Goal: Task Accomplishment & Management: Manage account settings

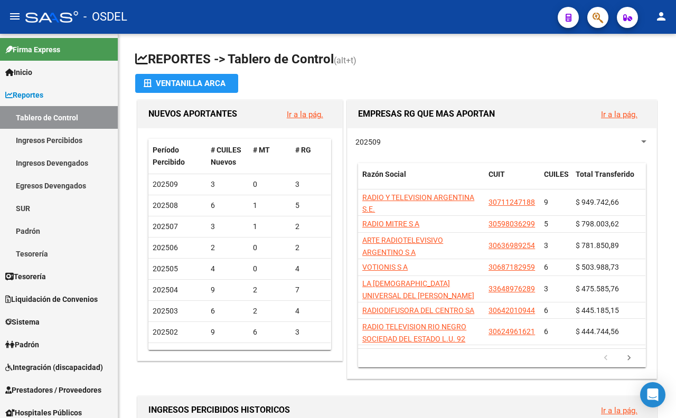
click at [587, 18] on button "button" at bounding box center [597, 17] width 21 height 21
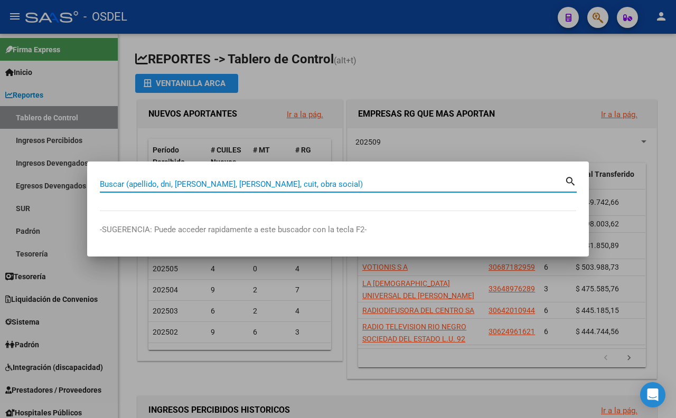
click at [384, 185] on input "Buscar (apellido, dni, [PERSON_NAME], [PERSON_NAME], cuit, obra social)" at bounding box center [332, 185] width 465 height 10
paste input "17110391"
type input "17110391"
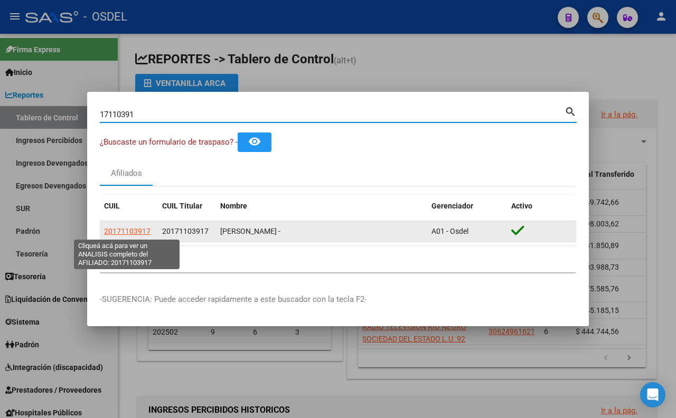
click at [129, 235] on span "20171103917" at bounding box center [127, 231] width 46 height 8
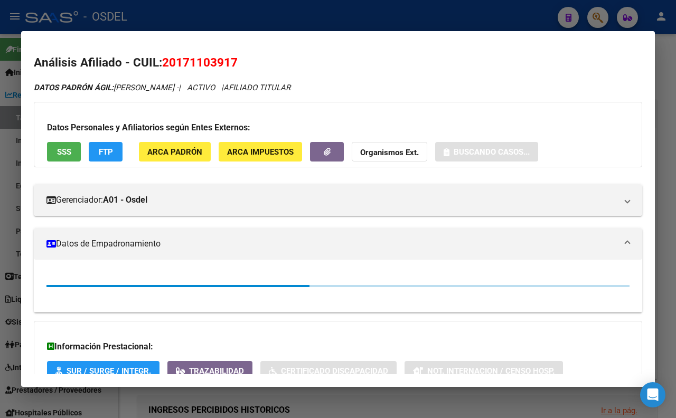
click at [67, 153] on span "SSS" at bounding box center [64, 152] width 14 height 10
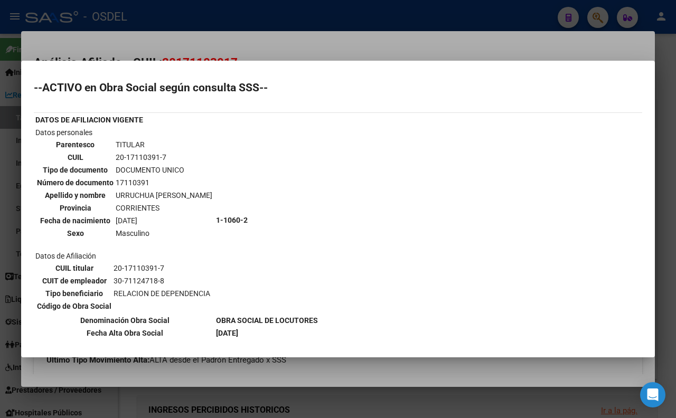
click at [322, 41] on div at bounding box center [338, 209] width 676 height 418
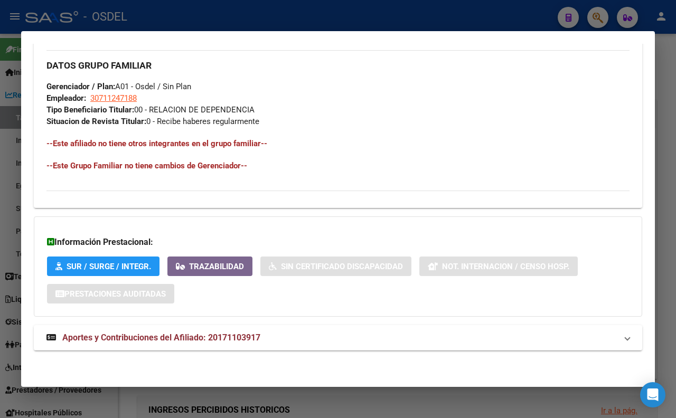
scroll to position [529, 0]
click at [208, 339] on span "Aportes y Contribuciones del Afiliado: 20171103917" at bounding box center [161, 338] width 198 height 10
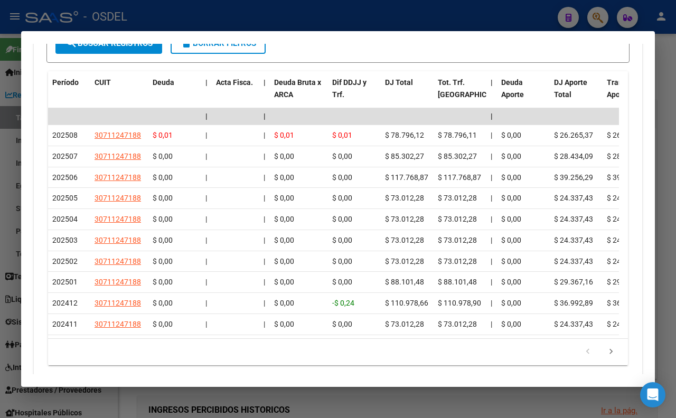
scroll to position [734, 0]
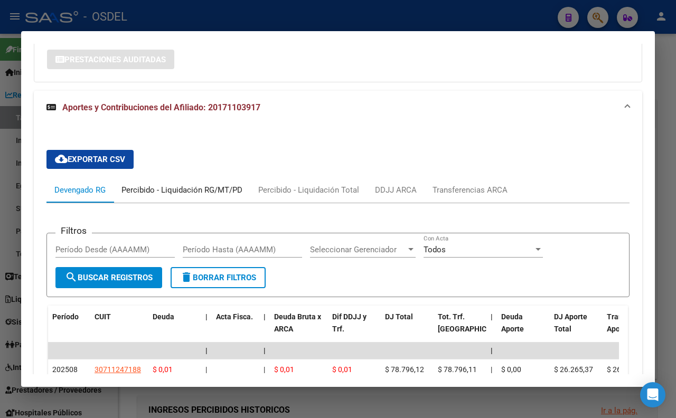
click at [149, 196] on div "Percibido - Liquidación RG/MT/PD" at bounding box center [181, 190] width 121 height 12
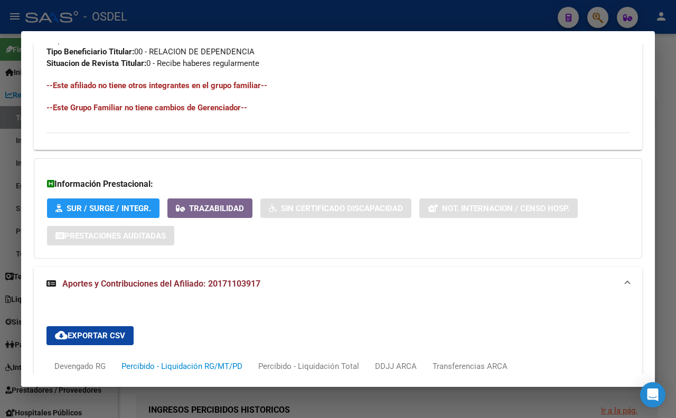
scroll to position [382, 0]
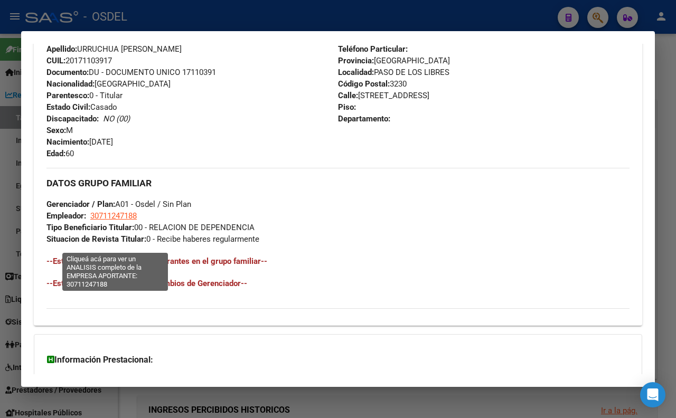
click at [106, 221] on span "30711247188" at bounding box center [113, 216] width 46 height 10
type textarea "30711247188"
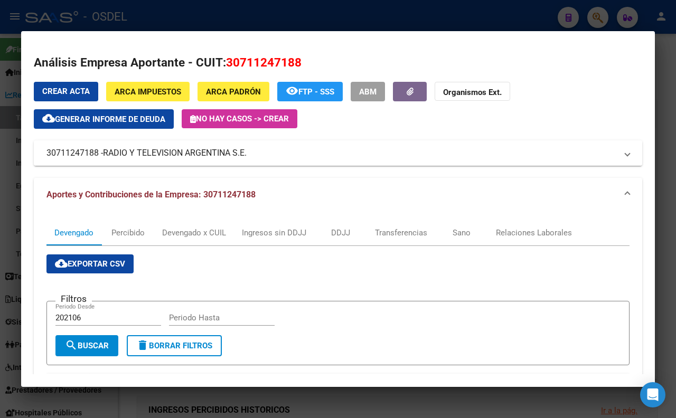
drag, startPoint x: 276, startPoint y: 150, endPoint x: 280, endPoint y: 163, distance: 13.4
click at [288, 165] on mat-expansion-panel-header "30711247188 - RADIO Y TELEVISION ARGENTINA S.E." at bounding box center [338, 152] width 608 height 25
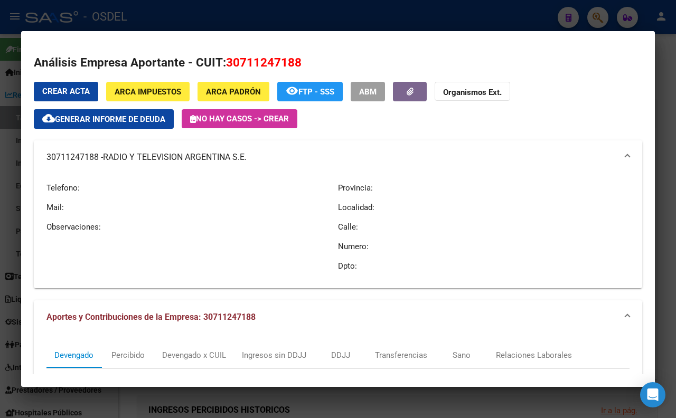
copy mat-panel-title "30711247188 - RADIO Y TELEVISION ARGENTINA S.E."
click at [382, 6] on div at bounding box center [338, 209] width 676 height 418
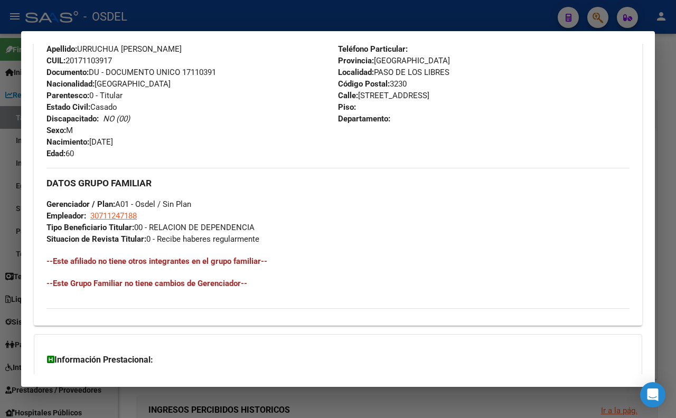
click at [378, 16] on div at bounding box center [338, 209] width 676 height 418
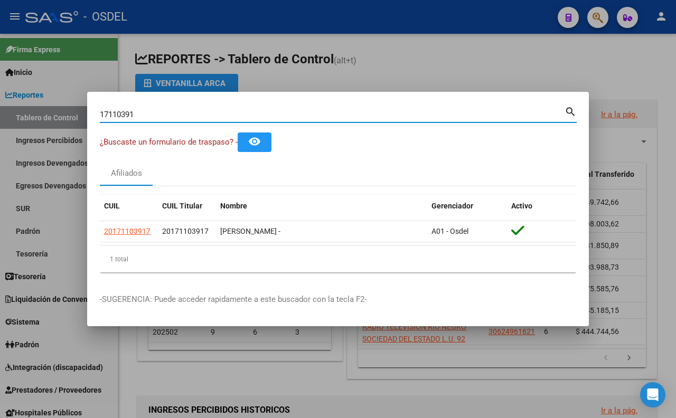
click at [360, 110] on input "17110391" at bounding box center [332, 115] width 465 height 10
type input "1"
type input "27885860"
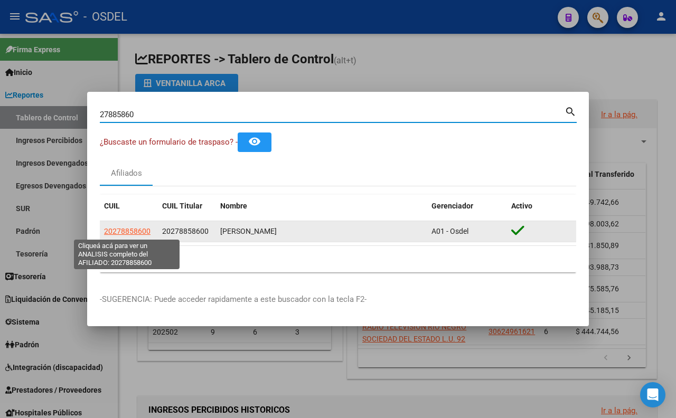
click at [144, 235] on span "20278858600" at bounding box center [127, 231] width 46 height 8
type textarea "20278858600"
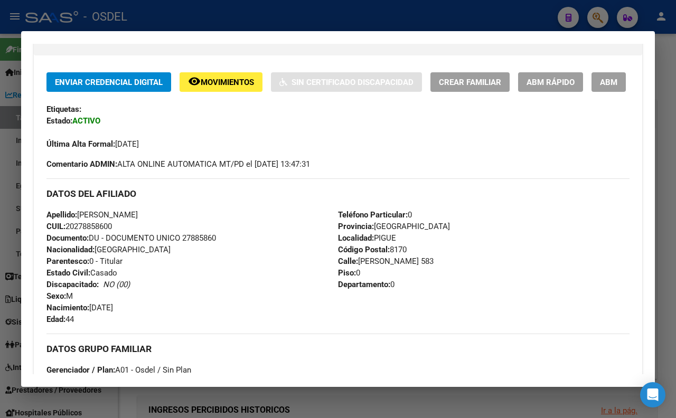
scroll to position [234, 0]
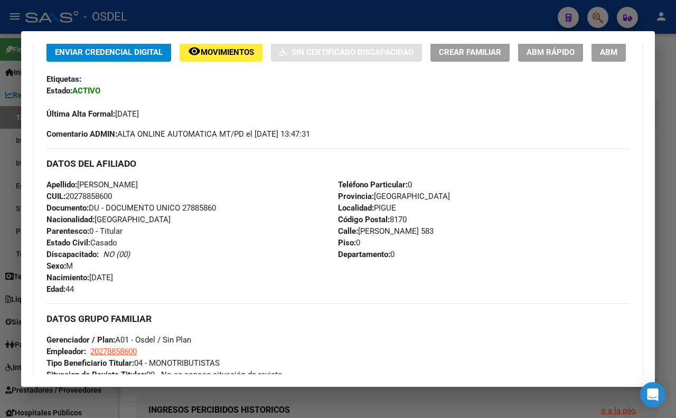
click at [401, 23] on div at bounding box center [338, 209] width 676 height 418
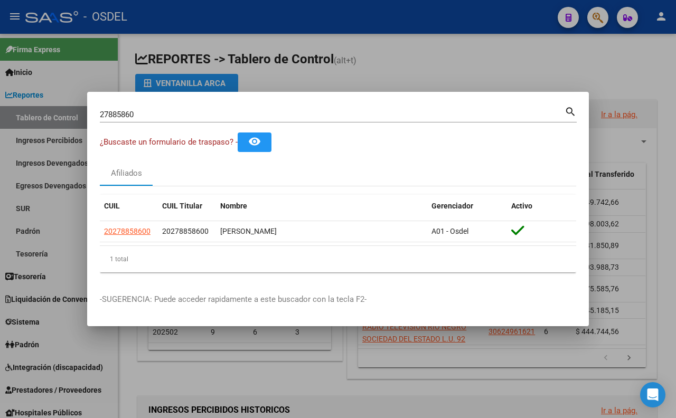
click at [402, 110] on input "27885860" at bounding box center [332, 115] width 465 height 10
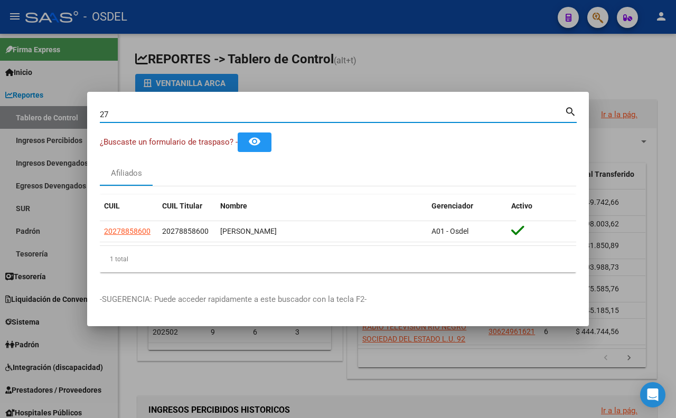
type input "2"
type input "21995565"
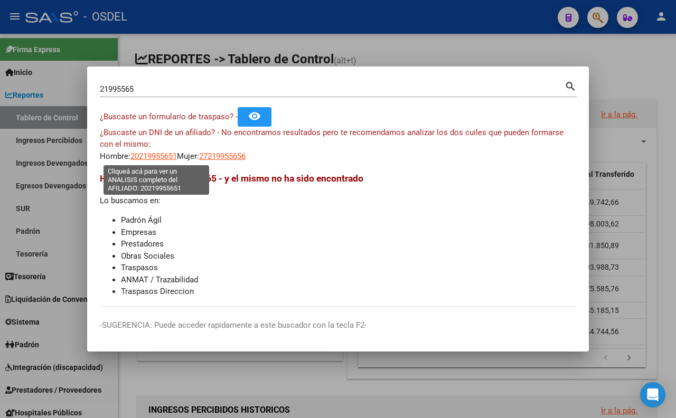
click at [170, 154] on span "20219955651" at bounding box center [153, 157] width 46 height 10
type textarea "20219955651"
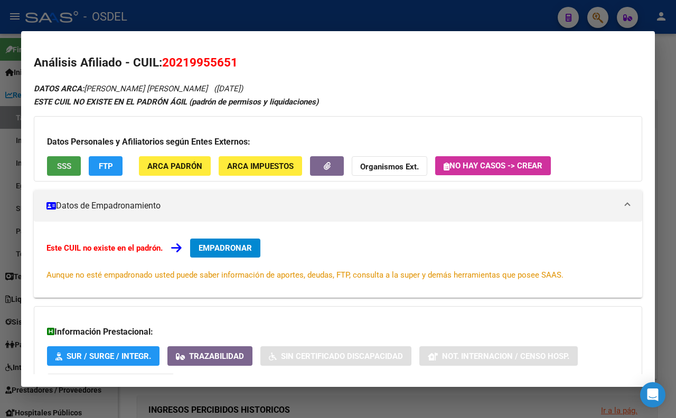
click at [67, 166] on span "SSS" at bounding box center [64, 167] width 14 height 10
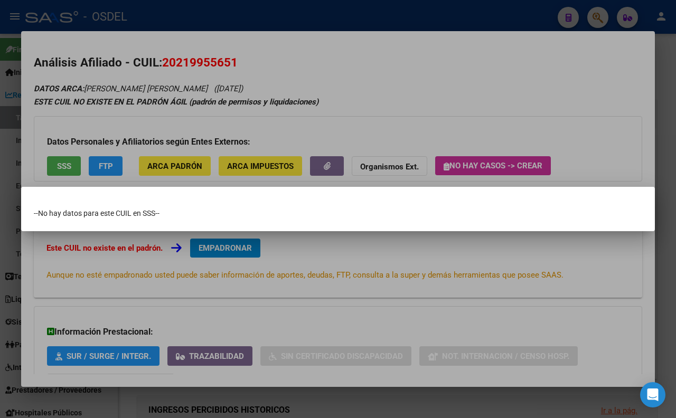
click at [299, 66] on div at bounding box center [338, 209] width 676 height 418
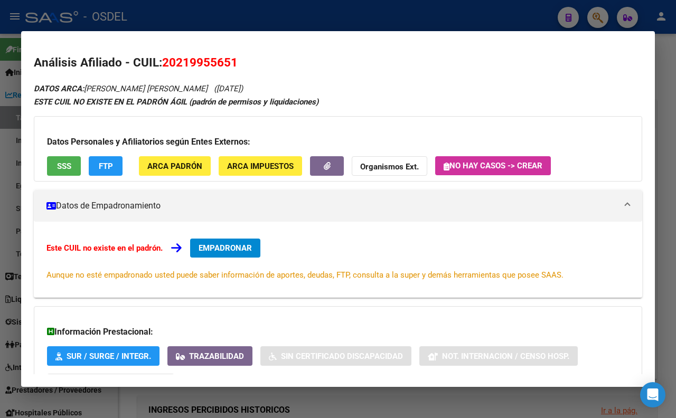
click at [281, 17] on div at bounding box center [338, 209] width 676 height 418
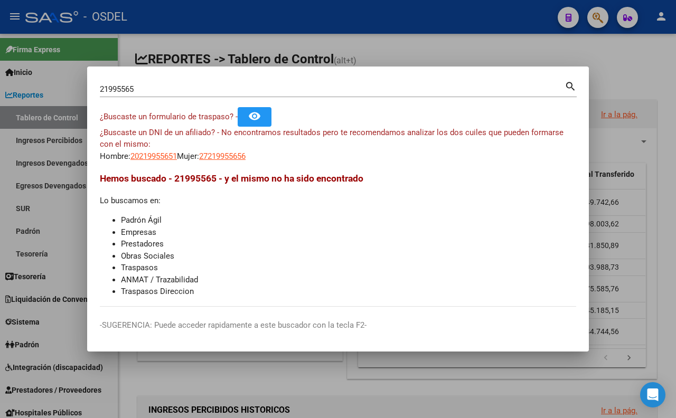
click at [274, 88] on input "21995565" at bounding box center [332, 90] width 465 height 10
type input "21995565"
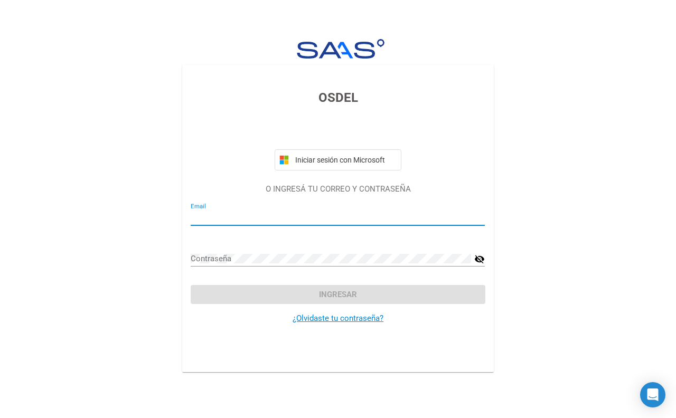
click at [217, 213] on input "Email" at bounding box center [338, 218] width 294 height 10
type input "[EMAIL_ADDRESS][PERSON_NAME][DOMAIN_NAME]"
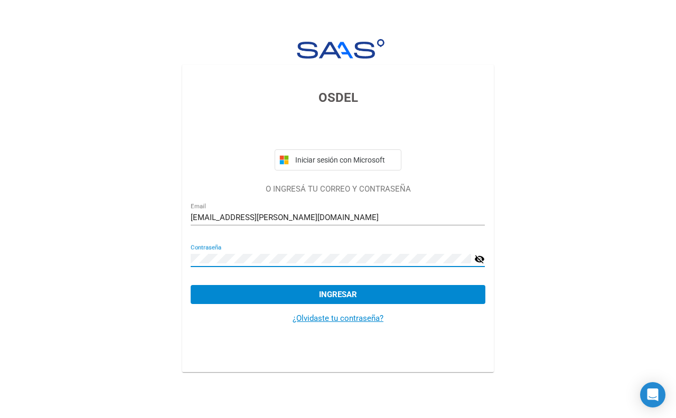
click at [191, 285] on button "Ingresar" at bounding box center [338, 294] width 294 height 19
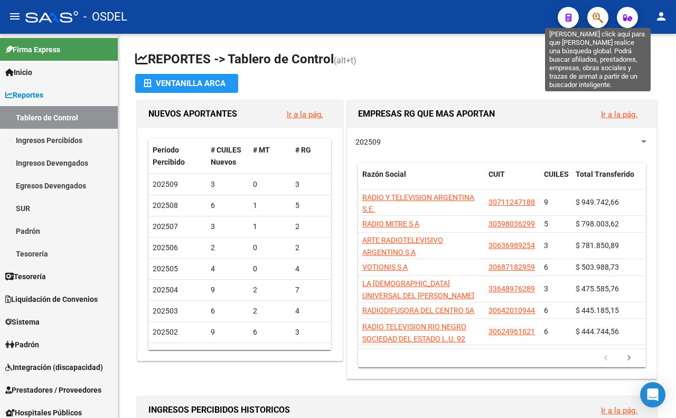
click at [599, 12] on icon "button" at bounding box center [598, 18] width 11 height 12
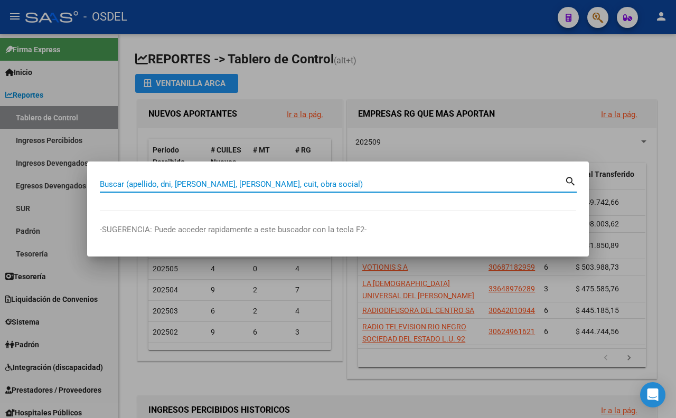
click at [472, 181] on input "Buscar (apellido, dni, [PERSON_NAME], [PERSON_NAME], cuit, obra social)" at bounding box center [332, 185] width 465 height 10
type input "21995565"
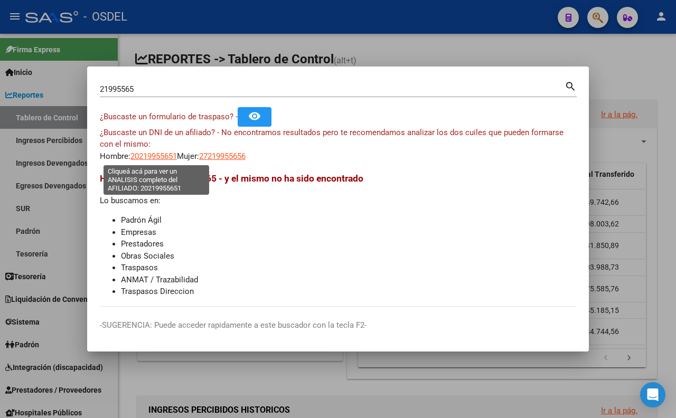
click at [170, 160] on span "20219955651" at bounding box center [153, 157] width 46 height 10
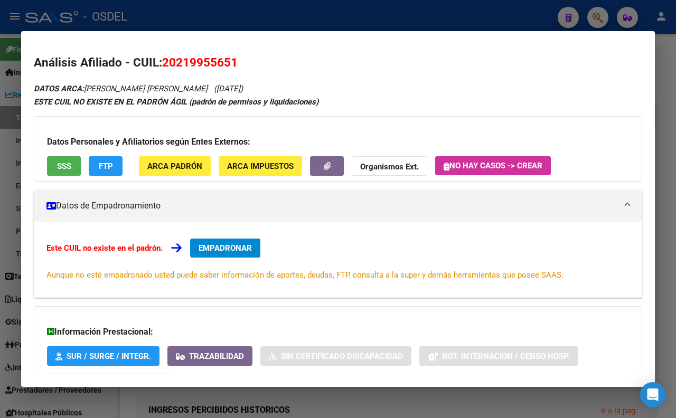
click at [59, 165] on span "SSS" at bounding box center [64, 167] width 14 height 10
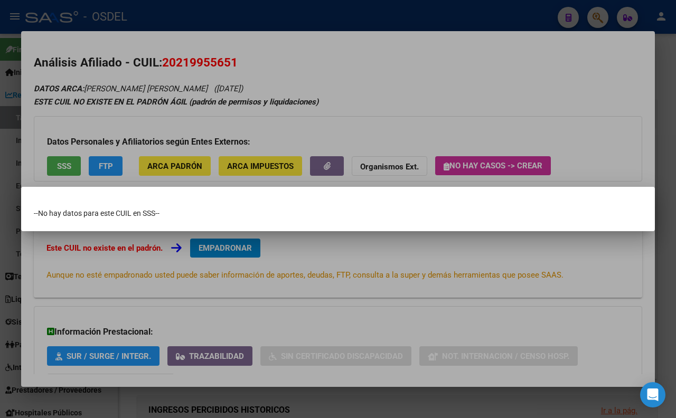
click at [294, 49] on div at bounding box center [338, 209] width 676 height 418
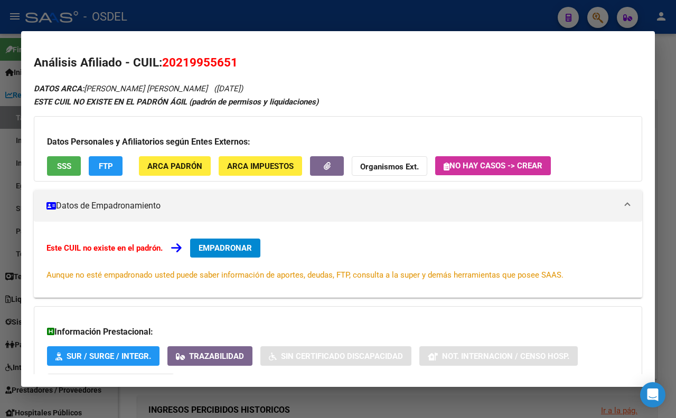
click at [170, 16] on div at bounding box center [338, 209] width 676 height 418
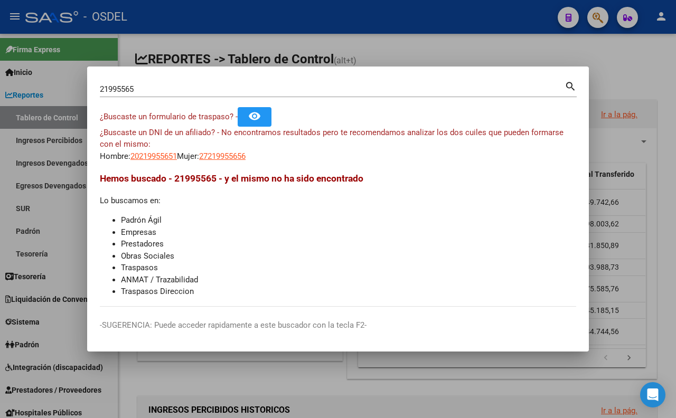
click at [376, 50] on div at bounding box center [338, 209] width 676 height 418
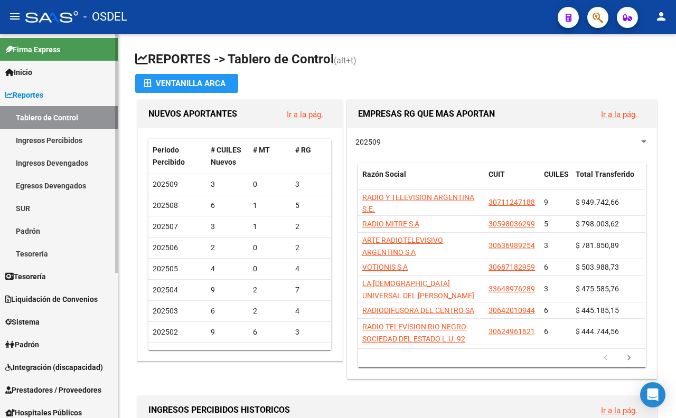
click at [54, 236] on link "Padrón" at bounding box center [59, 231] width 118 height 23
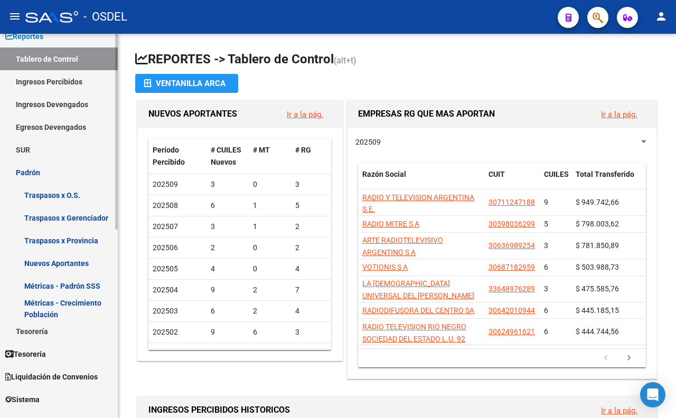
scroll to position [234, 0]
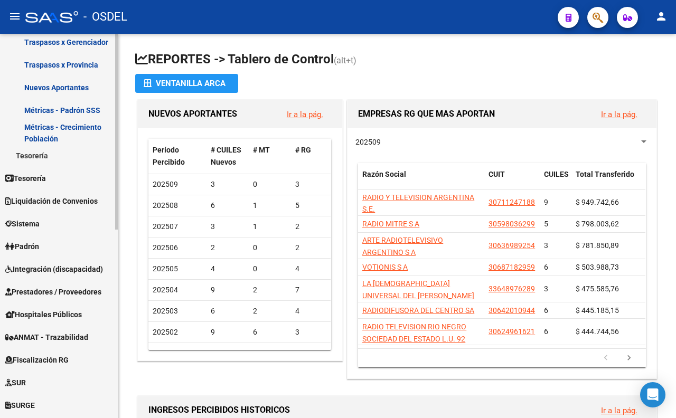
click at [49, 248] on link "Padrón" at bounding box center [59, 246] width 118 height 23
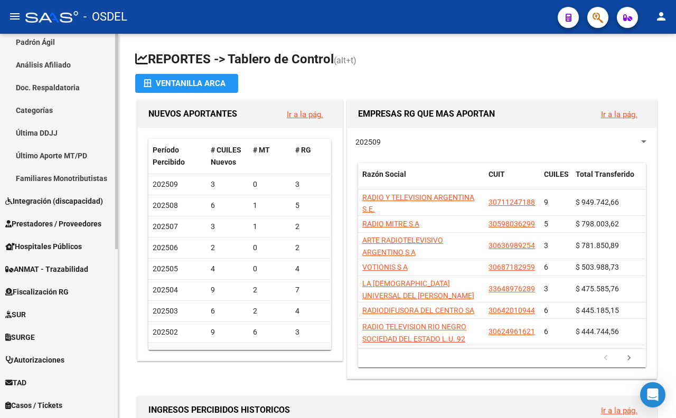
click at [61, 42] on link "Padrón Ágil" at bounding box center [59, 42] width 118 height 23
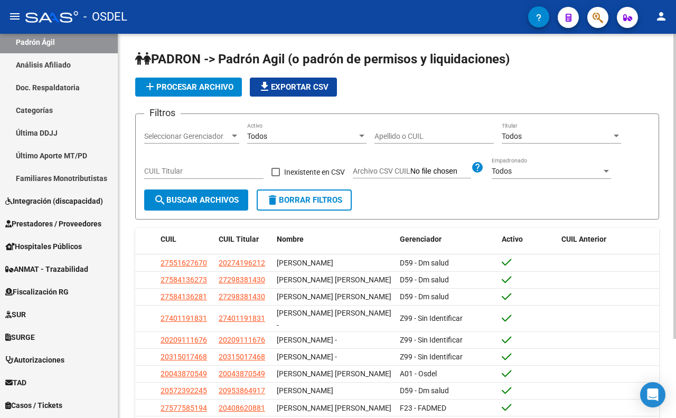
click at [412, 136] on input "Apellido o CUIL" at bounding box center [433, 136] width 119 height 9
type input "20219955651"
click at [196, 203] on span "search Buscar Archivos" at bounding box center [196, 200] width 85 height 10
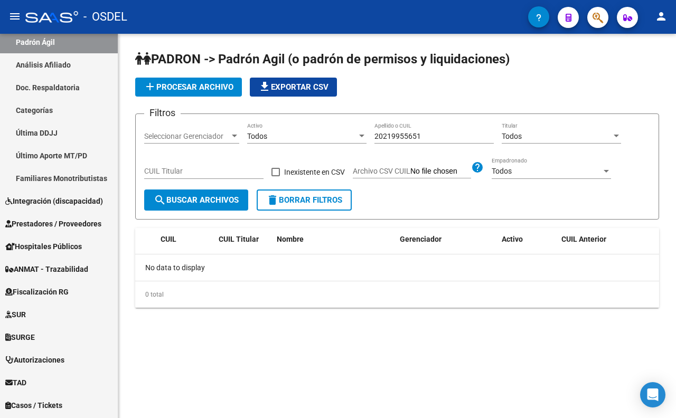
click at [521, 139] on span "Todos" at bounding box center [512, 136] width 20 height 8
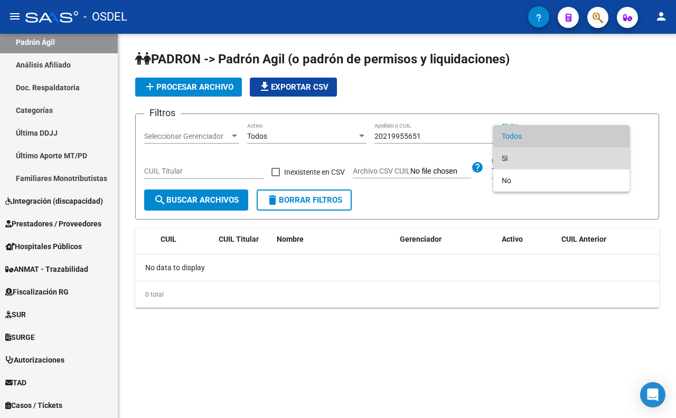
click at [520, 162] on span "Si" at bounding box center [561, 158] width 119 height 22
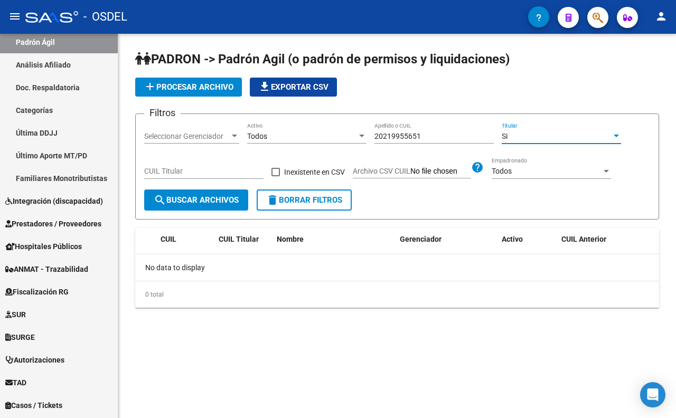
click at [218, 199] on span "search Buscar Archivos" at bounding box center [196, 200] width 85 height 10
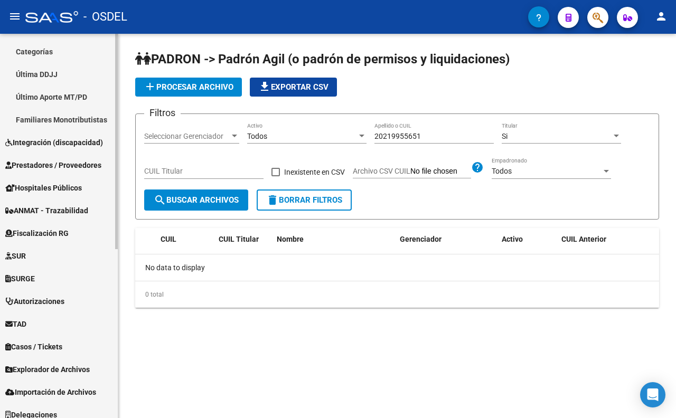
scroll to position [300, 0]
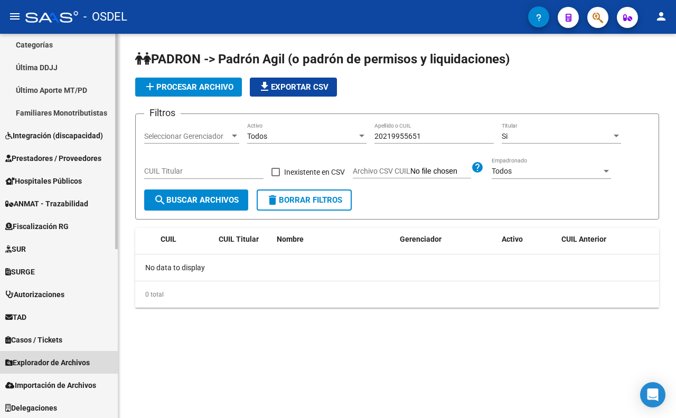
click at [81, 361] on span "Explorador de Archivos" at bounding box center [47, 363] width 85 height 12
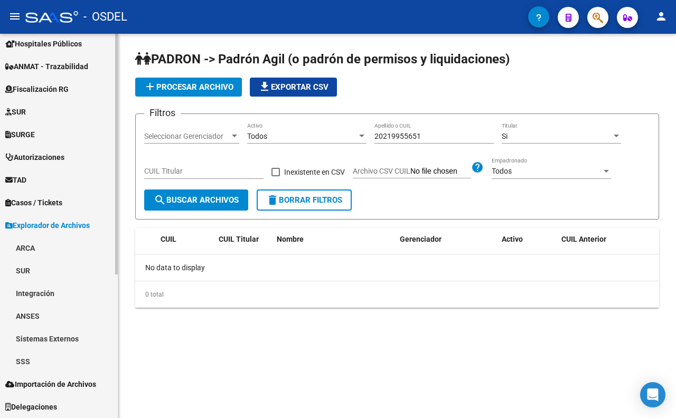
scroll to position [210, 0]
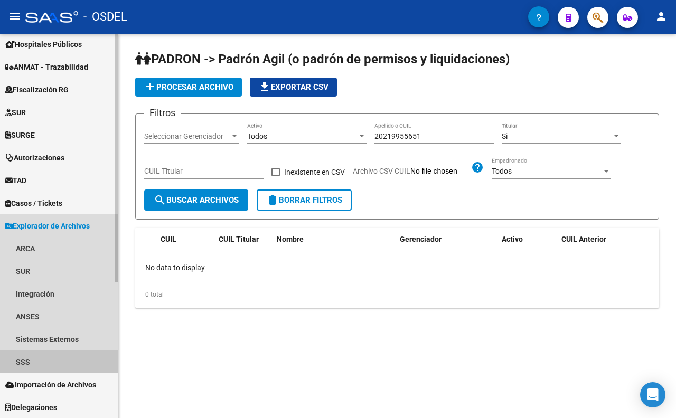
click at [82, 357] on link "SSS" at bounding box center [59, 362] width 118 height 23
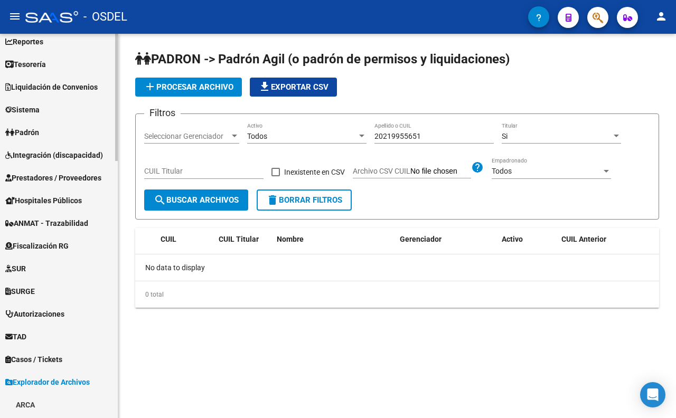
scroll to position [0, 0]
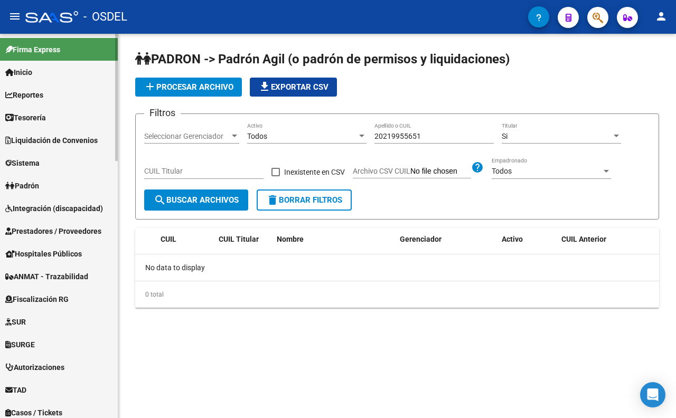
click at [30, 187] on span "Padrón" at bounding box center [22, 186] width 34 height 12
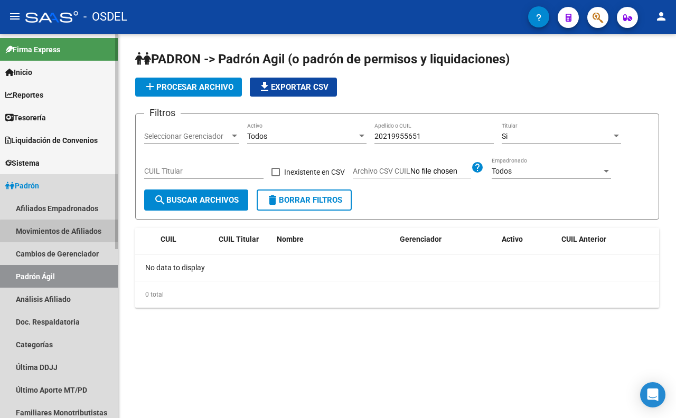
click at [87, 233] on link "Movimientos de Afiliados" at bounding box center [59, 231] width 118 height 23
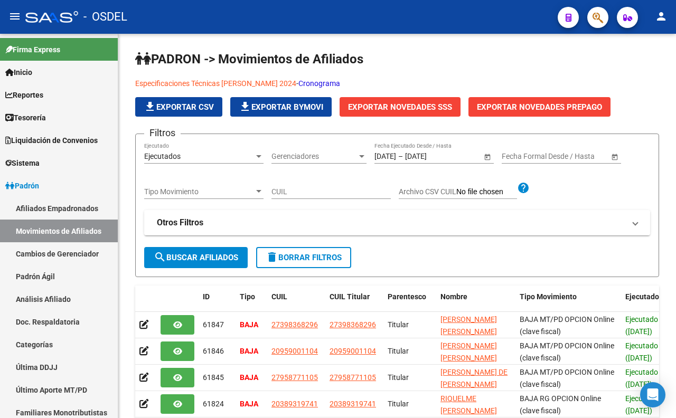
click at [593, 15] on icon "button" at bounding box center [598, 18] width 11 height 12
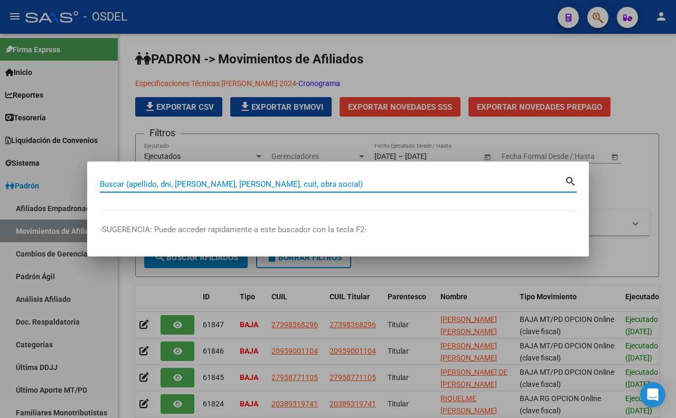
click at [472, 183] on input "Buscar (apellido, dni, [PERSON_NAME], [PERSON_NAME], cuit, obra social)" at bounding box center [332, 185] width 465 height 10
type input "47827803"
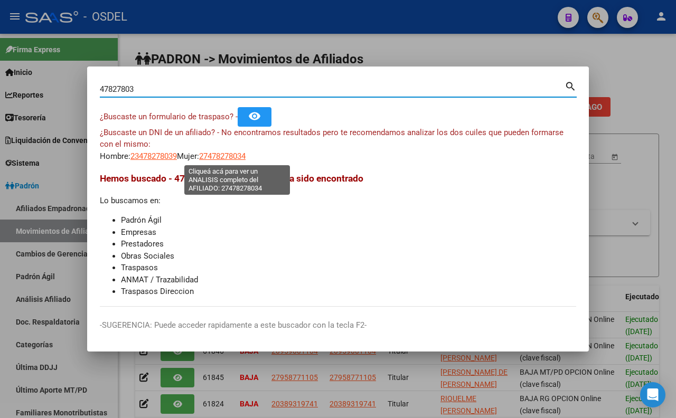
click at [246, 158] on span "27478278034" at bounding box center [222, 157] width 46 height 10
type textarea "27478278034"
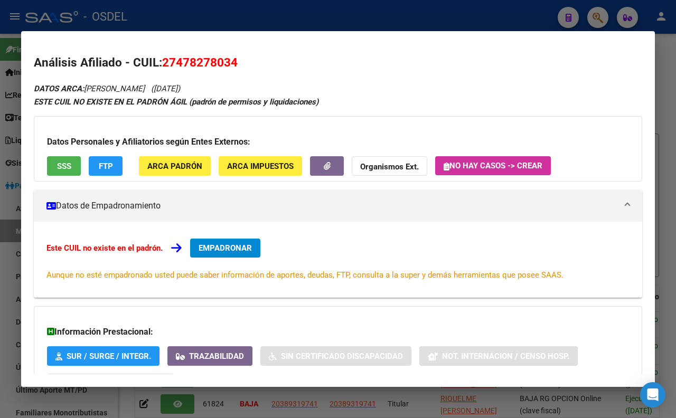
click at [74, 169] on button "SSS" at bounding box center [64, 166] width 34 height 20
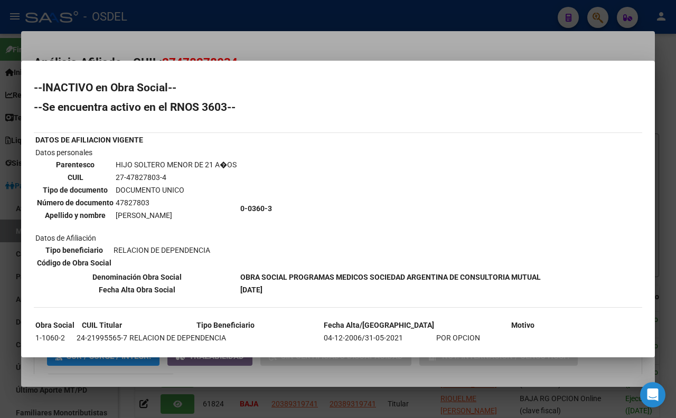
scroll to position [38, 0]
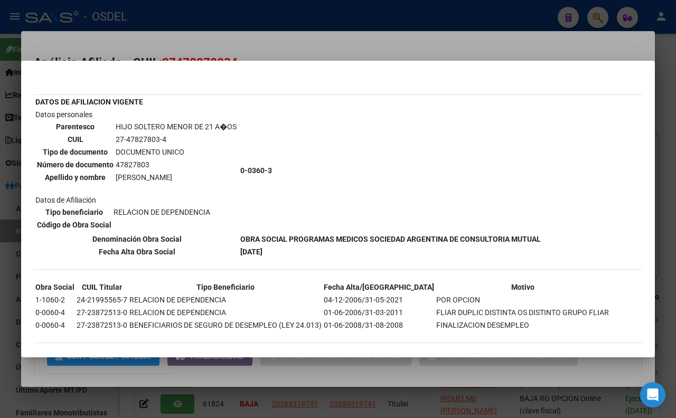
click at [339, 40] on div at bounding box center [338, 209] width 676 height 418
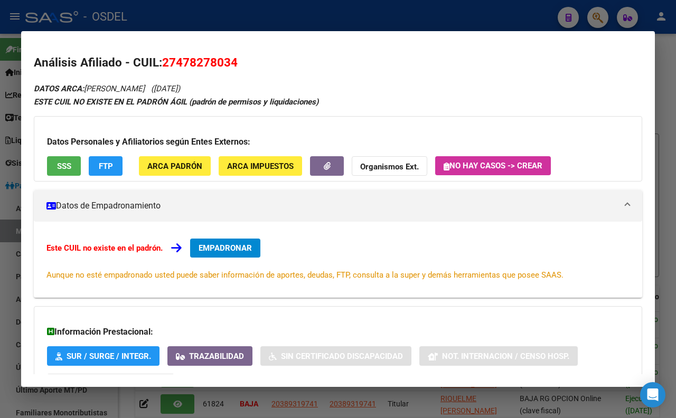
click at [400, 20] on div at bounding box center [338, 209] width 676 height 418
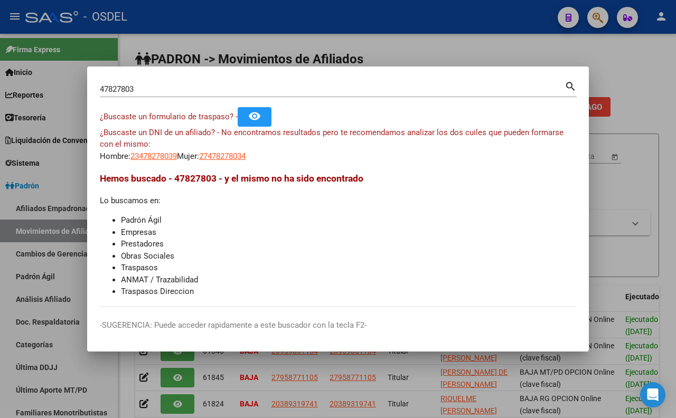
click at [468, 52] on div at bounding box center [338, 209] width 676 height 418
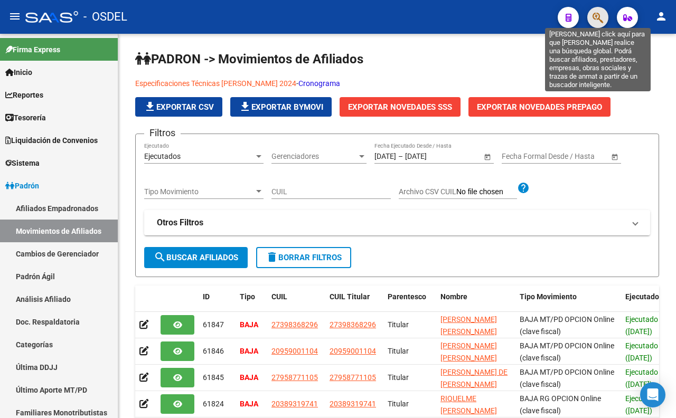
click at [593, 16] on icon "button" at bounding box center [598, 18] width 11 height 12
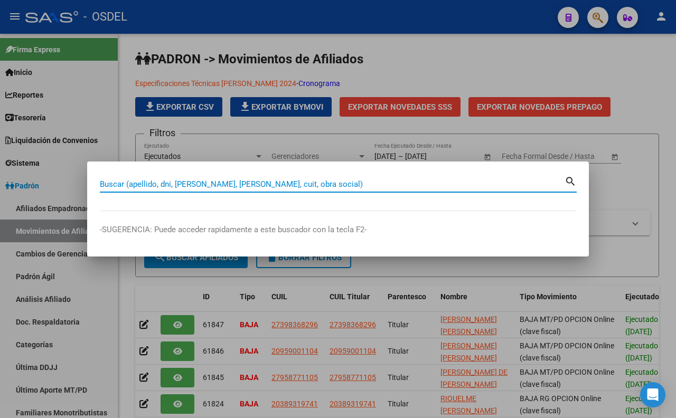
click at [383, 178] on div "Buscar (apellido, dni, [PERSON_NAME], [PERSON_NAME], cuit, obra social)" at bounding box center [332, 184] width 465 height 16
paste input "22593930"
type input "22593930"
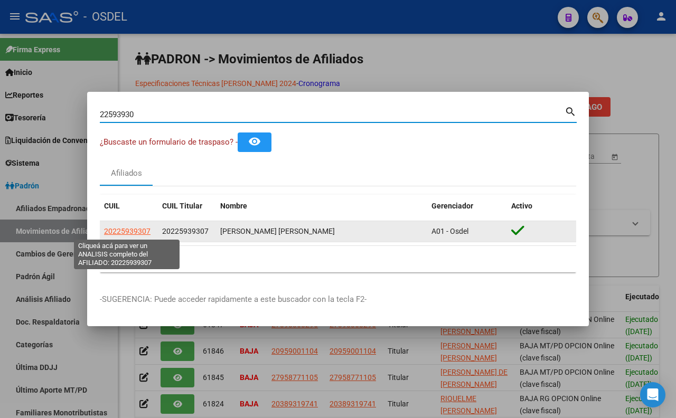
click at [139, 230] on span "20225939307" at bounding box center [127, 231] width 46 height 8
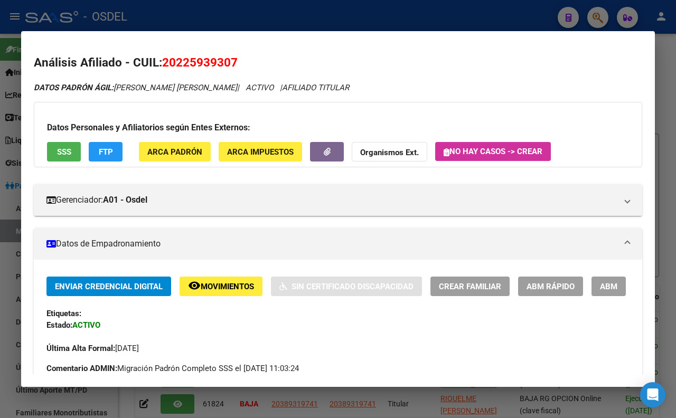
click at [64, 150] on span "SSS" at bounding box center [64, 152] width 14 height 10
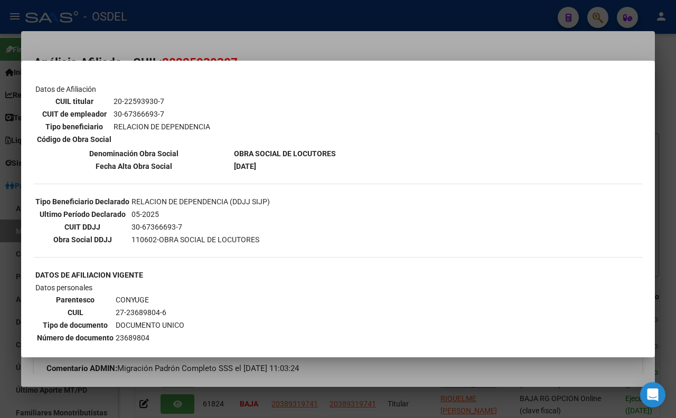
scroll to position [0, 0]
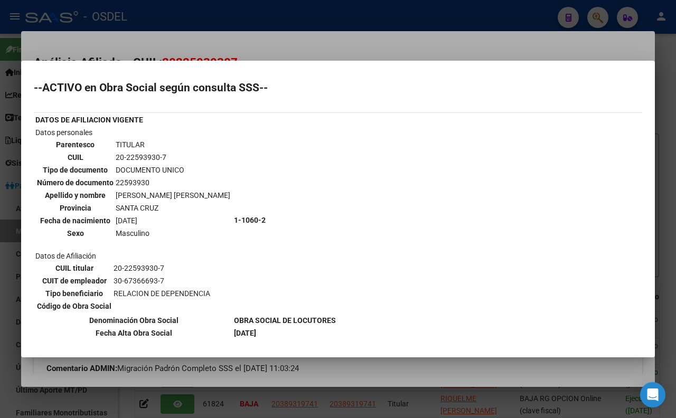
click at [373, 39] on div at bounding box center [338, 209] width 676 height 418
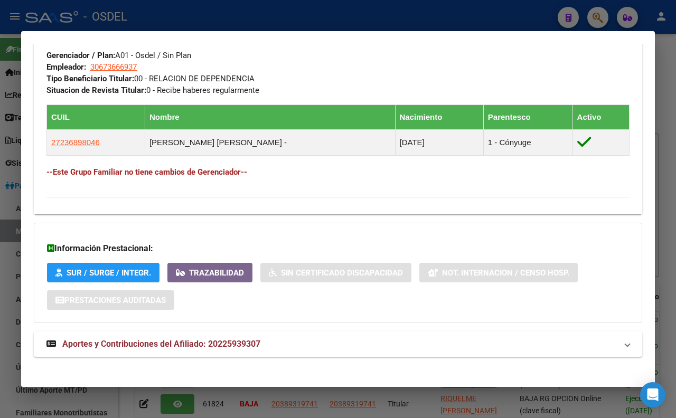
scroll to position [555, 0]
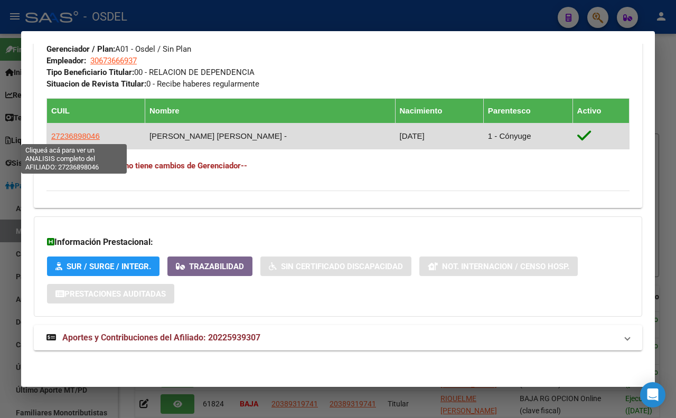
click at [58, 133] on span "27236898046" at bounding box center [75, 136] width 49 height 9
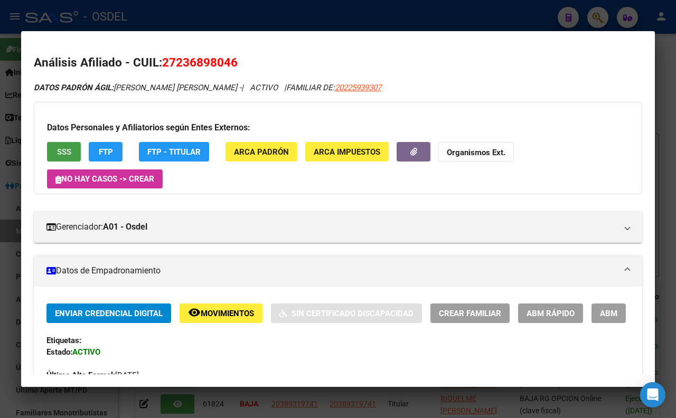
click at [73, 157] on button "SSS" at bounding box center [64, 152] width 34 height 20
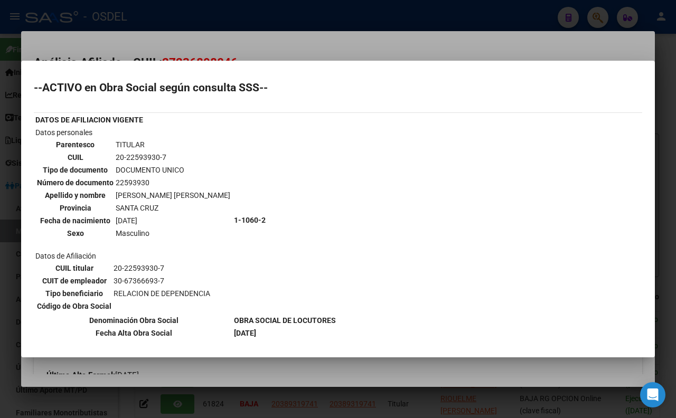
click at [332, 45] on div at bounding box center [338, 209] width 676 height 418
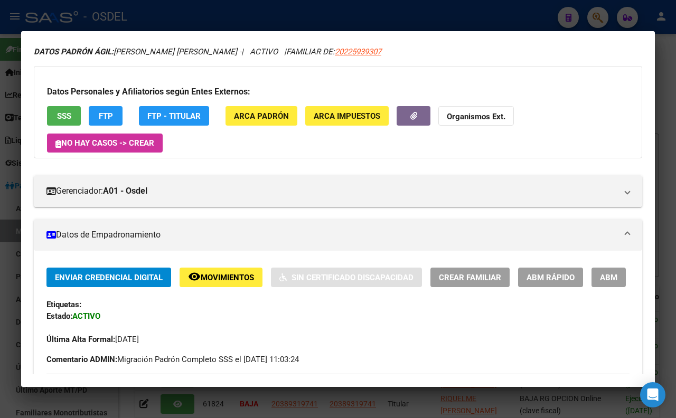
scroll to position [0, 0]
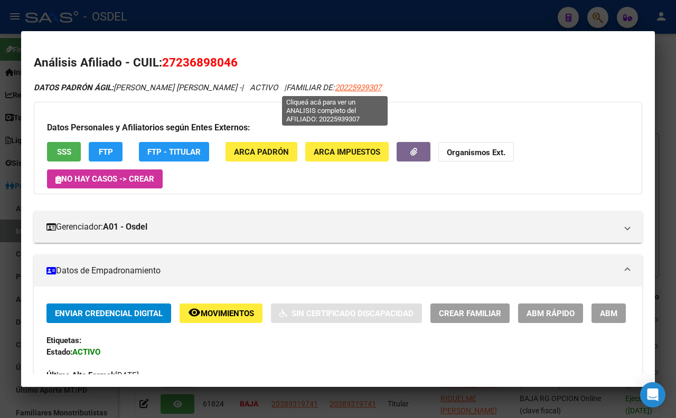
click at [335, 86] on span "20225939307" at bounding box center [358, 88] width 46 height 10
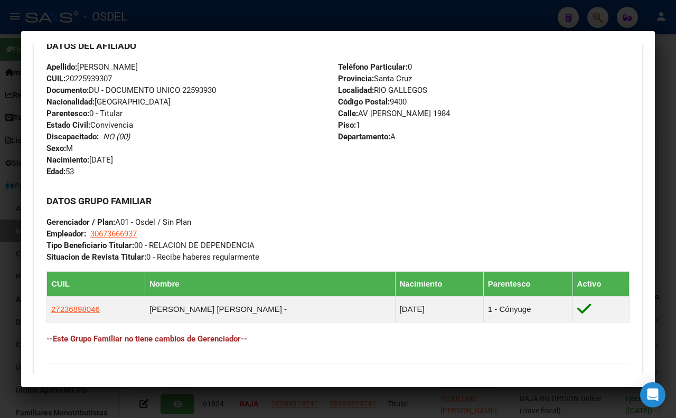
scroll to position [410, 0]
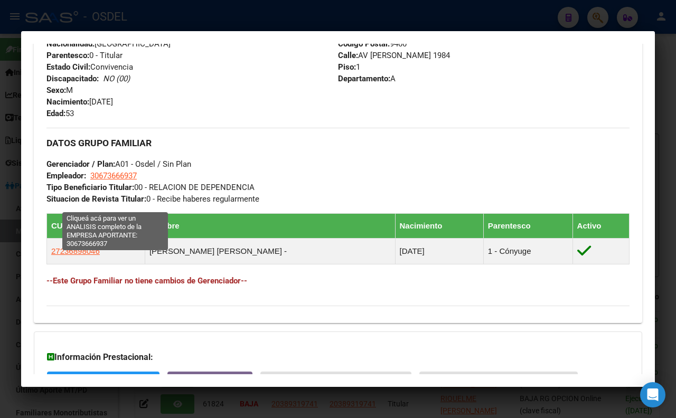
click at [128, 181] on span "30673666937" at bounding box center [113, 176] width 46 height 10
type textarea "30673666937"
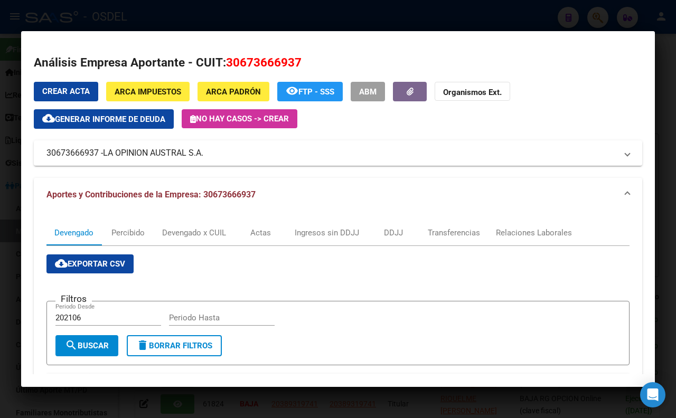
click at [340, 11] on div at bounding box center [338, 209] width 676 height 418
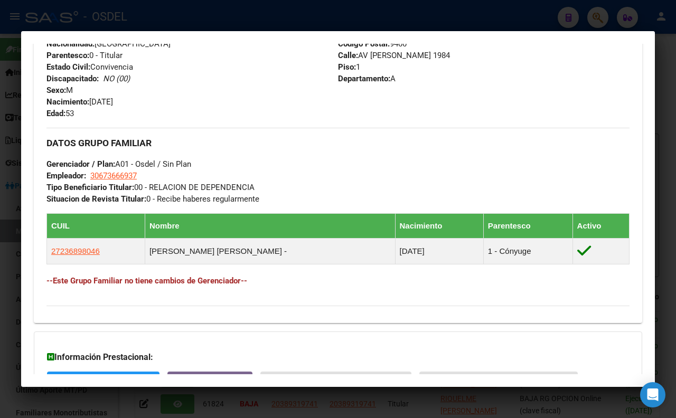
click at [340, 11] on div at bounding box center [338, 209] width 676 height 418
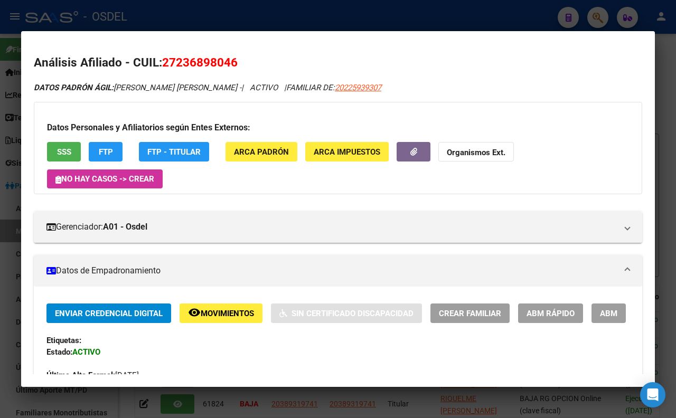
click at [340, 9] on div at bounding box center [338, 209] width 676 height 418
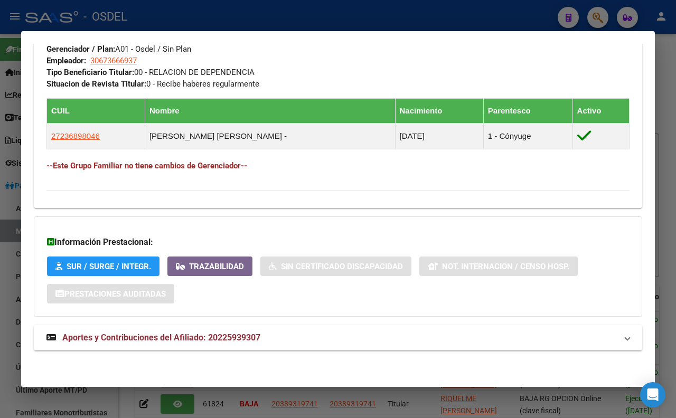
click at [341, 24] on div at bounding box center [338, 209] width 676 height 418
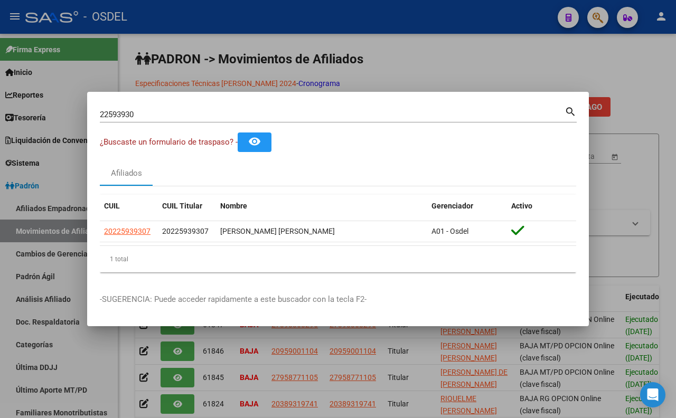
click at [345, 13] on div at bounding box center [338, 209] width 676 height 418
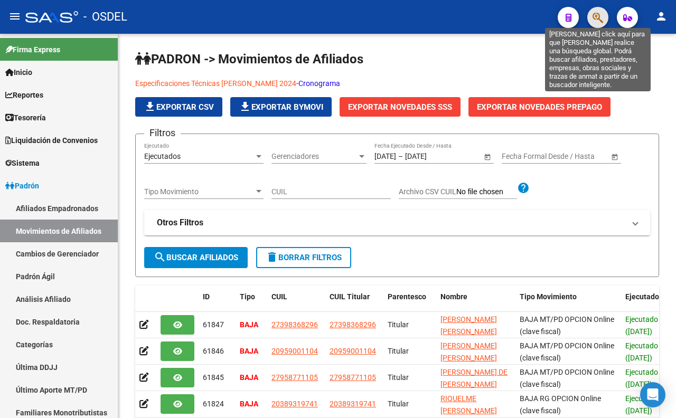
click at [594, 14] on icon "button" at bounding box center [598, 18] width 11 height 12
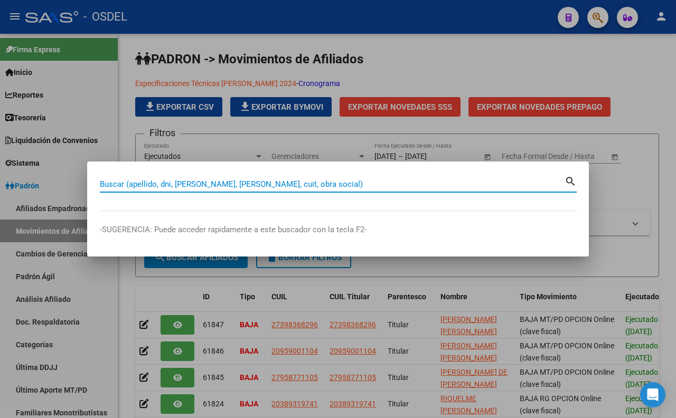
click at [420, 182] on input "Buscar (apellido, dni, [PERSON_NAME], [PERSON_NAME], cuit, obra social)" at bounding box center [332, 185] width 465 height 10
paste input "27672397"
type input "27672397"
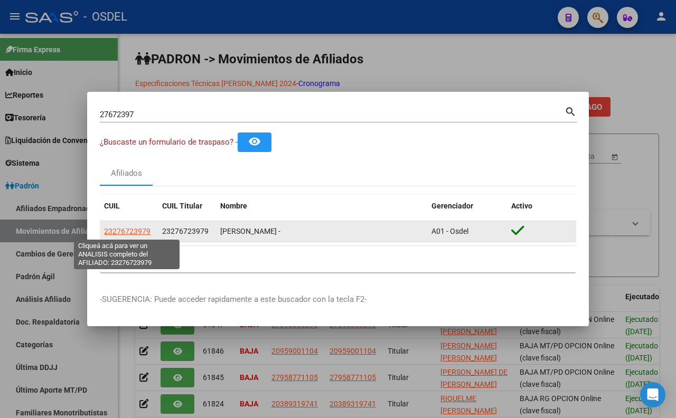
click at [121, 229] on span "23276723979" at bounding box center [127, 231] width 46 height 8
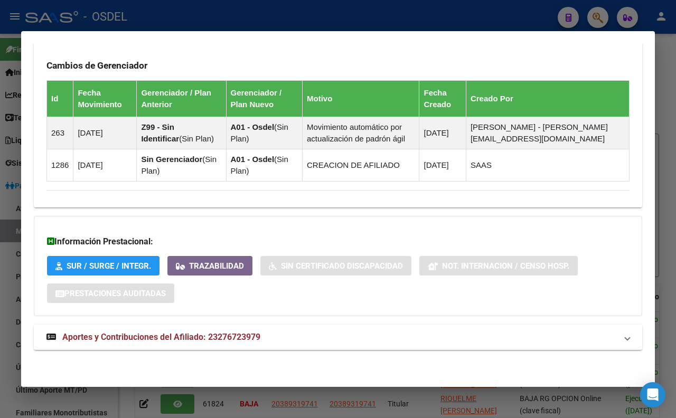
scroll to position [729, 0]
click at [240, 342] on span "Aportes y Contribuciones del Afiliado: 23276723979" at bounding box center [161, 337] width 198 height 10
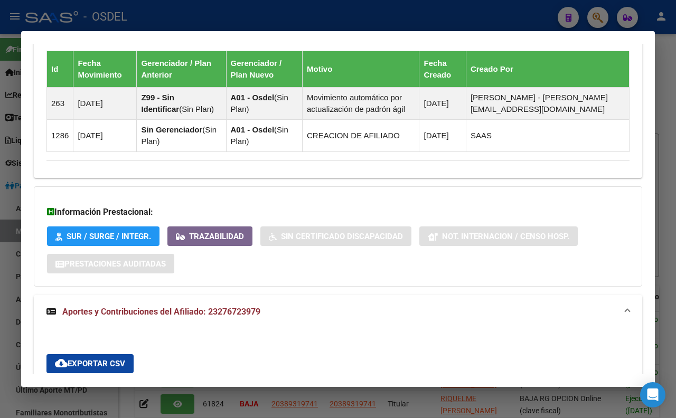
scroll to position [993, 0]
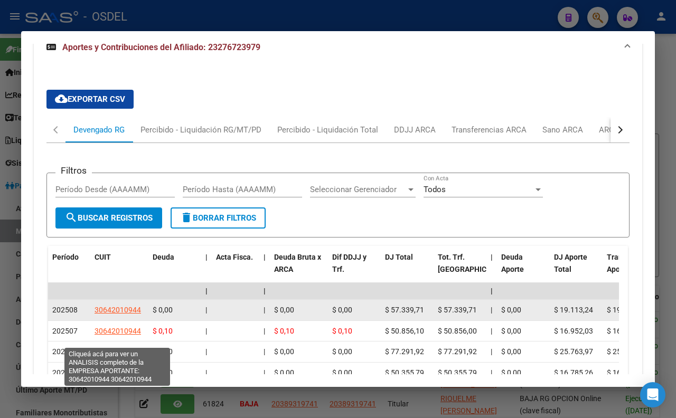
click at [123, 314] on span "30642010944" at bounding box center [118, 310] width 46 height 8
type textarea "30642010944"
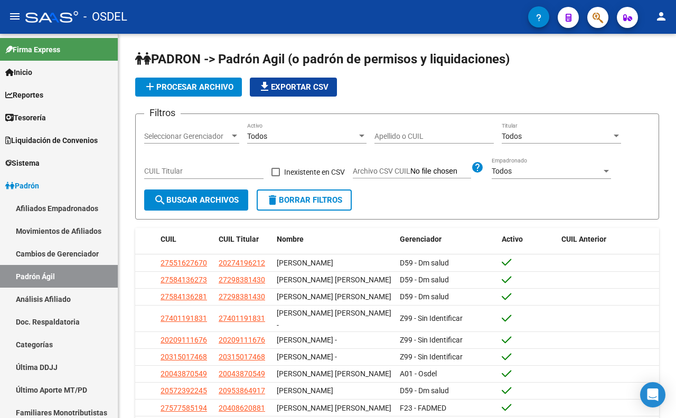
click at [593, 24] on span "button" at bounding box center [598, 18] width 11 height 22
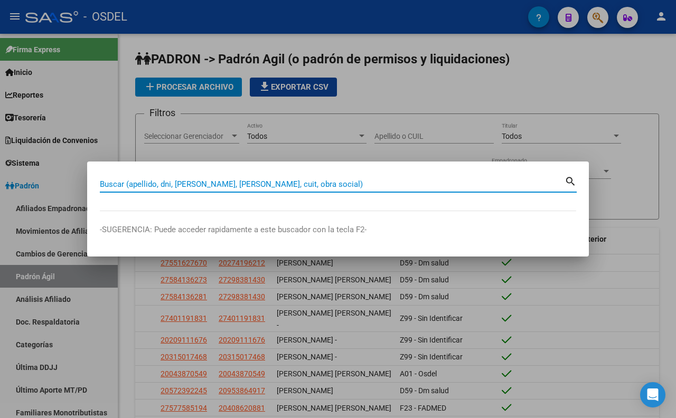
click at [326, 187] on input "Buscar (apellido, dni, [PERSON_NAME], [PERSON_NAME], cuit, obra social)" at bounding box center [332, 185] width 465 height 10
paste input "33694477"
type input "33694477"
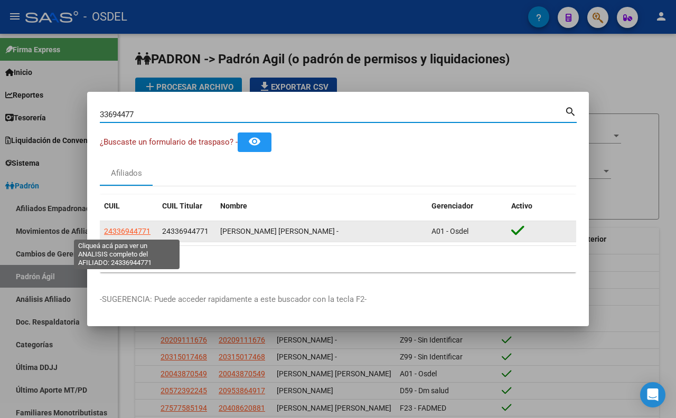
click at [145, 230] on span "24336944771" at bounding box center [127, 231] width 46 height 8
type textarea "24336944771"
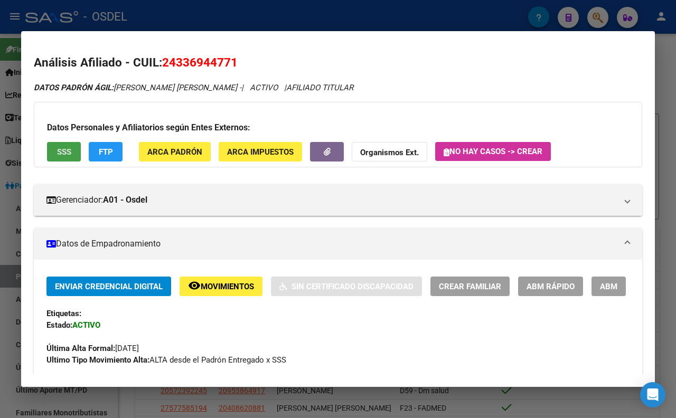
click at [57, 151] on span "SSS" at bounding box center [64, 152] width 14 height 10
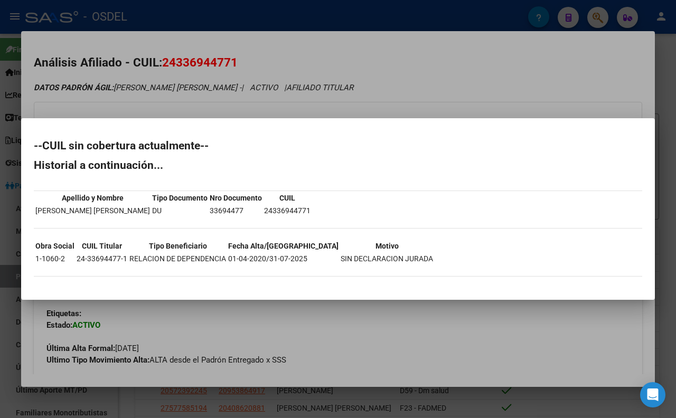
click at [437, 97] on div at bounding box center [338, 209] width 676 height 418
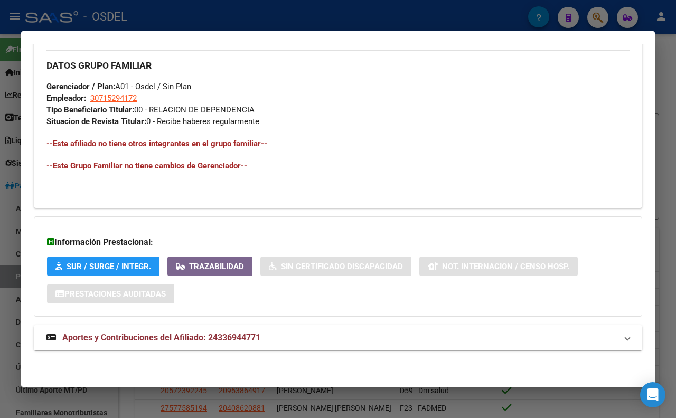
scroll to position [529, 0]
click at [257, 332] on strong "Aportes y Contribuciones del Afiliado: 24336944771" at bounding box center [153, 338] width 214 height 13
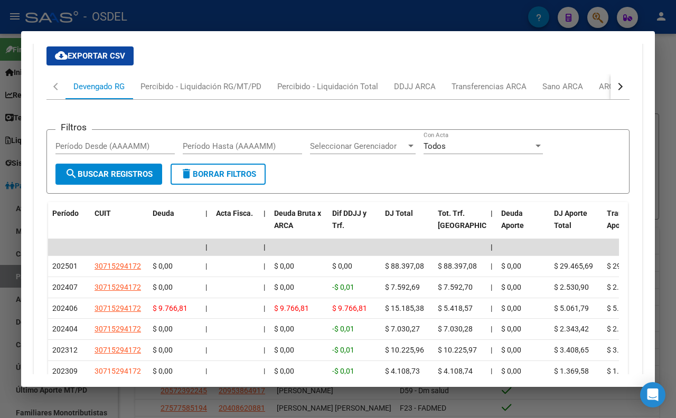
scroll to position [851, 0]
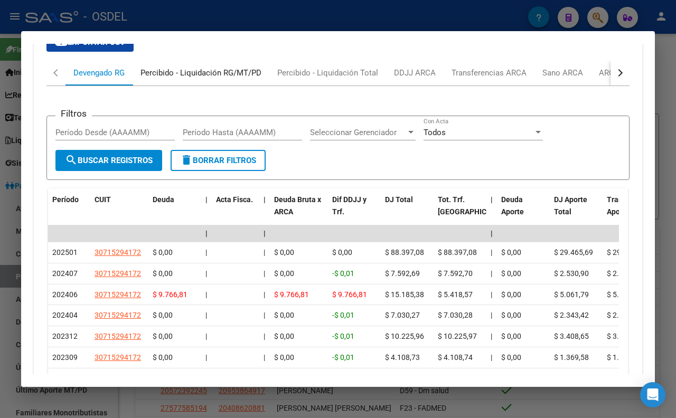
click at [198, 79] on div "Percibido - Liquidación RG/MT/PD" at bounding box center [200, 73] width 121 height 12
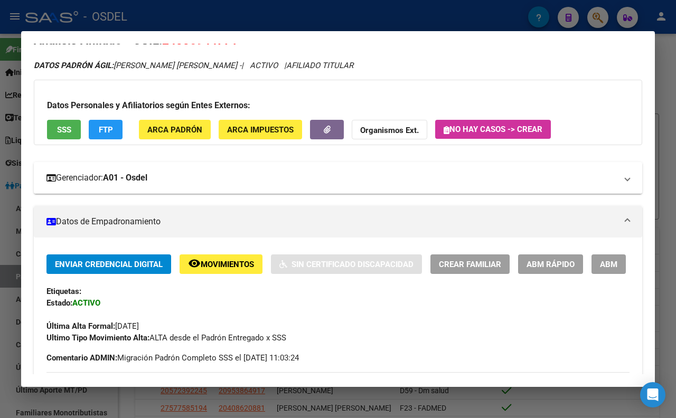
scroll to position [0, 0]
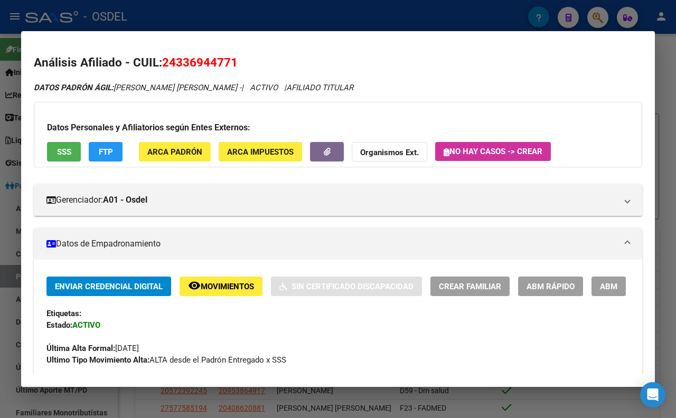
click at [58, 155] on span "SSS" at bounding box center [64, 152] width 14 height 10
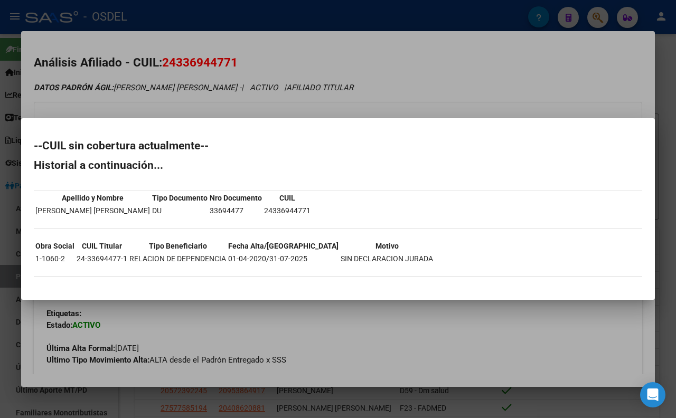
click at [343, 51] on div at bounding box center [338, 209] width 676 height 418
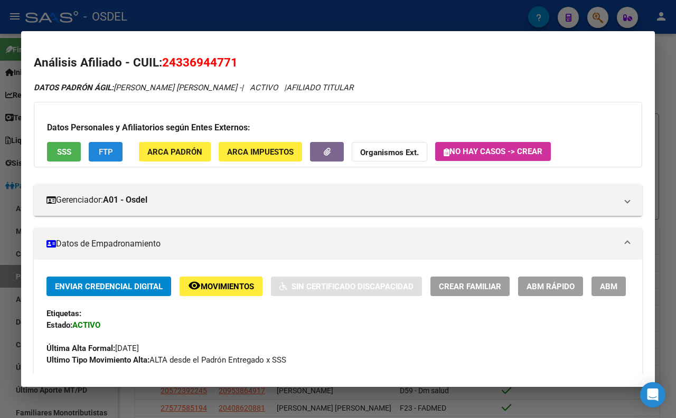
click at [108, 156] on span "FTP" at bounding box center [106, 152] width 14 height 10
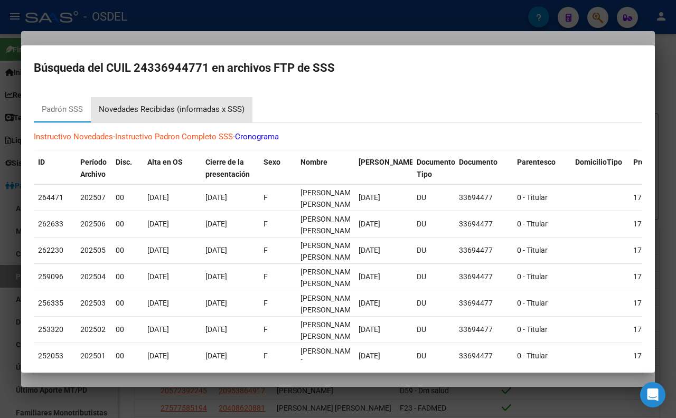
click at [133, 112] on div "Novedades Recibidas (informadas x SSS)" at bounding box center [172, 110] width 146 height 12
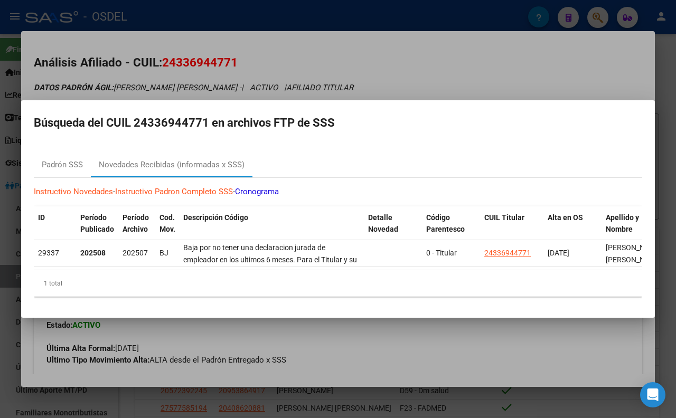
click at [399, 56] on div at bounding box center [338, 209] width 676 height 418
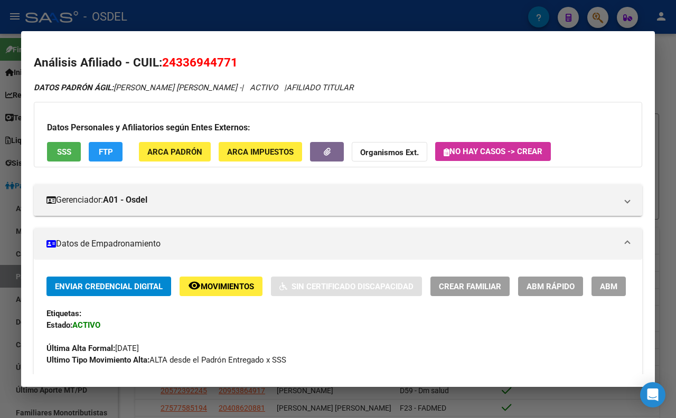
click at [395, 18] on div at bounding box center [338, 209] width 676 height 418
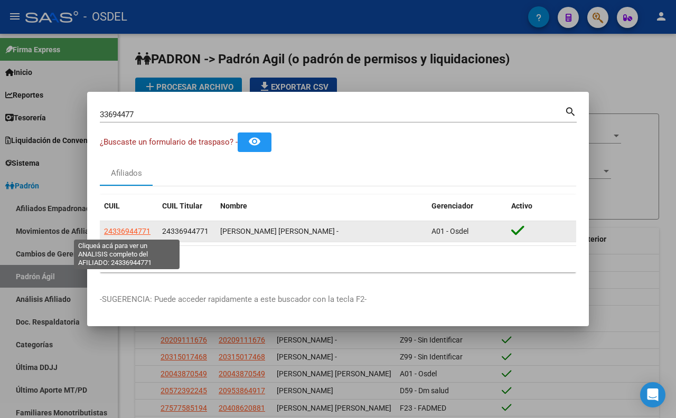
click at [138, 234] on span "24336944771" at bounding box center [127, 231] width 46 height 8
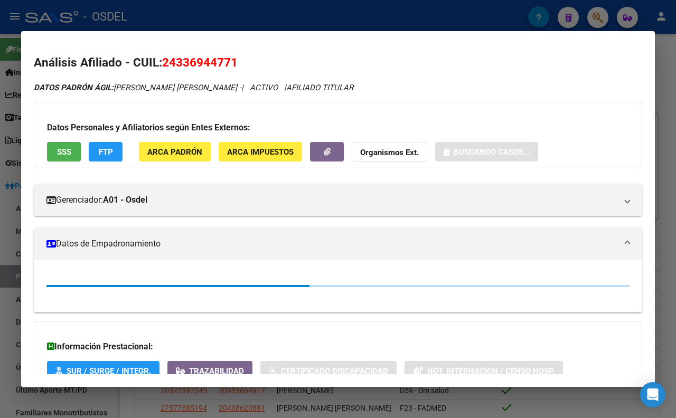
click at [70, 152] on span "SSS" at bounding box center [64, 152] width 14 height 10
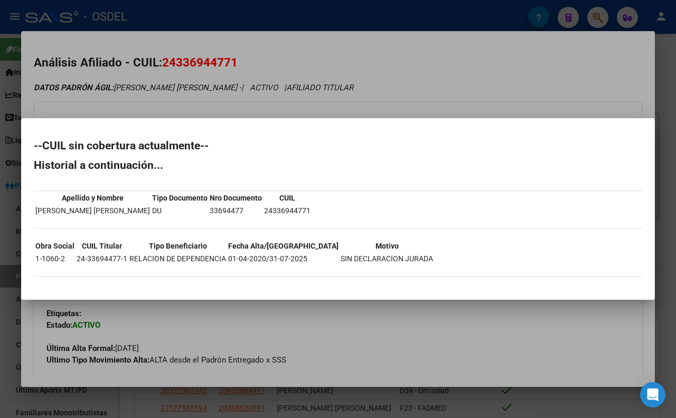
click at [395, 78] on div at bounding box center [338, 209] width 676 height 418
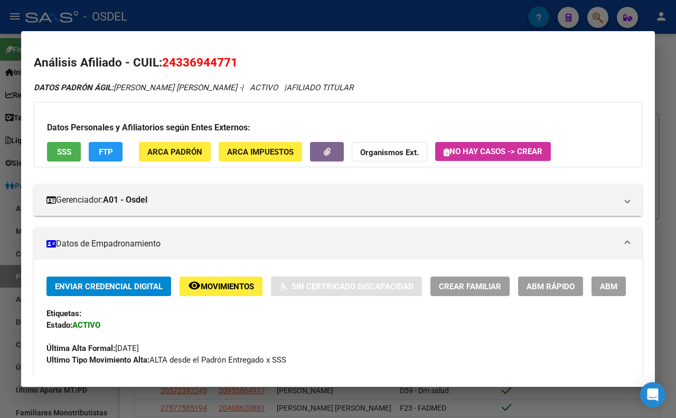
click at [378, 13] on div at bounding box center [338, 209] width 676 height 418
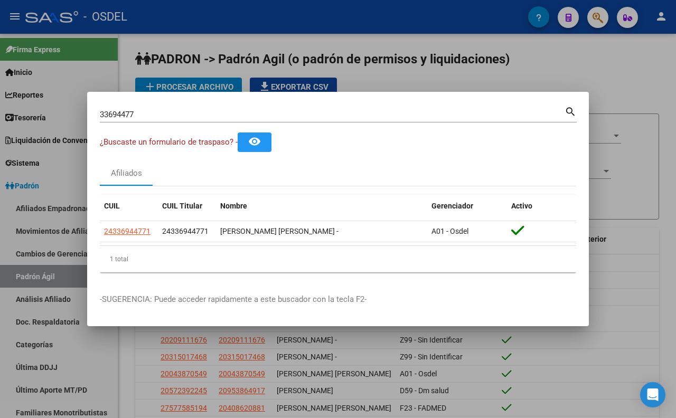
click at [595, 276] on div at bounding box center [338, 209] width 676 height 418
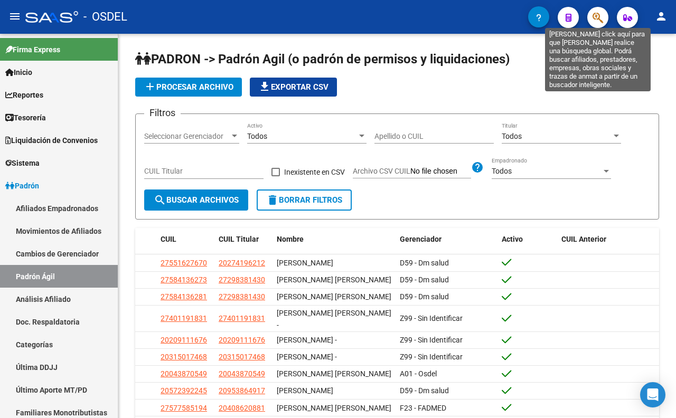
click at [600, 12] on icon "button" at bounding box center [598, 18] width 11 height 12
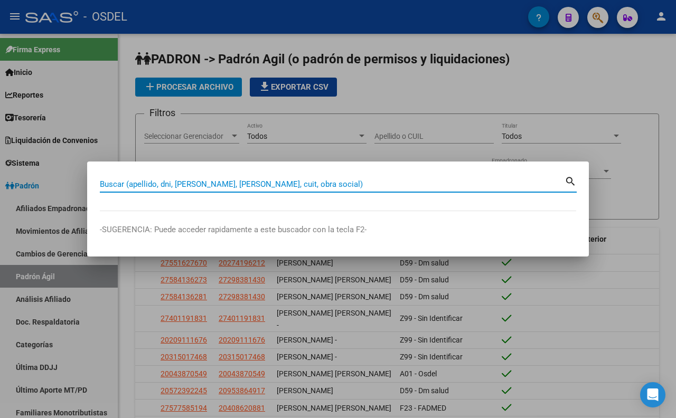
click at [379, 183] on input "Buscar (apellido, dni, [PERSON_NAME], [PERSON_NAME], cuit, obra social)" at bounding box center [332, 185] width 465 height 10
paste input "24336944771"
type input "24336944771"
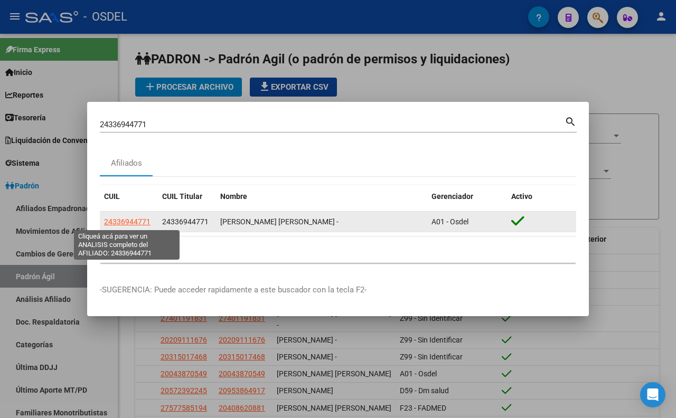
click at [131, 224] on span "24336944771" at bounding box center [127, 222] width 46 height 8
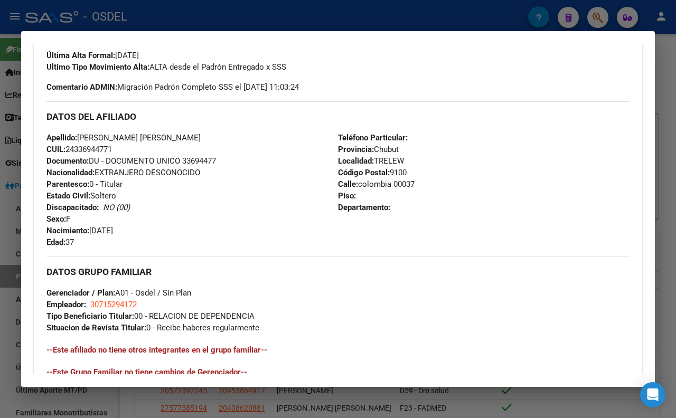
scroll to position [410, 0]
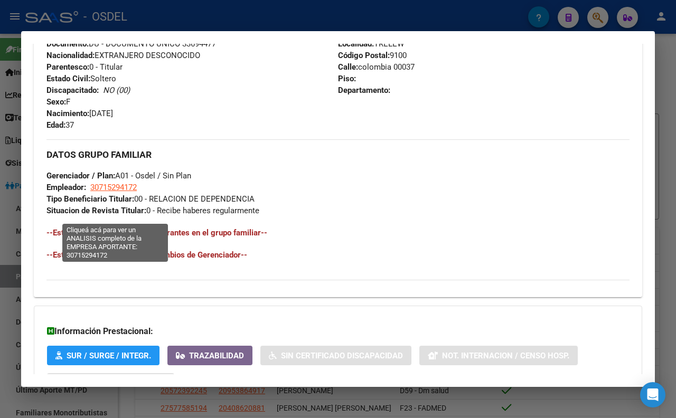
click at [133, 192] on span "30715294172" at bounding box center [113, 188] width 46 height 10
type textarea "30715294172"
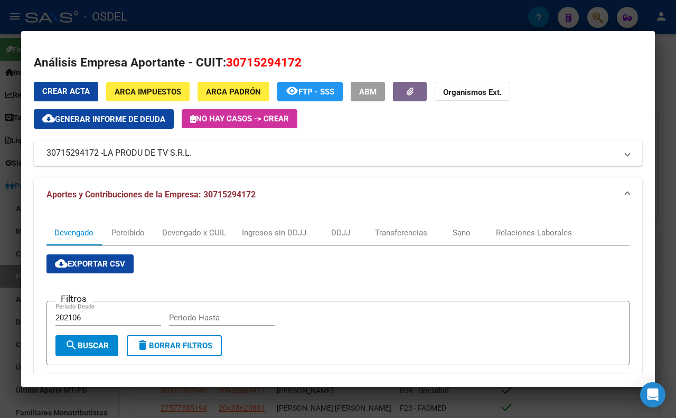
click at [137, 120] on span "Generar informe de deuda" at bounding box center [110, 120] width 110 height 10
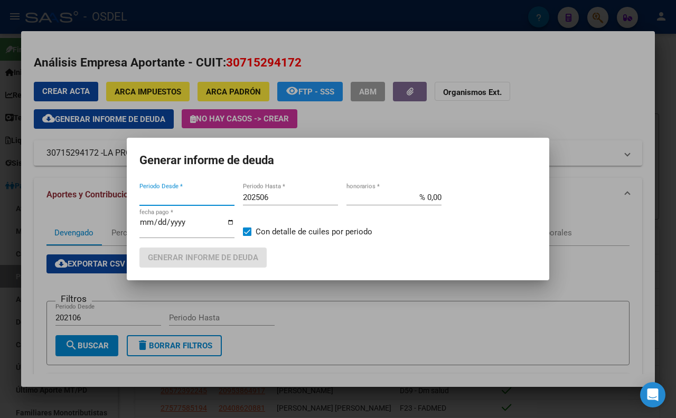
type input "202106"
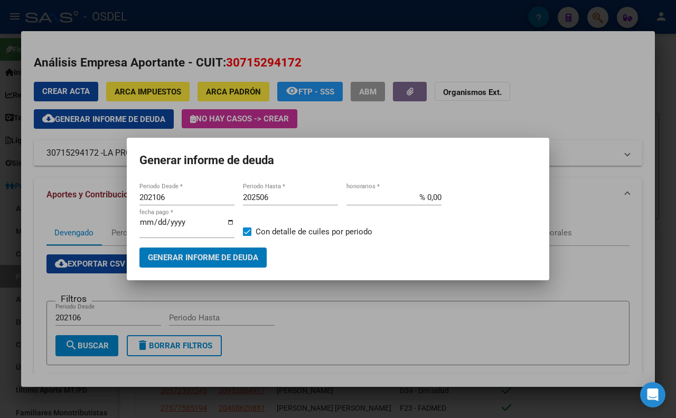
click at [231, 254] on span "Generar informe de deuda" at bounding box center [203, 259] width 110 height 10
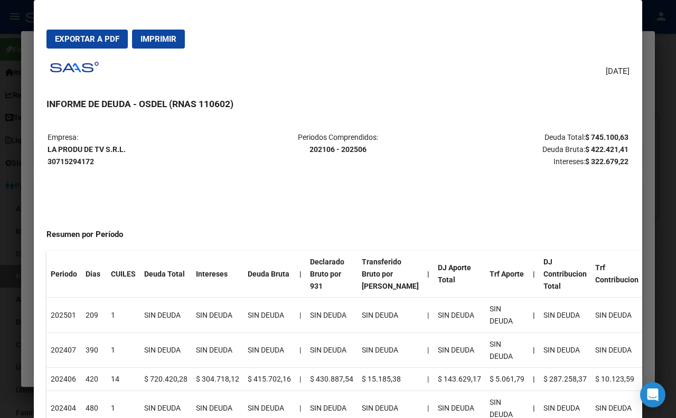
click at [673, 99] on div at bounding box center [338, 209] width 676 height 418
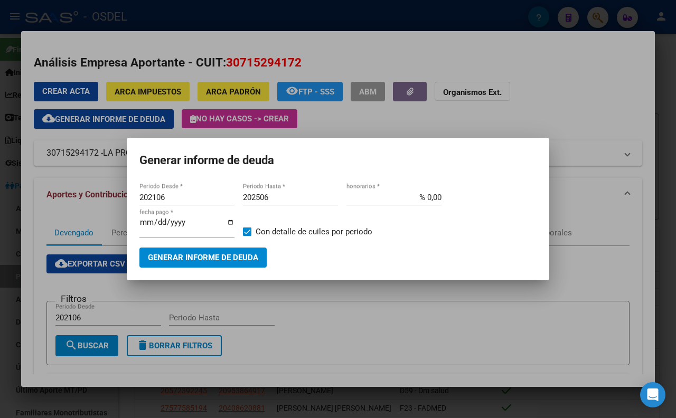
click at [672, 99] on div at bounding box center [338, 209] width 676 height 418
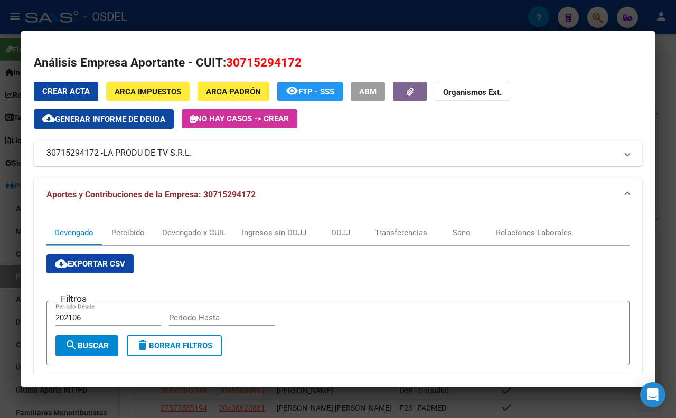
click at [668, 102] on div at bounding box center [338, 209] width 676 height 418
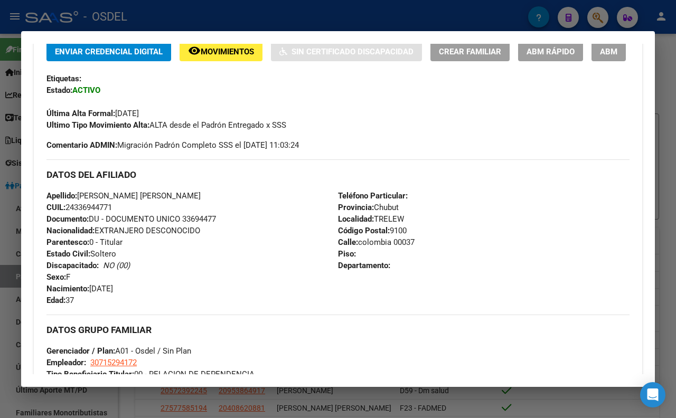
scroll to position [0, 0]
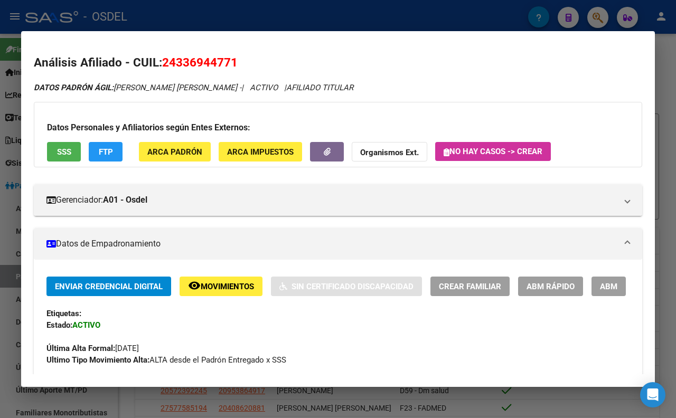
click at [304, 22] on div at bounding box center [338, 209] width 676 height 418
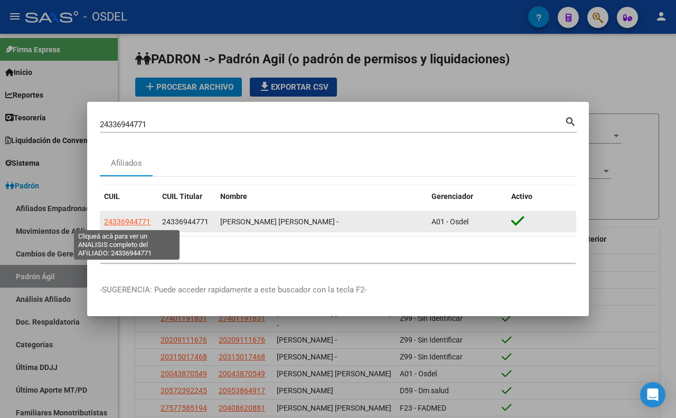
click at [124, 223] on span "24336944771" at bounding box center [127, 222] width 46 height 8
type textarea "24336944771"
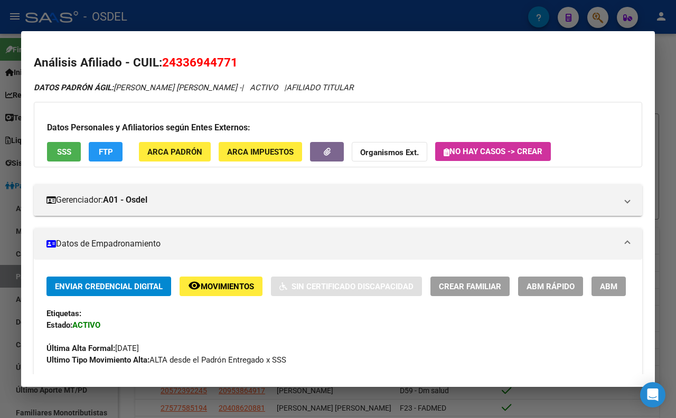
click at [65, 157] on button "SSS" at bounding box center [64, 152] width 34 height 20
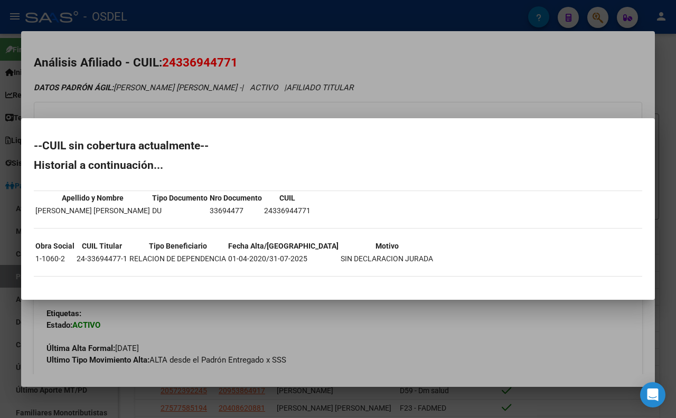
click at [328, 36] on div at bounding box center [338, 209] width 676 height 418
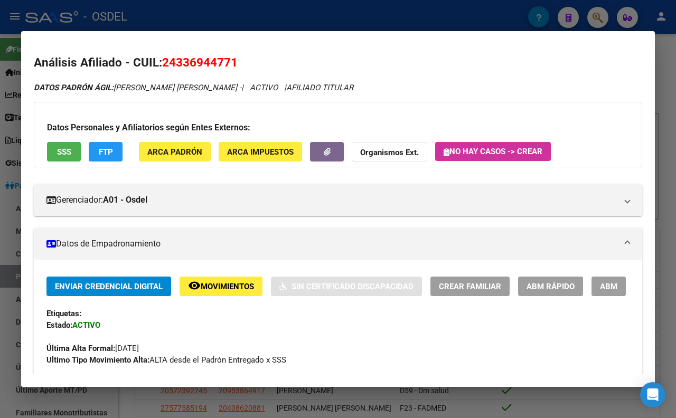
click at [109, 150] on span "FTP" at bounding box center [106, 152] width 14 height 10
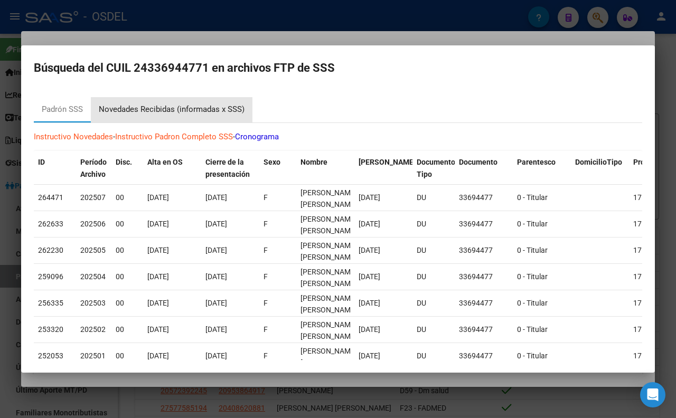
click at [140, 114] on div "Novedades Recibidas (informadas x SSS)" at bounding box center [172, 110] width 146 height 12
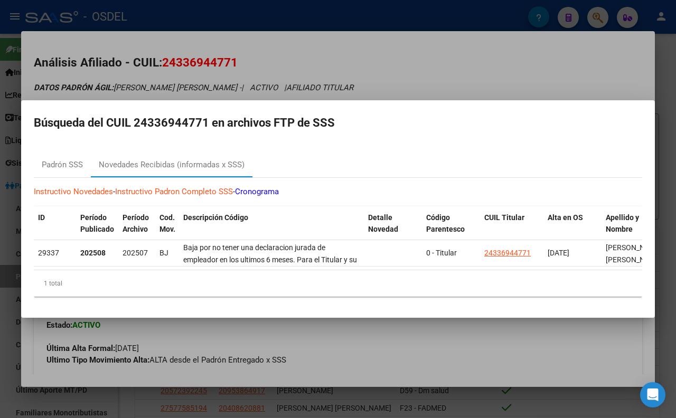
click at [297, 23] on div at bounding box center [338, 209] width 676 height 418
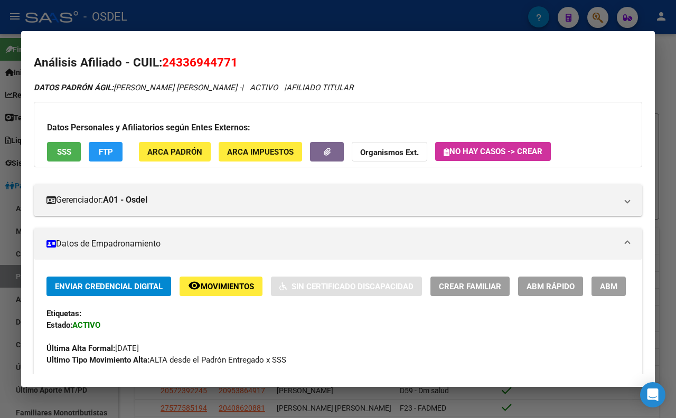
click at [116, 158] on button "FTP" at bounding box center [106, 152] width 34 height 20
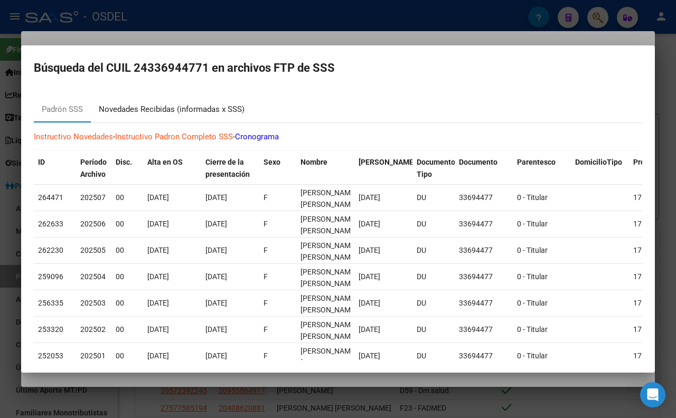
click at [162, 115] on div "Novedades Recibidas (informadas x SSS)" at bounding box center [172, 110] width 146 height 12
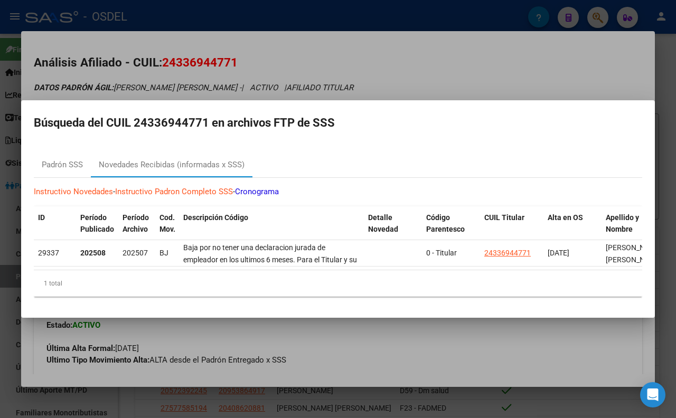
click at [353, 60] on div at bounding box center [338, 209] width 676 height 418
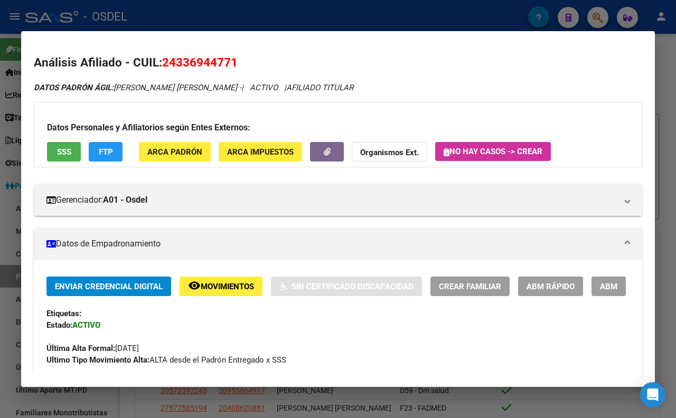
click at [378, 25] on div at bounding box center [338, 209] width 676 height 418
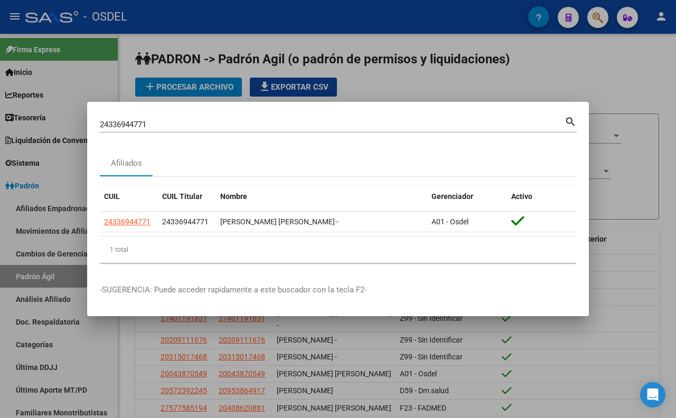
click at [351, 122] on input "24336944771" at bounding box center [332, 125] width 465 height 10
type input "2"
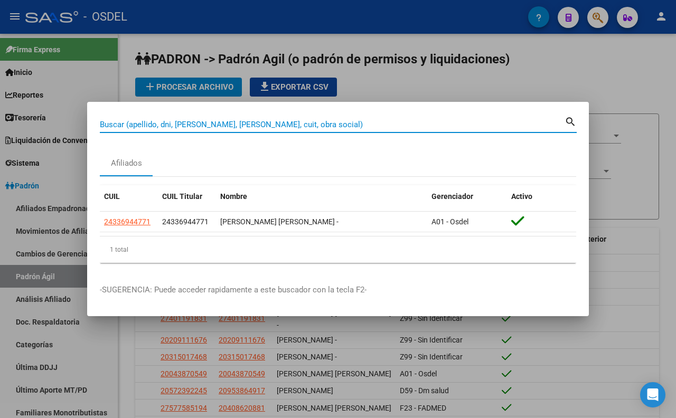
paste input "17264476"
type input "17264476"
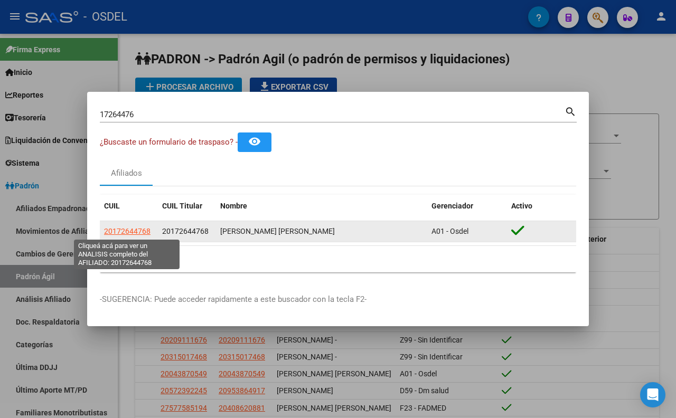
click at [126, 233] on span "20172644768" at bounding box center [127, 231] width 46 height 8
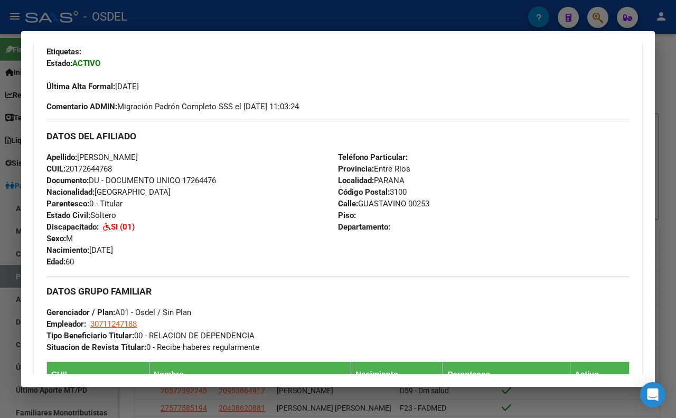
scroll to position [293, 0]
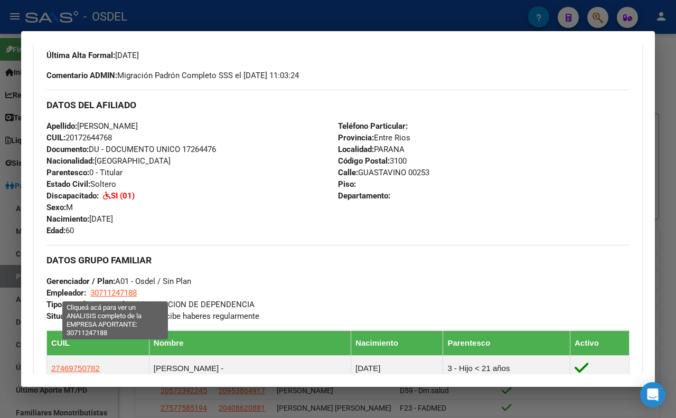
click at [130, 293] on span "30711247188" at bounding box center [113, 293] width 46 height 10
type textarea "30711247188"
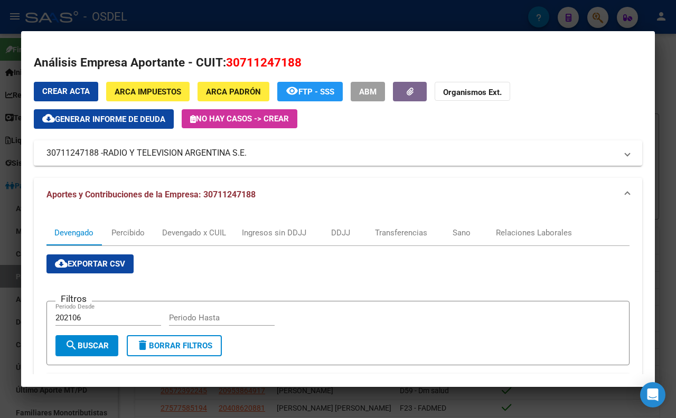
click at [324, 20] on div at bounding box center [338, 209] width 676 height 418
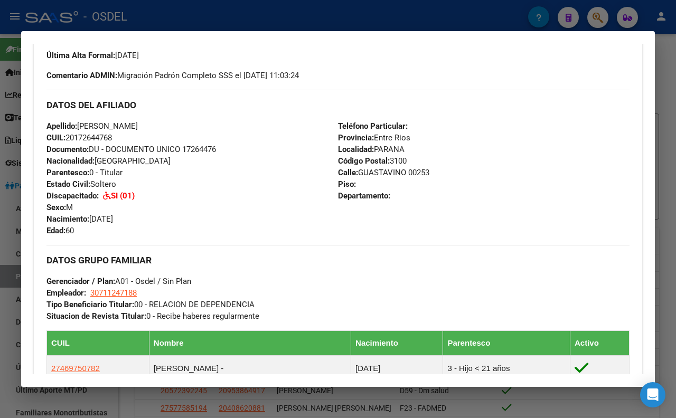
click at [409, 7] on div at bounding box center [338, 209] width 676 height 418
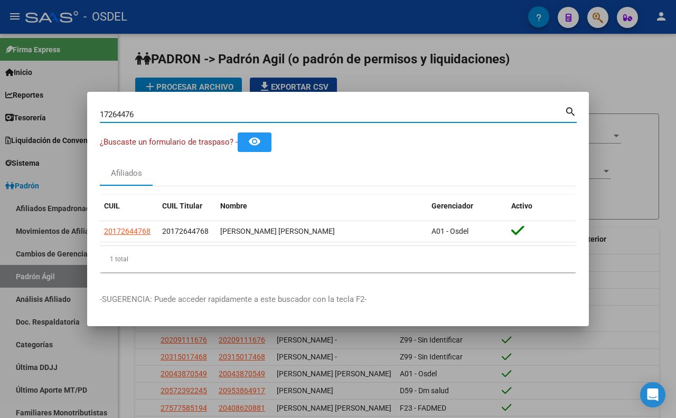
click at [421, 113] on input "17264476" at bounding box center [332, 115] width 465 height 10
type input "1"
type input "39204335"
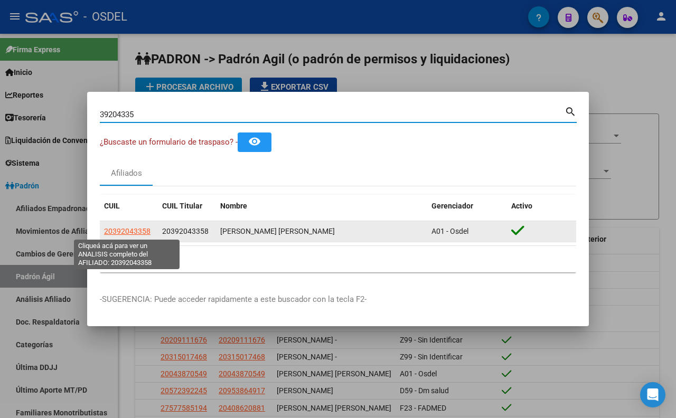
click at [133, 231] on span "20392043358" at bounding box center [127, 231] width 46 height 8
type textarea "20392043358"
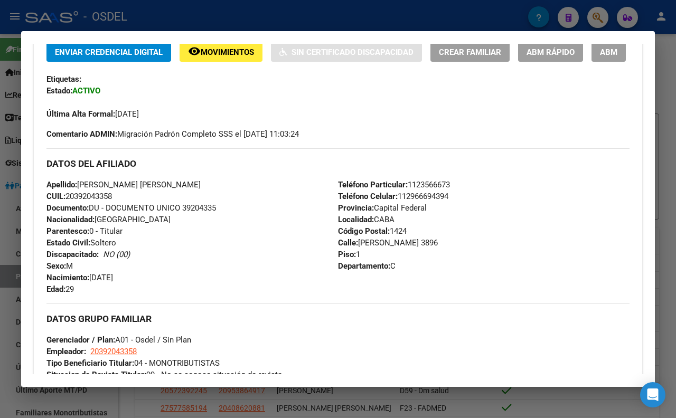
scroll to position [352, 0]
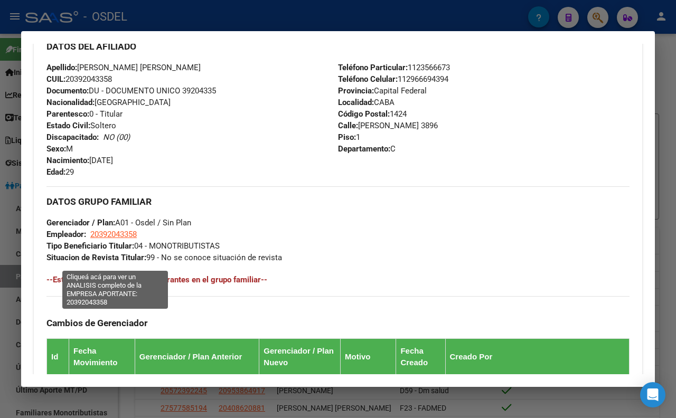
click at [133, 239] on span "20392043358" at bounding box center [113, 235] width 46 height 10
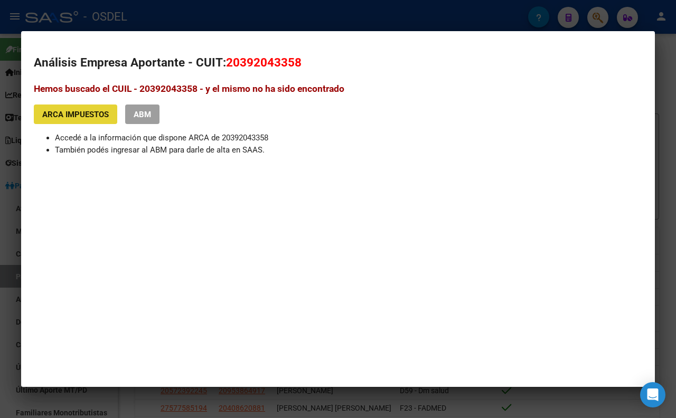
click at [93, 115] on span "ARCA Impuestos" at bounding box center [75, 115] width 67 height 10
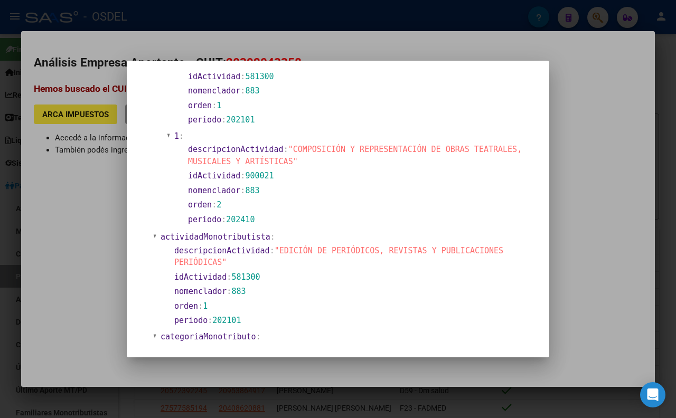
scroll to position [34, 0]
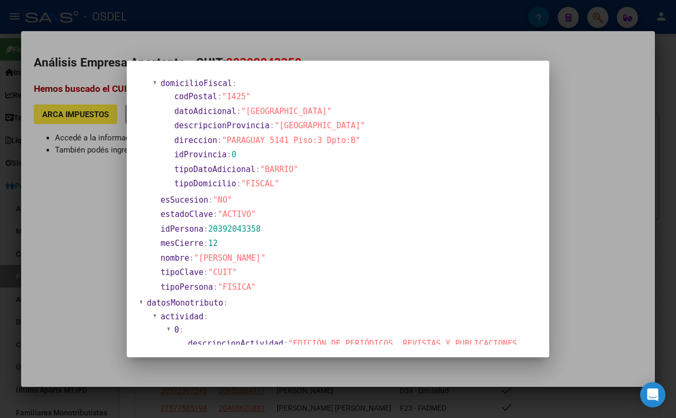
click at [347, 53] on div at bounding box center [338, 209] width 676 height 418
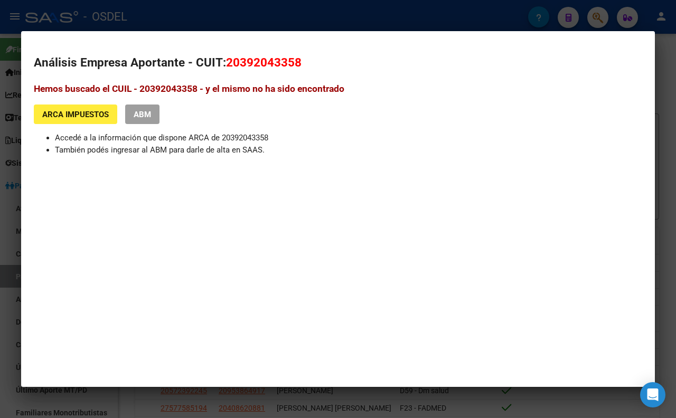
click at [346, 25] on div at bounding box center [338, 209] width 676 height 418
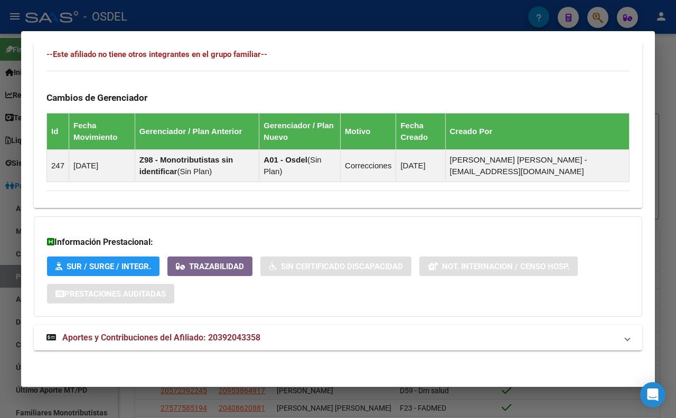
scroll to position [606, 0]
click at [218, 336] on span "Aportes y Contribuciones del Afiliado: 20392043358" at bounding box center [161, 338] width 198 height 10
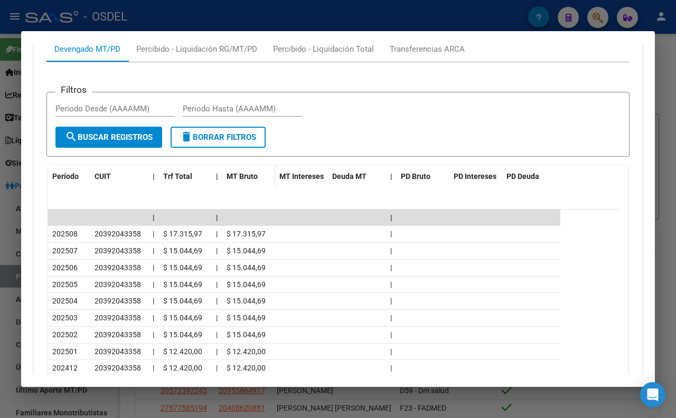
scroll to position [959, 0]
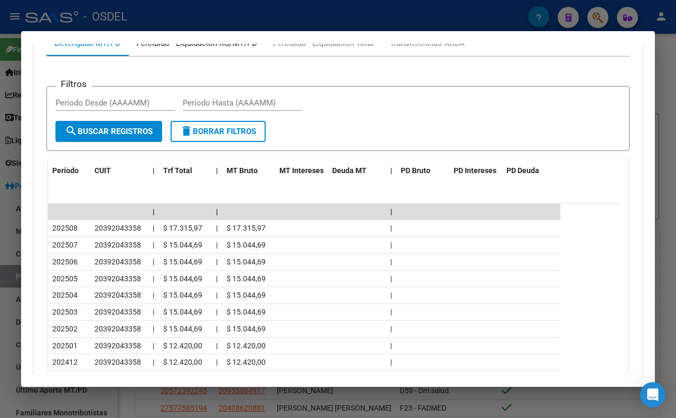
click at [181, 49] on div "Percibido - Liquidación RG/MT/PD" at bounding box center [196, 43] width 121 height 12
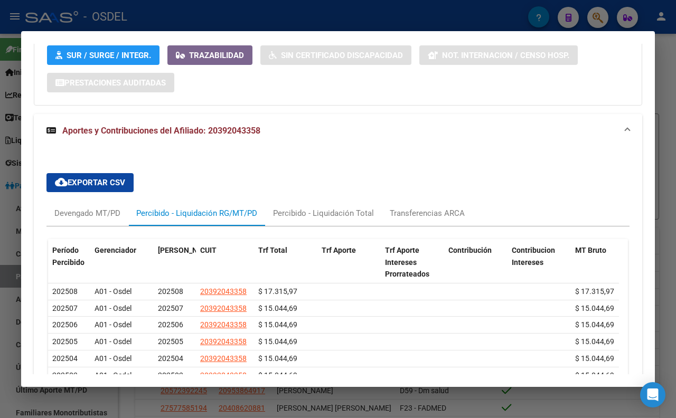
scroll to position [830, 0]
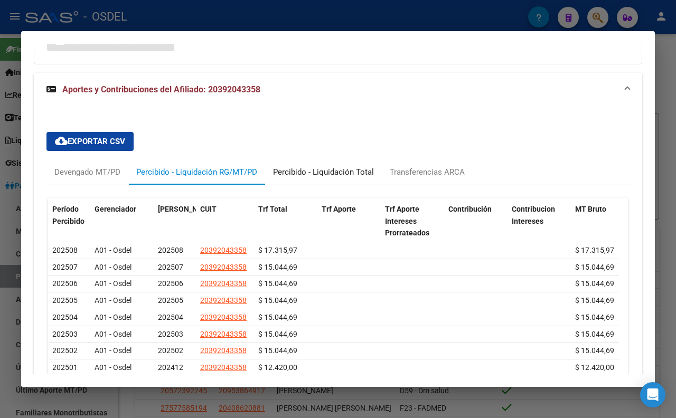
click at [305, 178] on div "Percibido - Liquidación Total" at bounding box center [323, 172] width 101 height 12
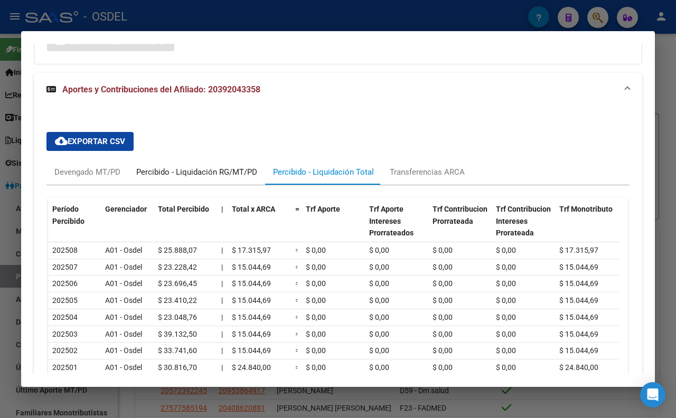
click at [231, 178] on div "Percibido - Liquidación RG/MT/PD" at bounding box center [196, 172] width 121 height 12
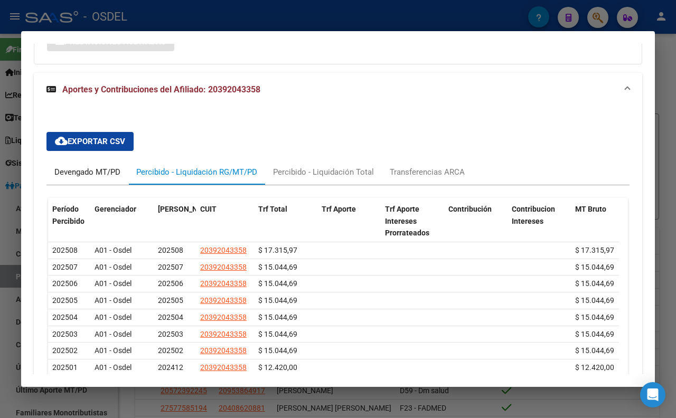
click at [92, 178] on div "Devengado MT/PD" at bounding box center [87, 172] width 66 height 12
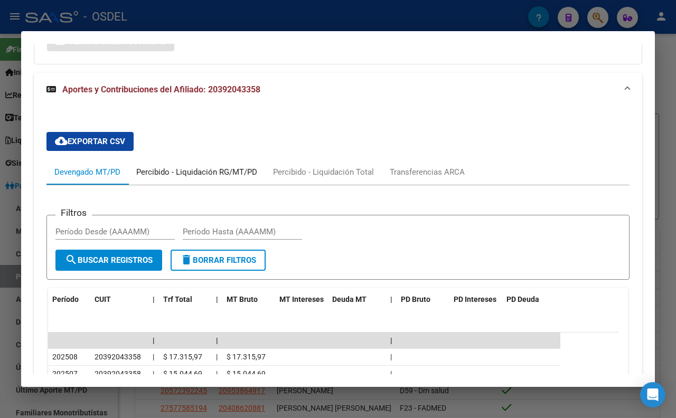
click at [228, 178] on div "Percibido - Liquidación RG/MT/PD" at bounding box center [196, 172] width 121 height 12
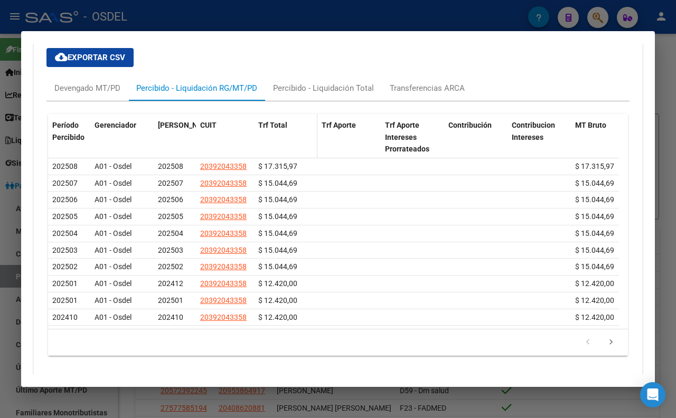
scroll to position [947, 0]
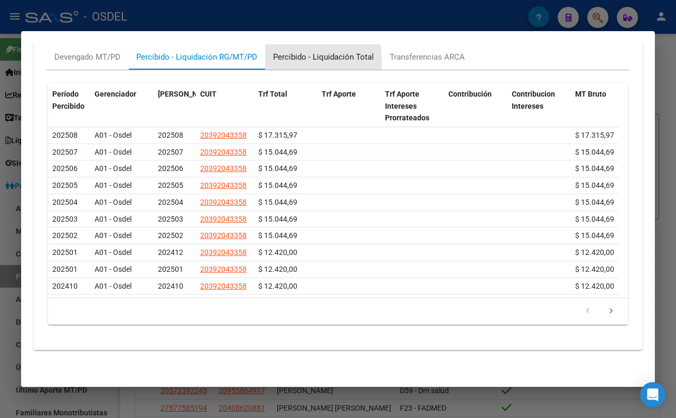
click at [283, 63] on div "Percibido - Liquidación Total" at bounding box center [323, 57] width 101 height 12
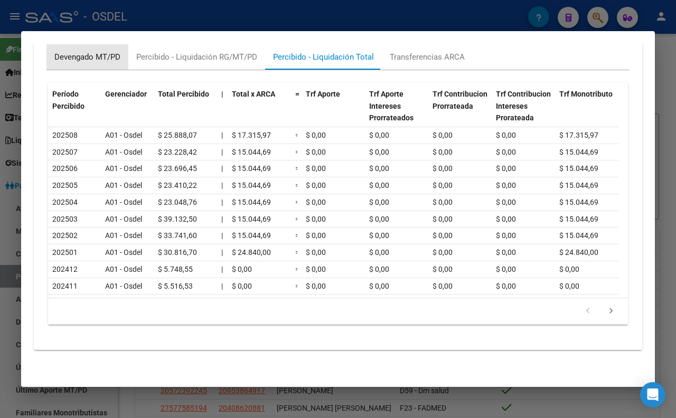
click at [92, 70] on div "Devengado MT/PD" at bounding box center [87, 56] width 82 height 25
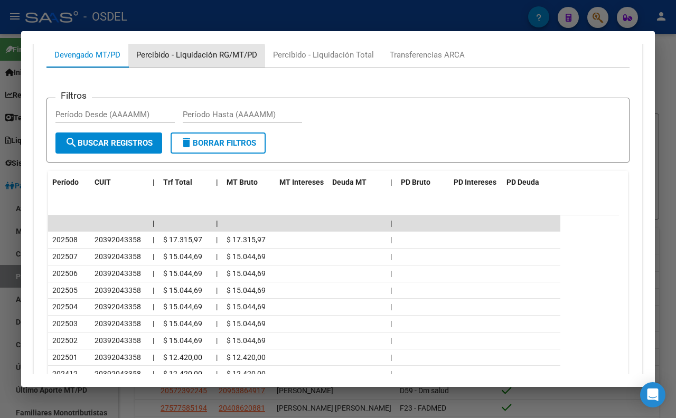
click at [180, 61] on div "Percibido - Liquidación RG/MT/PD" at bounding box center [196, 55] width 121 height 12
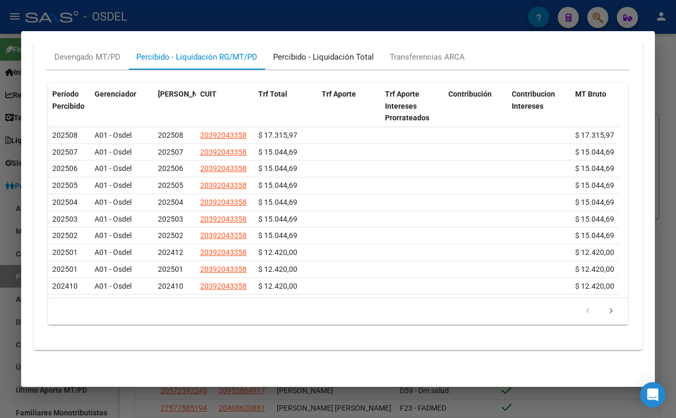
click at [294, 63] on div "Percibido - Liquidación Total" at bounding box center [323, 57] width 101 height 12
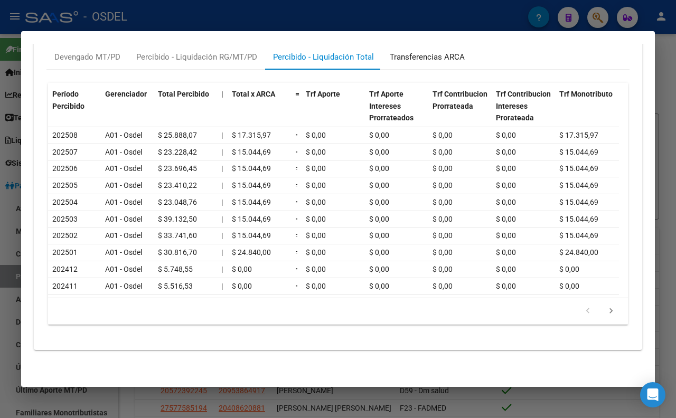
click at [406, 70] on div "Transferencias ARCA" at bounding box center [427, 56] width 91 height 25
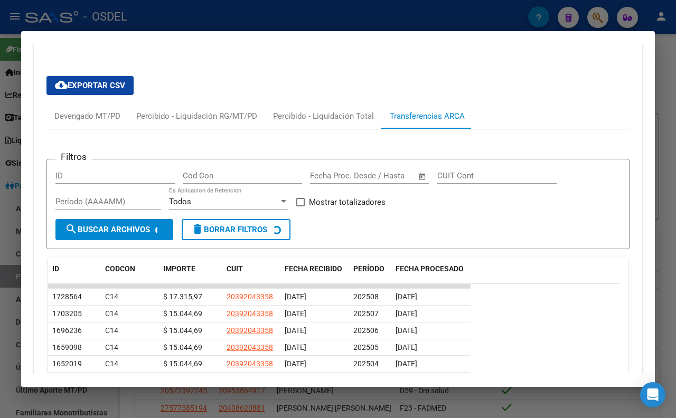
scroll to position [935, 0]
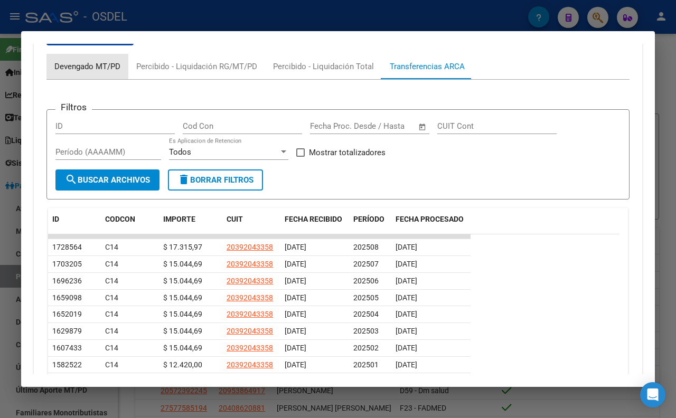
click at [112, 72] on div "Devengado MT/PD" at bounding box center [87, 67] width 66 height 12
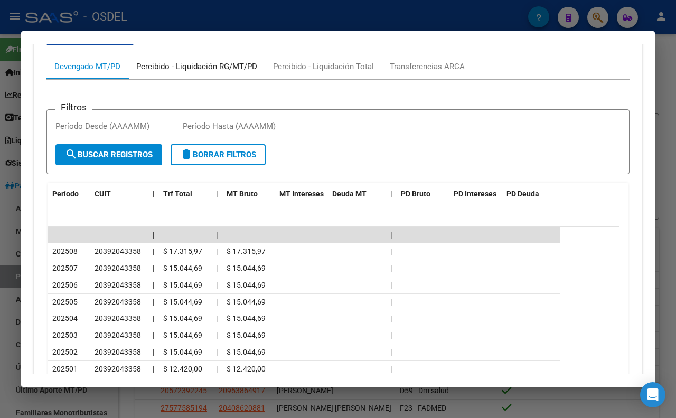
click at [222, 72] on div "Percibido - Liquidación RG/MT/PD" at bounding box center [196, 67] width 121 height 12
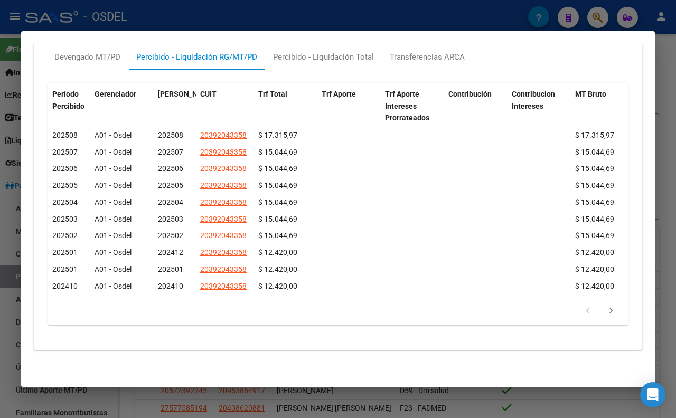
scroll to position [925, 0]
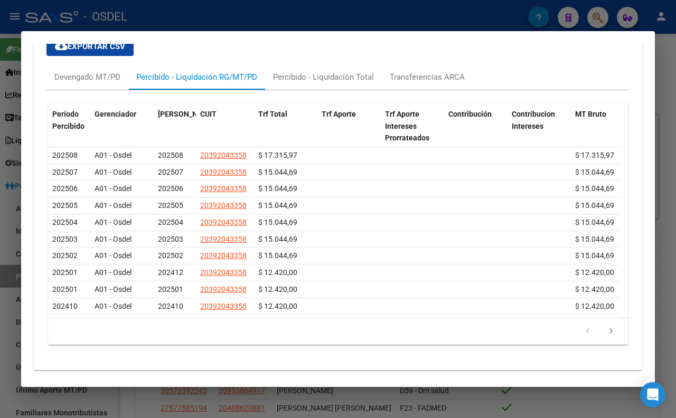
click at [508, 12] on div at bounding box center [338, 209] width 676 height 418
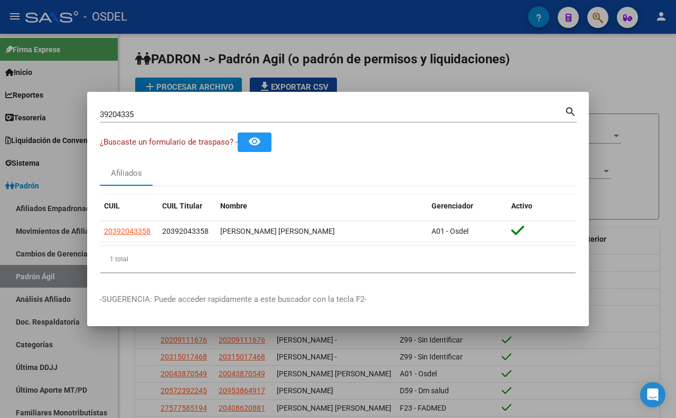
click at [462, 112] on input "39204335" at bounding box center [332, 115] width 465 height 10
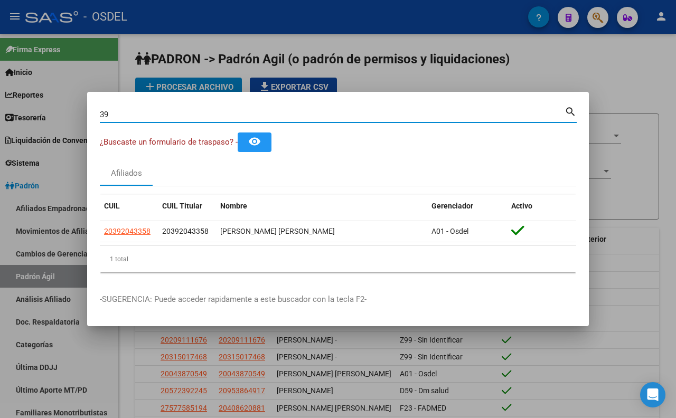
type input "3"
type input "[PERSON_NAME]"
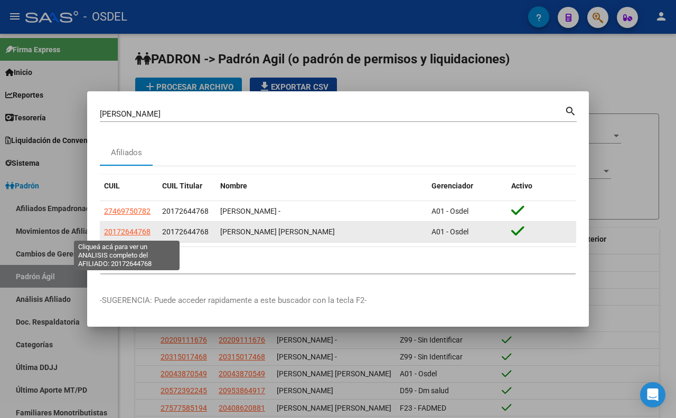
click at [133, 233] on span "20172644768" at bounding box center [127, 232] width 46 height 8
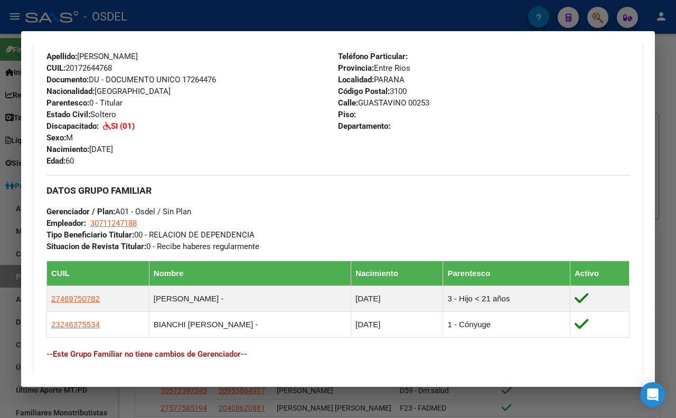
scroll to position [320, 0]
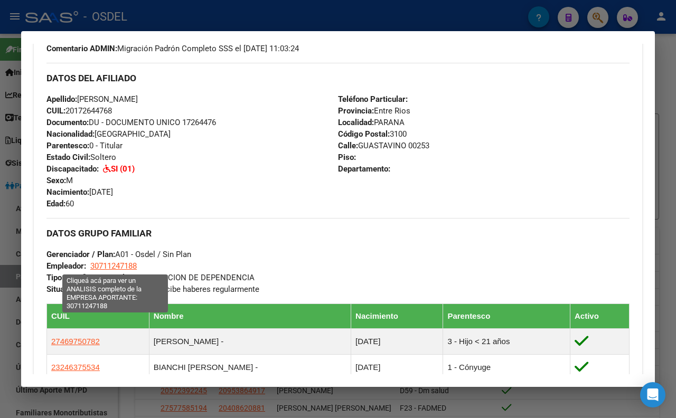
click at [124, 265] on span "30711247188" at bounding box center [113, 266] width 46 height 10
type textarea "30711247188"
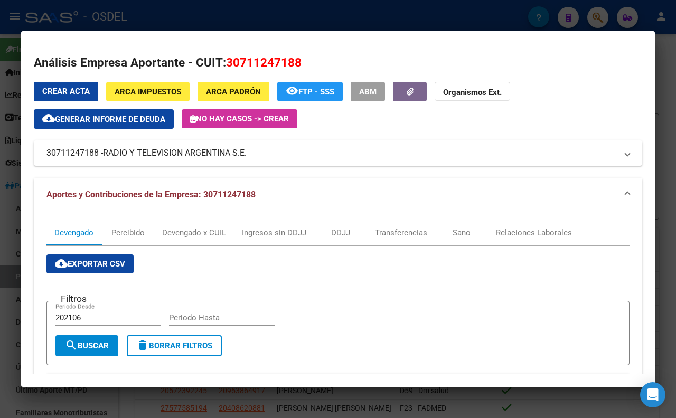
click at [316, 25] on div at bounding box center [338, 209] width 676 height 418
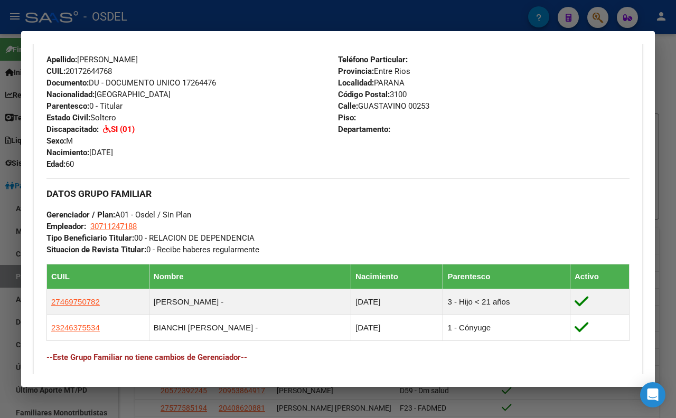
scroll to position [437, 0]
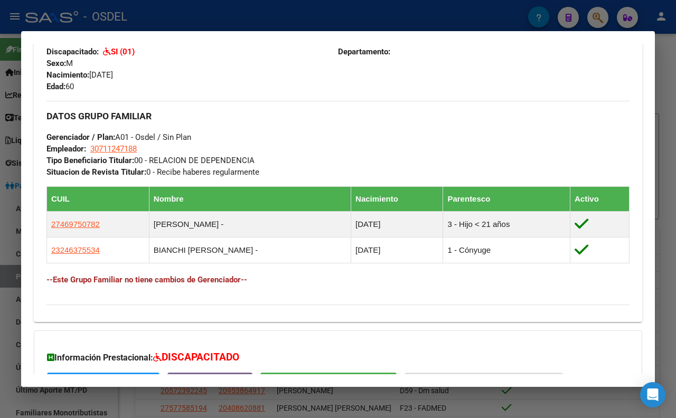
click at [357, 22] on div at bounding box center [338, 209] width 676 height 418
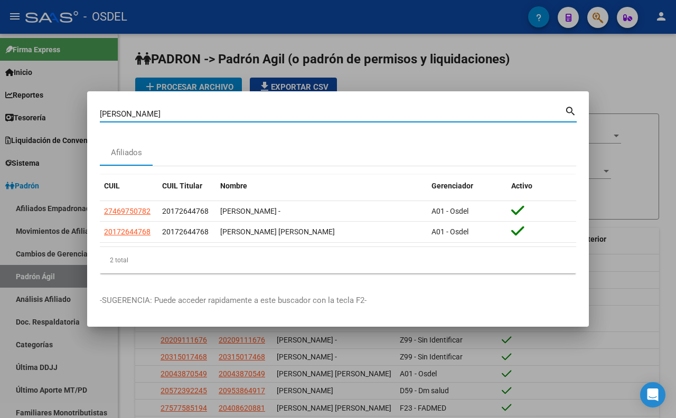
click at [379, 117] on input "[PERSON_NAME]" at bounding box center [332, 114] width 465 height 10
type input "v"
paste input "28796656"
type input "28796656"
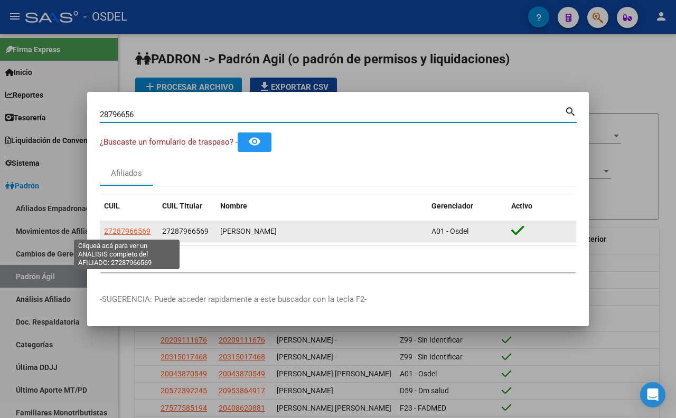
click at [137, 234] on span "27287966569" at bounding box center [127, 231] width 46 height 8
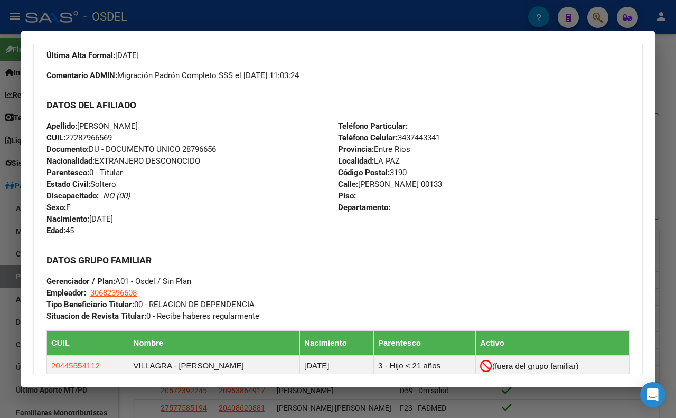
scroll to position [352, 0]
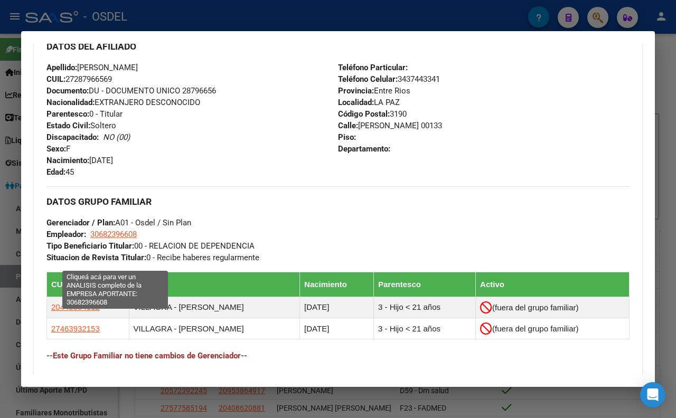
click at [137, 239] on span "30682396608" at bounding box center [113, 235] width 46 height 10
type textarea "30682396608"
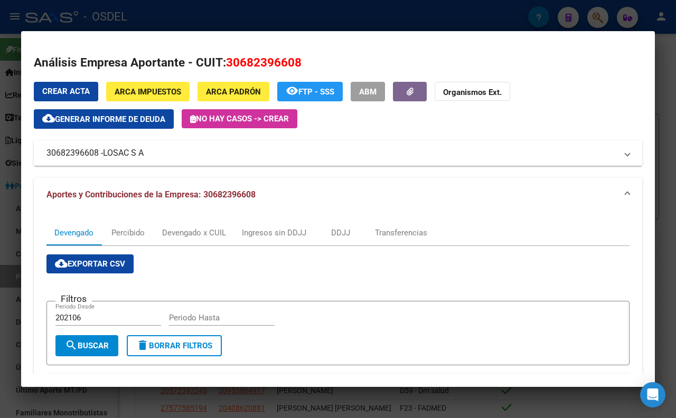
click at [166, 154] on mat-panel-title "30682396608 - LOSAC S A" at bounding box center [331, 153] width 570 height 13
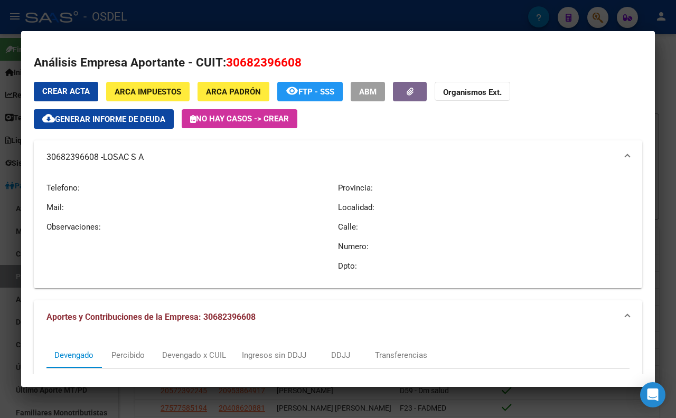
click at [151, 88] on span "ARCA Impuestos" at bounding box center [148, 92] width 67 height 10
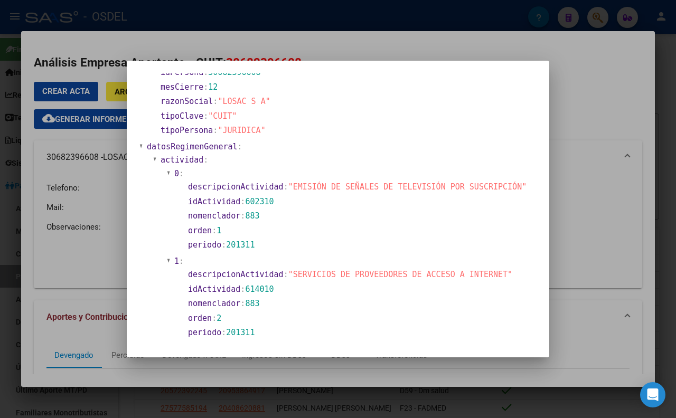
scroll to position [0, 0]
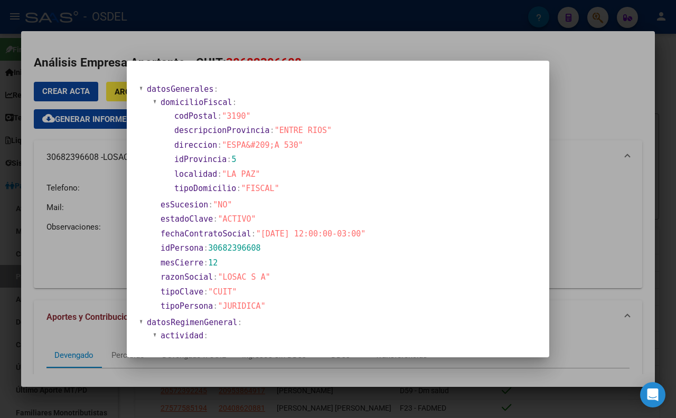
click at [350, 52] on div at bounding box center [338, 209] width 676 height 418
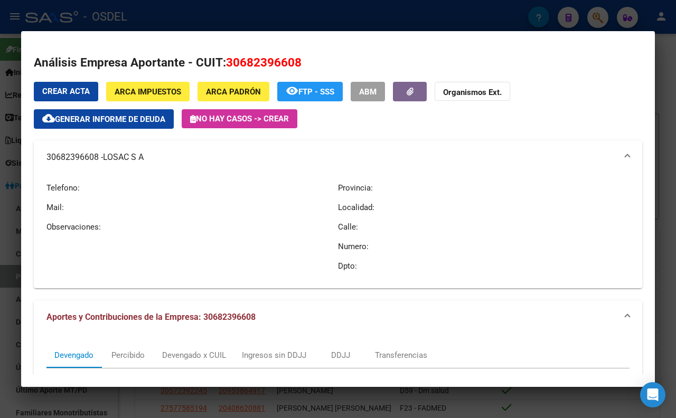
drag, startPoint x: 99, startPoint y: 154, endPoint x: 45, endPoint y: 150, distance: 54.6
click at [45, 150] on mat-expansion-panel-header "30682396608 - LOSAC S A" at bounding box center [338, 157] width 608 height 34
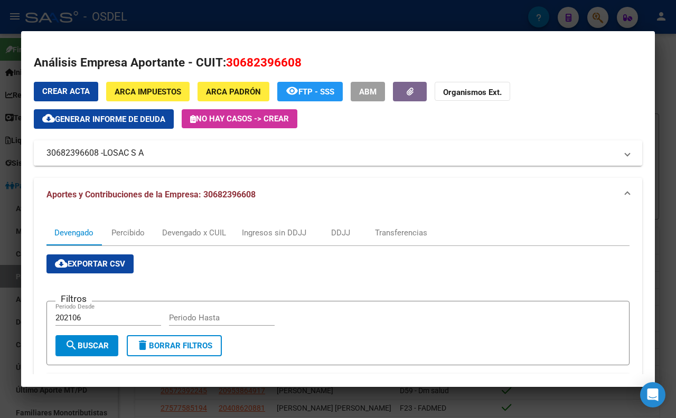
copy mat-panel-title "30682396608"
click at [367, 2] on div at bounding box center [338, 209] width 676 height 418
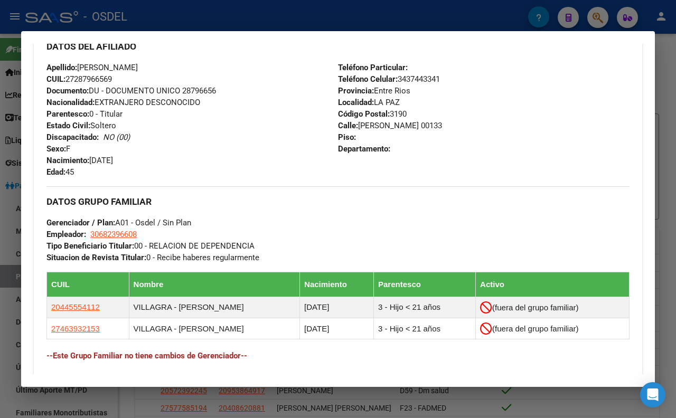
click at [368, 20] on div at bounding box center [338, 209] width 676 height 418
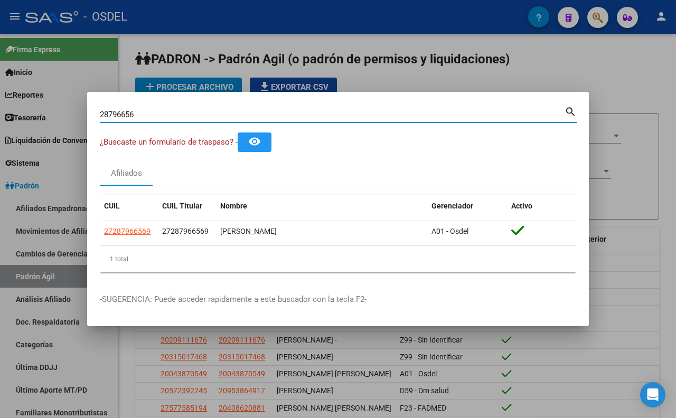
click at [372, 110] on input "28796656" at bounding box center [332, 115] width 465 height 10
type input "2"
paste input "17222921"
type input "17222921"
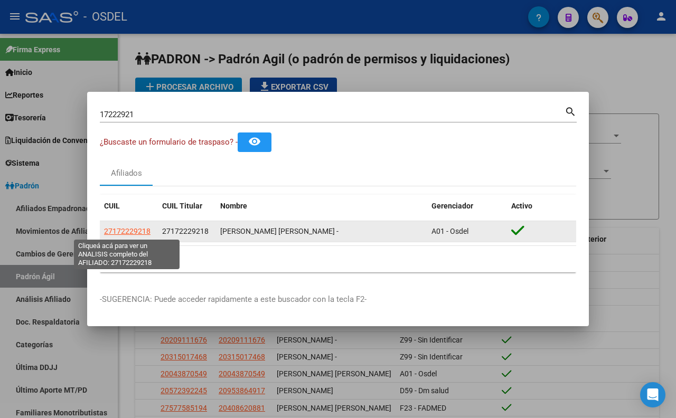
click at [143, 228] on span "27172229218" at bounding box center [127, 231] width 46 height 8
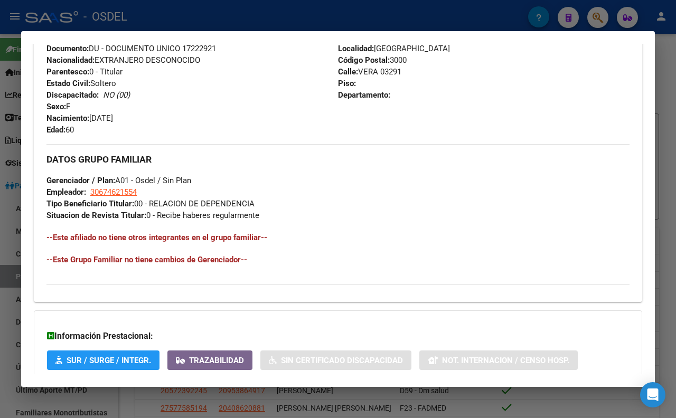
scroll to position [410, 0]
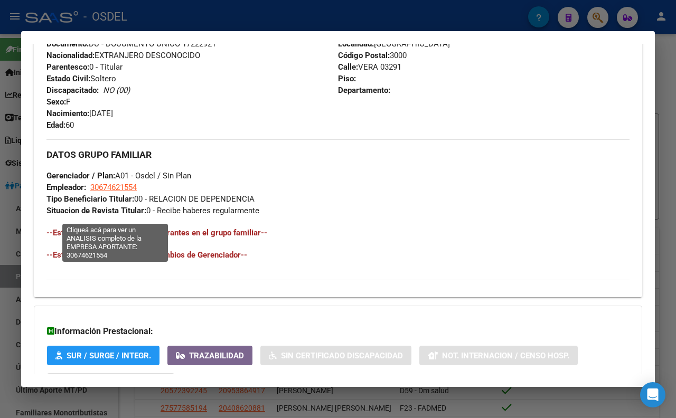
click at [118, 192] on span "30674621554" at bounding box center [113, 188] width 46 height 10
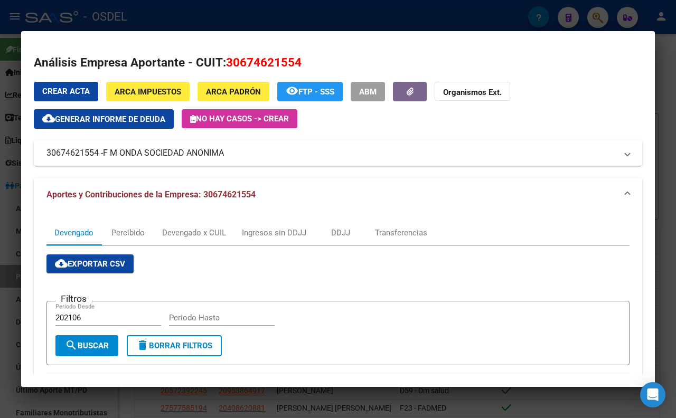
click at [284, 25] on div at bounding box center [338, 209] width 676 height 418
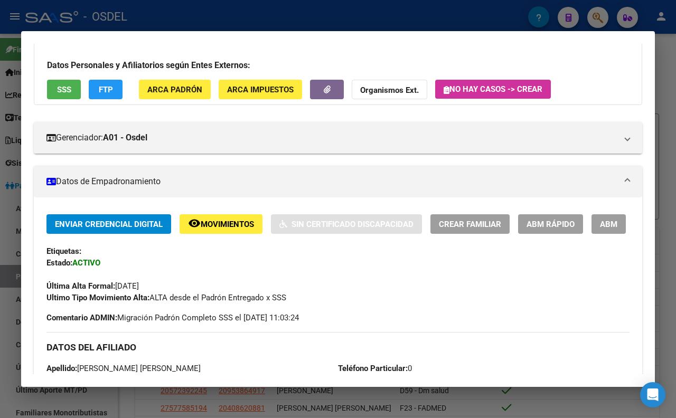
scroll to position [59, 0]
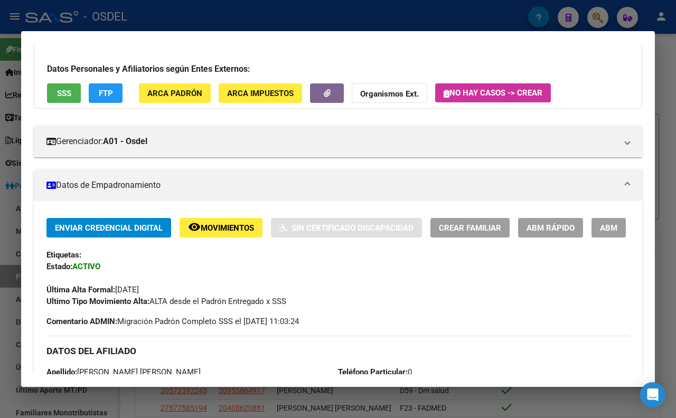
click at [62, 96] on span "SSS" at bounding box center [64, 94] width 14 height 10
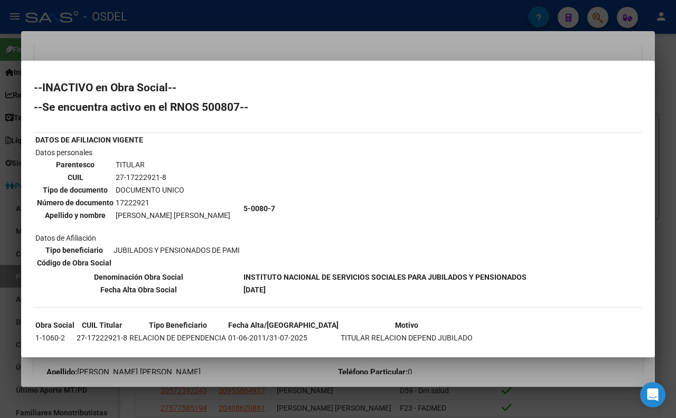
click at [407, 49] on div at bounding box center [338, 209] width 676 height 418
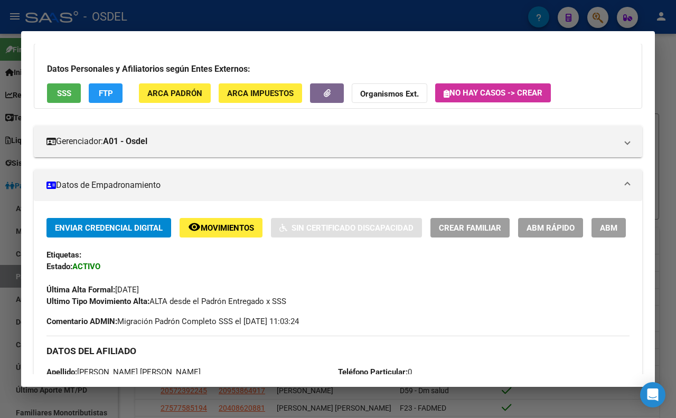
click at [513, 14] on div at bounding box center [338, 209] width 676 height 418
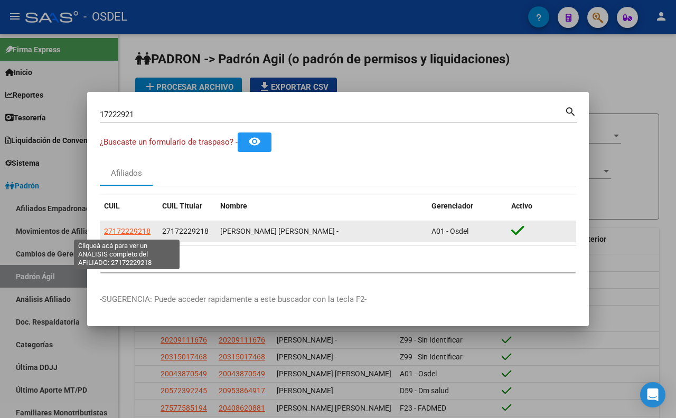
click at [117, 233] on span "27172229218" at bounding box center [127, 231] width 46 height 8
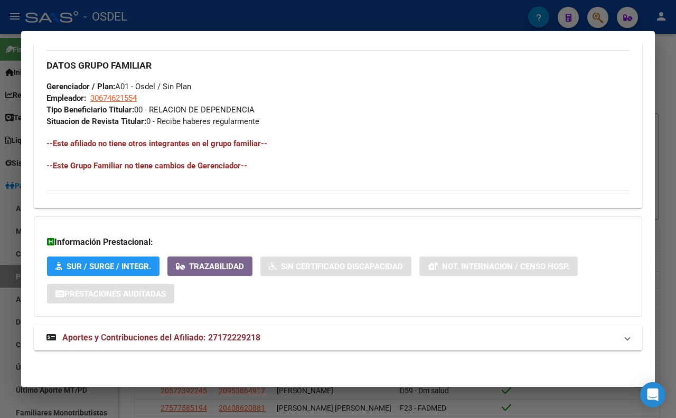
scroll to position [529, 0]
click at [247, 345] on mat-expansion-panel-header "Aportes y Contribuciones del Afiliado: 27172229218" at bounding box center [338, 337] width 608 height 25
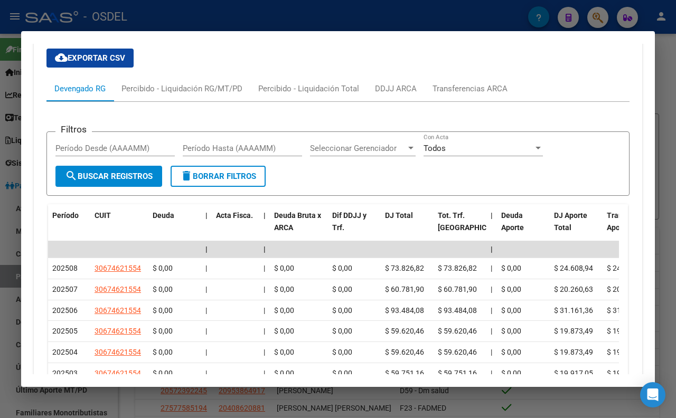
scroll to position [851, 0]
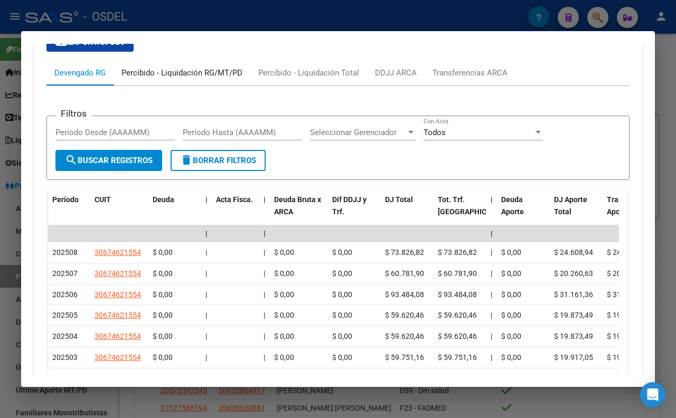
click at [199, 79] on div "Percibido - Liquidación RG/MT/PD" at bounding box center [181, 73] width 121 height 12
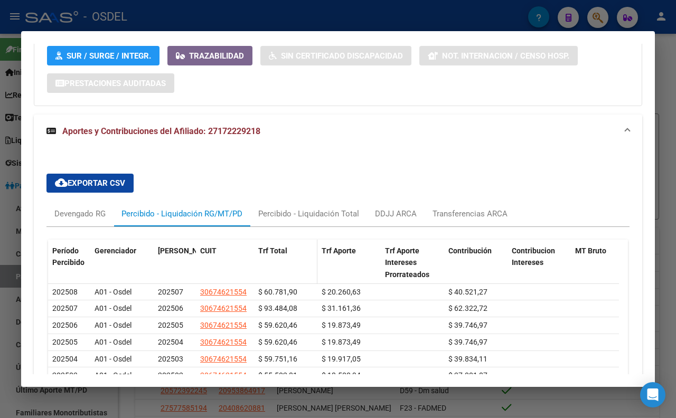
scroll to position [761, 0]
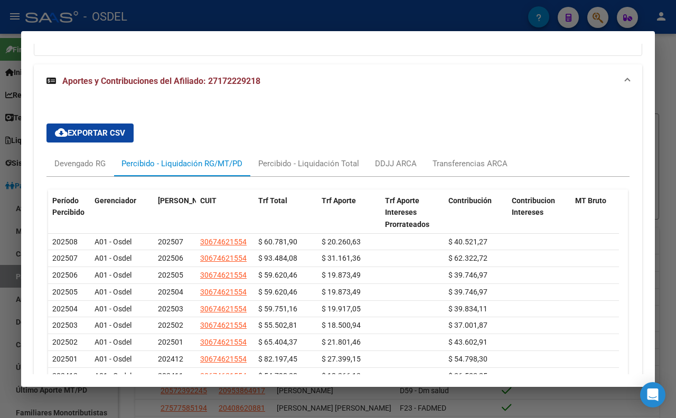
click at [262, 20] on div at bounding box center [338, 209] width 676 height 418
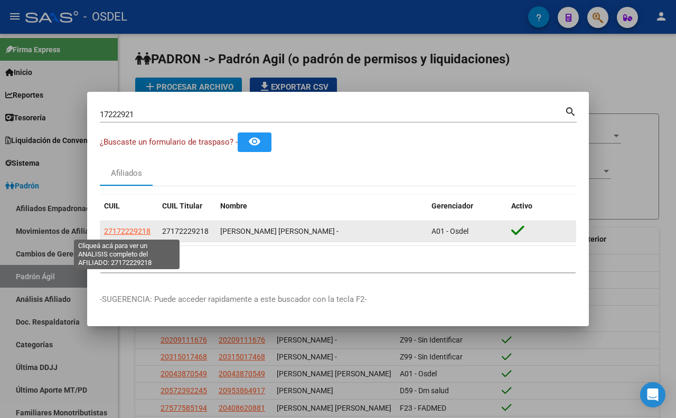
click at [125, 229] on span "27172229218" at bounding box center [127, 231] width 46 height 8
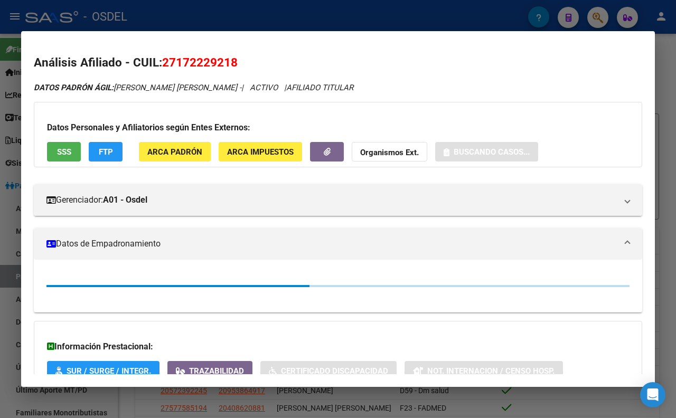
click at [70, 159] on button "SSS" at bounding box center [64, 152] width 34 height 20
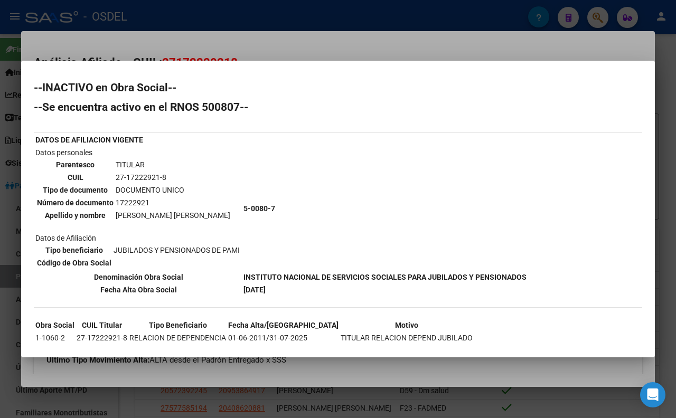
click at [372, 45] on div at bounding box center [338, 209] width 676 height 418
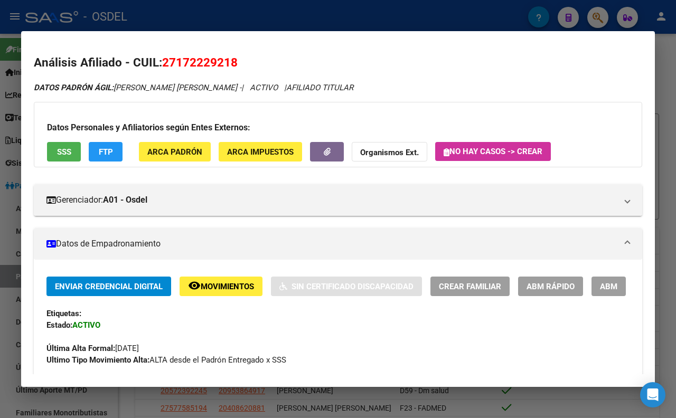
click at [116, 152] on button "FTP" at bounding box center [106, 152] width 34 height 20
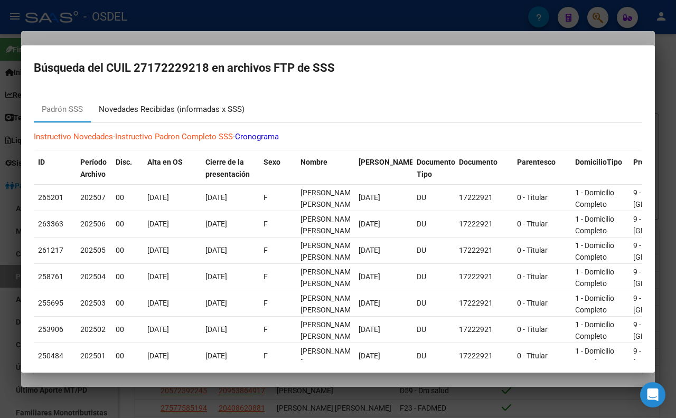
click at [173, 114] on div "Novedades Recibidas (informadas x SSS)" at bounding box center [172, 110] width 146 height 12
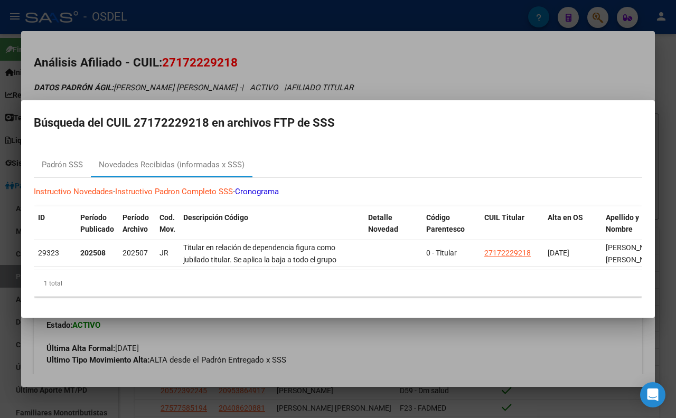
click at [465, 65] on div at bounding box center [338, 209] width 676 height 418
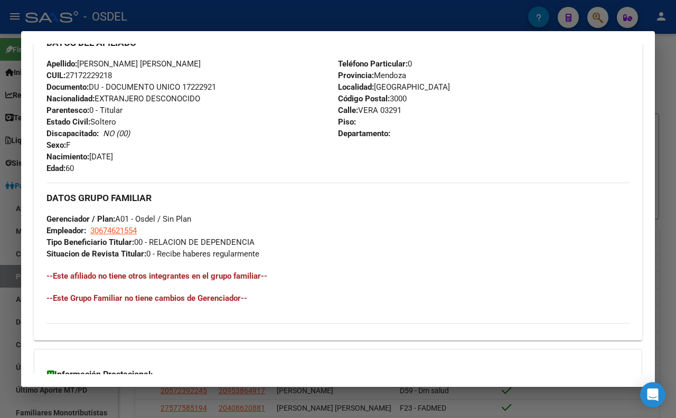
scroll to position [529, 0]
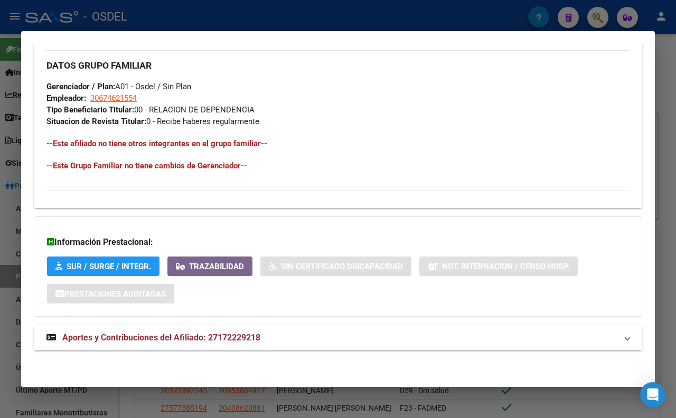
click at [259, 333] on span "Aportes y Contribuciones del Afiliado: 27172229218" at bounding box center [161, 338] width 198 height 10
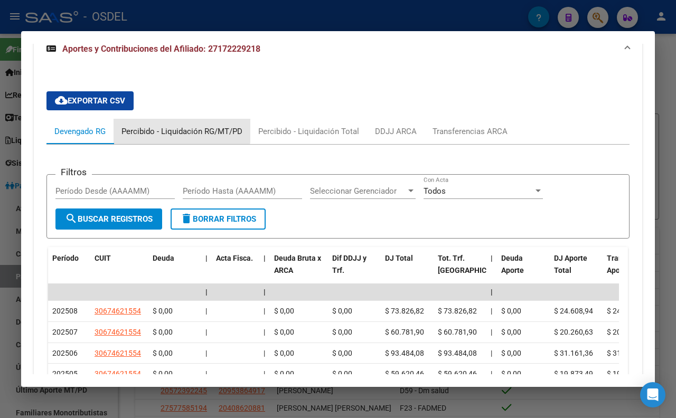
click at [180, 137] on div "Percibido - Liquidación RG/MT/PD" at bounding box center [181, 132] width 121 height 12
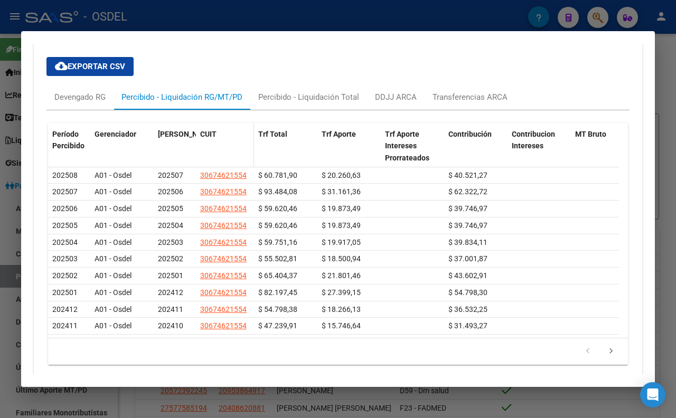
scroll to position [851, 0]
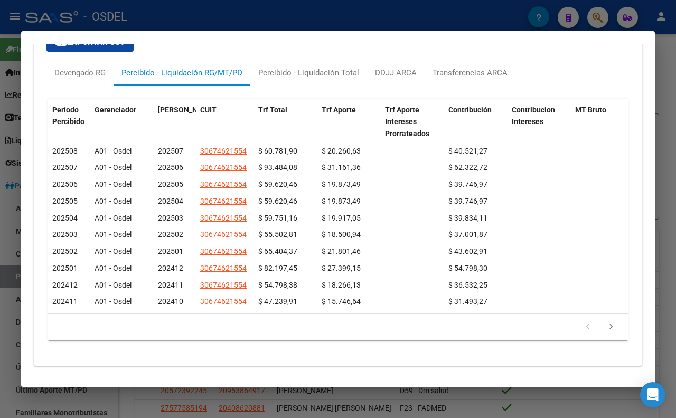
click at [275, 16] on div at bounding box center [338, 209] width 676 height 418
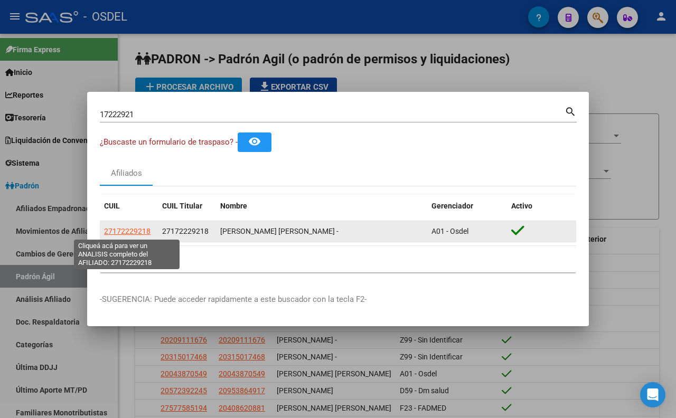
click at [139, 228] on span "27172229218" at bounding box center [127, 231] width 46 height 8
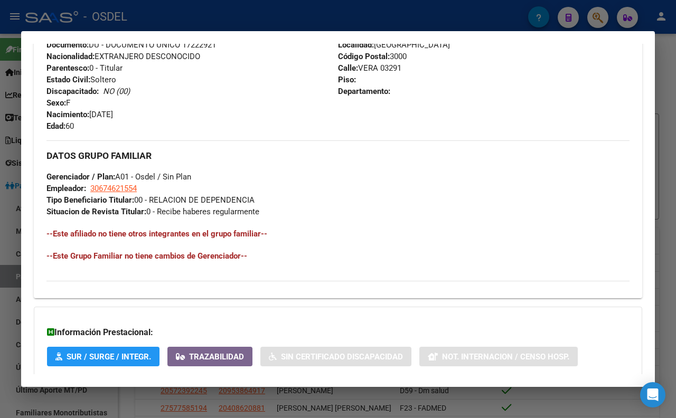
scroll to position [410, 0]
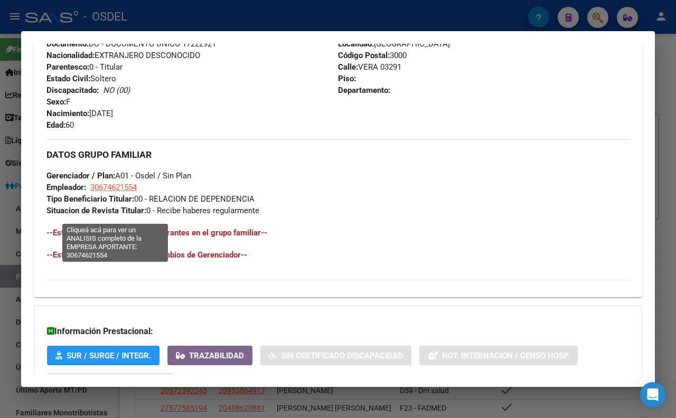
click at [133, 192] on span "30674621554" at bounding box center [113, 188] width 46 height 10
type textarea "30674621554"
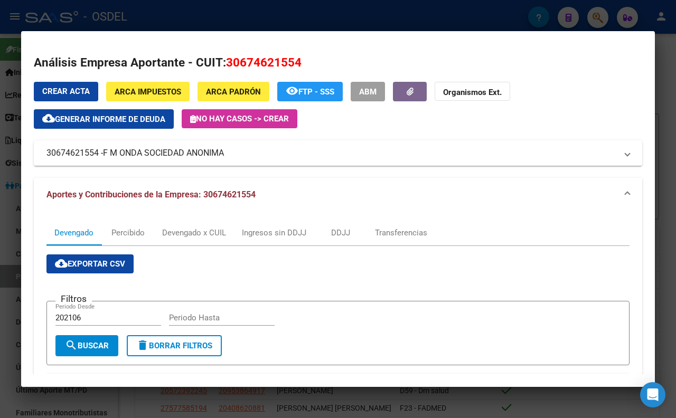
click at [670, 43] on div at bounding box center [338, 209] width 676 height 418
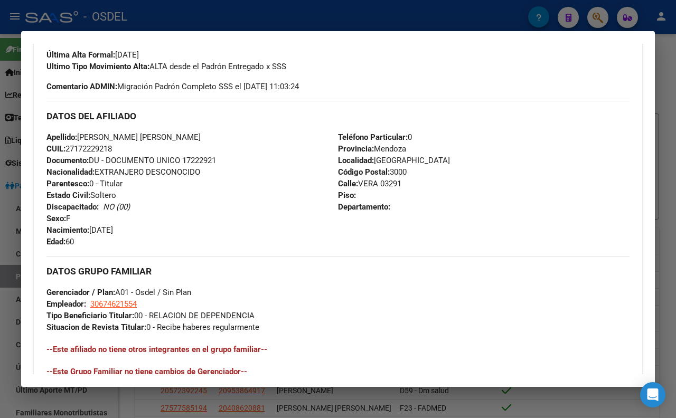
scroll to position [293, 0]
click at [435, 22] on div at bounding box center [338, 209] width 676 height 418
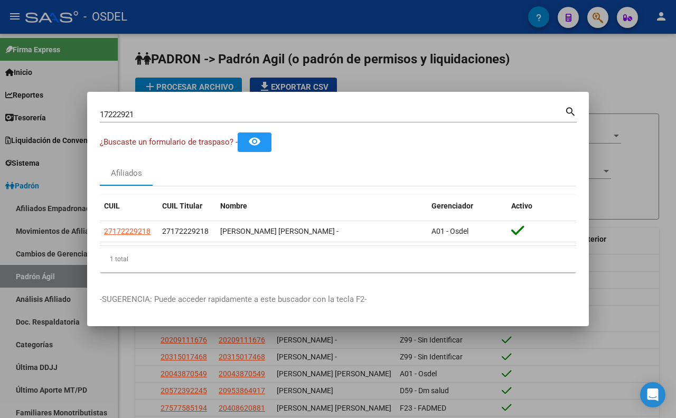
click at [651, 175] on div at bounding box center [338, 209] width 676 height 418
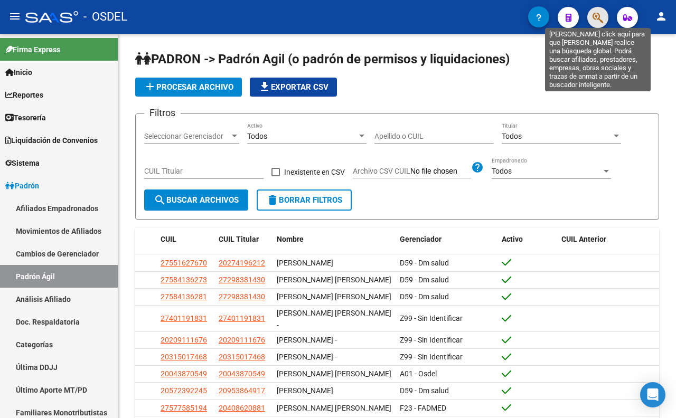
click at [593, 22] on icon "button" at bounding box center [598, 18] width 11 height 12
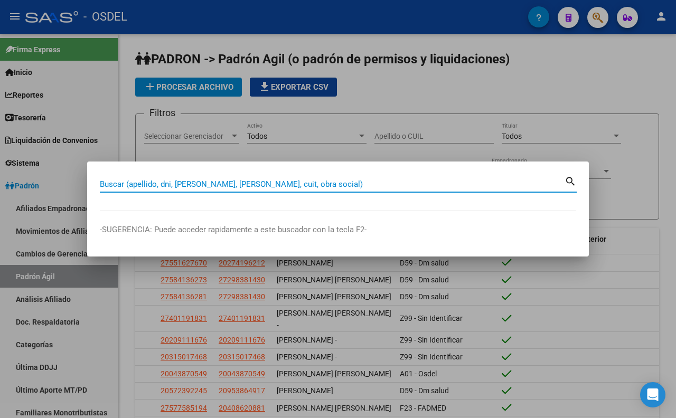
click at [197, 182] on input "Buscar (apellido, dni, [PERSON_NAME], [PERSON_NAME], cuit, obra social)" at bounding box center [332, 185] width 465 height 10
type input "17222921"
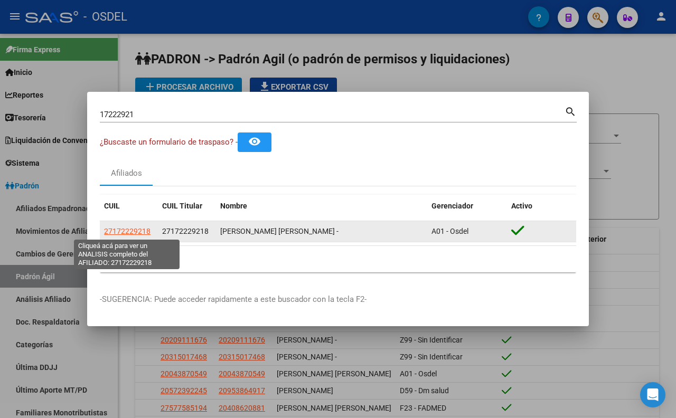
click at [138, 234] on span "27172229218" at bounding box center [127, 231] width 46 height 8
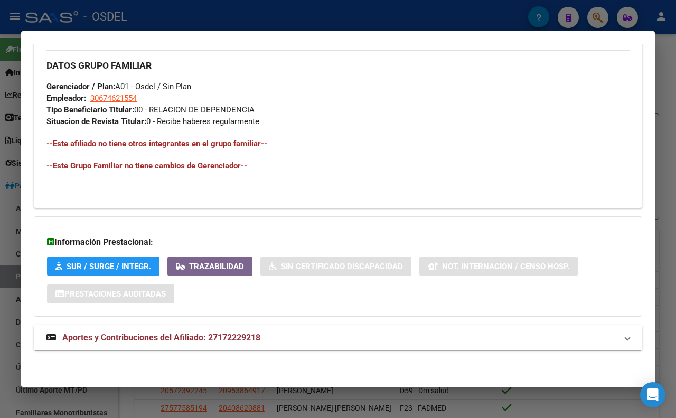
scroll to position [529, 0]
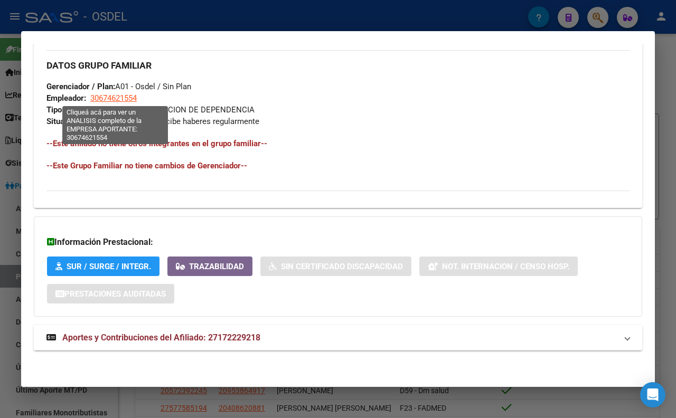
click at [124, 97] on span "30674621554" at bounding box center [113, 98] width 46 height 10
type textarea "30674621554"
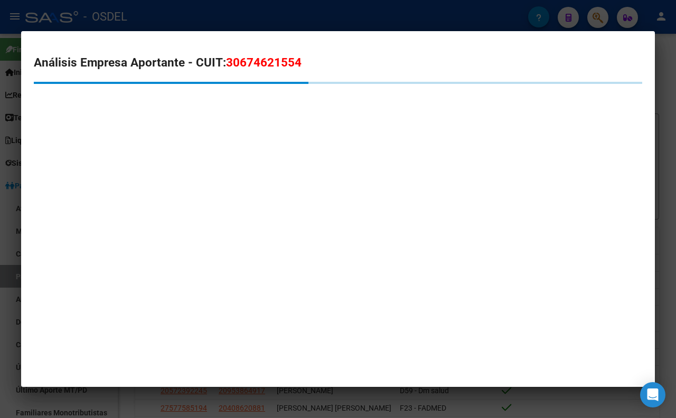
click at [280, 17] on div at bounding box center [338, 209] width 676 height 418
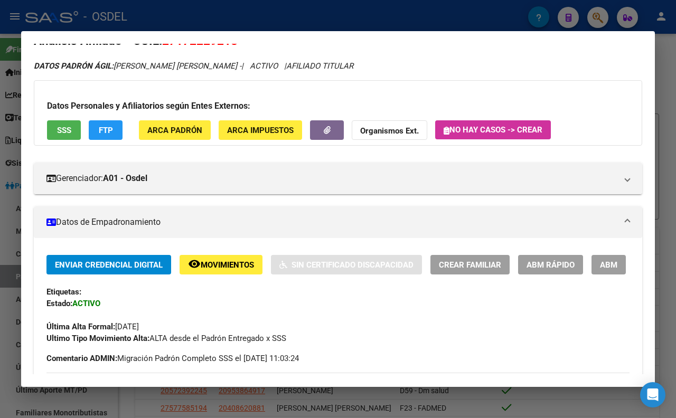
scroll to position [0, 0]
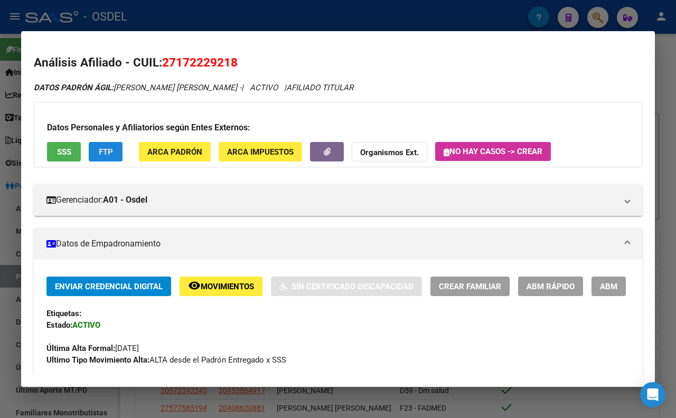
click at [109, 153] on span "FTP" at bounding box center [106, 152] width 14 height 10
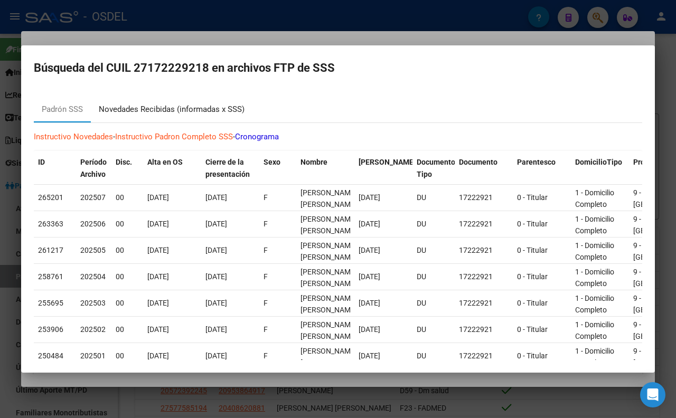
click at [184, 111] on div "Novedades Recibidas (informadas x SSS)" at bounding box center [172, 110] width 146 height 12
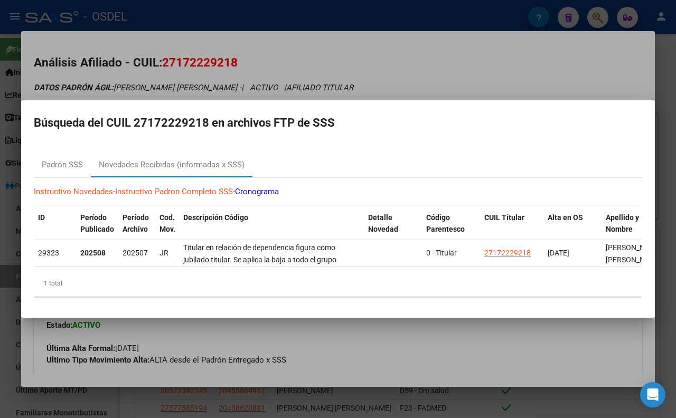
drag, startPoint x: 356, startPoint y: 56, endPoint x: 350, endPoint y: 81, distance: 25.6
click at [356, 56] on div at bounding box center [338, 209] width 676 height 418
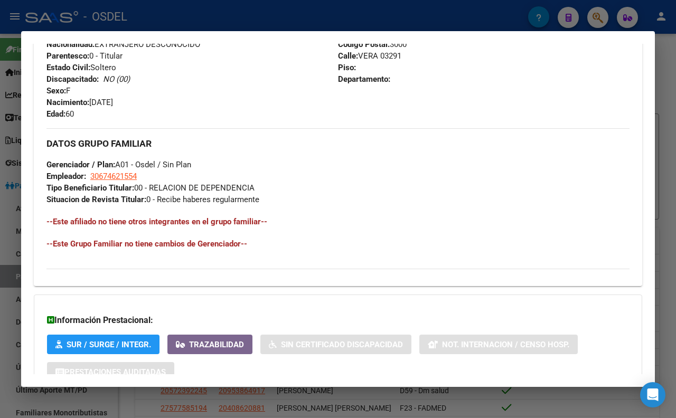
scroll to position [529, 0]
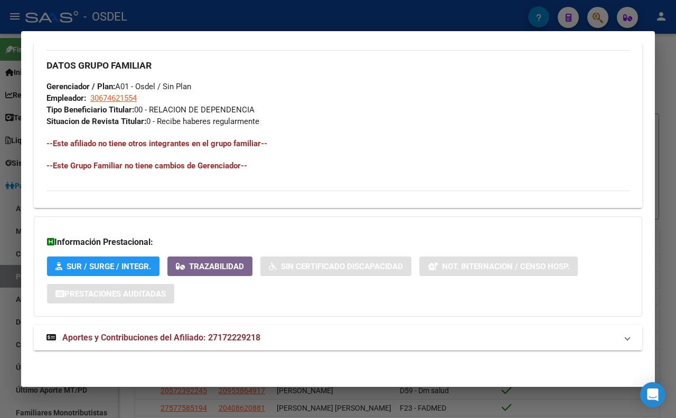
click at [214, 335] on span "Aportes y Contribuciones del Afiliado: 27172229218" at bounding box center [161, 338] width 198 height 10
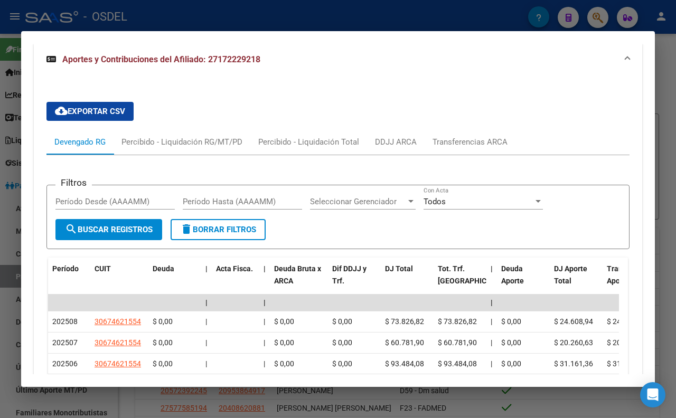
scroll to position [793, 0]
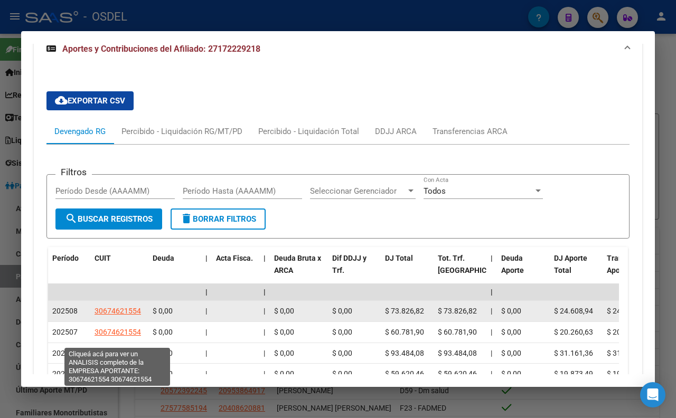
click at [123, 315] on span "30674621554" at bounding box center [118, 311] width 46 height 8
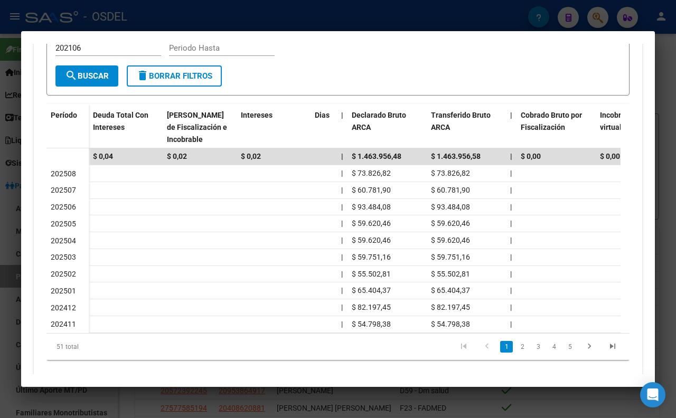
scroll to position [117, 0]
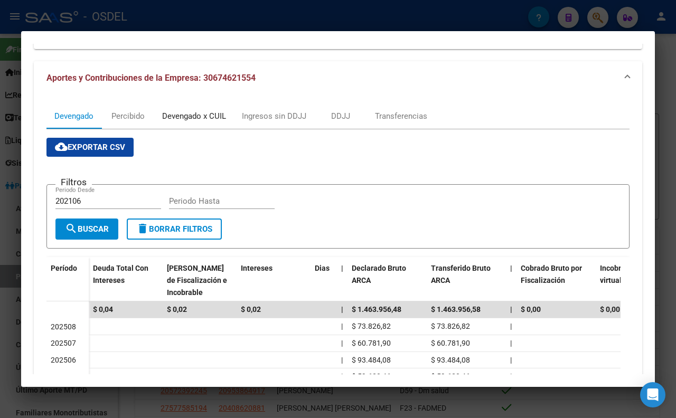
click at [212, 120] on div "Devengado x CUIL" at bounding box center [194, 116] width 64 height 12
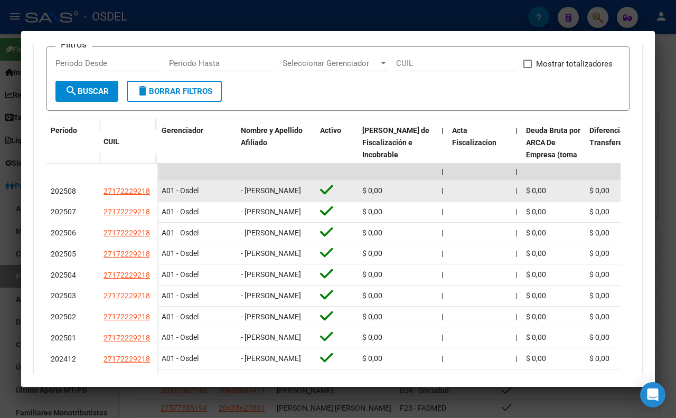
scroll to position [183, 0]
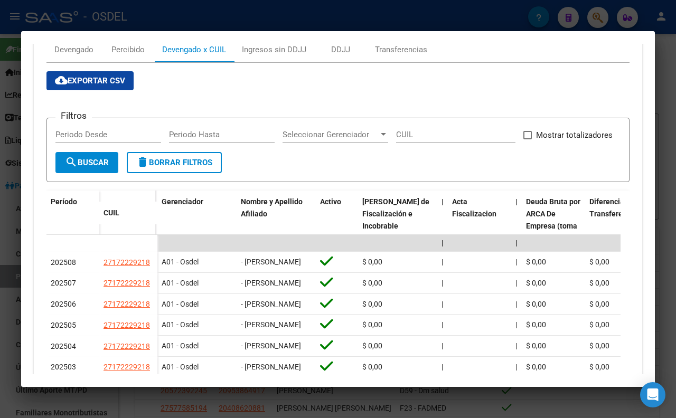
drag, startPoint x: 603, startPoint y: 256, endPoint x: 675, endPoint y: 257, distance: 71.8
click at [675, 257] on div "17222921 Buscar (apellido, dni, cuil, nro traspaso, cuit, obra social) search ¿…" at bounding box center [338, 209] width 676 height 418
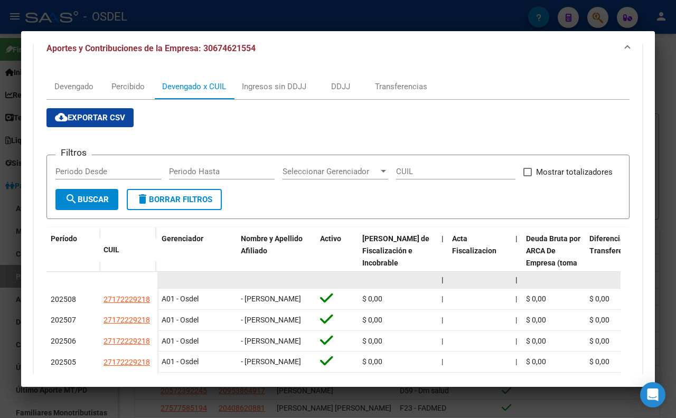
scroll to position [125, 0]
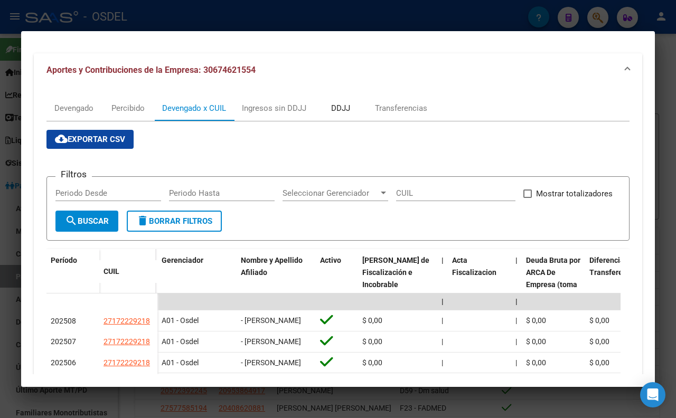
click at [335, 117] on div "DDJJ" at bounding box center [340, 108] width 53 height 25
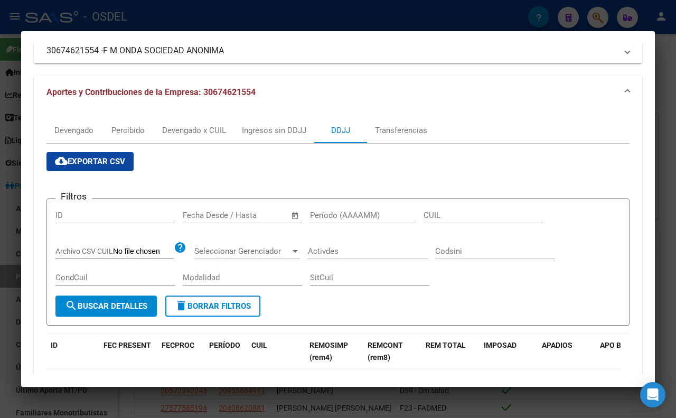
scroll to position [59, 0]
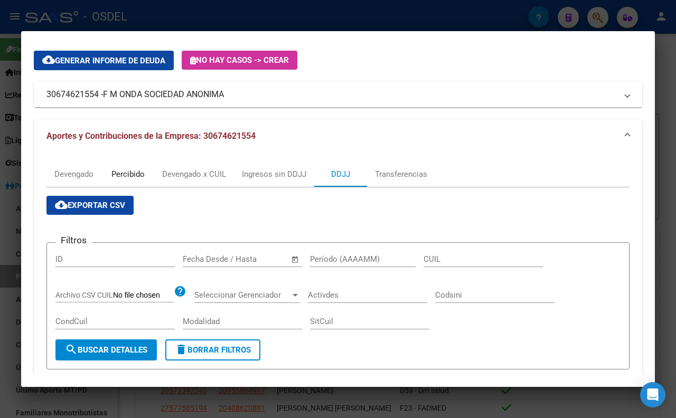
click at [127, 174] on div "Percibido" at bounding box center [127, 174] width 33 height 12
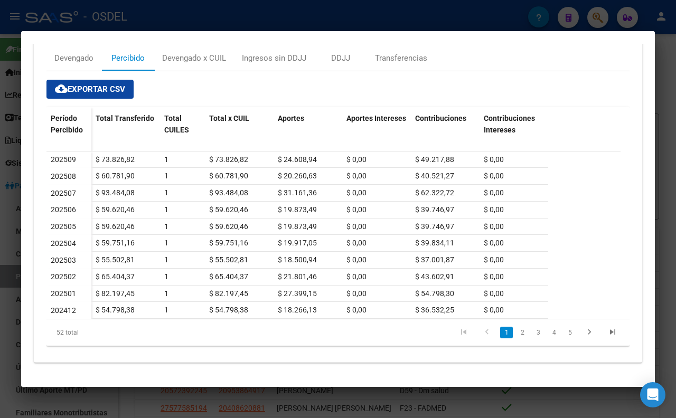
scroll to position [176, 0]
click at [667, 68] on div at bounding box center [338, 209] width 676 height 418
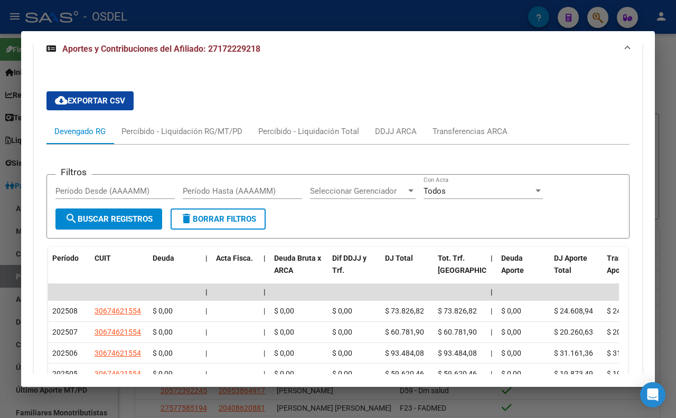
click at [470, 9] on div at bounding box center [338, 209] width 676 height 418
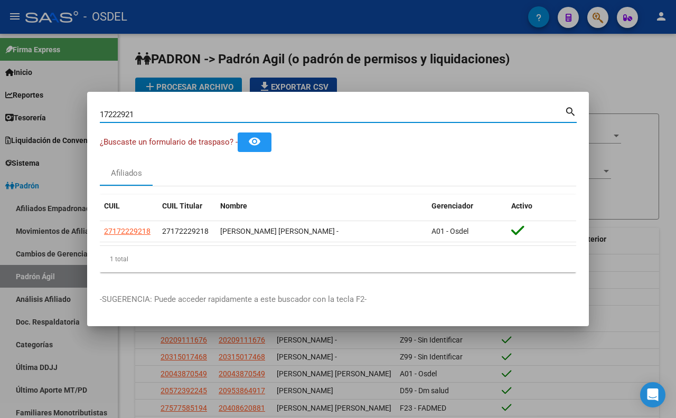
click at [302, 119] on input "17222921" at bounding box center [332, 115] width 465 height 10
click at [307, 114] on input "17222921" at bounding box center [332, 115] width 465 height 10
click at [344, 113] on input "17222921" at bounding box center [332, 115] width 465 height 10
click at [337, 111] on input "17222921" at bounding box center [332, 115] width 465 height 10
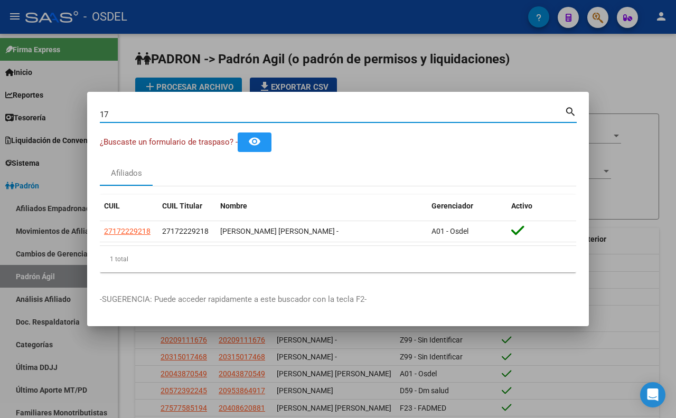
type input "1"
click at [320, 111] on input "Buscar (apellido, dni, [PERSON_NAME], [PERSON_NAME], cuit, obra social)" at bounding box center [332, 115] width 465 height 10
click at [321, 110] on input "Buscar (apellido, dni, [PERSON_NAME], [PERSON_NAME], cuit, obra social)" at bounding box center [332, 115] width 465 height 10
click at [326, 112] on input "Buscar (apellido, dni, [PERSON_NAME], [PERSON_NAME], cuit, obra social)" at bounding box center [332, 115] width 465 height 10
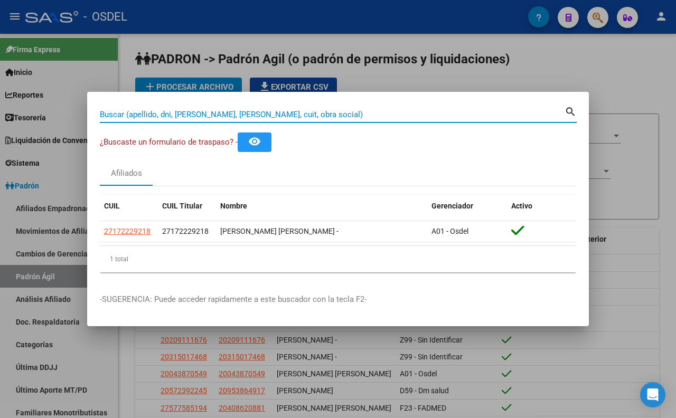
click at [333, 114] on input "Buscar (apellido, dni, [PERSON_NAME], [PERSON_NAME], cuit, obra social)" at bounding box center [332, 115] width 465 height 10
click at [358, 112] on input "Buscar (apellido, dni, [PERSON_NAME], [PERSON_NAME], cuit, obra social)" at bounding box center [332, 115] width 465 height 10
click at [359, 112] on input "Buscar (apellido, dni, [PERSON_NAME], [PERSON_NAME], cuit, obra social)" at bounding box center [332, 115] width 465 height 10
click at [358, 111] on input "Buscar (apellido, dni, [PERSON_NAME], [PERSON_NAME], cuit, obra social)" at bounding box center [332, 115] width 465 height 10
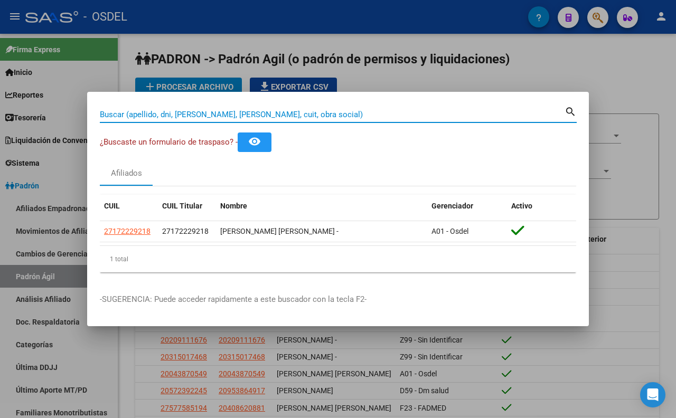
click at [358, 111] on input "Buscar (apellido, dni, [PERSON_NAME], [PERSON_NAME], cuit, obra social)" at bounding box center [332, 115] width 465 height 10
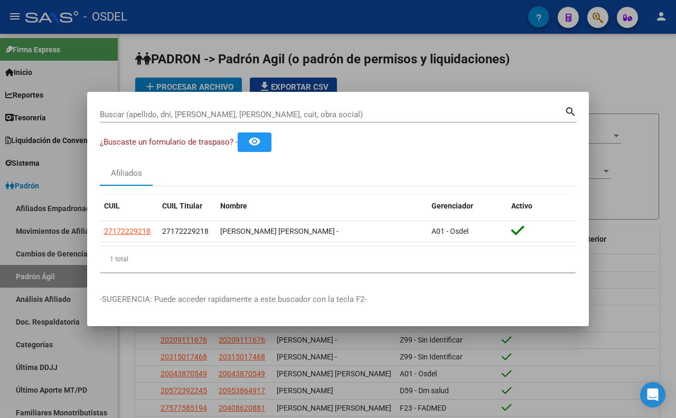
click at [584, 69] on div at bounding box center [338, 209] width 676 height 418
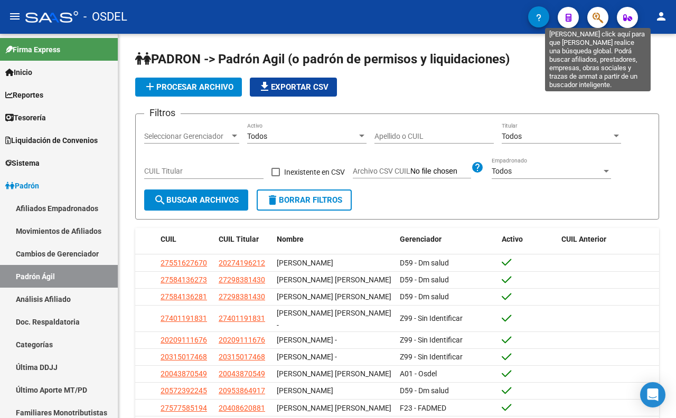
click at [599, 18] on icon "button" at bounding box center [598, 18] width 11 height 12
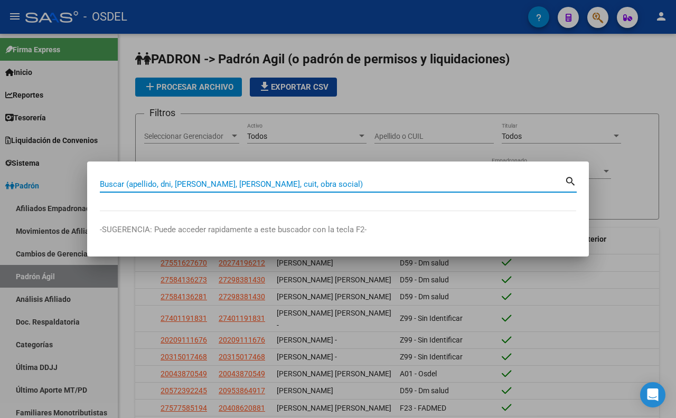
click at [649, 104] on div at bounding box center [338, 209] width 676 height 418
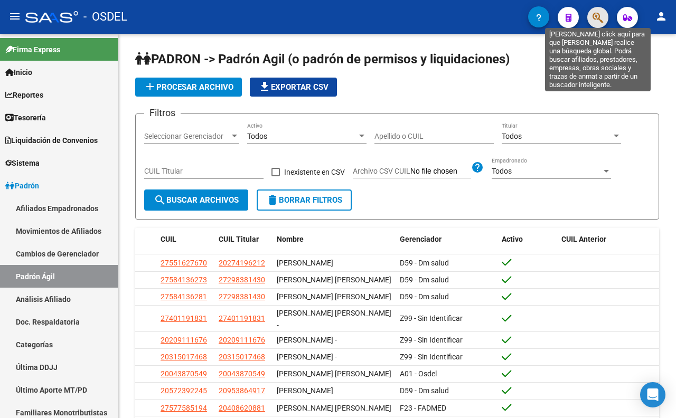
click at [596, 20] on icon "button" at bounding box center [598, 18] width 11 height 12
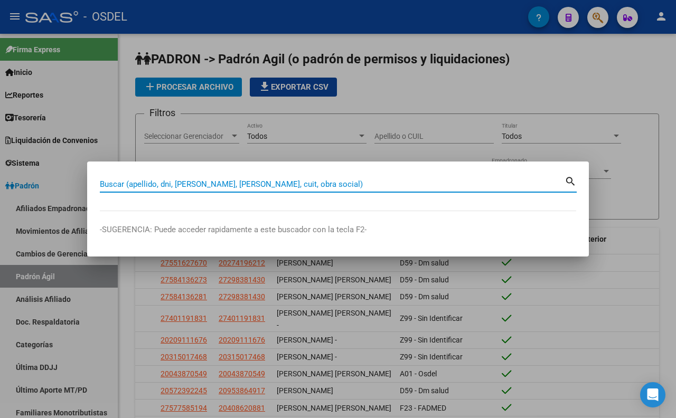
click at [375, 186] on input "Buscar (apellido, dni, [PERSON_NAME], [PERSON_NAME], cuit, obra social)" at bounding box center [332, 185] width 465 height 10
type input "[PERSON_NAME]"
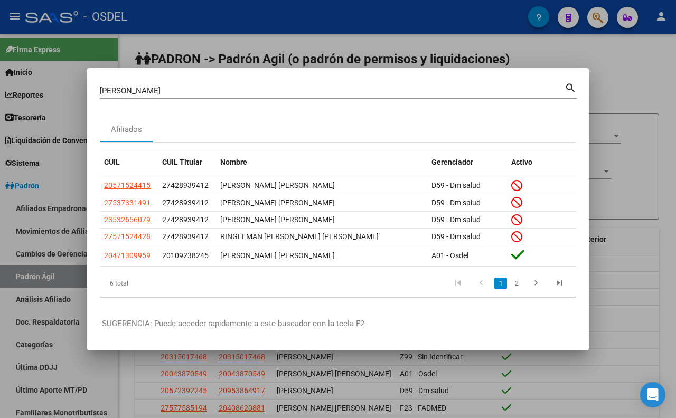
click at [513, 284] on link "2" at bounding box center [516, 284] width 13 height 12
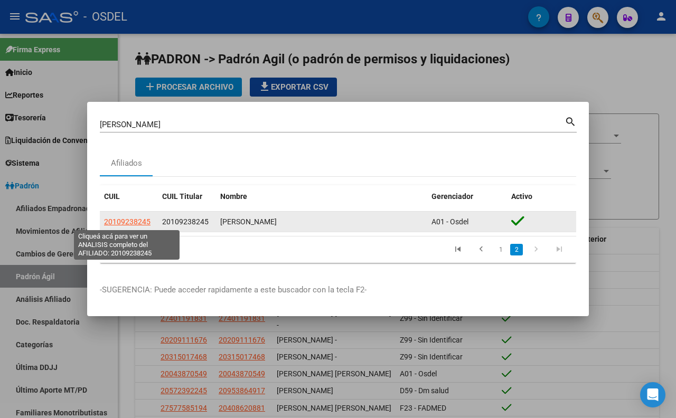
click at [140, 222] on span "20109238245" at bounding box center [127, 222] width 46 height 8
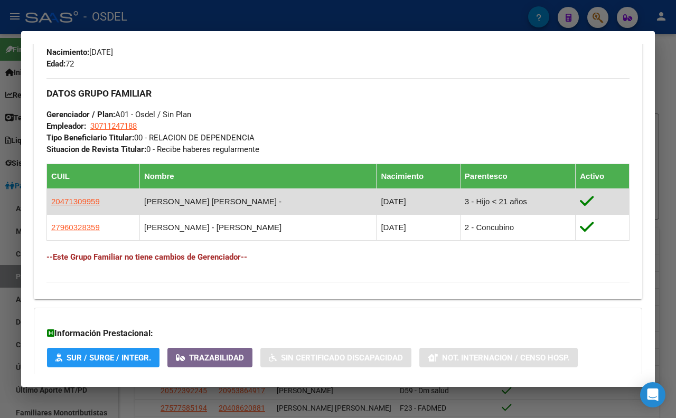
scroll to position [469, 0]
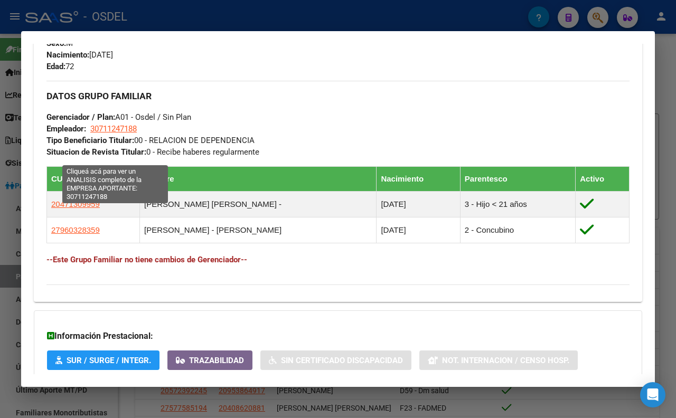
click at [117, 134] on span "30711247188" at bounding box center [113, 129] width 46 height 10
type textarea "30711247188"
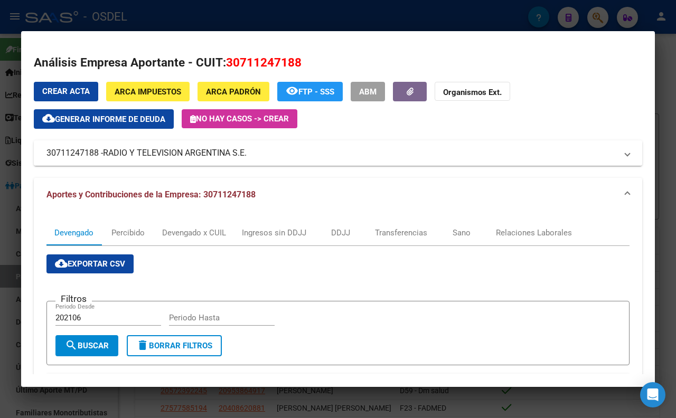
drag, startPoint x: 277, startPoint y: 153, endPoint x: 249, endPoint y: 155, distance: 28.1
click at [249, 155] on mat-panel-title "30711247188 - RADIO Y TELEVISION ARGENTINA S.E." at bounding box center [331, 153] width 570 height 13
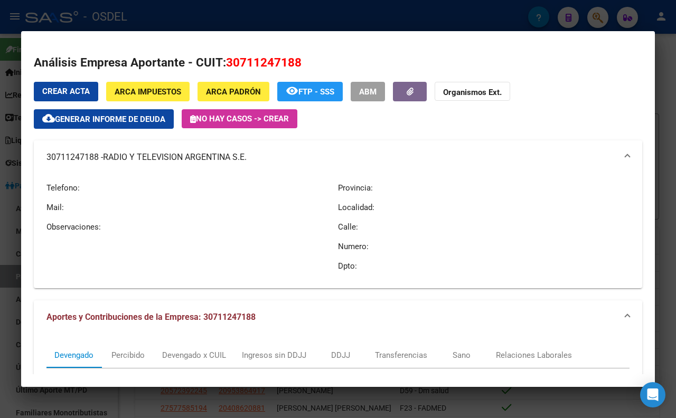
copy mat-panel-title "30711247188 - RADIO Y TELEVISION ARGENTINA S.E."
click at [510, 20] on div at bounding box center [338, 209] width 676 height 418
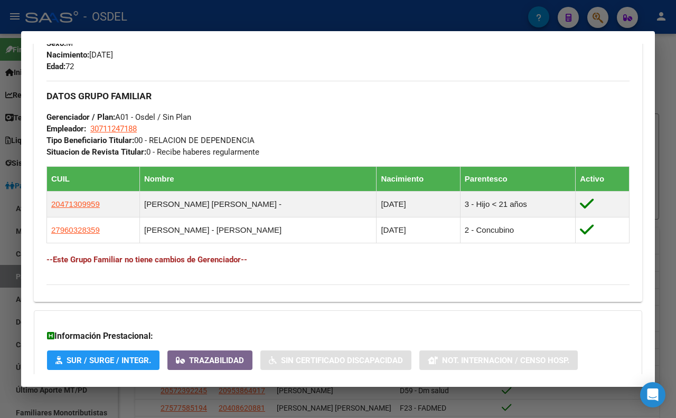
click at [460, 102] on h3 "DATOS GRUPO FAMILIAR" at bounding box center [337, 96] width 583 height 12
click at [461, 25] on div at bounding box center [338, 209] width 676 height 418
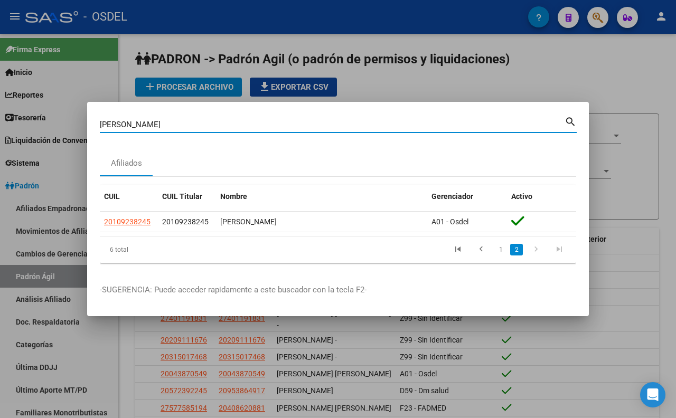
click at [456, 123] on input "[PERSON_NAME]" at bounding box center [332, 125] width 465 height 10
type input "G"
type input "melian"
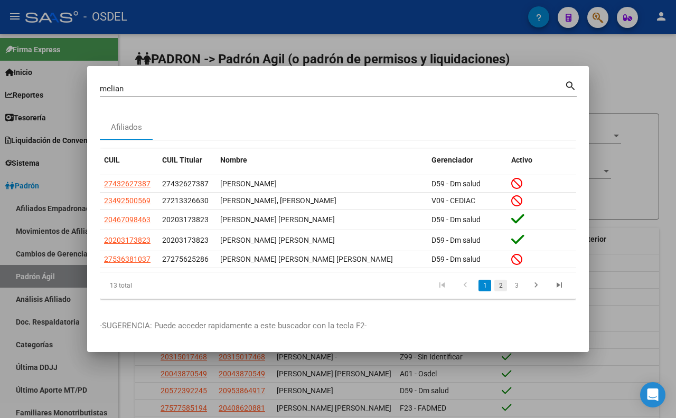
click at [497, 290] on link "2" at bounding box center [500, 286] width 13 height 12
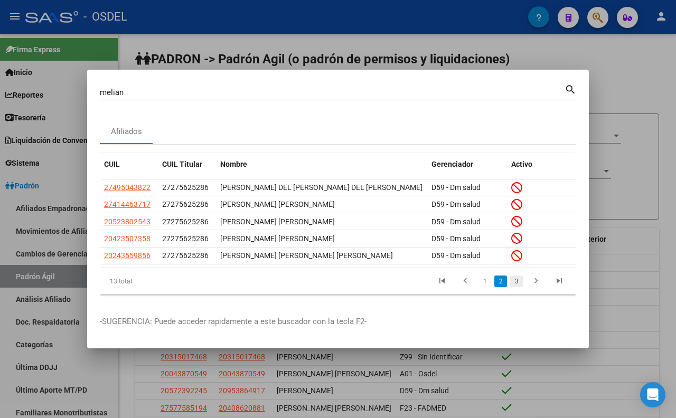
click at [515, 286] on link "3" at bounding box center [516, 282] width 13 height 12
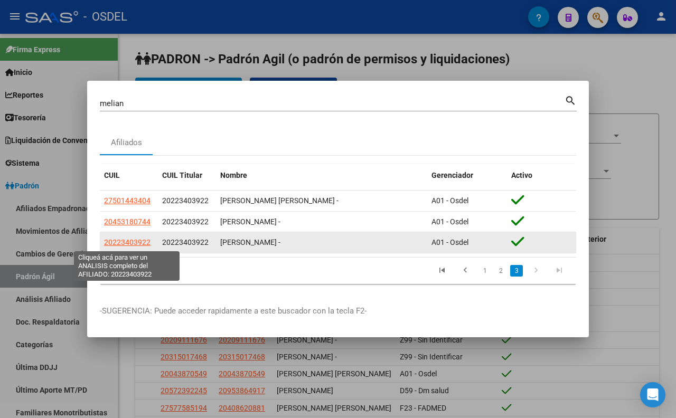
click at [138, 241] on span "20223403922" at bounding box center [127, 242] width 46 height 8
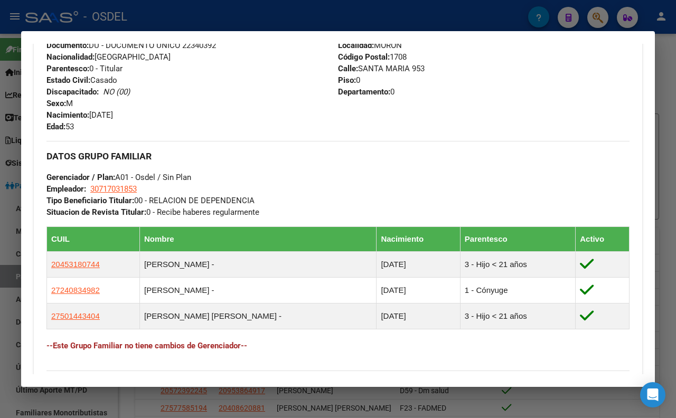
scroll to position [410, 0]
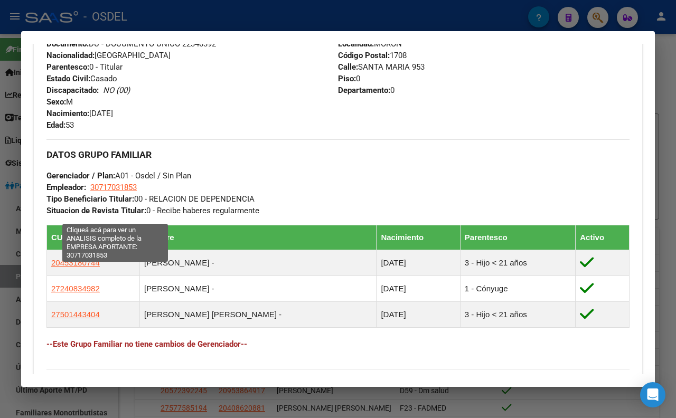
click at [137, 192] on span "30717031853" at bounding box center [113, 188] width 46 height 10
type textarea "30717031853"
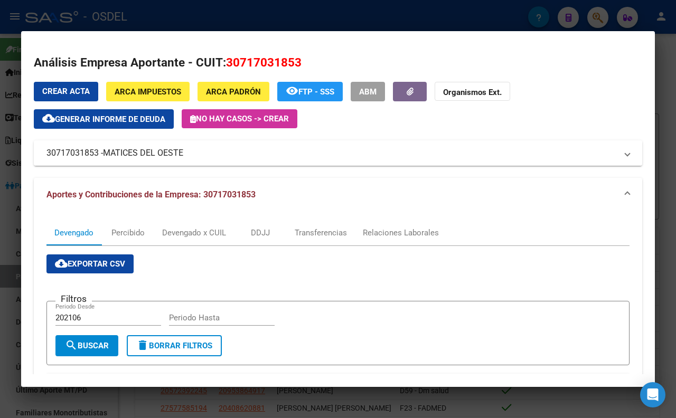
drag, startPoint x: 44, startPoint y: 148, endPoint x: 96, endPoint y: 153, distance: 52.0
click at [96, 153] on mat-expansion-panel-header "30717031853 - MATICES DEL OESTE" at bounding box center [338, 152] width 608 height 25
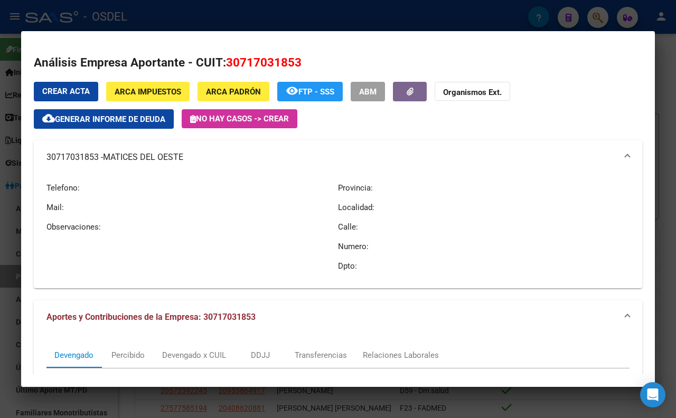
click at [99, 158] on mat-panel-title "30717031853 - MATICES DEL OESTE" at bounding box center [331, 157] width 570 height 13
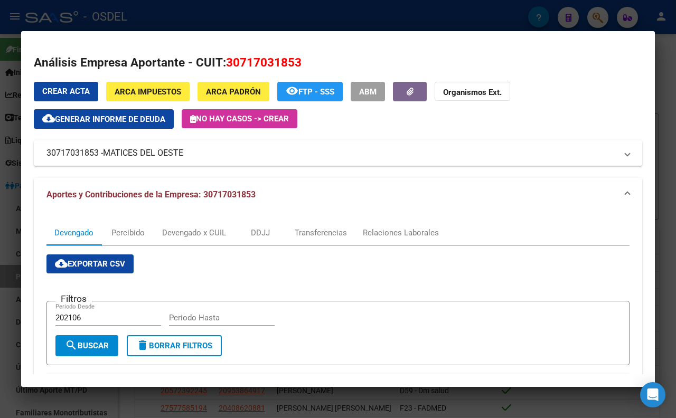
drag, startPoint x: 41, startPoint y: 148, endPoint x: 100, endPoint y: 157, distance: 59.8
click at [100, 157] on mat-expansion-panel-header "30717031853 - MATICES DEL OESTE" at bounding box center [338, 152] width 608 height 25
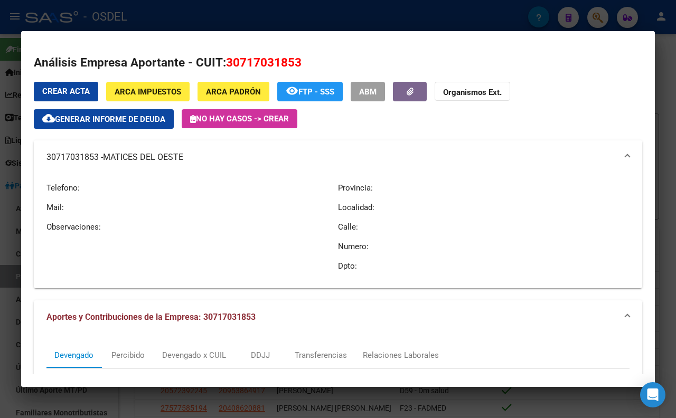
copy mat-panel-title "30717031853"
click at [438, 16] on div at bounding box center [338, 209] width 676 height 418
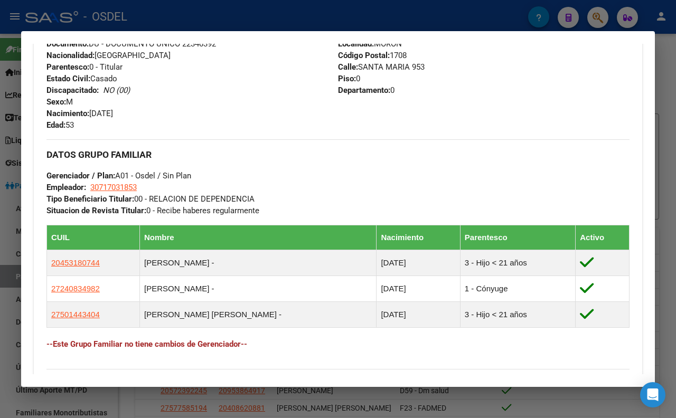
click at [451, 26] on div at bounding box center [338, 209] width 676 height 418
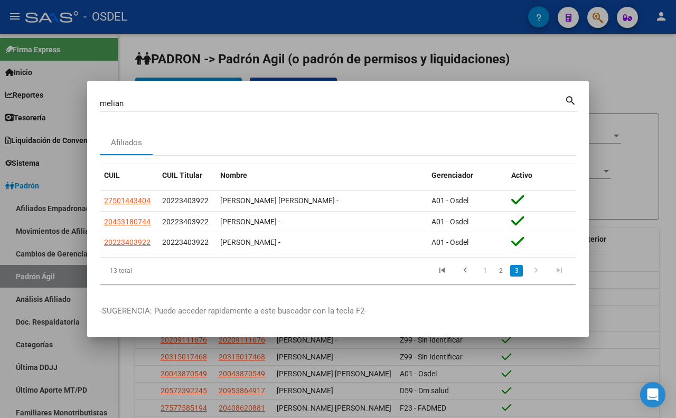
click at [473, 100] on input "melian" at bounding box center [332, 104] width 465 height 10
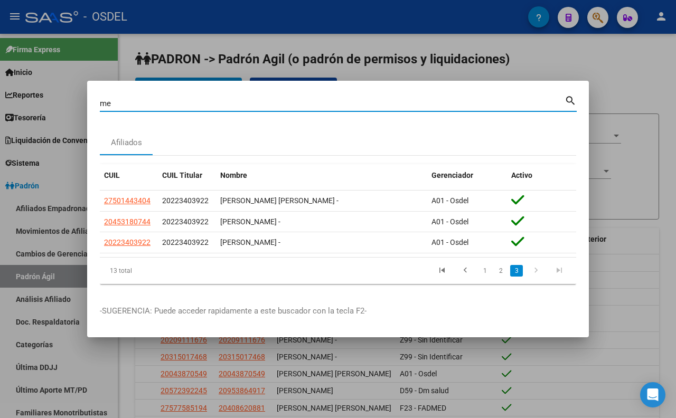
type input "m"
type input "16201855"
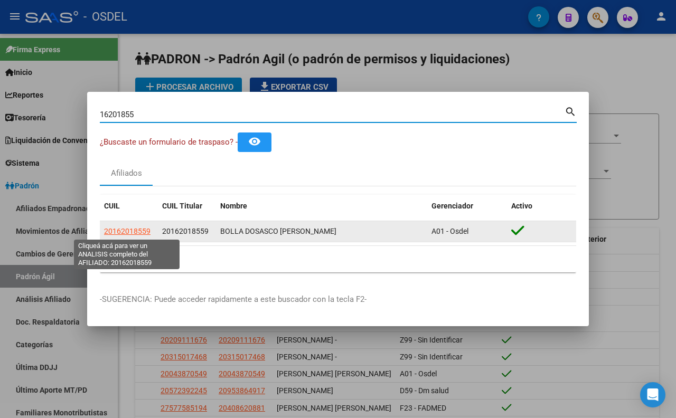
click at [119, 234] on span "20162018559" at bounding box center [127, 231] width 46 height 8
type textarea "20162018559"
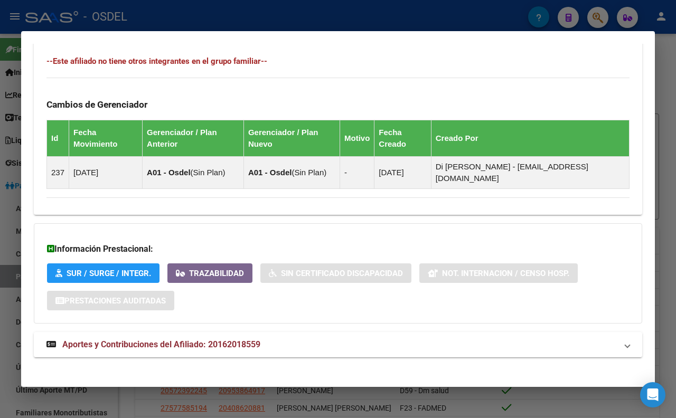
scroll to position [583, 0]
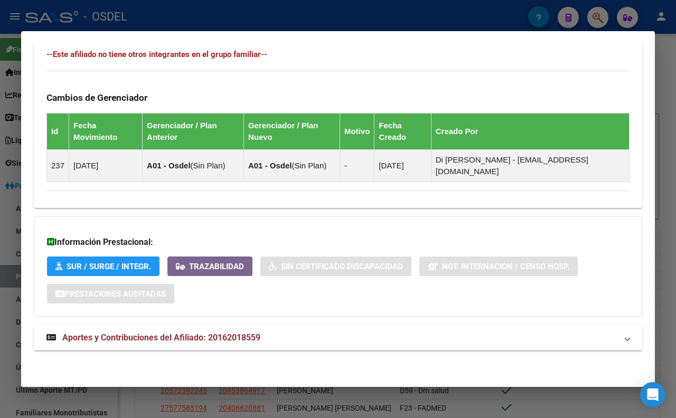
click at [226, 328] on mat-expansion-panel-header "Aportes y Contribuciones del Afiliado: 20162018559" at bounding box center [338, 337] width 608 height 25
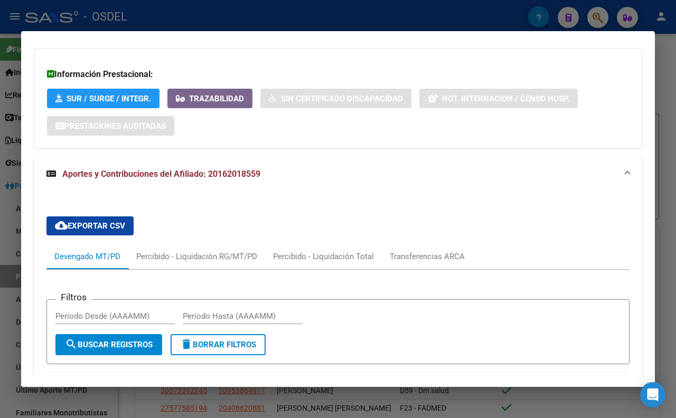
scroll to position [737, 0]
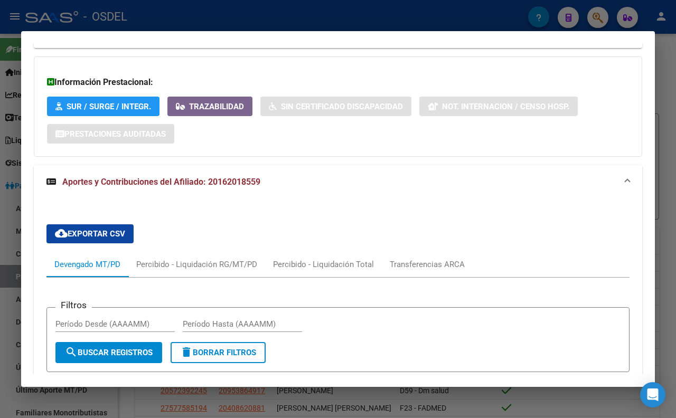
click at [270, 13] on div at bounding box center [338, 209] width 676 height 418
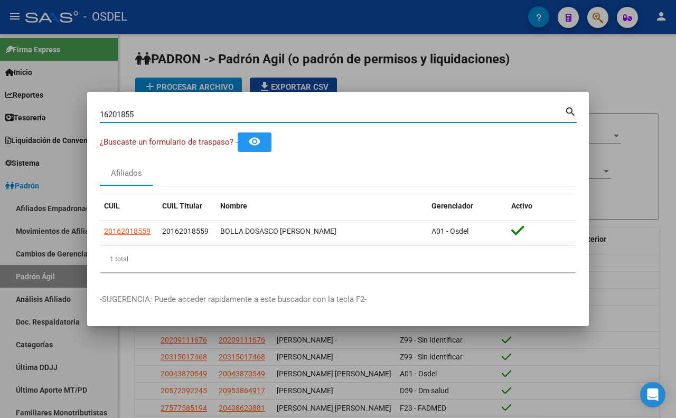
click at [303, 114] on input "16201855" at bounding box center [332, 115] width 465 height 10
type input "1"
type input "14340838"
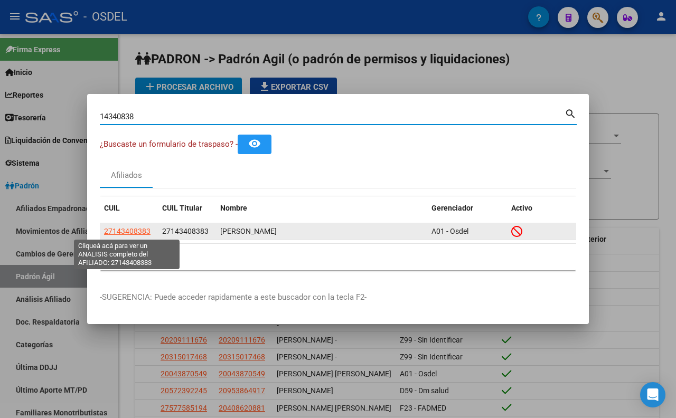
click at [135, 229] on span "27143408383" at bounding box center [127, 231] width 46 height 8
type textarea "27143408383"
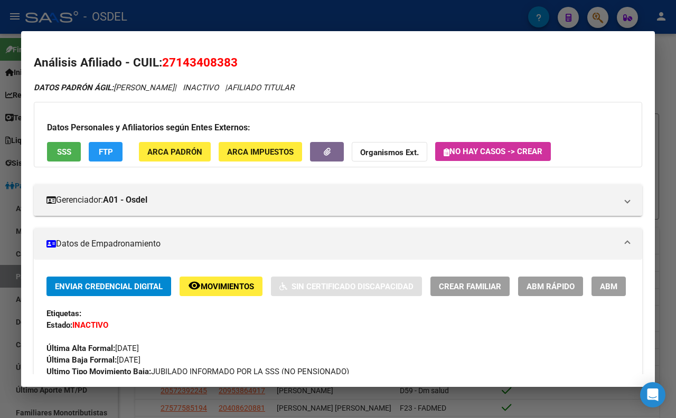
click at [71, 159] on button "SSS" at bounding box center [64, 152] width 34 height 20
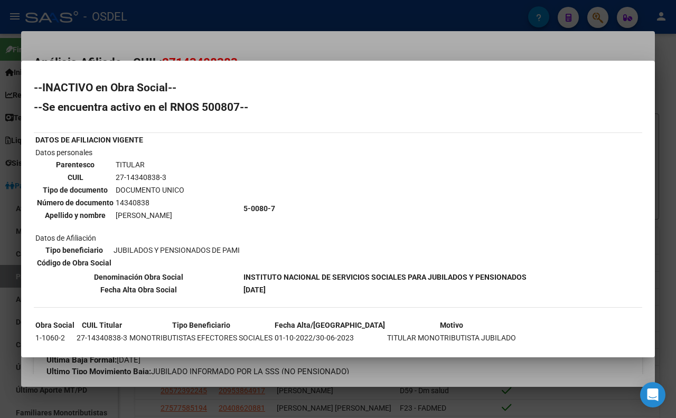
click at [365, 50] on div at bounding box center [338, 209] width 676 height 418
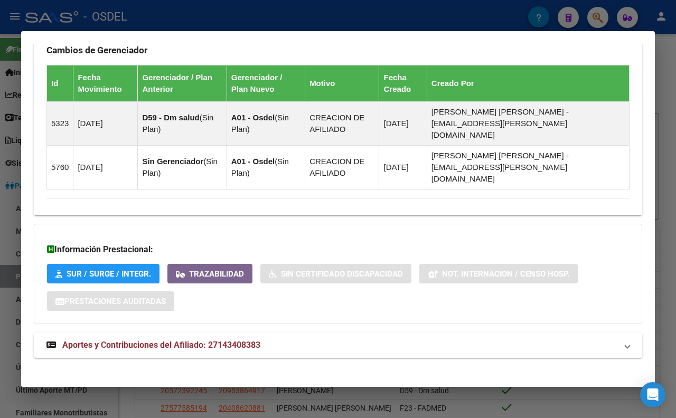
scroll to position [694, 0]
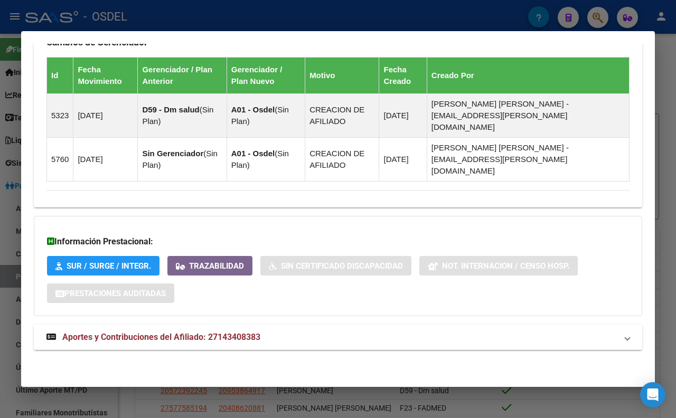
click at [231, 340] on span "Aportes y Contribuciones del Afiliado: 27143408383" at bounding box center [161, 337] width 198 height 10
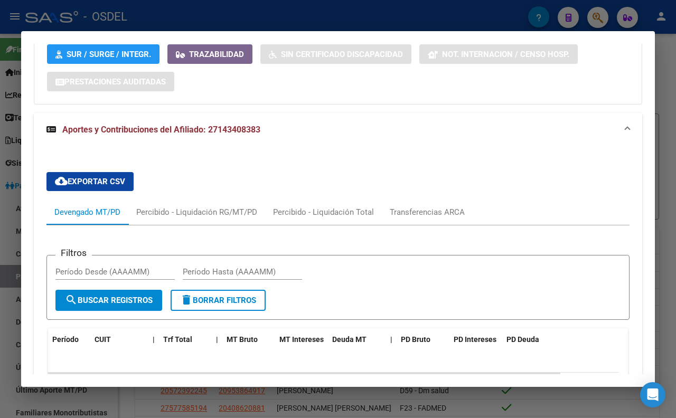
scroll to position [614, 0]
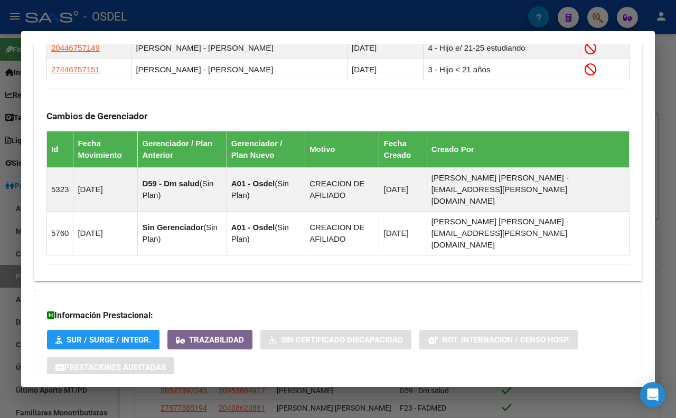
click at [243, 20] on div at bounding box center [338, 209] width 676 height 418
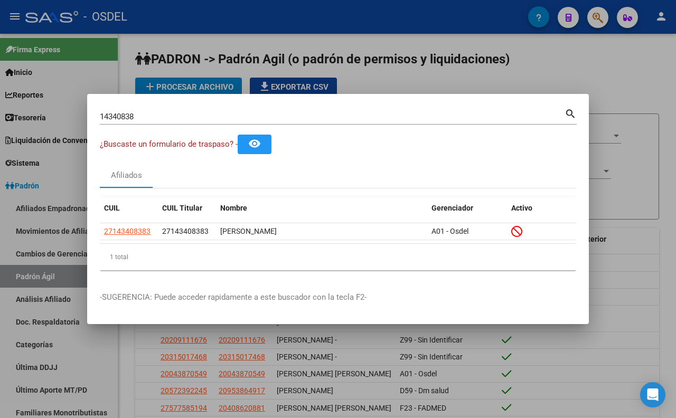
click at [349, 111] on div "14340838 Buscar (apellido, dni, cuil, nro traspaso, cuit, obra social)" at bounding box center [332, 117] width 465 height 16
type input "1"
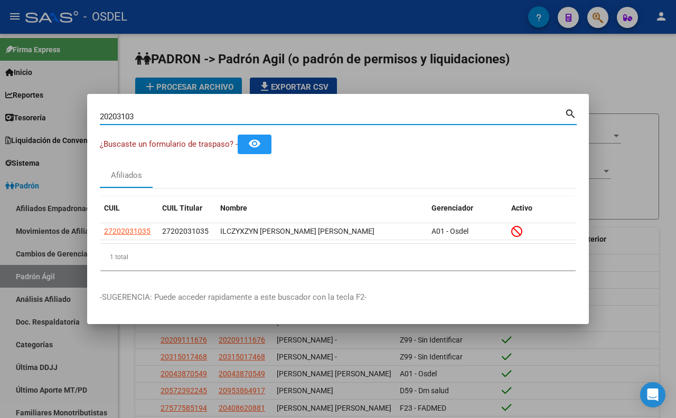
click at [293, 120] on input "20203103" at bounding box center [332, 117] width 465 height 10
type input "2"
paste input "20555042"
type input "20555042"
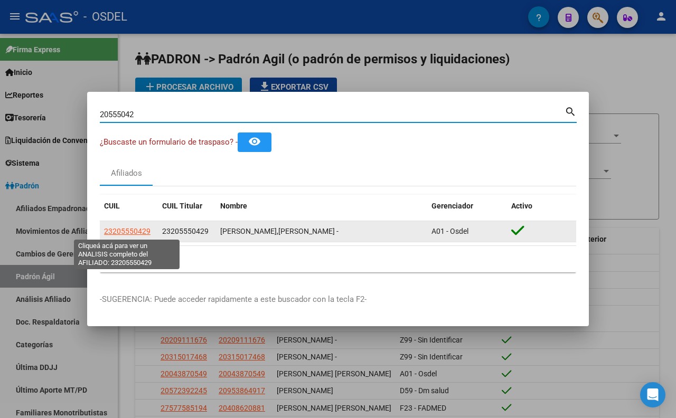
click at [136, 231] on span "23205550429" at bounding box center [127, 231] width 46 height 8
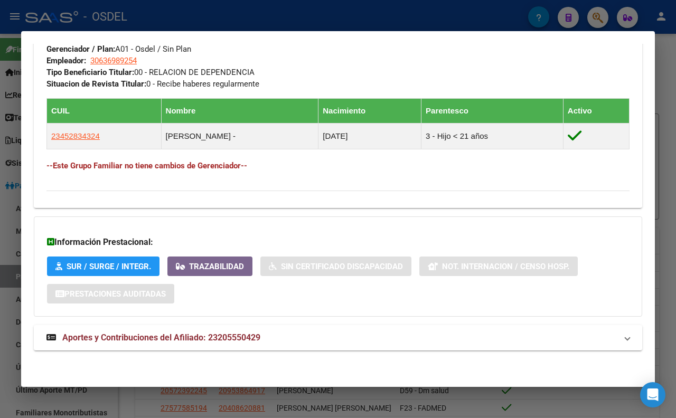
scroll to position [566, 0]
click at [215, 341] on span "Aportes y Contribuciones del Afiliado: 23205550429" at bounding box center [161, 338] width 198 height 10
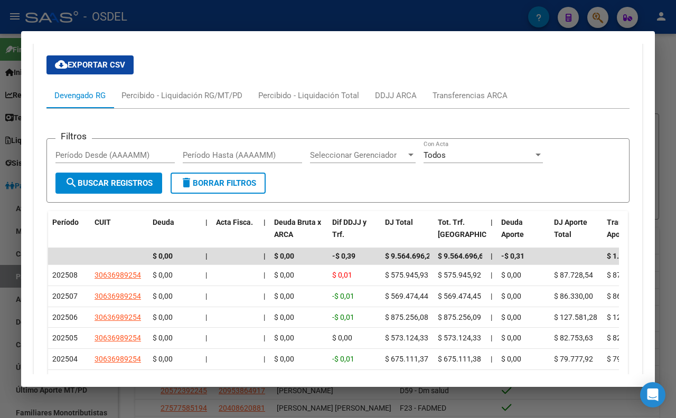
scroll to position [921, 0]
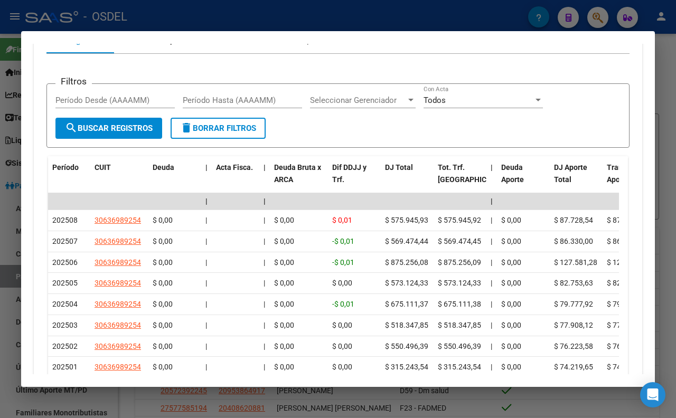
click at [187, 46] on div "Percibido - Liquidación RG/MT/PD" at bounding box center [181, 41] width 121 height 12
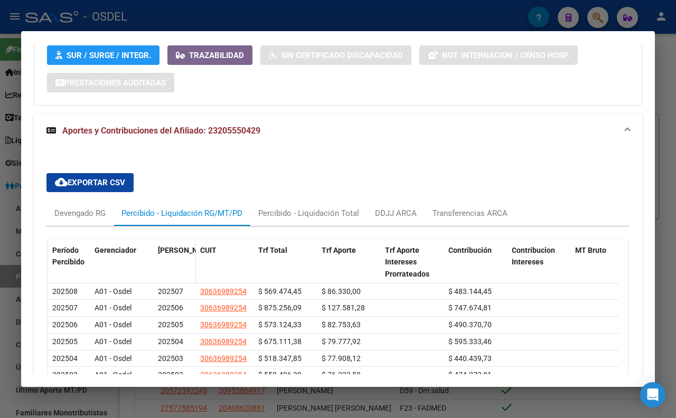
scroll to position [798, 0]
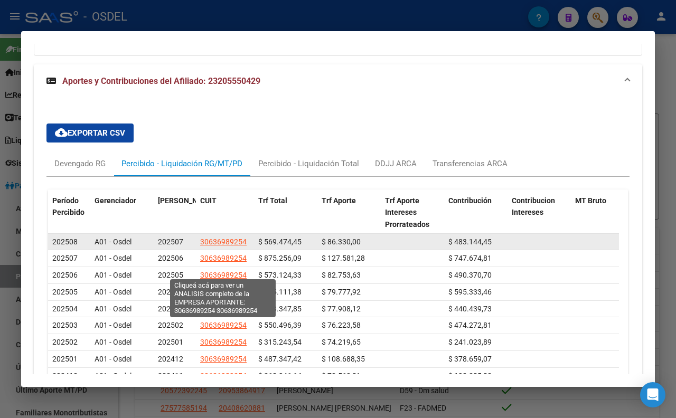
click at [213, 246] on span "30636989254" at bounding box center [223, 242] width 46 height 8
type textarea "30636989254"
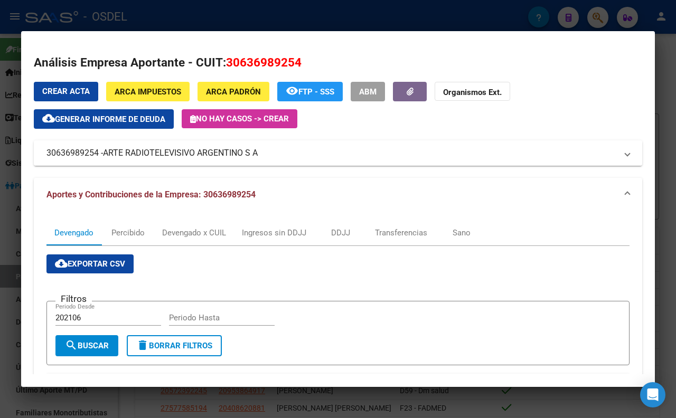
drag, startPoint x: 304, startPoint y: 158, endPoint x: 271, endPoint y: 163, distance: 33.0
click at [271, 163] on mat-expansion-panel-header "30636989254 - ARTE RADIOTELEVISIVO ARGENTINO S A" at bounding box center [338, 152] width 608 height 25
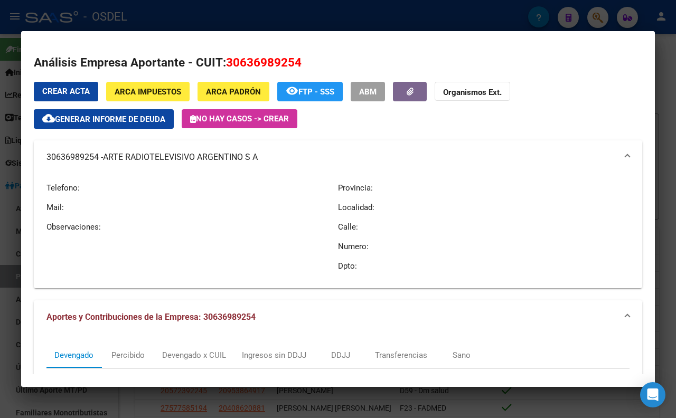
copy mat-panel-title "30636989254 - ARTE RADIOTELEVISIVO ARGENTINO S A"
click at [213, 20] on div at bounding box center [338, 209] width 676 height 418
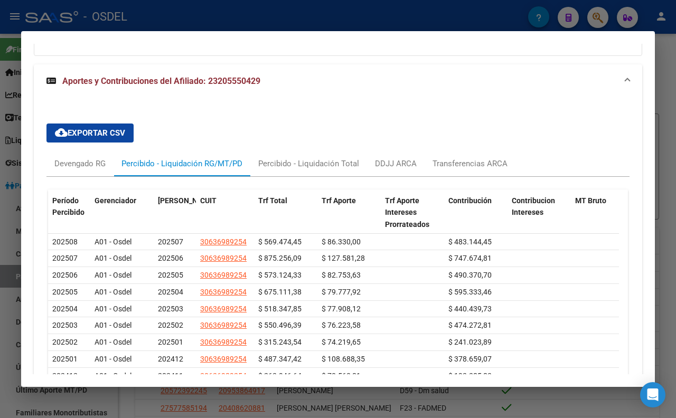
click at [239, 27] on div at bounding box center [338, 209] width 676 height 418
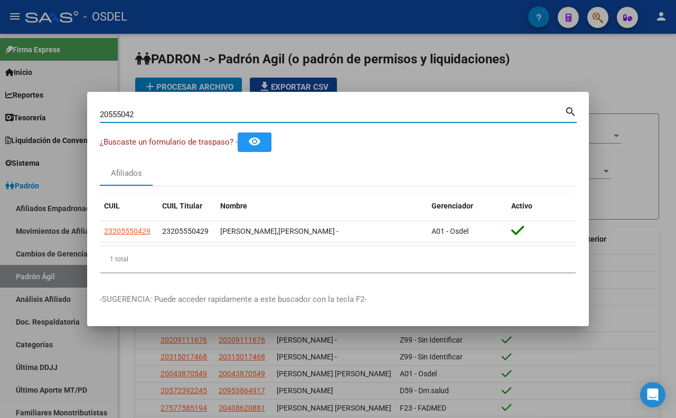
click at [267, 115] on input "20555042" at bounding box center [332, 115] width 465 height 10
type input "2"
paste input "29237724"
type input "29237724"
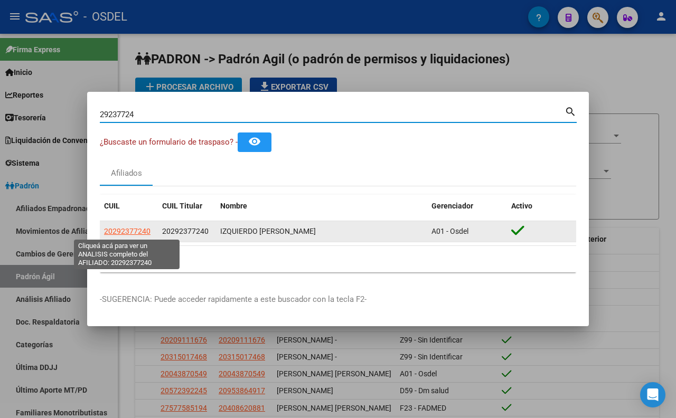
click at [134, 231] on span "20292377240" at bounding box center [127, 231] width 46 height 8
copy span "7"
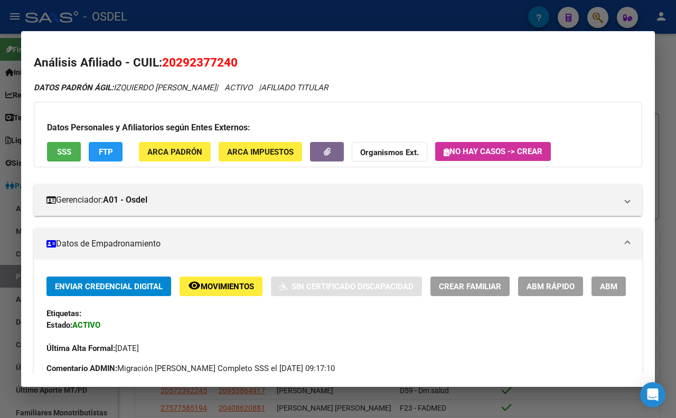
click at [73, 154] on button "SSS" at bounding box center [64, 152] width 34 height 20
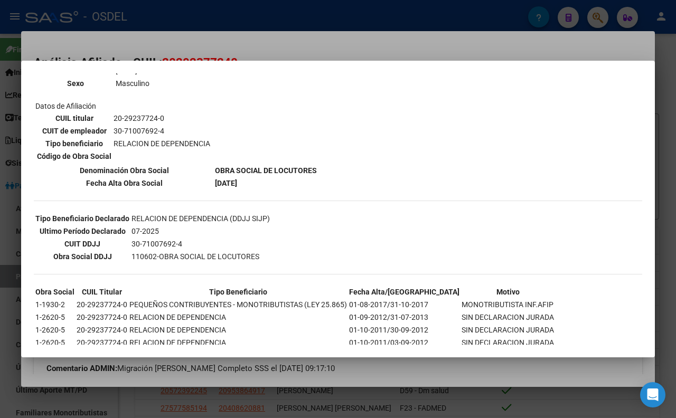
scroll to position [186, 0]
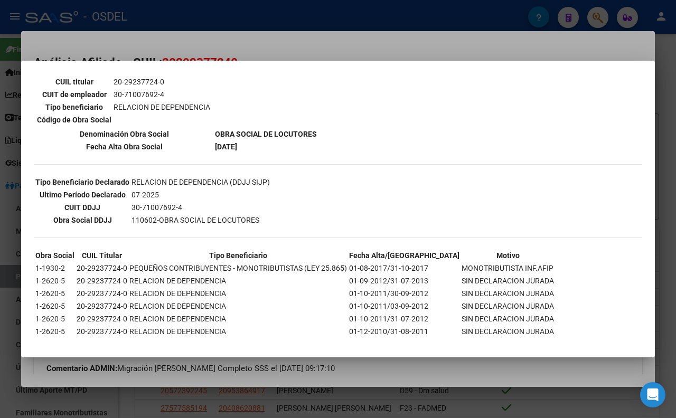
click at [316, 49] on div at bounding box center [338, 209] width 676 height 418
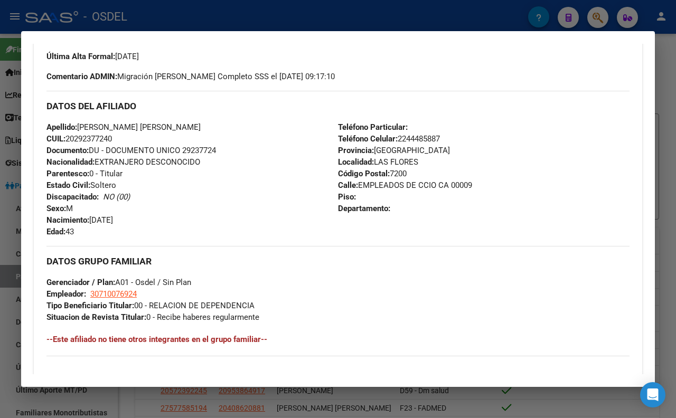
scroll to position [410, 0]
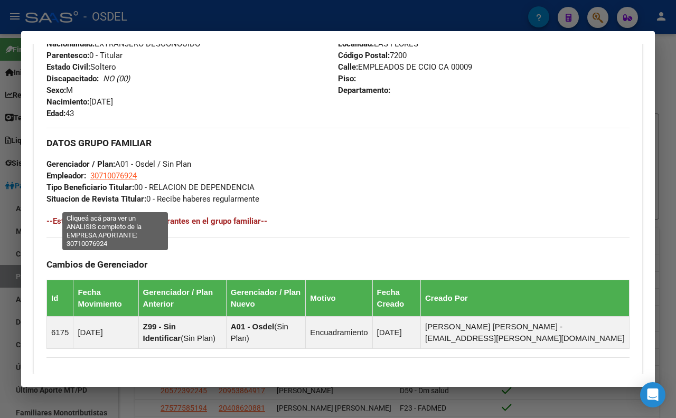
click at [130, 181] on span "30710076924" at bounding box center [113, 176] width 46 height 10
type textarea "30710076924"
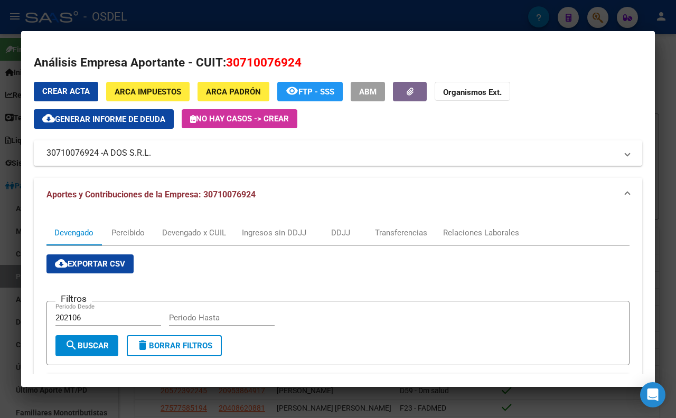
drag, startPoint x: 189, startPoint y: 155, endPoint x: 161, endPoint y: 160, distance: 28.5
click at [161, 160] on mat-expansion-panel-header "30710076924 - A DOS S.R.L." at bounding box center [338, 152] width 608 height 25
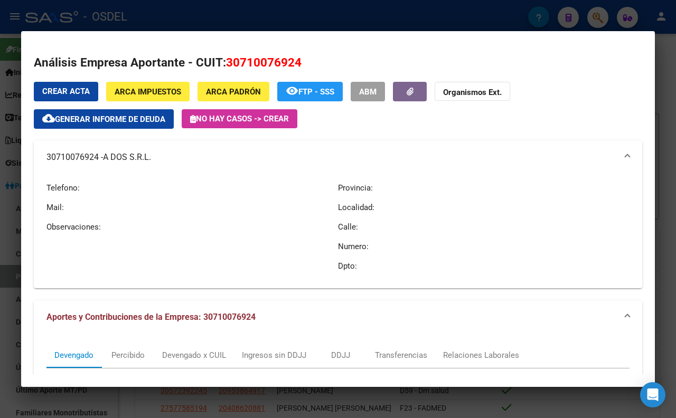
copy mat-panel-title "30710076924 - A DOS S.R.L."
drag, startPoint x: 44, startPoint y: 150, endPoint x: 100, endPoint y: 159, distance: 57.2
click at [100, 159] on mat-expansion-panel-header "30710076924 - A DOS S.R.L." at bounding box center [338, 157] width 608 height 34
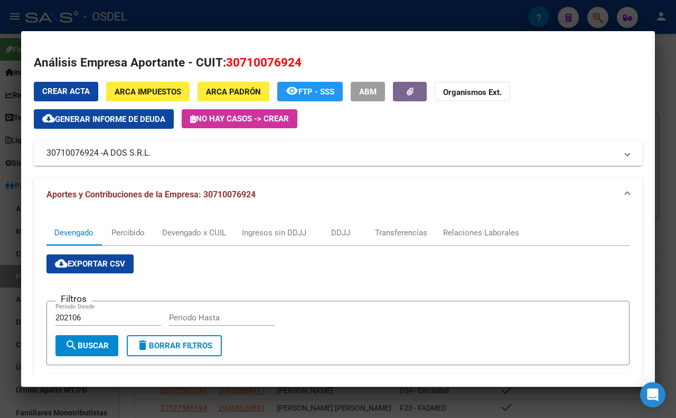
copy mat-panel-title "30710076924"
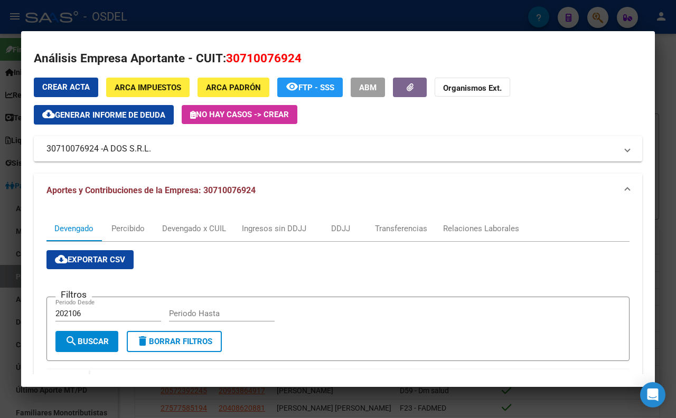
scroll to position [0, 0]
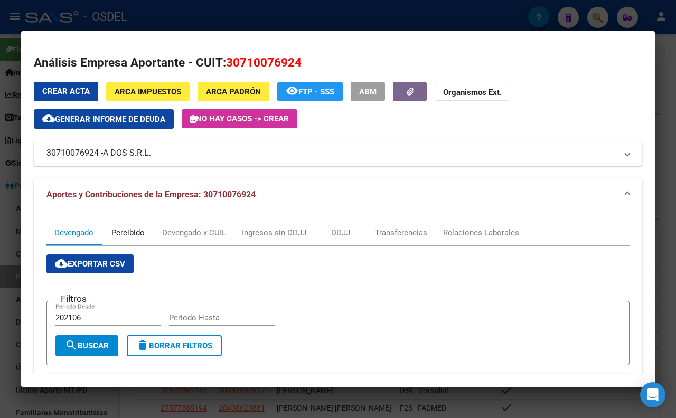
click at [141, 233] on div "Percibido" at bounding box center [127, 233] width 33 height 12
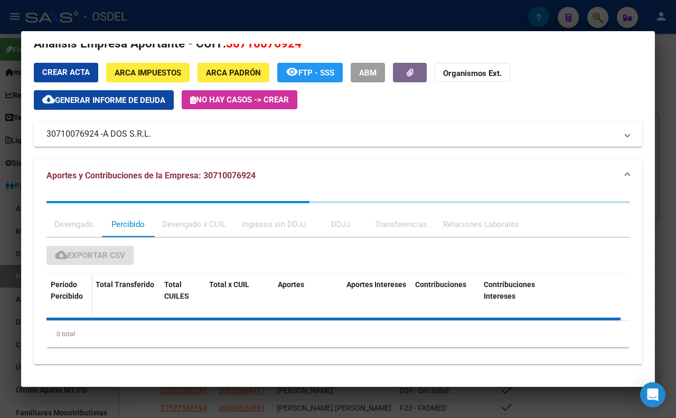
scroll to position [21, 0]
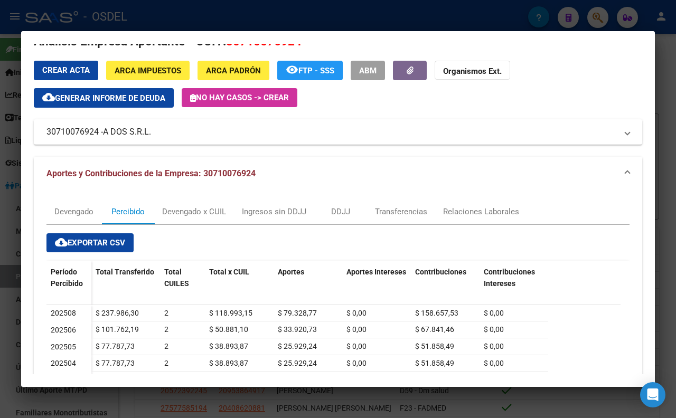
click at [279, 22] on div at bounding box center [338, 209] width 676 height 418
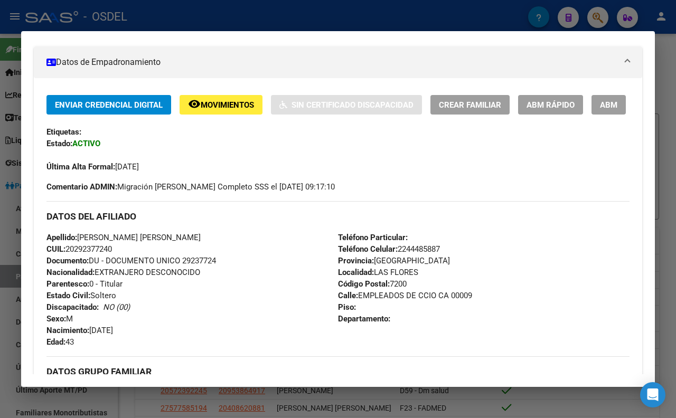
scroll to position [176, 0]
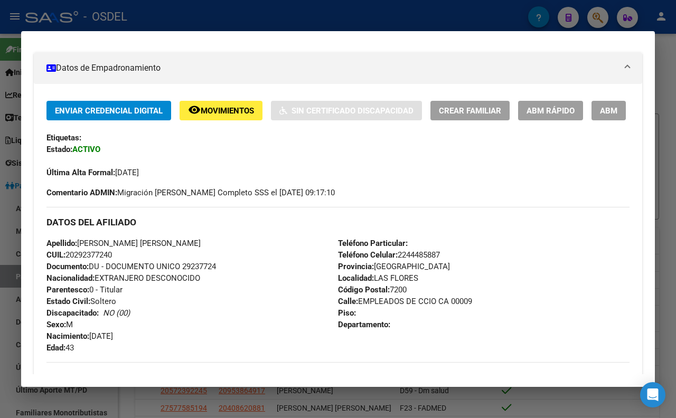
click at [592, 120] on button "ABM" at bounding box center [609, 111] width 34 height 20
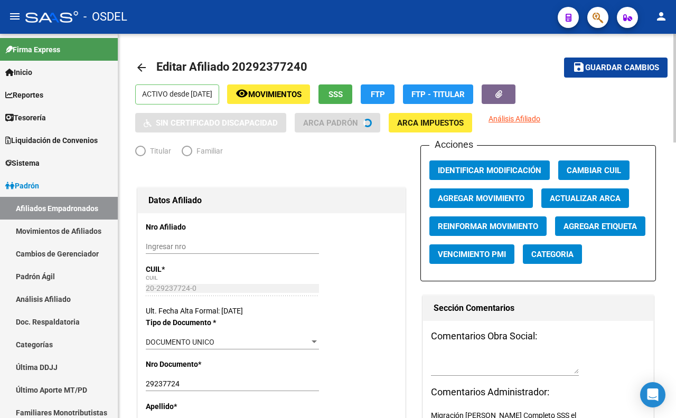
radio input "true"
type input "30-71007692-4"
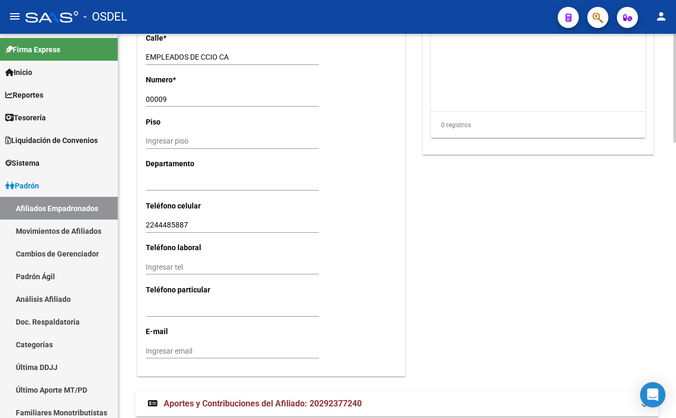
scroll to position [974, 0]
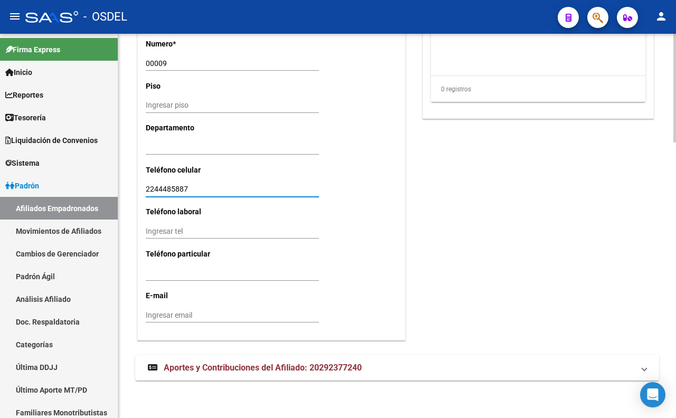
drag, startPoint x: 233, startPoint y: 185, endPoint x: 136, endPoint y: 188, distance: 97.2
click at [593, 23] on icon "button" at bounding box center [598, 18] width 11 height 12
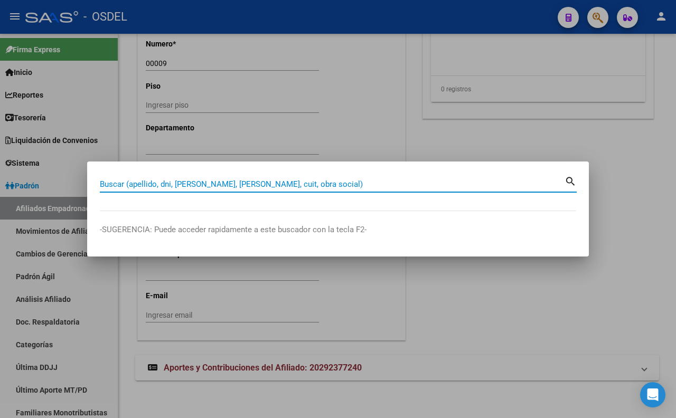
click at [384, 182] on input "Buscar (apellido, dni, [PERSON_NAME], [PERSON_NAME], cuit, obra social)" at bounding box center [332, 185] width 465 height 10
paste input "16985201"
type input "16985201"
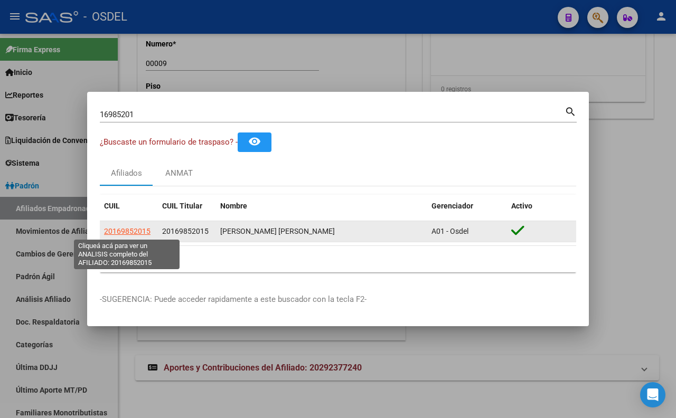
click at [139, 236] on span "20169852015" at bounding box center [127, 231] width 46 height 8
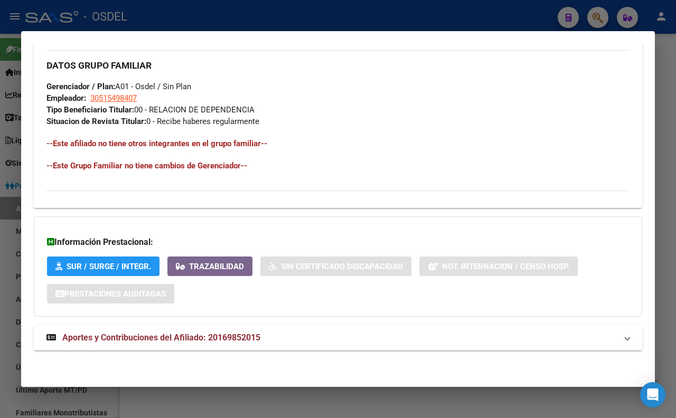
scroll to position [517, 0]
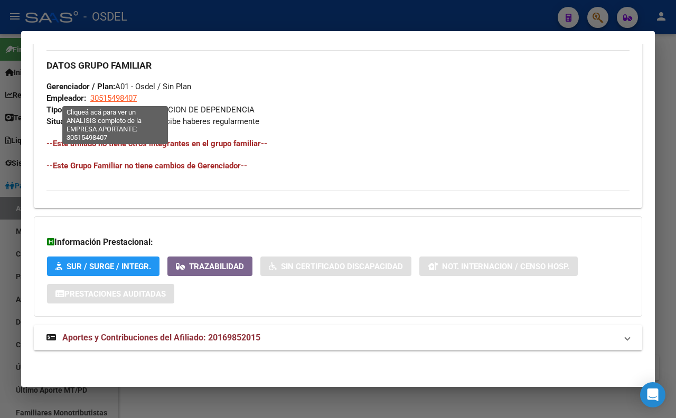
click at [126, 101] on span "30515498407" at bounding box center [113, 98] width 46 height 10
type textarea "30515498407"
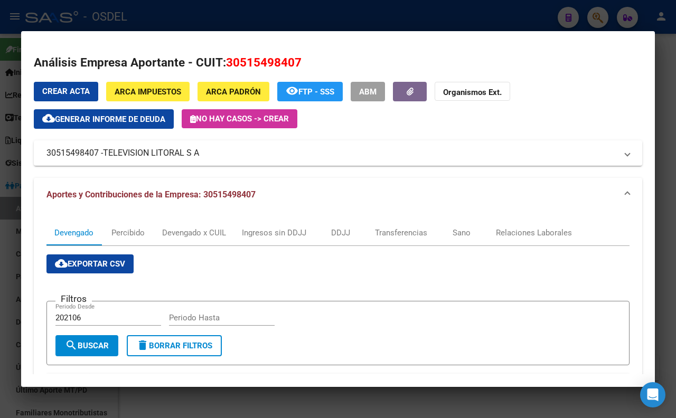
drag, startPoint x: 238, startPoint y: 160, endPoint x: 20, endPoint y: 160, distance: 217.6
click at [20, 160] on div "16985201 Buscar (apellido, dni, cuil, nro traspaso, cuit, obra social) search ¿…" at bounding box center [338, 209] width 676 height 418
copy div "Análisis Empresa Aportante - CUIT: 30515498407 Crear Acta ARCA Impuestos ARCA […"
click at [325, 6] on div at bounding box center [338, 209] width 676 height 418
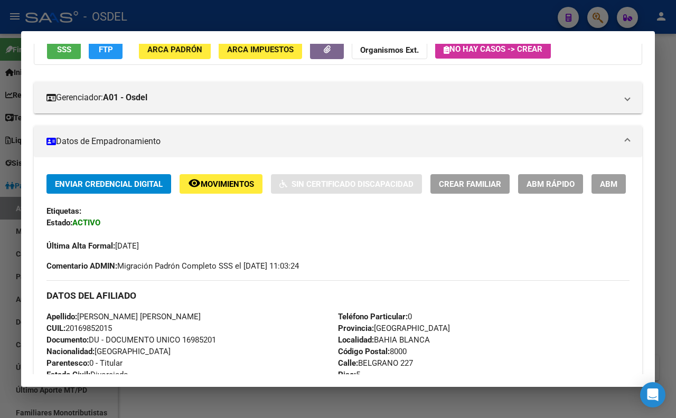
scroll to position [0, 0]
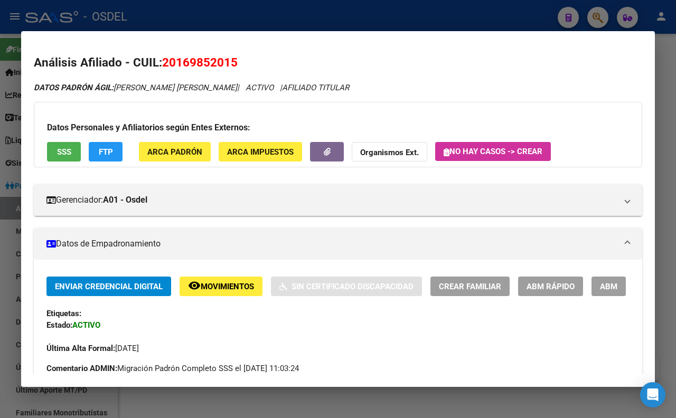
click at [379, 20] on div at bounding box center [338, 209] width 676 height 418
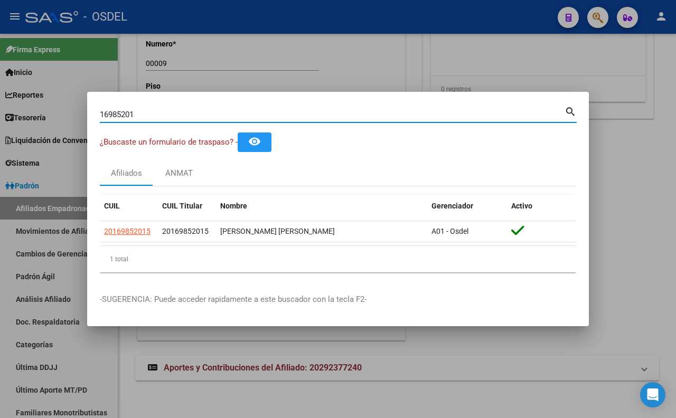
click at [311, 119] on input "16985201" at bounding box center [332, 115] width 465 height 10
type input "1"
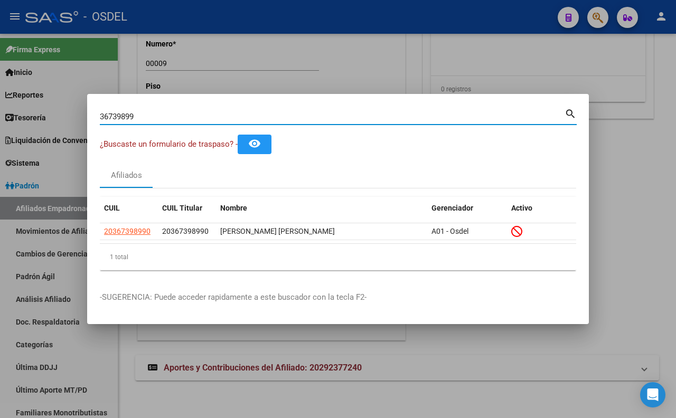
click at [342, 120] on input "36739899" at bounding box center [332, 117] width 465 height 10
type input "3"
click at [342, 120] on input "22670348" at bounding box center [332, 117] width 465 height 10
type input "2"
type input "37623487"
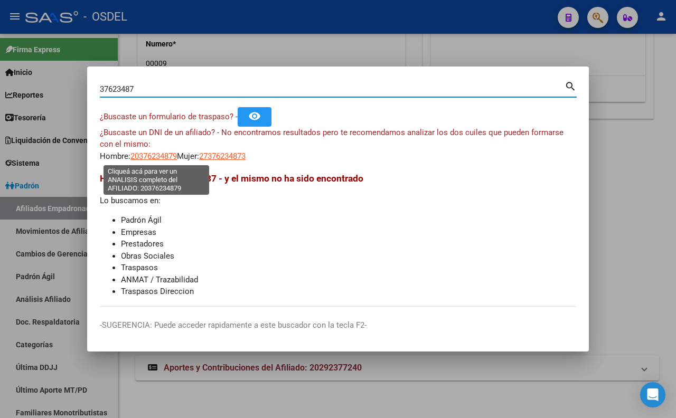
click at [165, 157] on span "20376234879" at bounding box center [153, 157] width 46 height 10
type textarea "20376234879"
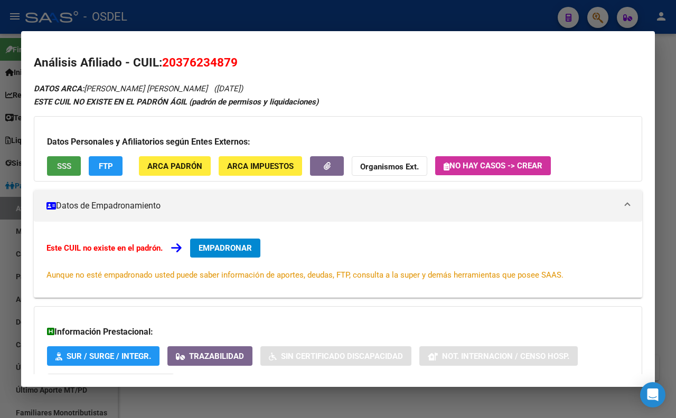
click at [72, 163] on button "SSS" at bounding box center [64, 166] width 34 height 20
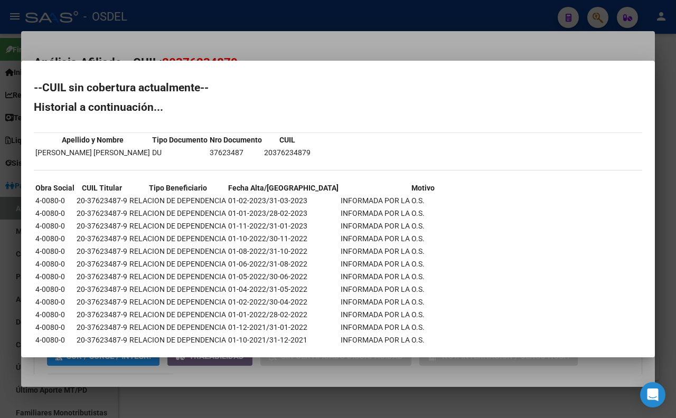
click at [265, 37] on div at bounding box center [338, 209] width 676 height 418
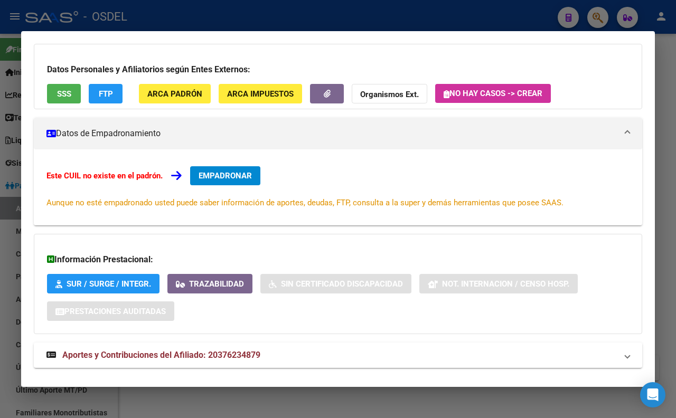
scroll to position [91, 0]
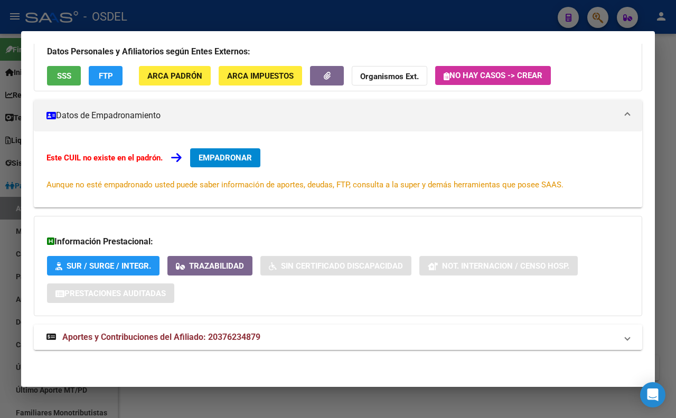
click at [256, 338] on span "Aportes y Contribuciones del Afiliado: 20376234879" at bounding box center [161, 337] width 198 height 10
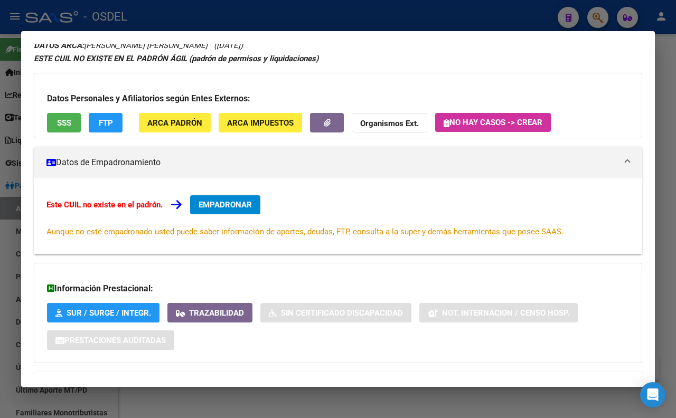
scroll to position [14, 0]
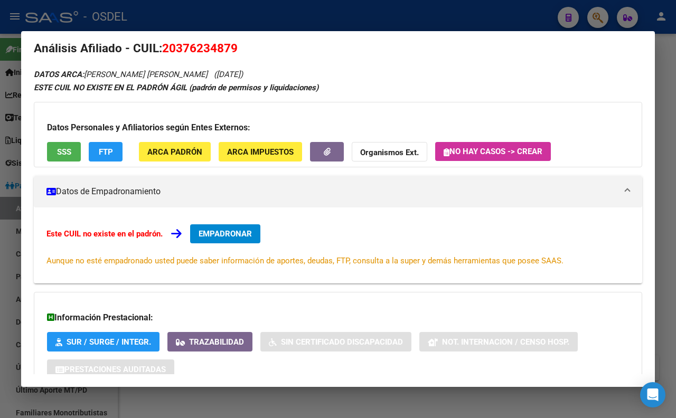
click at [400, 155] on strong "Organismos Ext." at bounding box center [389, 153] width 59 height 10
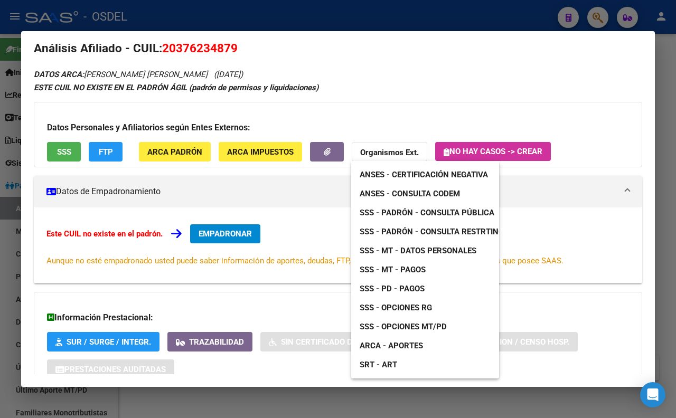
click at [401, 189] on span "ANSES - Consulta CODEM" at bounding box center [410, 194] width 100 height 10
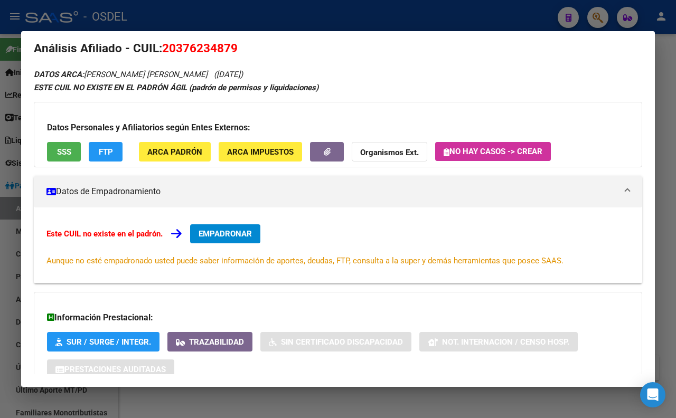
click at [318, 19] on div at bounding box center [338, 209] width 676 height 418
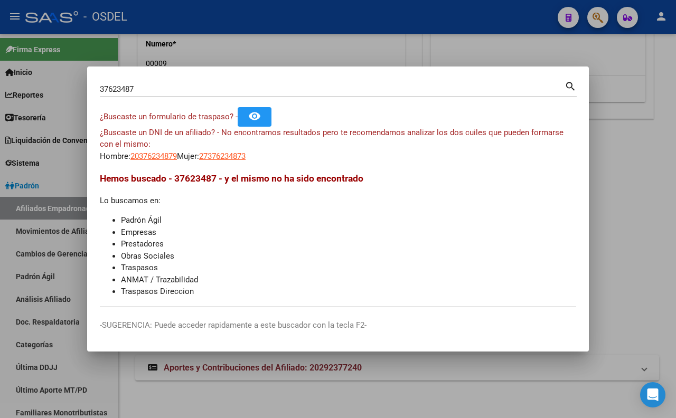
click at [365, 86] on div "37623487 Buscar (apellido, dni, cuil, [PERSON_NAME], cuit, obra social)" at bounding box center [332, 89] width 465 height 16
click at [363, 91] on input "37623487" at bounding box center [332, 90] width 465 height 10
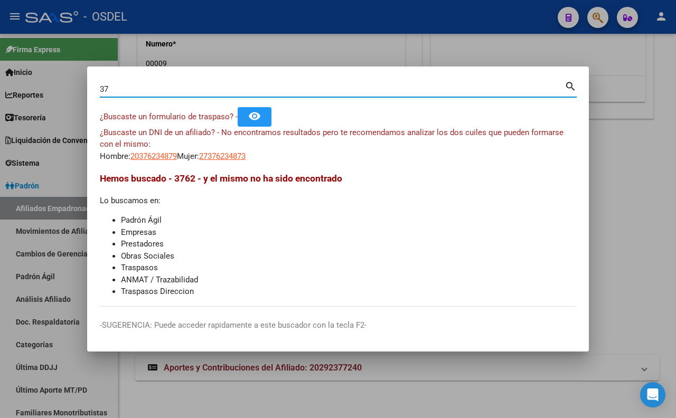
type input "3"
type input "36674445"
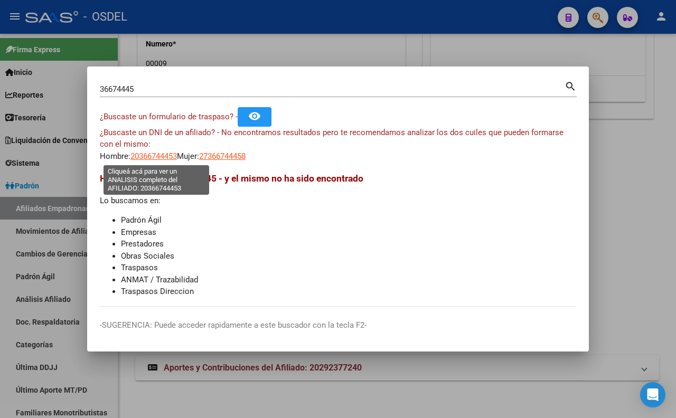
click at [165, 156] on span "20366744453" at bounding box center [153, 157] width 46 height 10
type textarea "20366744453"
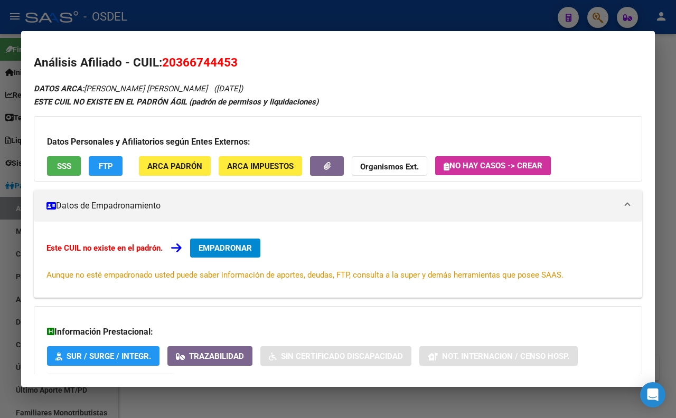
click at [63, 170] on span "SSS" at bounding box center [64, 167] width 14 height 10
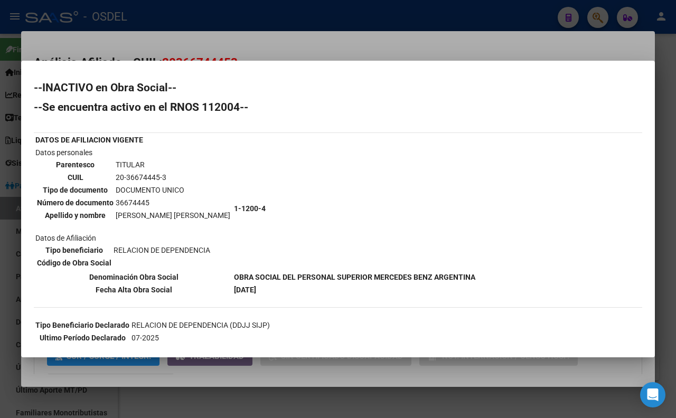
click at [341, 24] on div at bounding box center [338, 209] width 676 height 418
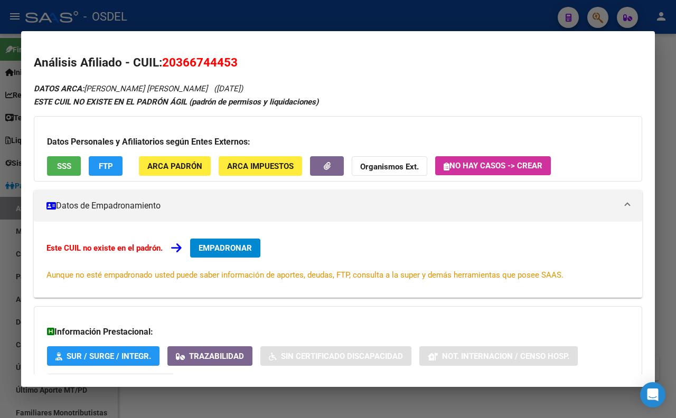
click at [248, 20] on div at bounding box center [338, 209] width 676 height 418
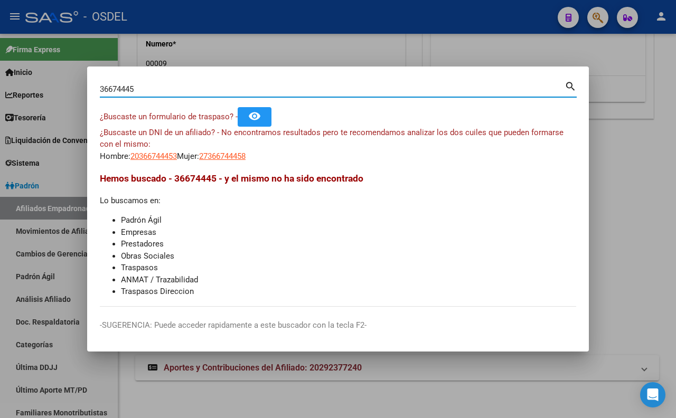
click at [255, 86] on input "36674445" at bounding box center [332, 90] width 465 height 10
type input "3"
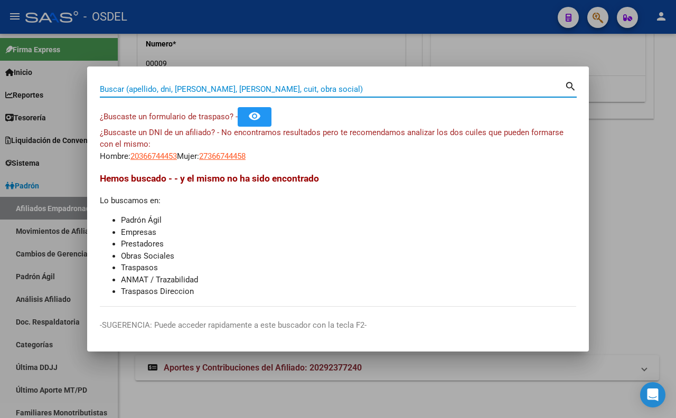
paste input "35336523"
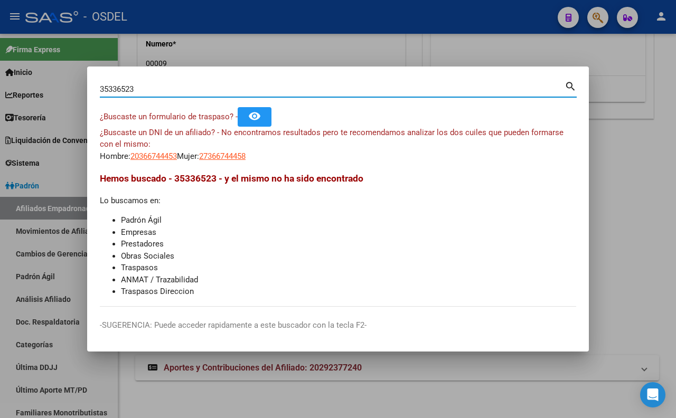
type input "35336523"
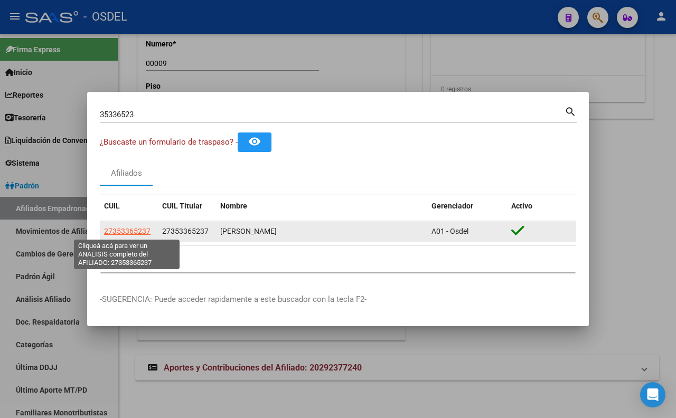
click at [112, 228] on span "27353365237" at bounding box center [127, 231] width 46 height 8
type textarea "27353365237"
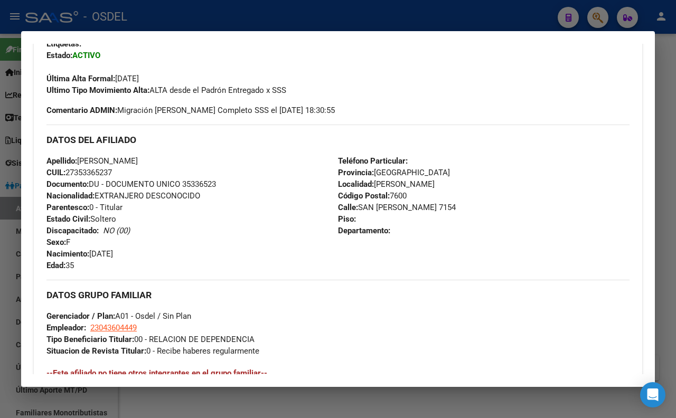
scroll to position [293, 0]
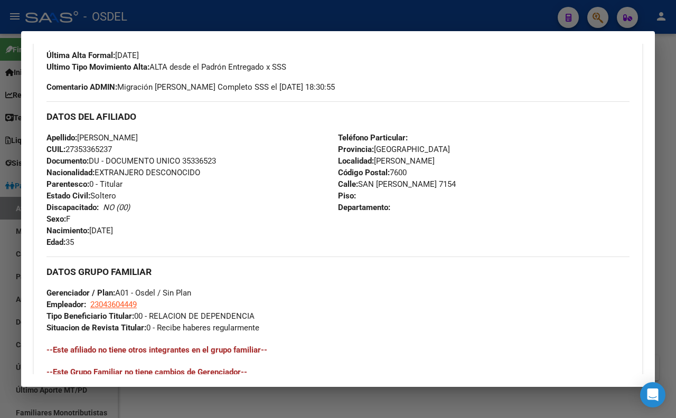
click at [277, 21] on div at bounding box center [338, 209] width 676 height 418
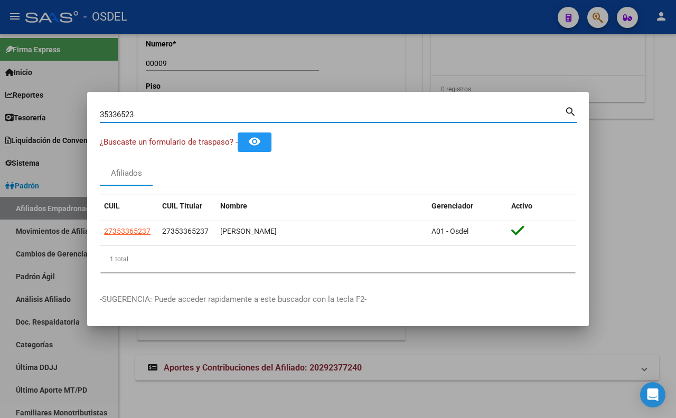
click at [274, 110] on input "35336523" at bounding box center [332, 115] width 465 height 10
type input "3"
paste input "35336523"
type input "35336523"
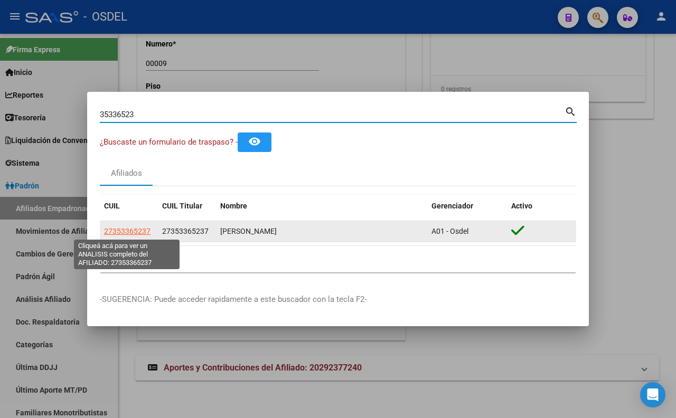
click at [139, 232] on span "27353365237" at bounding box center [127, 231] width 46 height 8
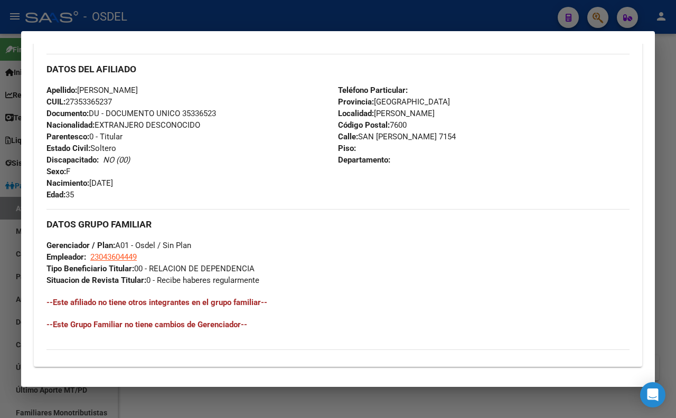
scroll to position [352, 0]
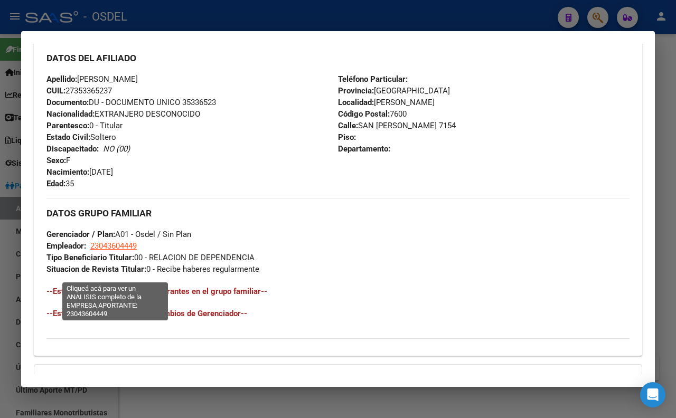
click at [132, 251] on span "23043604449" at bounding box center [113, 246] width 46 height 10
type textarea "23043604449"
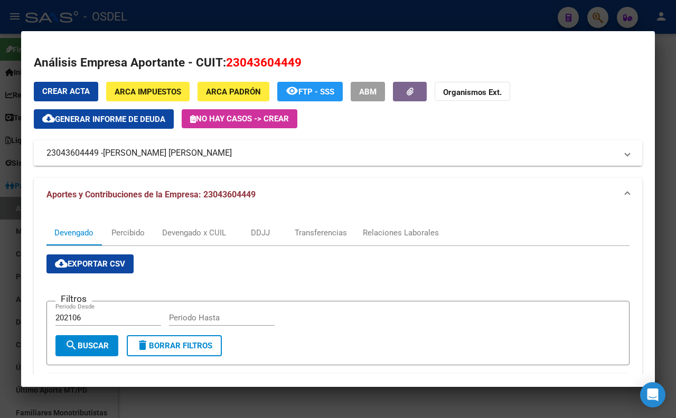
drag, startPoint x: 241, startPoint y: 150, endPoint x: 221, endPoint y: 160, distance: 22.4
click at [221, 160] on mat-expansion-panel-header "23043604449 - [PERSON_NAME]" at bounding box center [338, 152] width 608 height 25
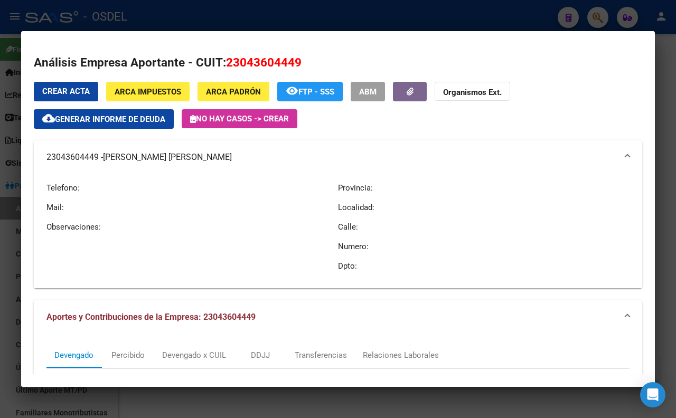
copy mat-panel-title "23043604449 - [PERSON_NAME]"
click at [315, 11] on div at bounding box center [338, 209] width 676 height 418
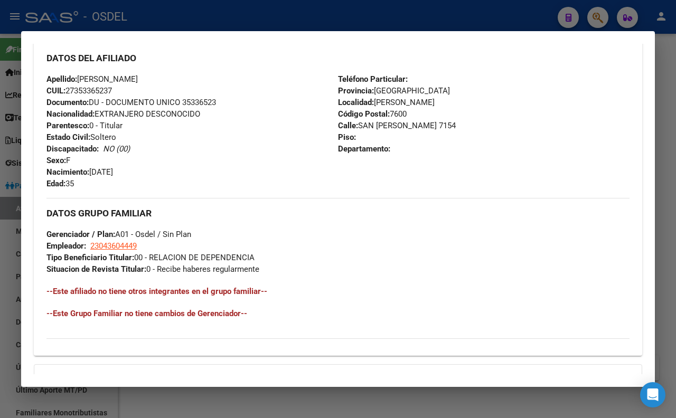
click at [315, 13] on div at bounding box center [338, 209] width 676 height 418
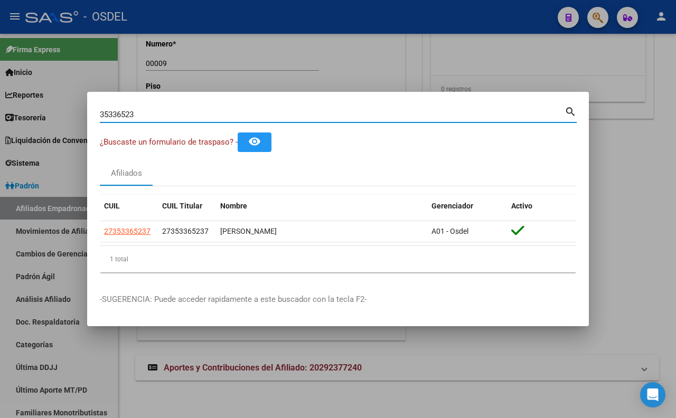
click at [315, 118] on input "35336523" at bounding box center [332, 115] width 465 height 10
type input "3"
paste input "22340392"
type input "22340392"
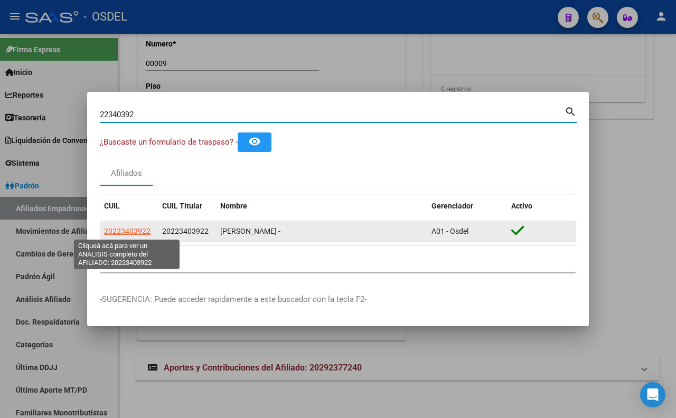
click at [129, 229] on span "20223403922" at bounding box center [127, 231] width 46 height 8
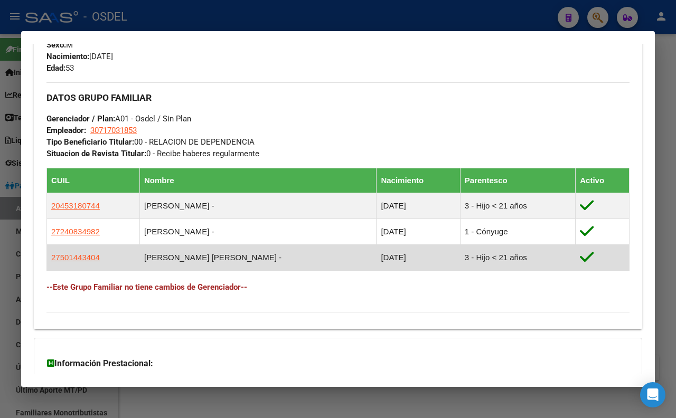
scroll to position [469, 0]
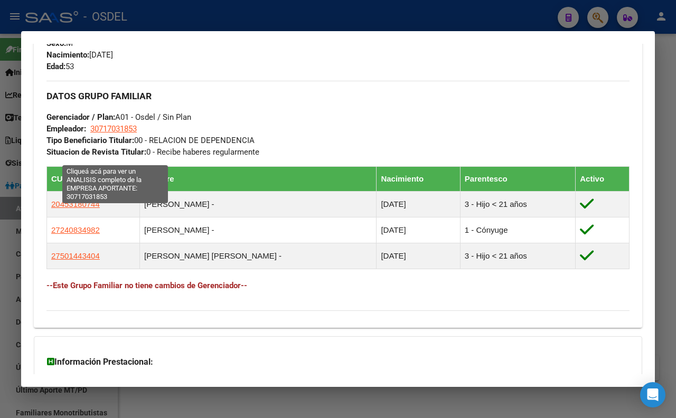
click at [114, 134] on span "30717031853" at bounding box center [113, 129] width 46 height 10
type textarea "30717031853"
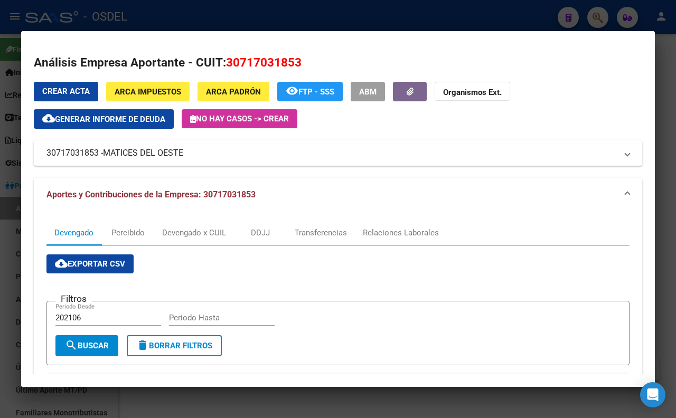
drag, startPoint x: 203, startPoint y: 152, endPoint x: 32, endPoint y: 149, distance: 171.1
click at [32, 149] on mat-dialog-content "Análisis Empresa Aportante - CUIT: 30717031853 Crear Acta ARCA Impuestos ARCA […" at bounding box center [338, 209] width 634 height 330
click at [354, 13] on div at bounding box center [338, 209] width 676 height 418
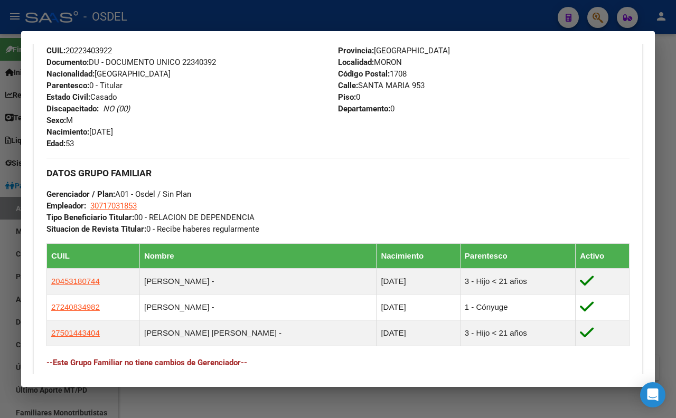
scroll to position [293, 0]
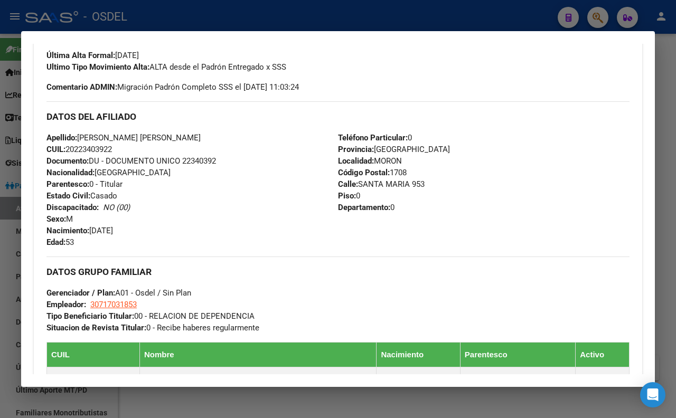
click at [387, 15] on div at bounding box center [338, 209] width 676 height 418
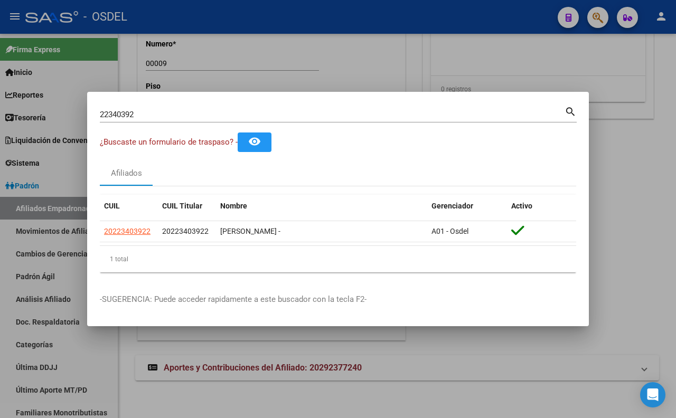
click at [361, 112] on input "22340392" at bounding box center [332, 115] width 465 height 10
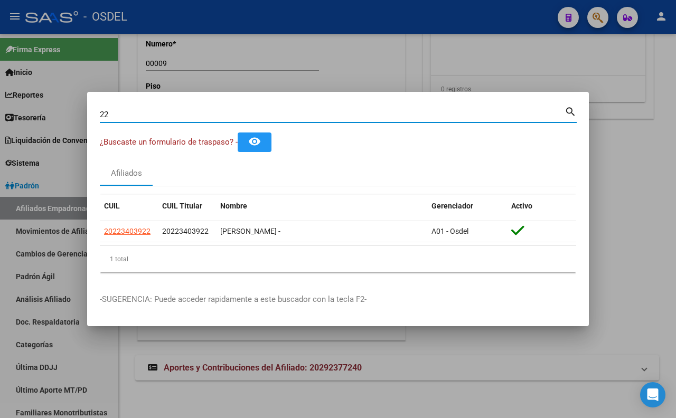
type input "2"
paste input "47051952"
type input "47051952"
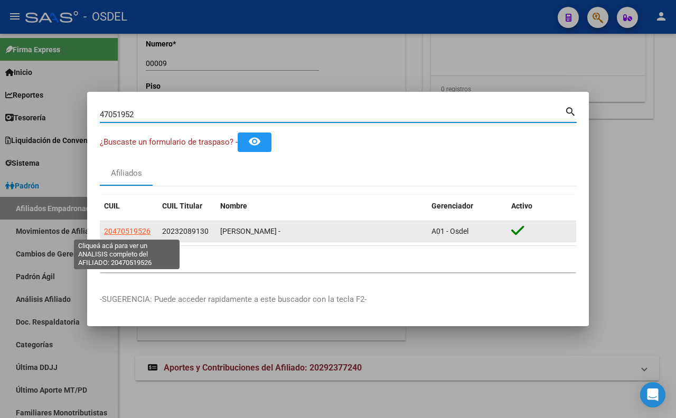
click at [133, 231] on span "20470519526" at bounding box center [127, 231] width 46 height 8
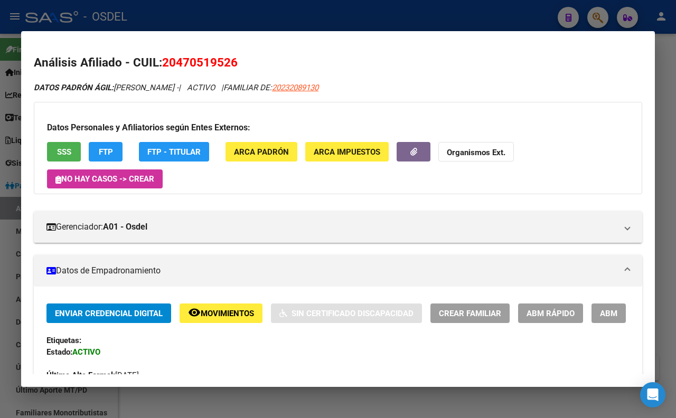
click at [67, 151] on span "SSS" at bounding box center [64, 152] width 14 height 10
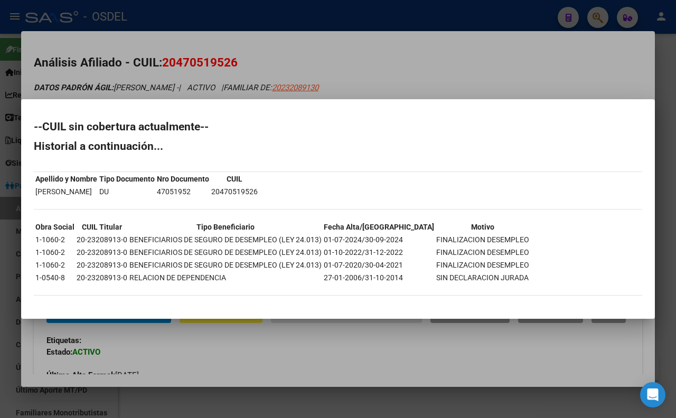
click at [406, 78] on div at bounding box center [338, 209] width 676 height 418
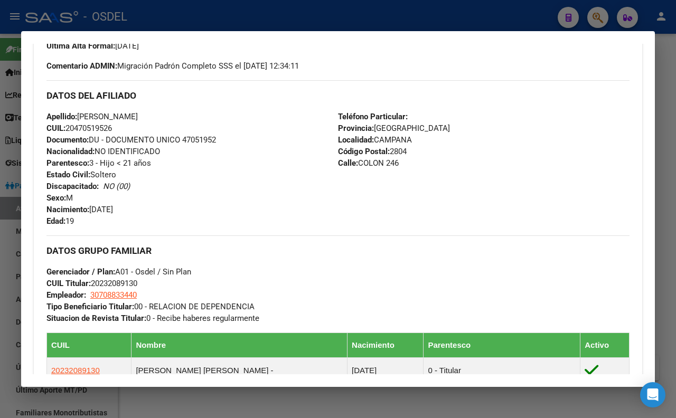
scroll to position [352, 0]
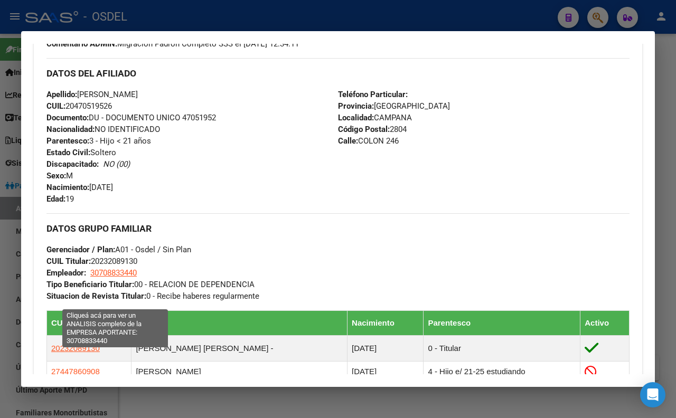
click at [135, 278] on span "30708833440" at bounding box center [113, 273] width 46 height 10
type textarea "30708833440"
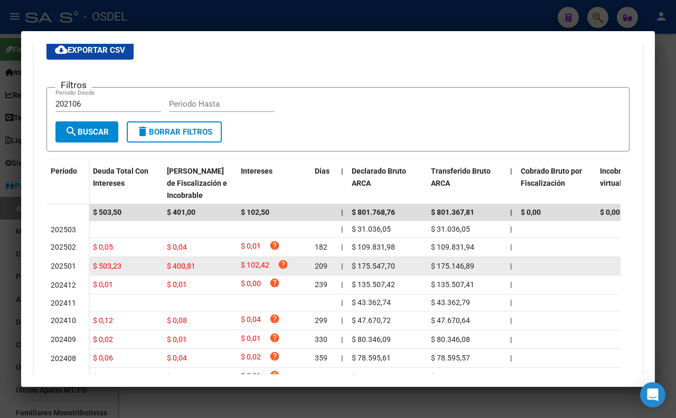
scroll to position [117, 0]
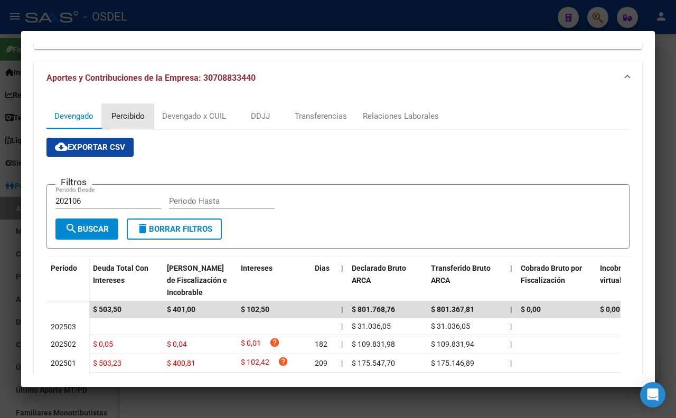
click at [132, 118] on div "Percibido" at bounding box center [127, 116] width 33 height 12
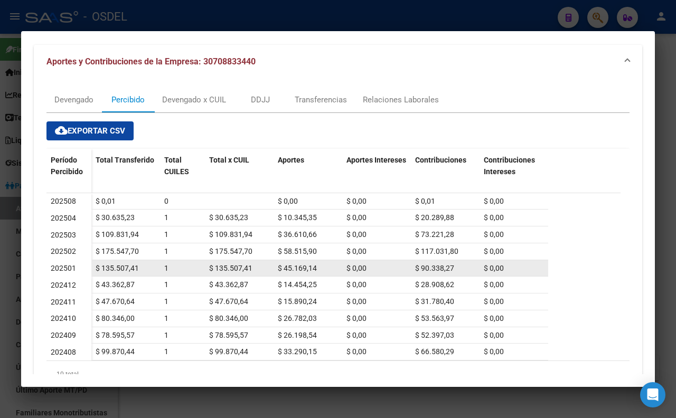
scroll to position [117, 0]
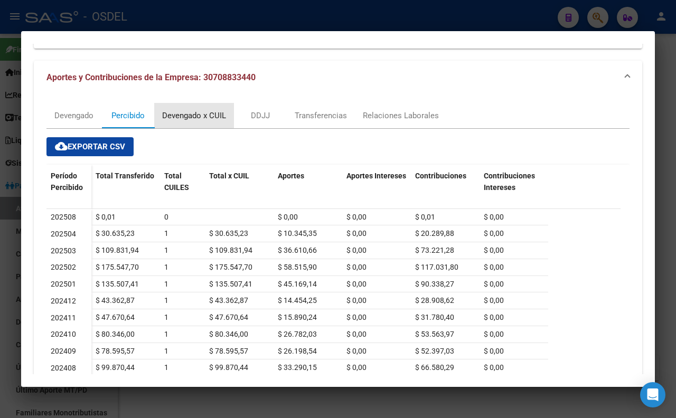
click at [197, 120] on div "Devengado x CUIL" at bounding box center [194, 116] width 64 height 12
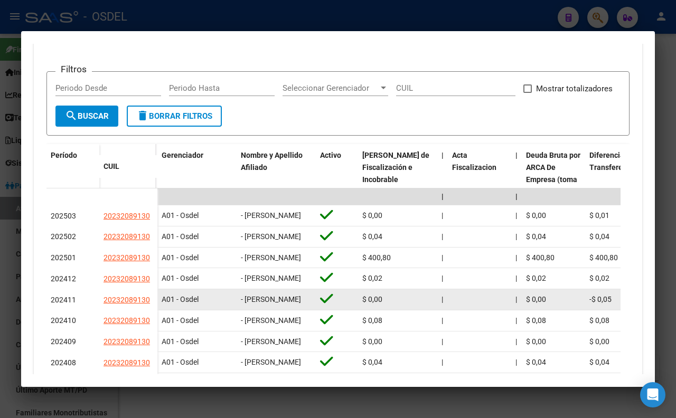
scroll to position [140, 0]
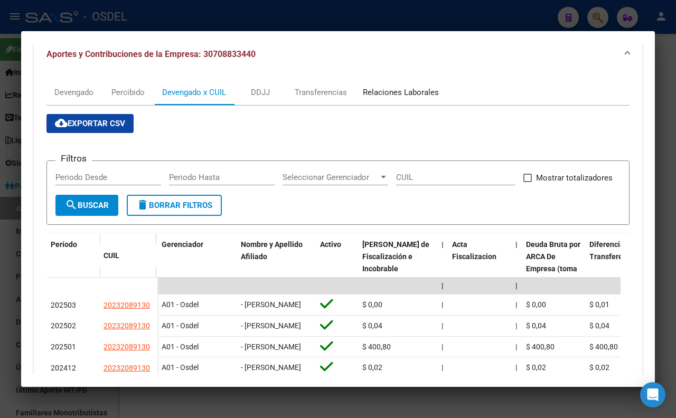
click at [381, 97] on div "Relaciones Laborales" at bounding box center [401, 93] width 76 height 12
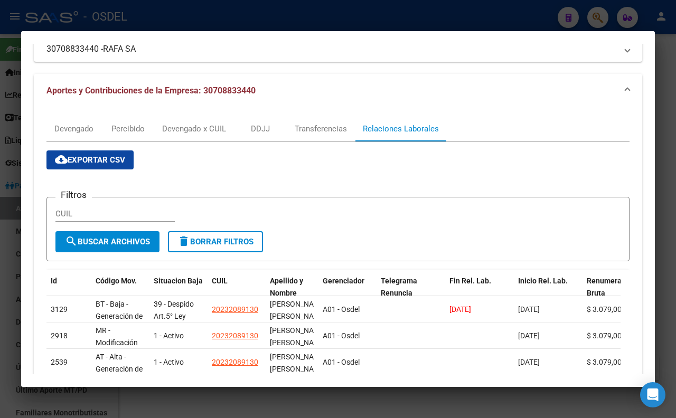
scroll to position [117, 0]
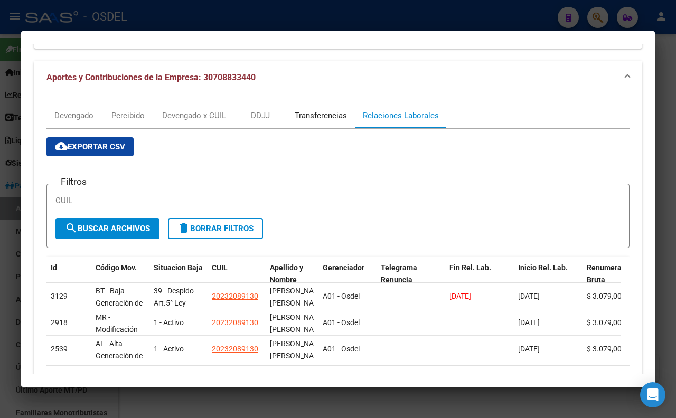
click at [333, 115] on div "Transferencias" at bounding box center [321, 116] width 52 height 12
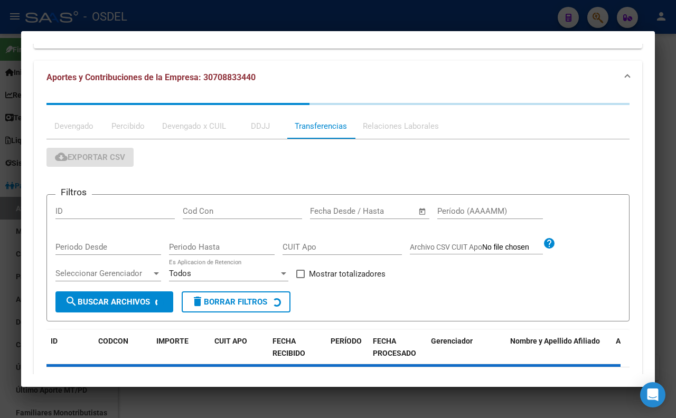
scroll to position [0, 0]
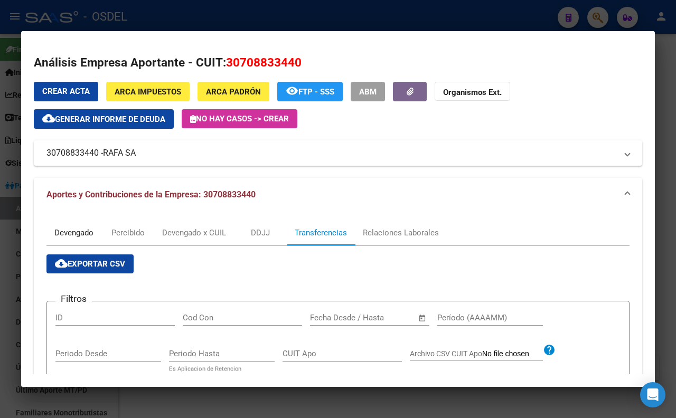
click at [86, 238] on div "Devengado" at bounding box center [73, 233] width 39 height 12
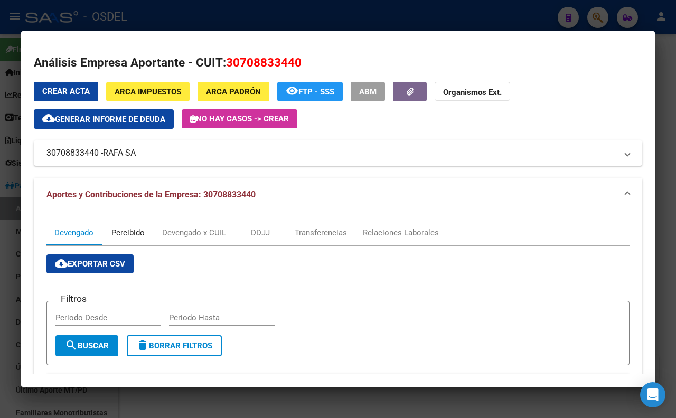
click at [125, 235] on div "Percibido" at bounding box center [127, 233] width 33 height 12
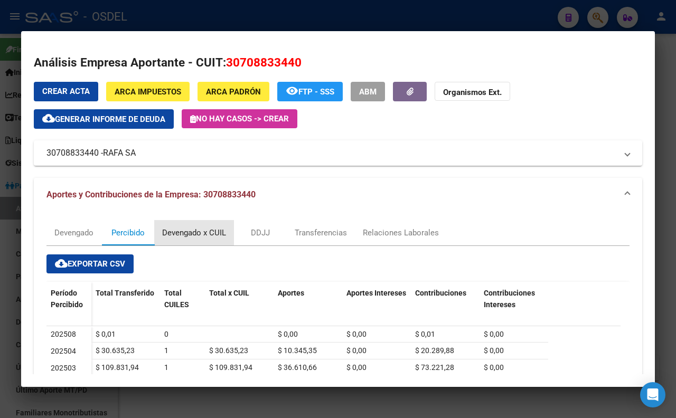
click at [193, 236] on div "Devengado x CUIL" at bounding box center [194, 233] width 64 height 12
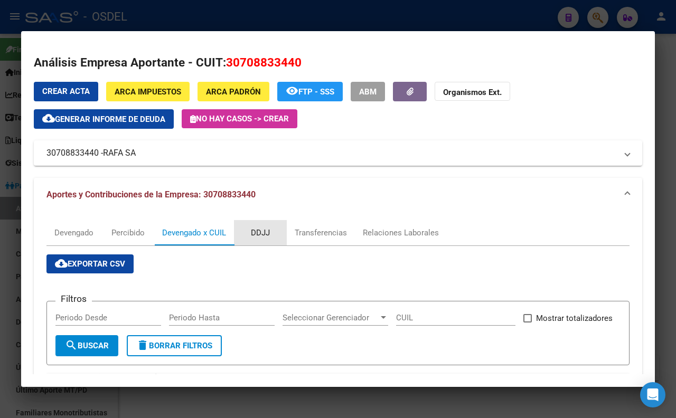
click at [258, 230] on div "DDJJ" at bounding box center [260, 233] width 19 height 12
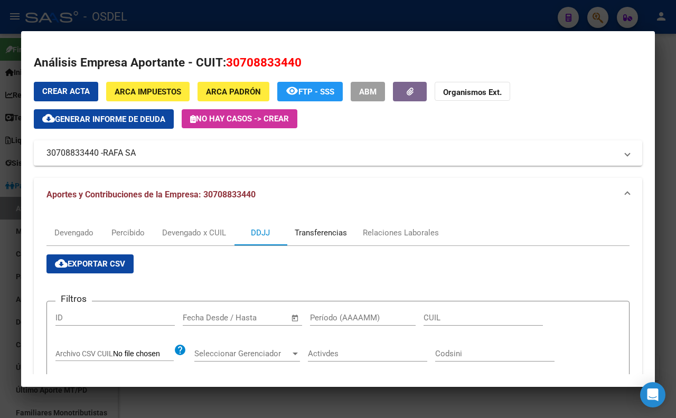
click at [309, 245] on div "Transferencias" at bounding box center [321, 232] width 68 height 25
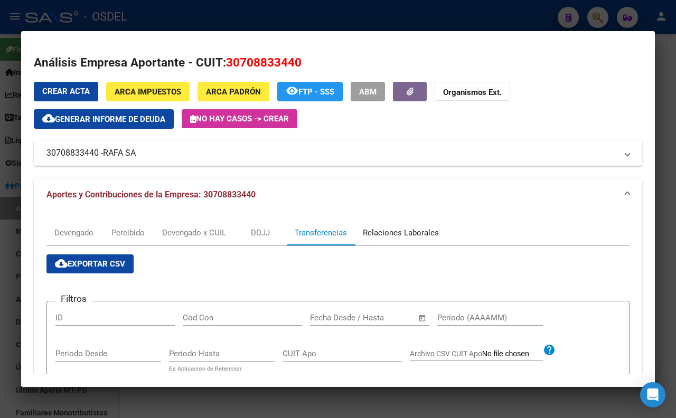
click at [383, 238] on div "Relaciones Laborales" at bounding box center [401, 233] width 76 height 12
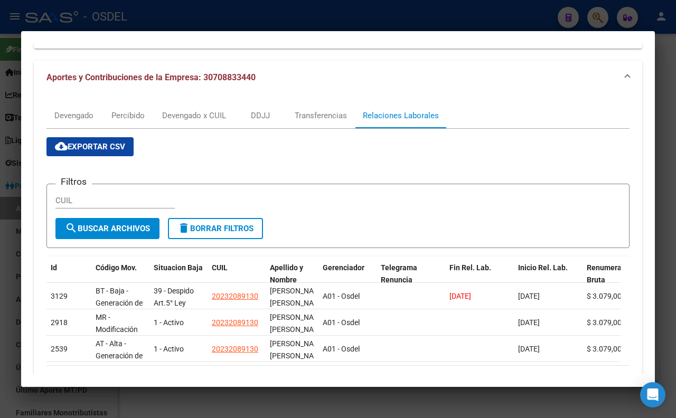
scroll to position [173, 0]
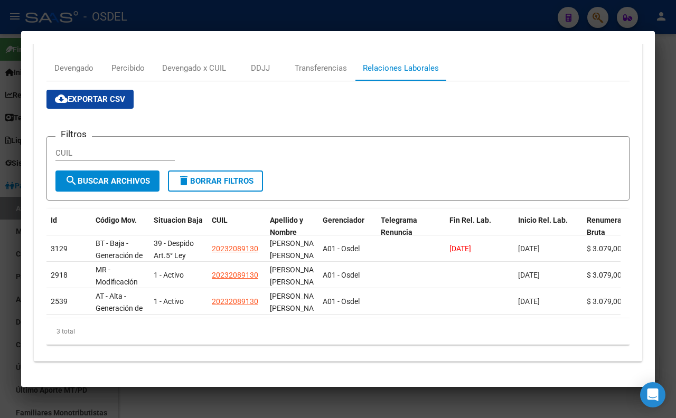
click at [302, 13] on div at bounding box center [338, 209] width 676 height 418
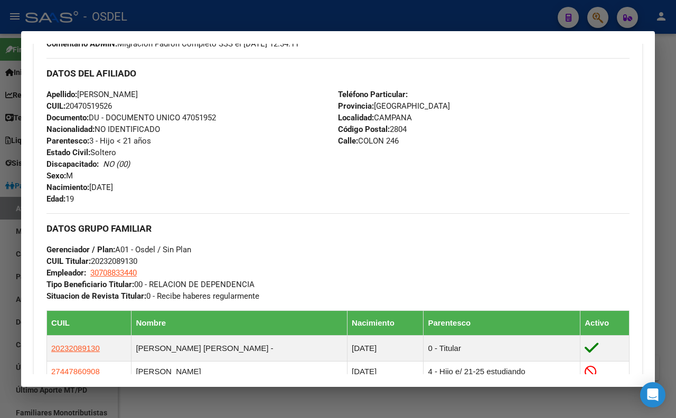
click at [304, 18] on div at bounding box center [338, 209] width 676 height 418
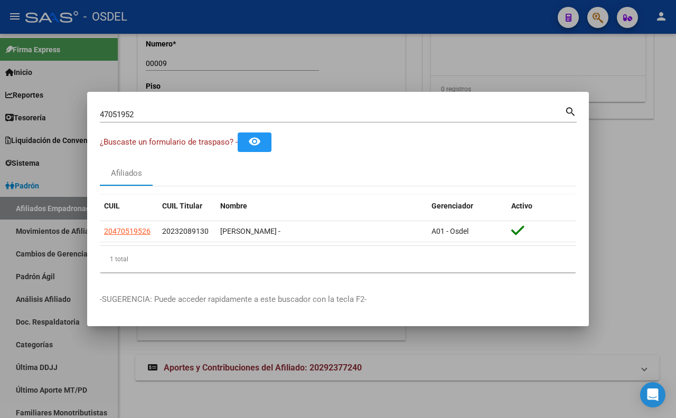
click at [286, 113] on input "47051952" at bounding box center [332, 115] width 465 height 10
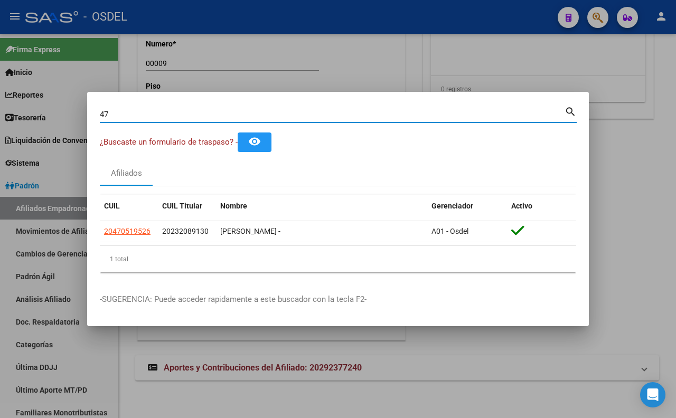
type input "4"
paste input "21668219"
type input "21668219"
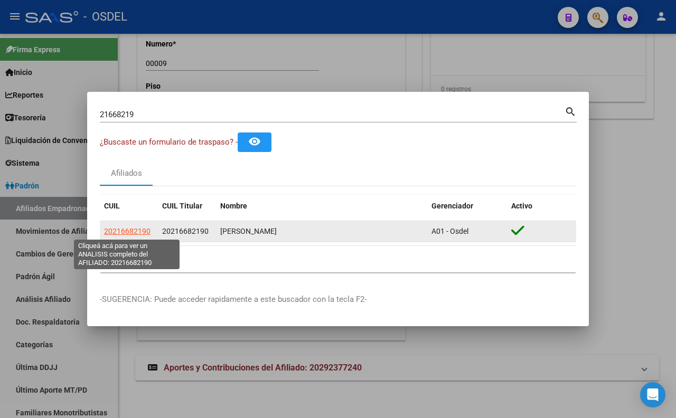
click at [133, 235] on span "20216682190" at bounding box center [127, 231] width 46 height 8
type textarea "20216682190"
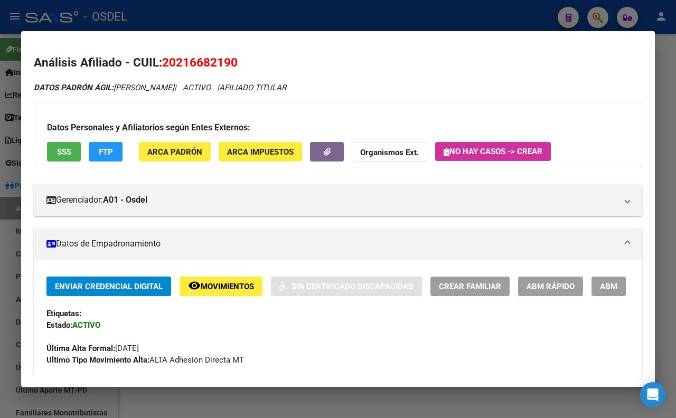
click at [67, 156] on span "SSS" at bounding box center [64, 152] width 14 height 10
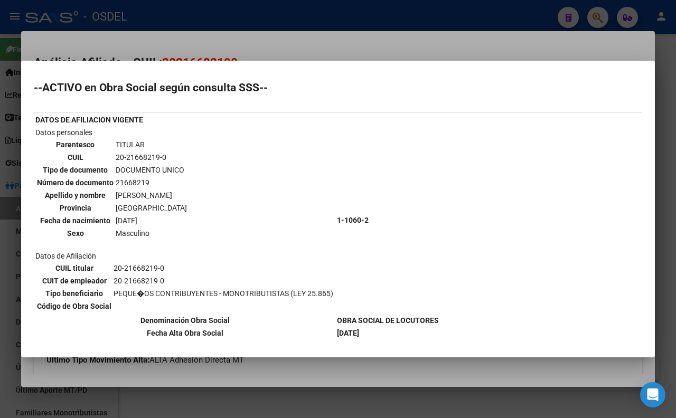
click at [372, 53] on div at bounding box center [338, 209] width 676 height 418
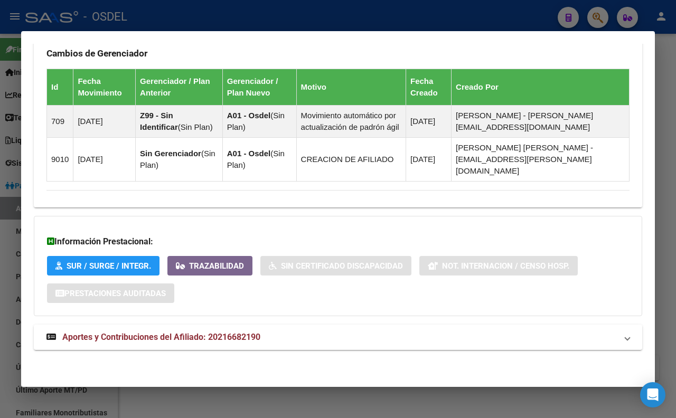
scroll to position [711, 0]
click at [226, 343] on strong "Aportes y Contribuciones del Afiliado: 20216682190" at bounding box center [153, 337] width 214 height 13
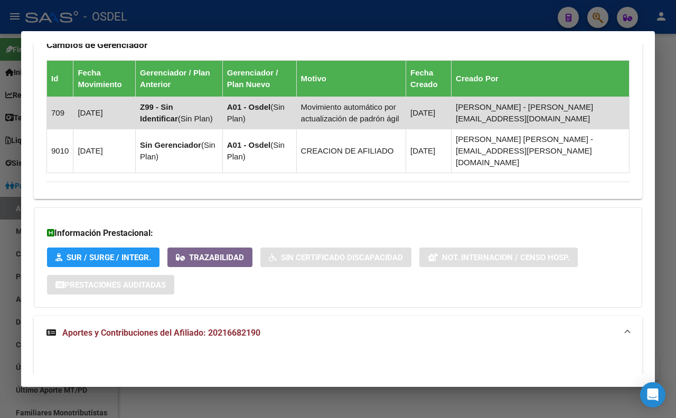
scroll to position [536, 0]
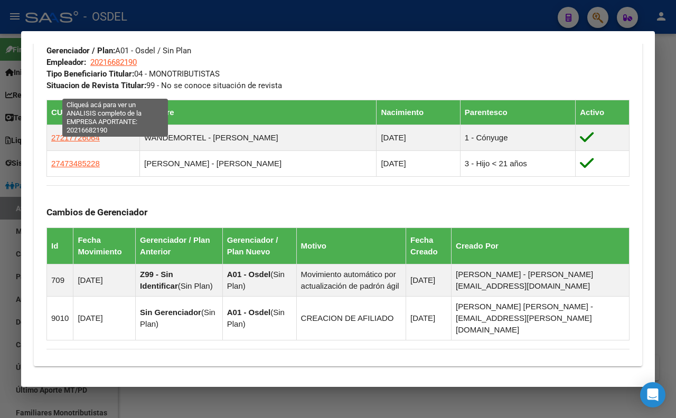
click at [117, 67] on span "20216682190" at bounding box center [113, 63] width 46 height 10
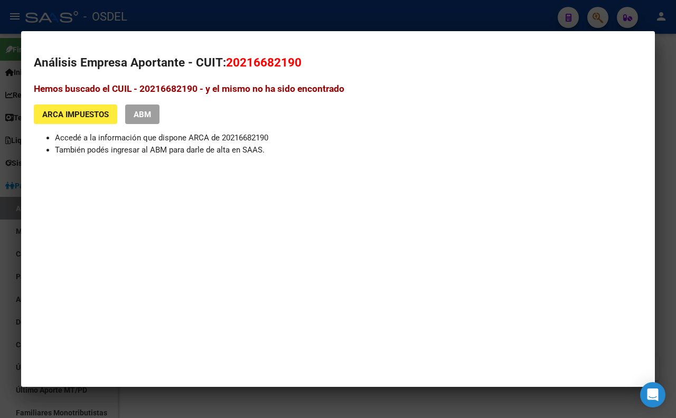
click at [101, 110] on span "ARCA Impuestos" at bounding box center [75, 115] width 67 height 10
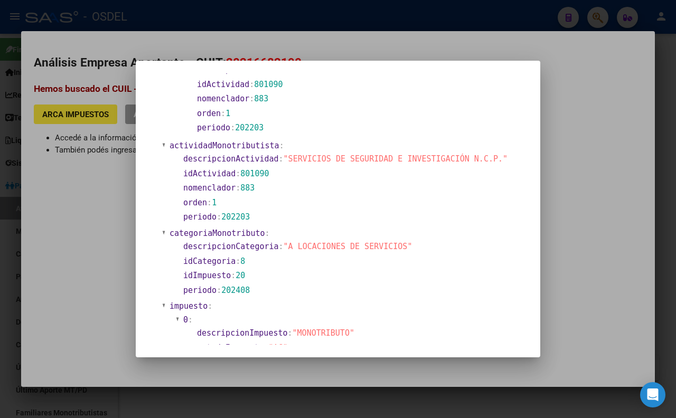
scroll to position [352, 0]
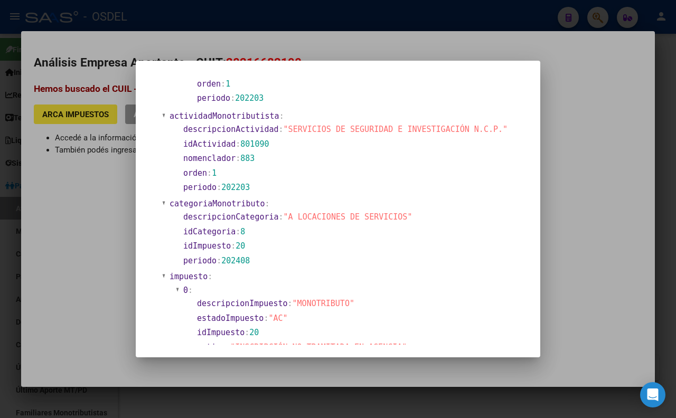
click at [361, 12] on div at bounding box center [338, 209] width 676 height 418
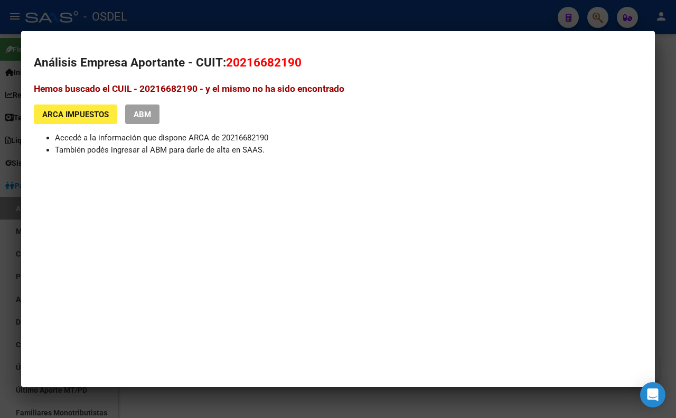
click at [240, 17] on div at bounding box center [338, 209] width 676 height 418
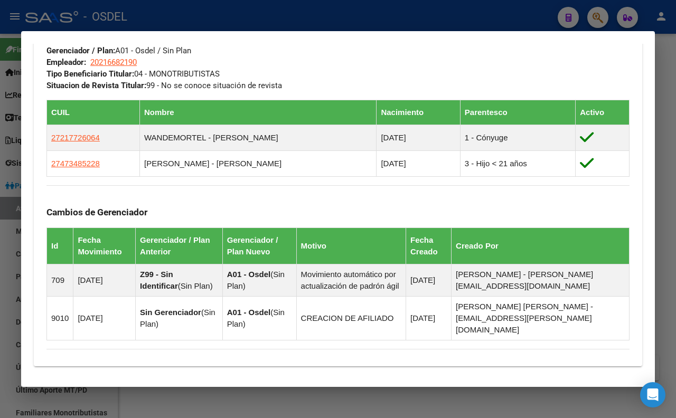
click at [240, 17] on div at bounding box center [338, 209] width 676 height 418
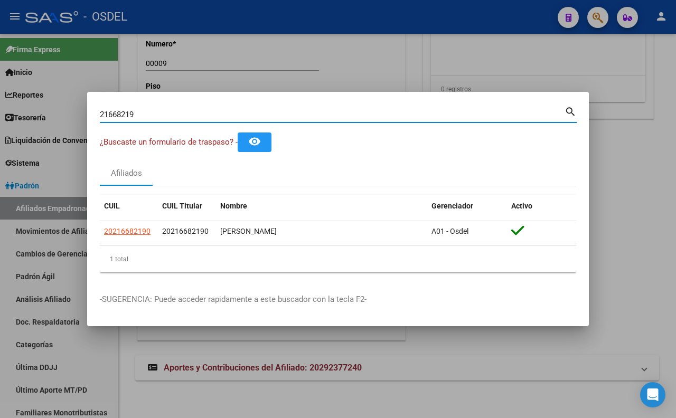
click at [240, 113] on input "21668219" at bounding box center [332, 115] width 465 height 10
type input "2"
paste input "47051952"
type input "47051952"
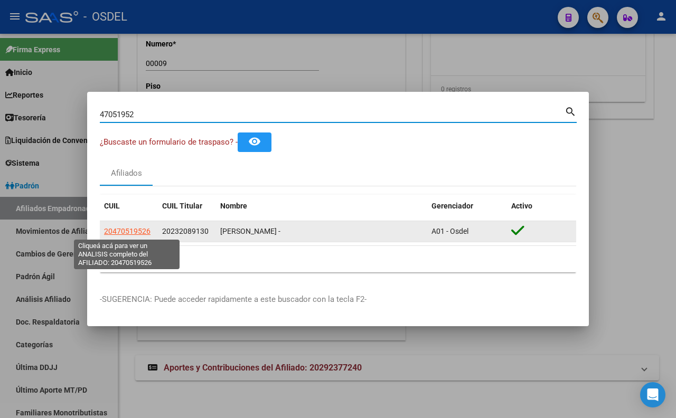
click at [145, 229] on span "20470519526" at bounding box center [127, 231] width 46 height 8
type textarea "20470519526"
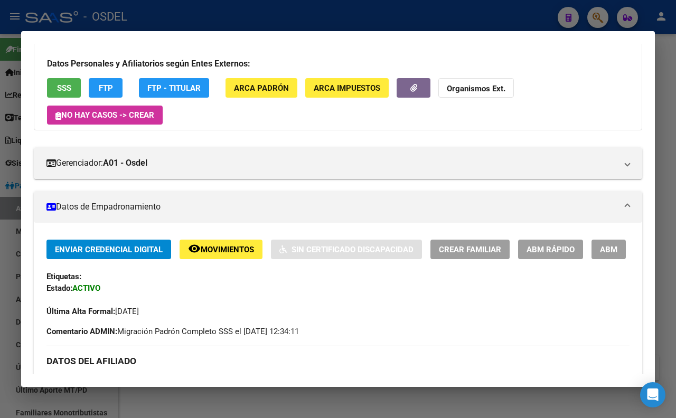
scroll to position [59, 0]
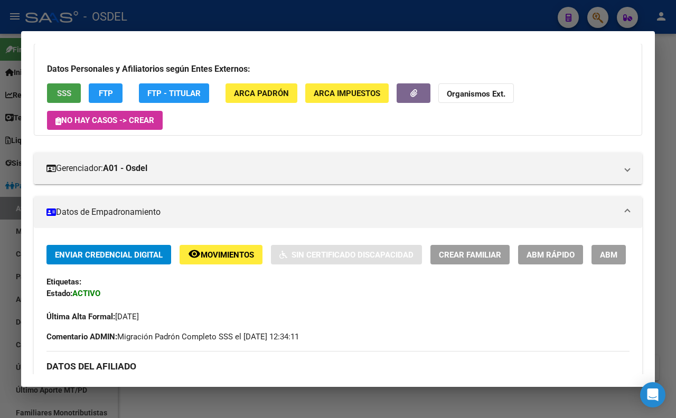
click at [70, 96] on span "SSS" at bounding box center [64, 94] width 14 height 10
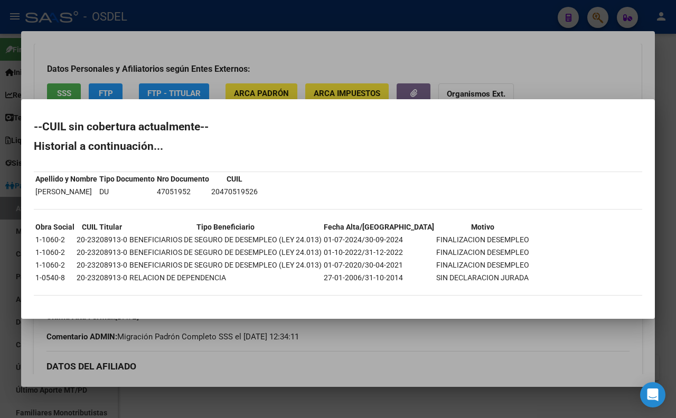
click at [505, 64] on div at bounding box center [338, 209] width 676 height 418
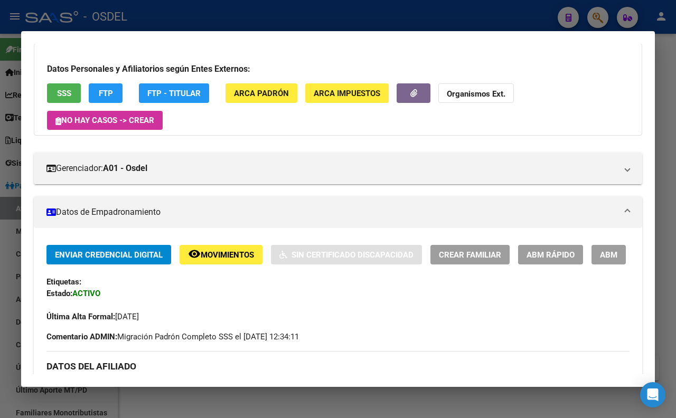
click at [60, 96] on span "SSS" at bounding box center [64, 94] width 14 height 10
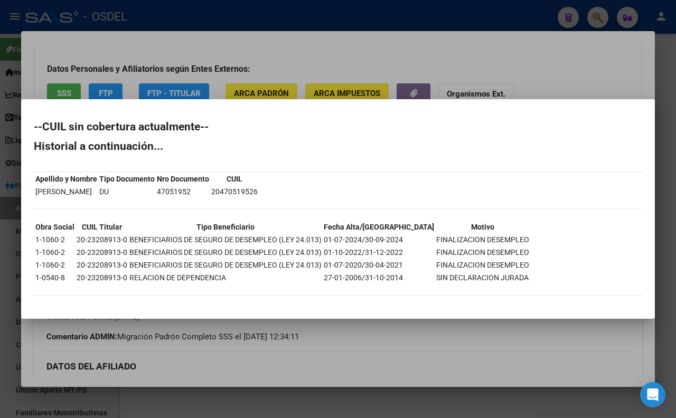
click at [556, 63] on div at bounding box center [338, 209] width 676 height 418
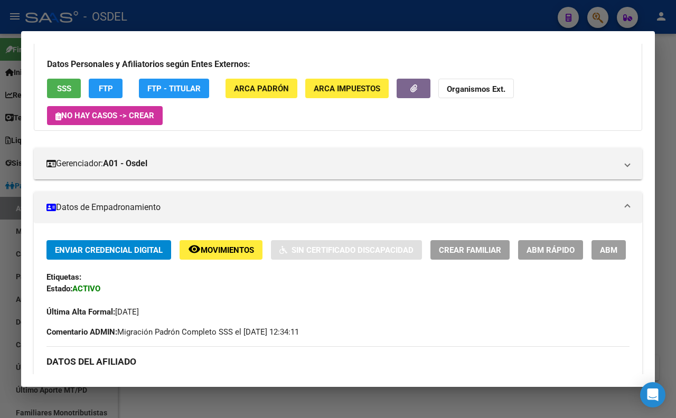
scroll to position [0, 0]
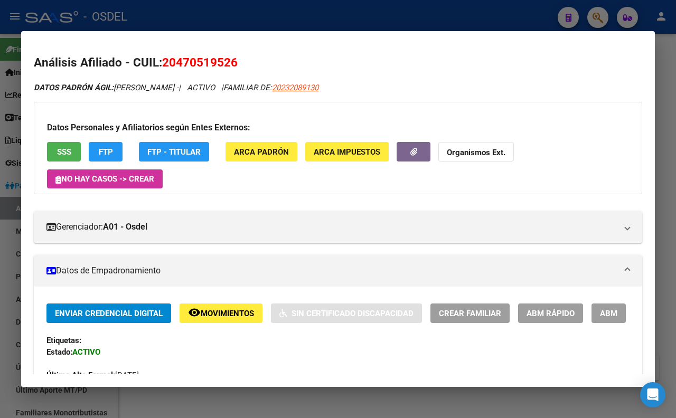
click at [283, 25] on div at bounding box center [338, 209] width 676 height 418
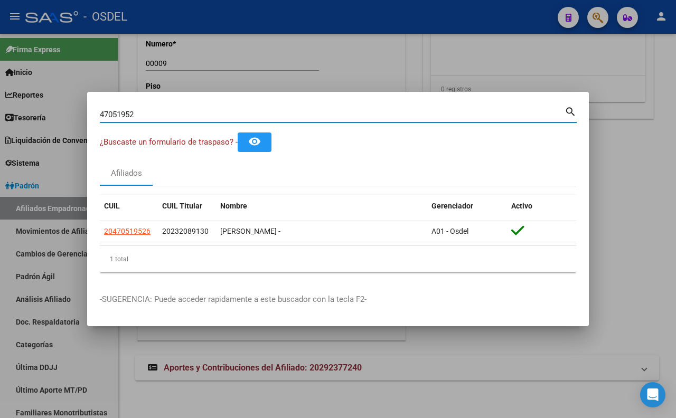
click at [276, 115] on input "47051952" at bounding box center [332, 115] width 465 height 10
type input "4"
paste input "16040750"
type input "16040750"
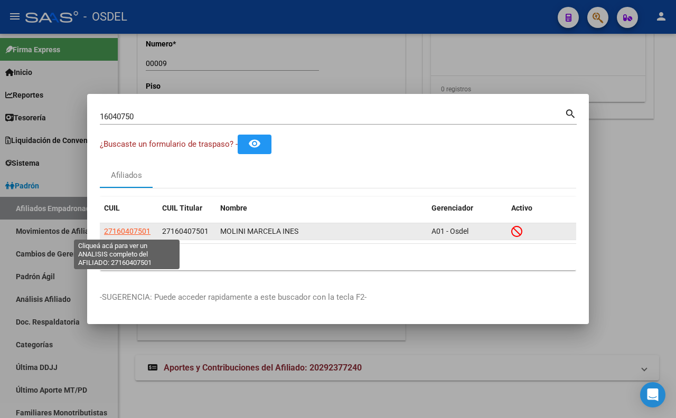
click at [122, 230] on span "27160407501" at bounding box center [127, 231] width 46 height 8
type textarea "27160407501"
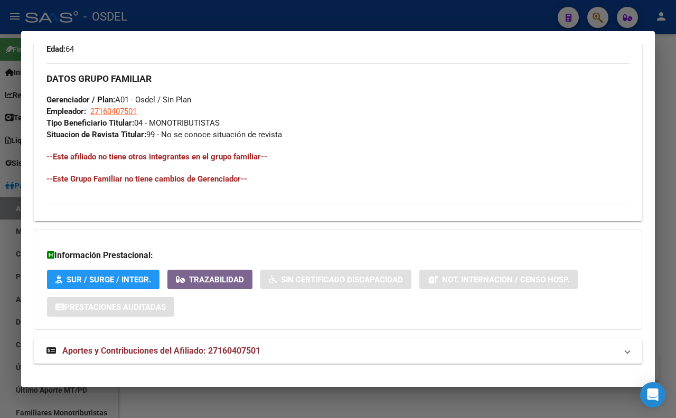
scroll to position [529, 0]
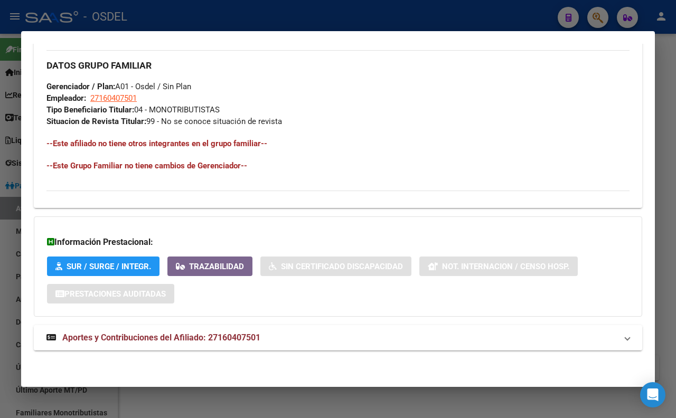
click at [256, 334] on span "Aportes y Contribuciones del Afiliado: 27160407501" at bounding box center [161, 338] width 198 height 10
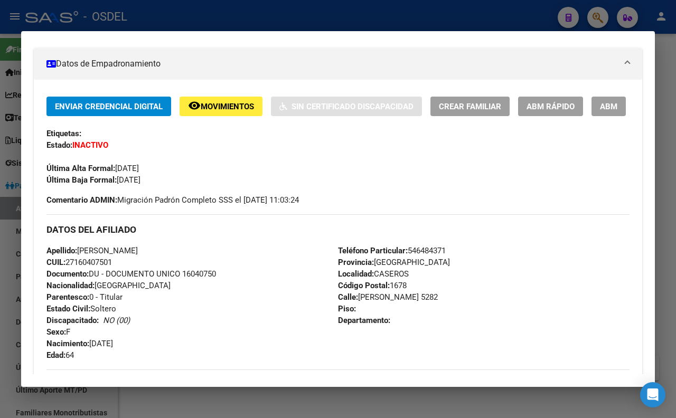
scroll to position [180, 0]
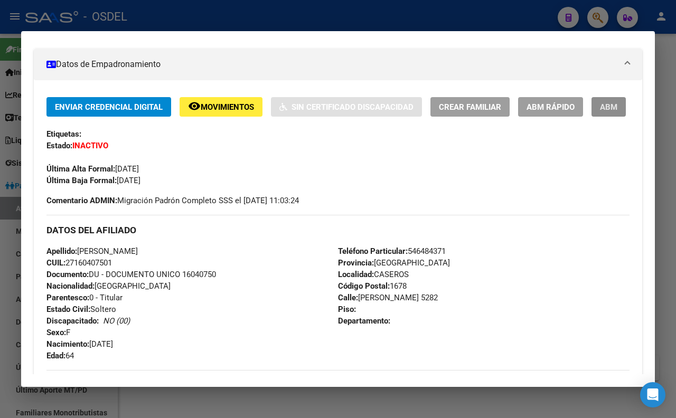
click at [600, 112] on span "ABM" at bounding box center [608, 107] width 17 height 10
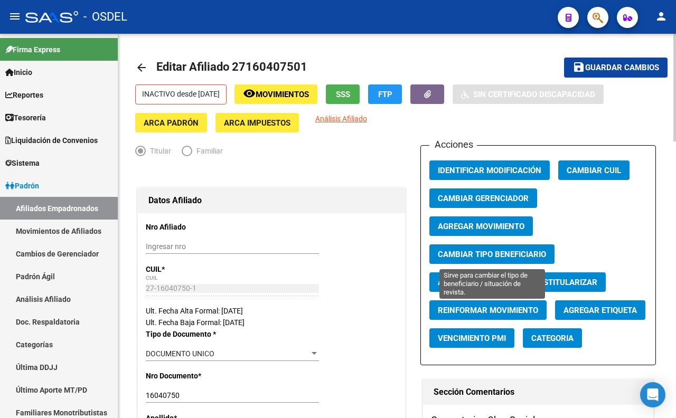
click at [503, 255] on span "Cambiar Tipo Beneficiario" at bounding box center [492, 255] width 108 height 10
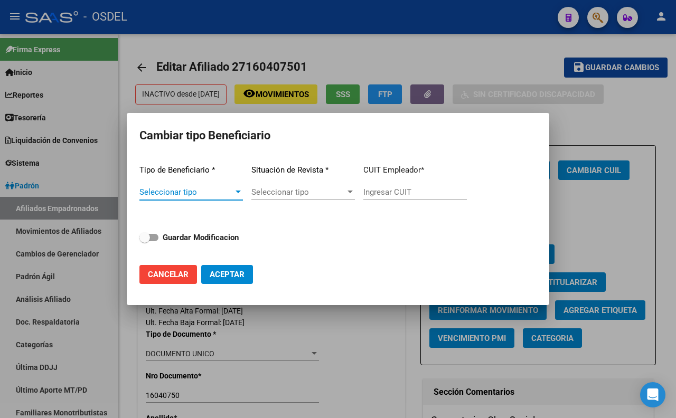
click at [192, 198] on div "Seleccionar tipo Seleccionar tipo" at bounding box center [191, 197] width 104 height 26
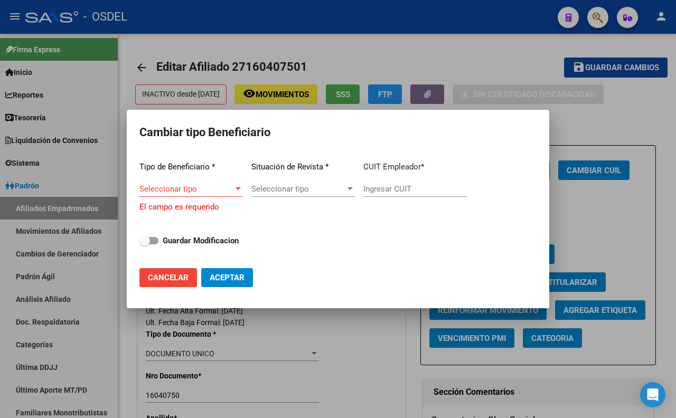
click at [194, 190] on span "Seleccionar tipo" at bounding box center [186, 189] width 94 height 10
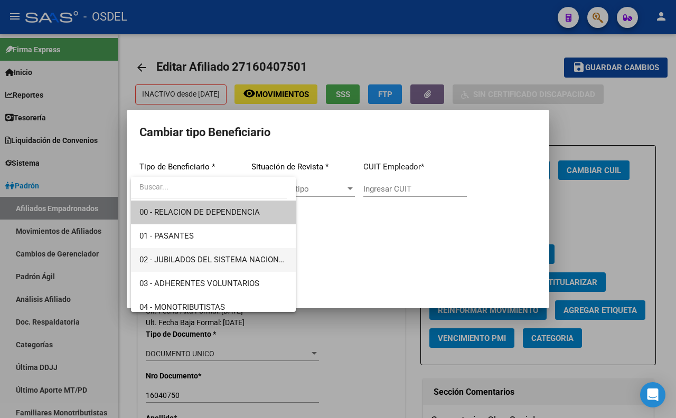
scroll to position [59, 0]
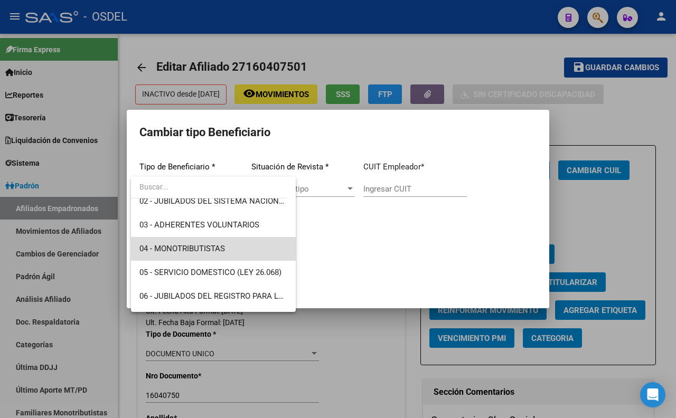
click at [230, 249] on span "04 - MONOTRIBUTISTAS" at bounding box center [213, 249] width 148 height 24
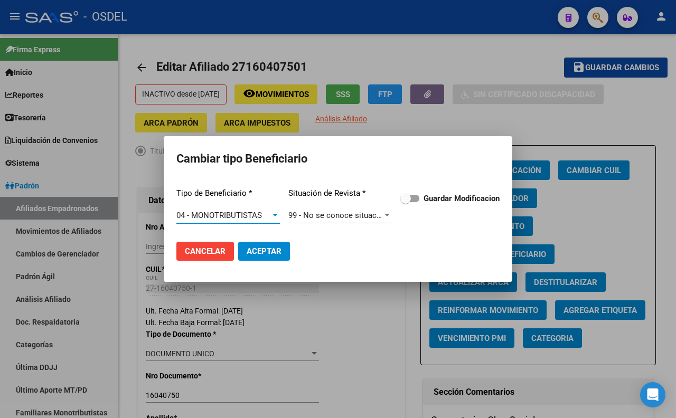
click at [411, 197] on span at bounding box center [409, 198] width 19 height 7
click at [406, 202] on input "Guardar Modificacion" at bounding box center [405, 202] width 1 height 1
click at [351, 217] on span "99 - No se conoce situación de revista" at bounding box center [356, 216] width 136 height 10
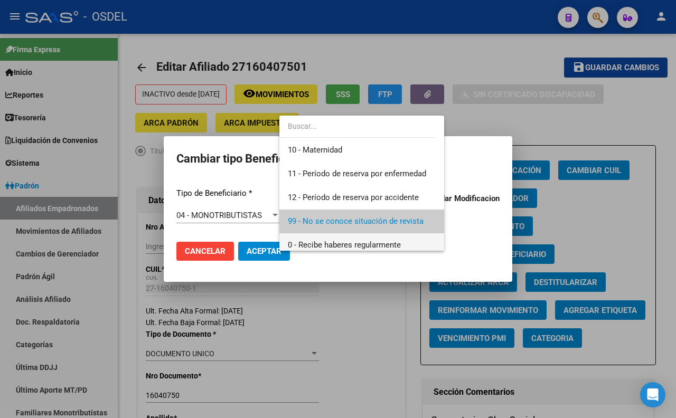
scroll to position [0, 0]
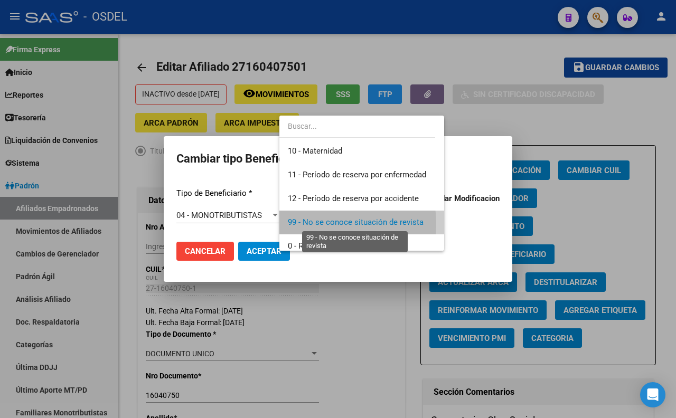
click at [320, 224] on span "99 - No se conoce situación de revista" at bounding box center [356, 223] width 136 height 10
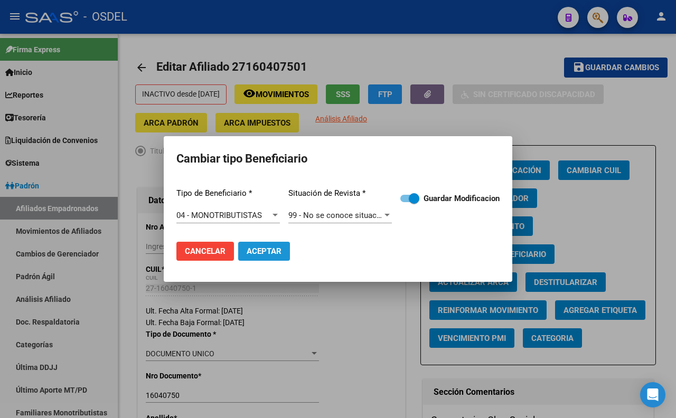
click at [259, 252] on span "Aceptar" at bounding box center [264, 252] width 35 height 10
checkbox input "false"
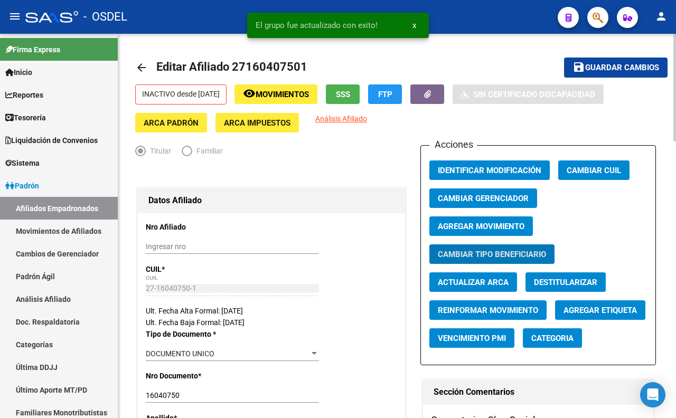
click at [631, 65] on span "Guardar cambios" at bounding box center [622, 68] width 74 height 10
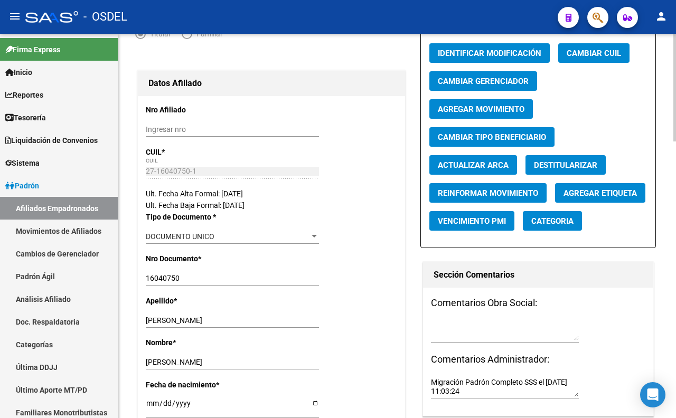
scroll to position [59, 0]
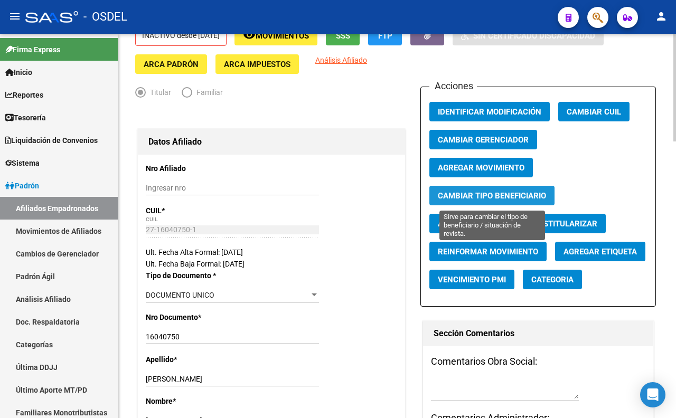
click at [529, 202] on button "Cambiar Tipo Beneficiario" at bounding box center [491, 196] width 125 height 20
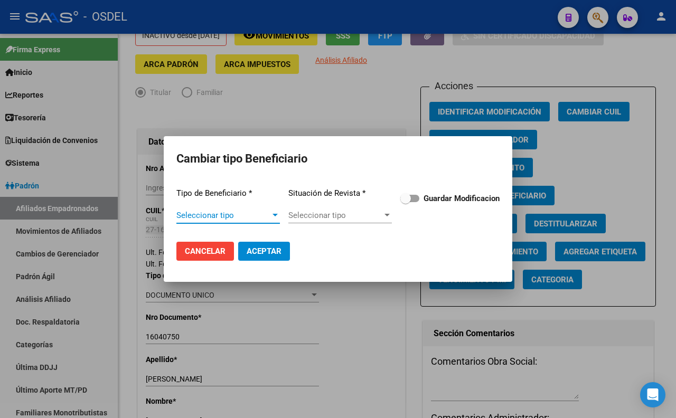
click at [596, 171] on div at bounding box center [338, 209] width 676 height 418
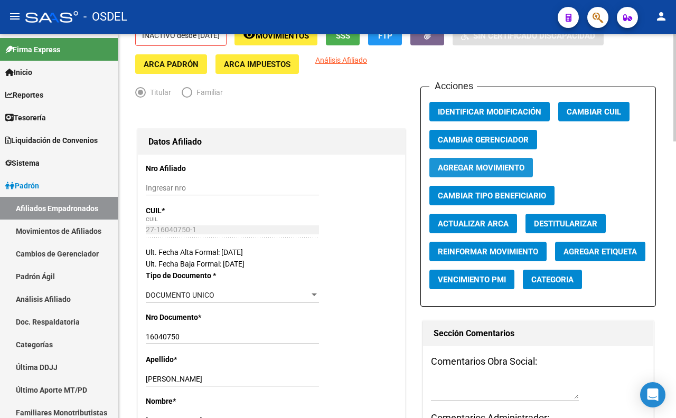
click at [518, 175] on button "Agregar Movimiento" at bounding box center [481, 168] width 104 height 20
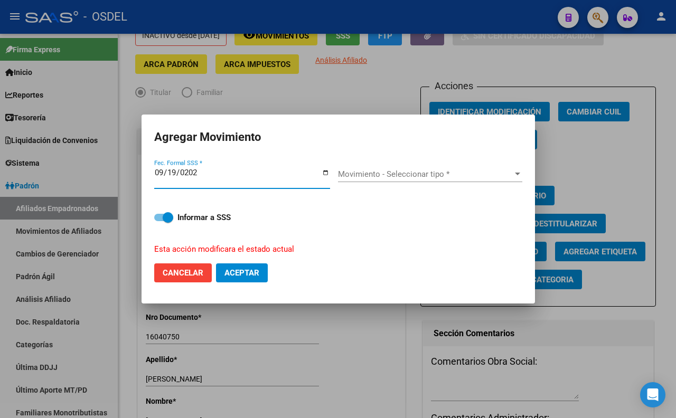
type input "[DATE]"
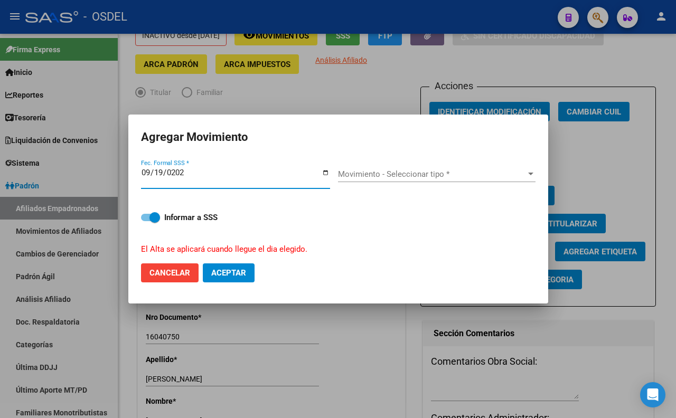
click at [151, 176] on input "[DATE]" at bounding box center [235, 176] width 189 height 17
type input "[DATE]"
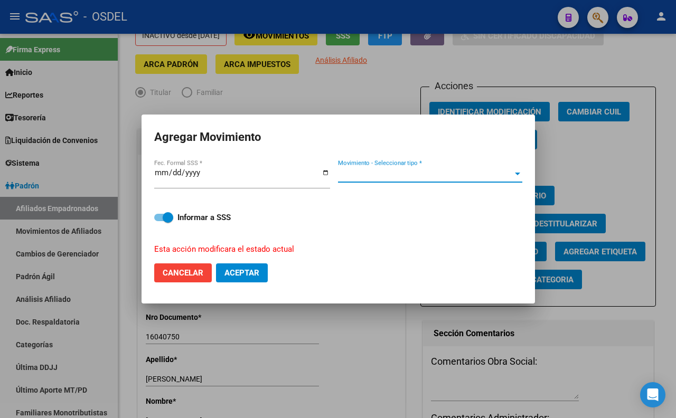
click at [398, 175] on span "Movimiento - Seleccionar tipo *" at bounding box center [425, 175] width 175 height 10
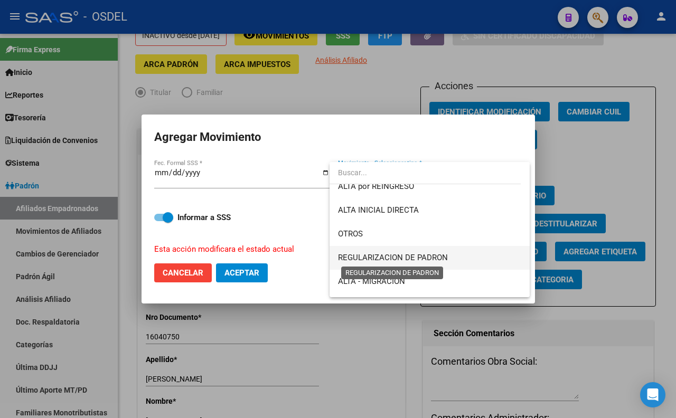
click at [402, 261] on span "REGULARIZACION DE PADRON" at bounding box center [393, 258] width 110 height 10
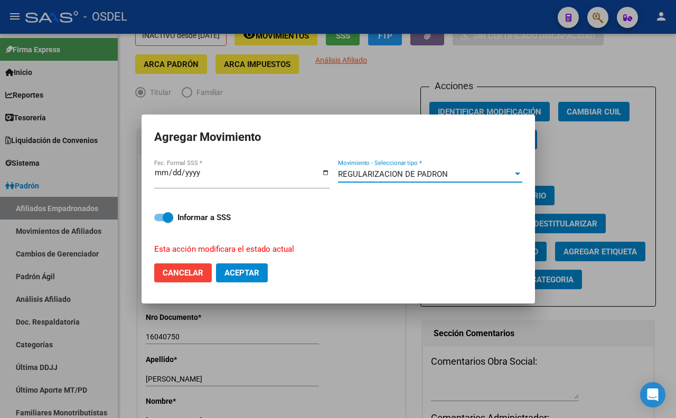
click at [247, 275] on span "Aceptar" at bounding box center [241, 273] width 35 height 10
checkbox input "false"
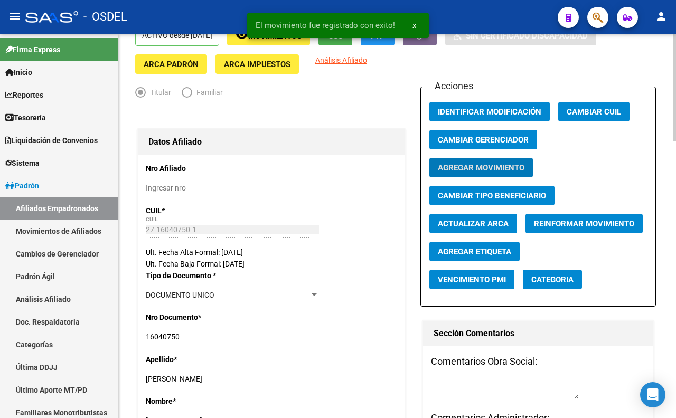
scroll to position [0, 0]
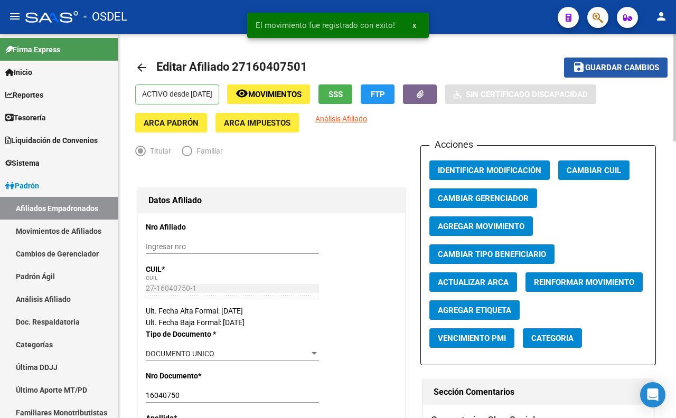
click at [608, 70] on span "Guardar cambios" at bounding box center [622, 68] width 74 height 10
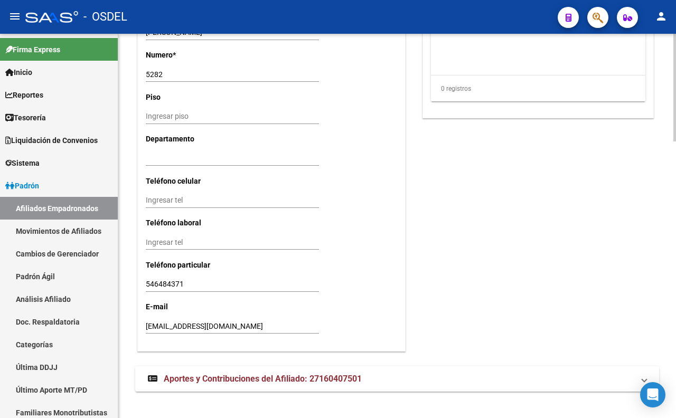
scroll to position [985, 0]
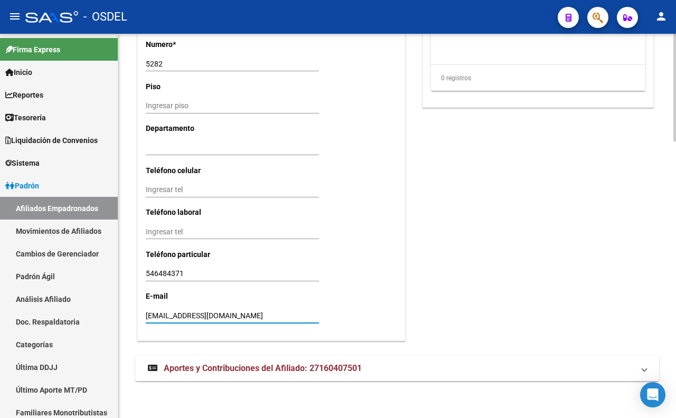
drag, startPoint x: 270, startPoint y: 317, endPoint x: 135, endPoint y: 312, distance: 135.8
drag, startPoint x: 215, startPoint y: 272, endPoint x: 127, endPoint y: 272, distance: 88.7
click at [346, 363] on span "Aportes y Contribuciones del Afiliado: 27160407501" at bounding box center [263, 368] width 198 height 10
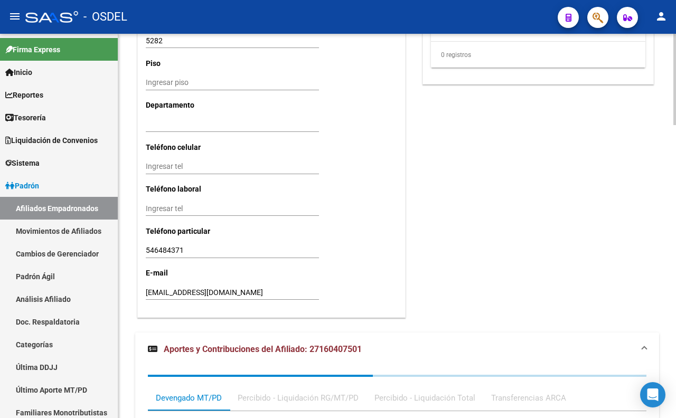
scroll to position [1232, 0]
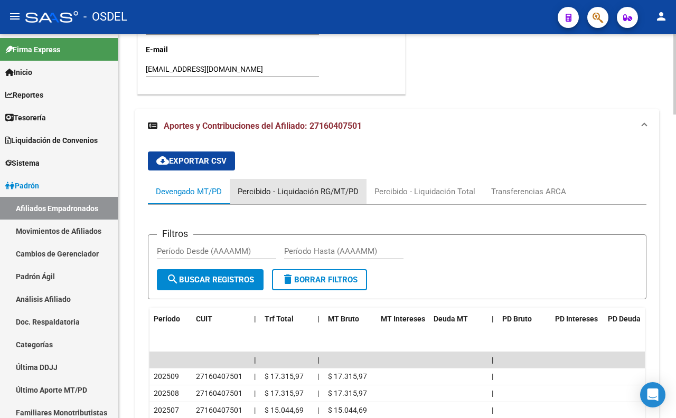
click at [335, 188] on div "Percibido - Liquidación RG/MT/PD" at bounding box center [298, 192] width 121 height 12
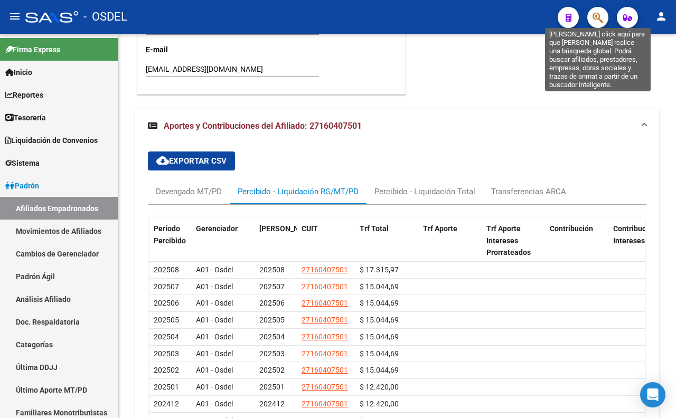
click at [595, 14] on icon "button" at bounding box center [598, 18] width 11 height 12
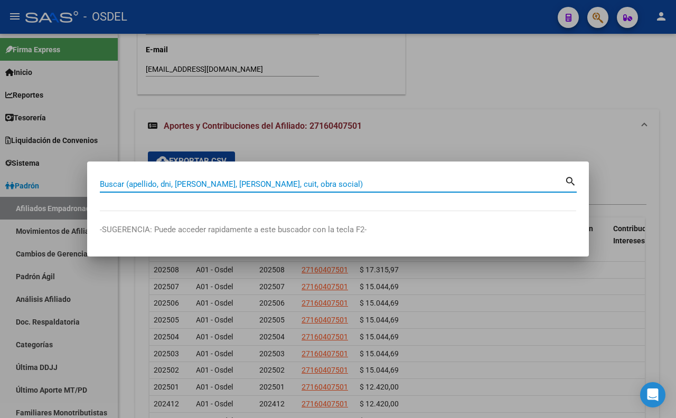
click at [410, 183] on input "Buscar (apellido, dni, [PERSON_NAME], [PERSON_NAME], cuit, obra social)" at bounding box center [332, 185] width 465 height 10
type input "42564672"
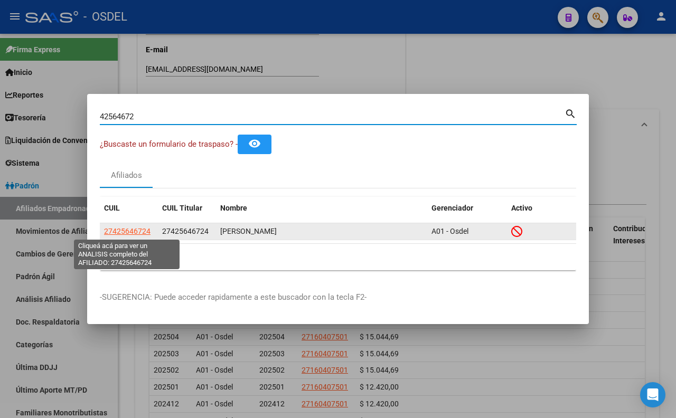
click at [128, 228] on span "27425646724" at bounding box center [127, 231] width 46 height 8
type textarea "27425646724"
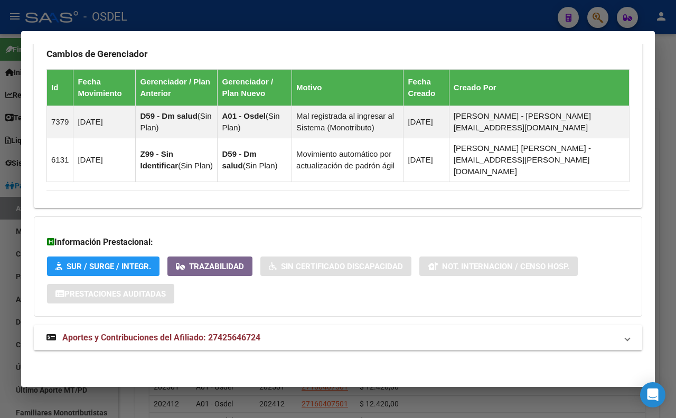
scroll to position [650, 0]
click at [260, 336] on span "Aportes y Contribuciones del Afiliado: 27425646724" at bounding box center [161, 338] width 198 height 10
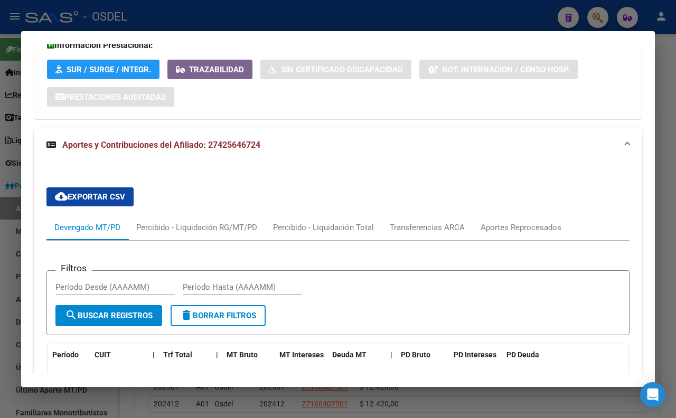
scroll to position [922, 0]
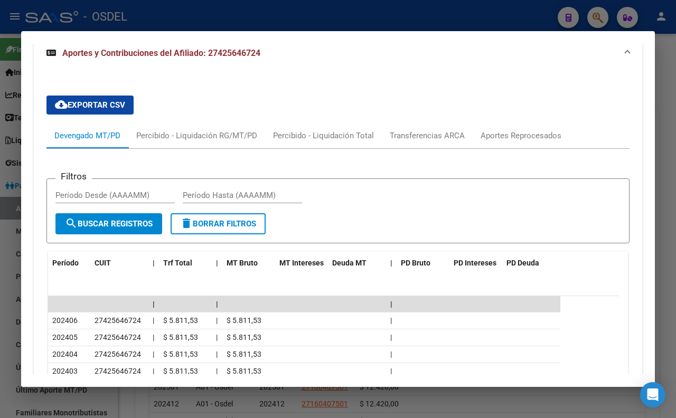
drag, startPoint x: 522, startPoint y: 16, endPoint x: 522, endPoint y: 27, distance: 11.6
click at [522, 16] on div at bounding box center [338, 209] width 676 height 418
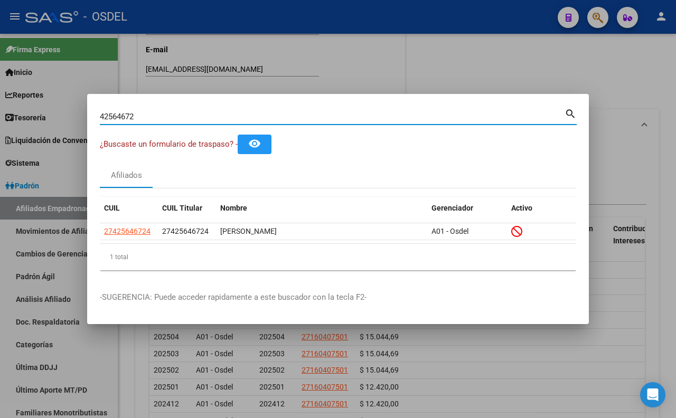
click at [372, 117] on input "42564672" at bounding box center [332, 117] width 465 height 10
type input "4"
type input "04387054"
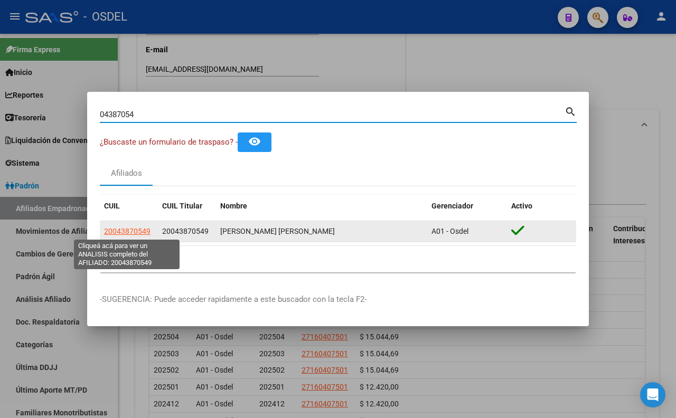
click at [145, 231] on span "20043870549" at bounding box center [127, 231] width 46 height 8
type textarea "20043870549"
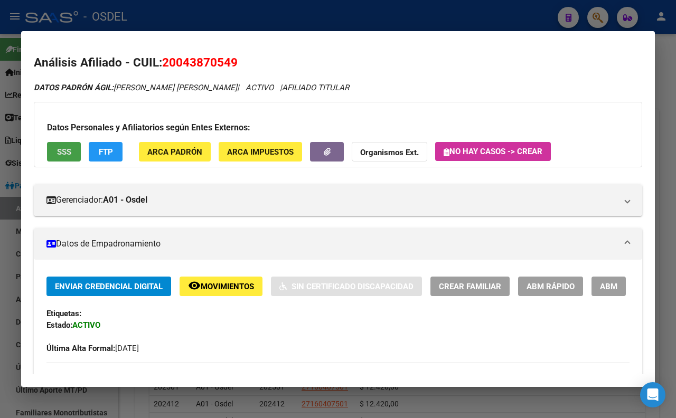
click at [62, 151] on span "SSS" at bounding box center [64, 152] width 14 height 10
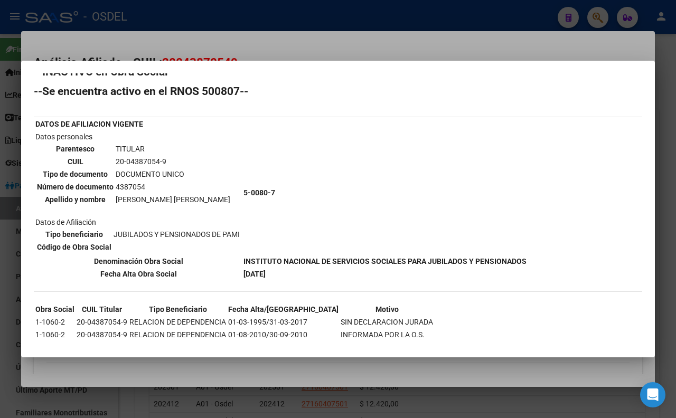
scroll to position [0, 0]
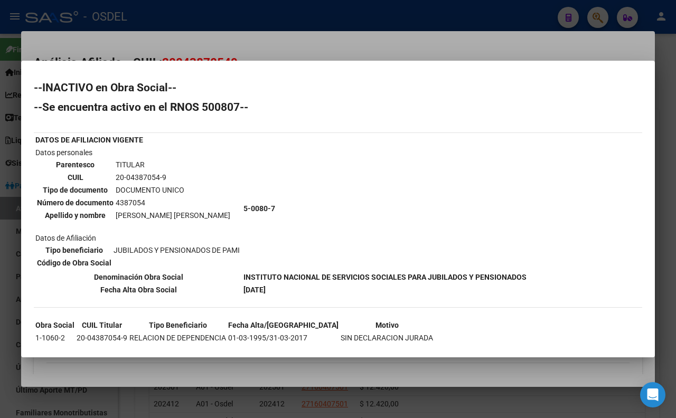
click at [349, 46] on div at bounding box center [338, 209] width 676 height 418
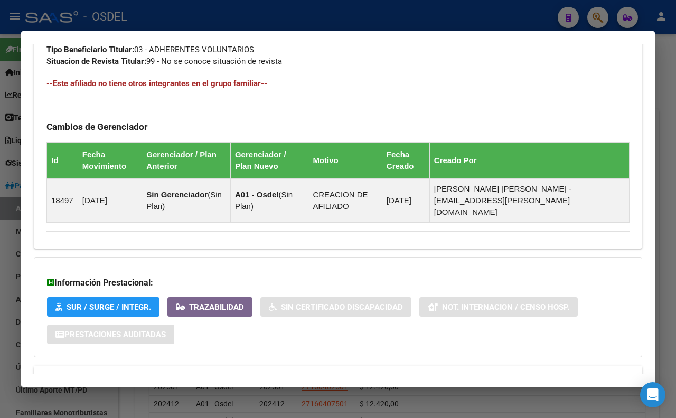
scroll to position [598, 0]
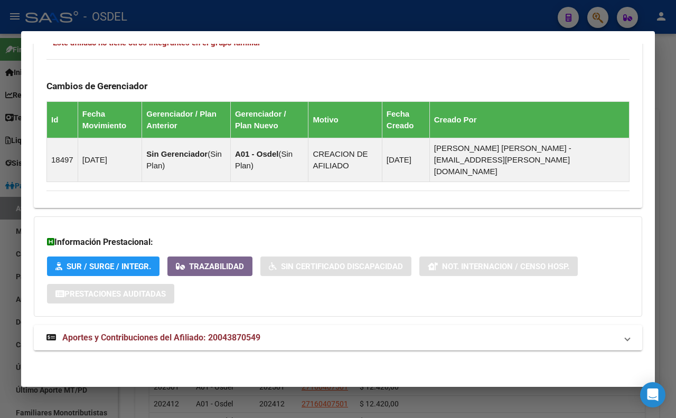
click at [258, 340] on span "Aportes y Contribuciones del Afiliado: 20043870549" at bounding box center [161, 338] width 198 height 10
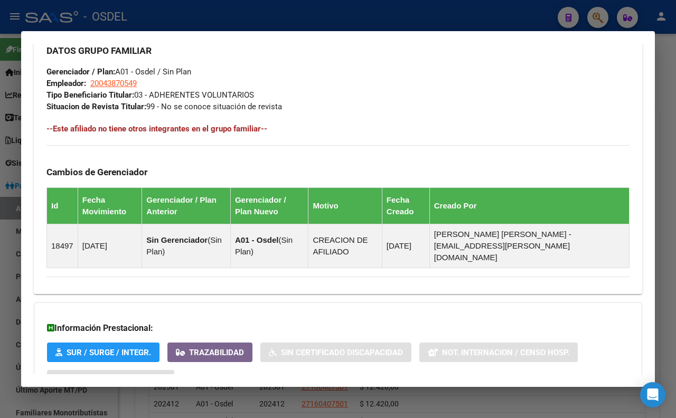
scroll to position [345, 0]
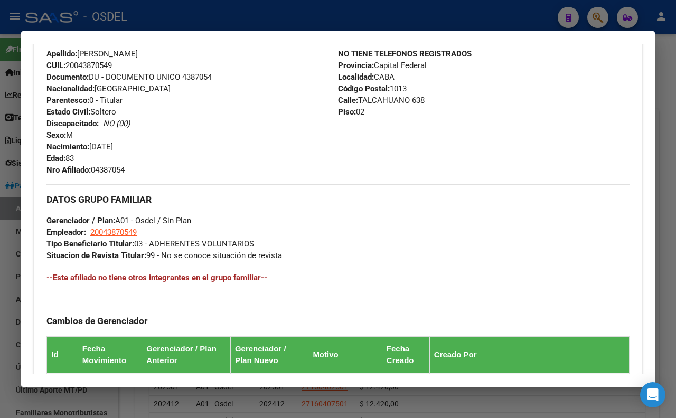
click at [355, 23] on div at bounding box center [338, 209] width 676 height 418
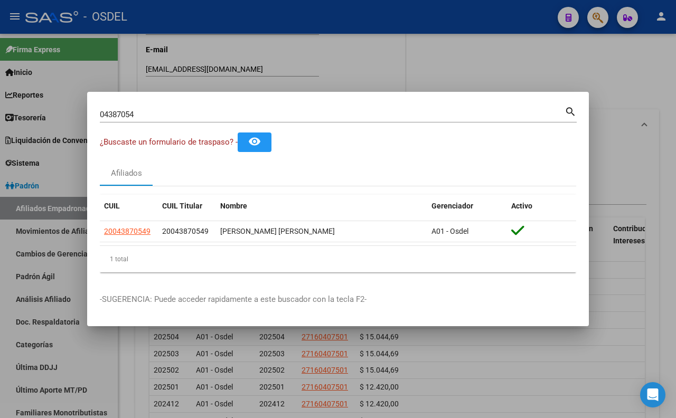
click at [355, 118] on input "04387054" at bounding box center [332, 115] width 465 height 10
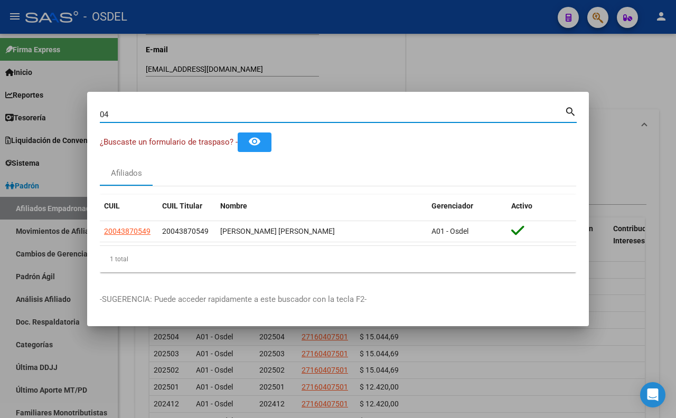
type input "0"
type input "38909415"
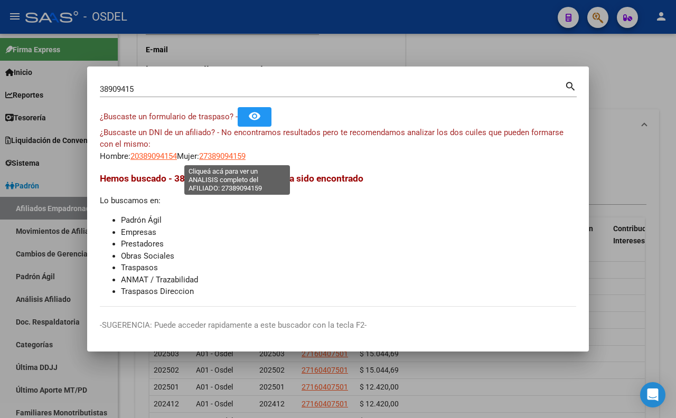
click at [241, 156] on span "27389094159" at bounding box center [222, 157] width 46 height 10
type textarea "27389094159"
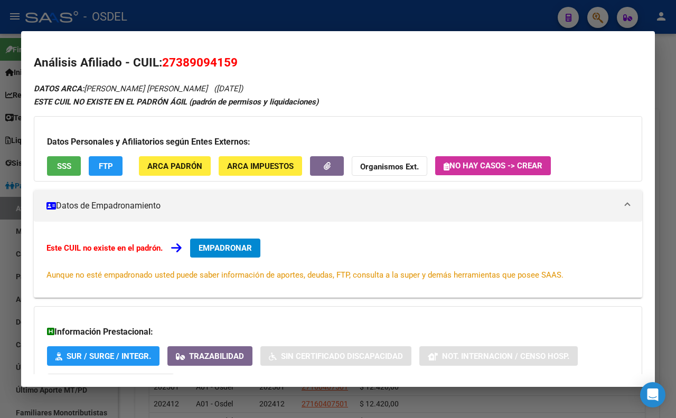
click at [70, 172] on button "SSS" at bounding box center [64, 166] width 34 height 20
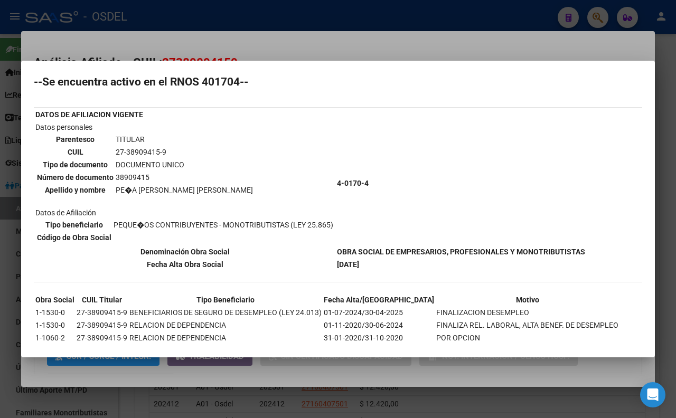
scroll to position [50, 0]
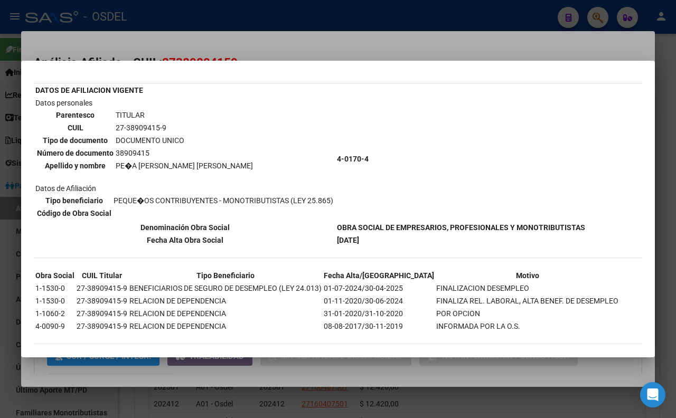
click at [460, 41] on div at bounding box center [338, 209] width 676 height 418
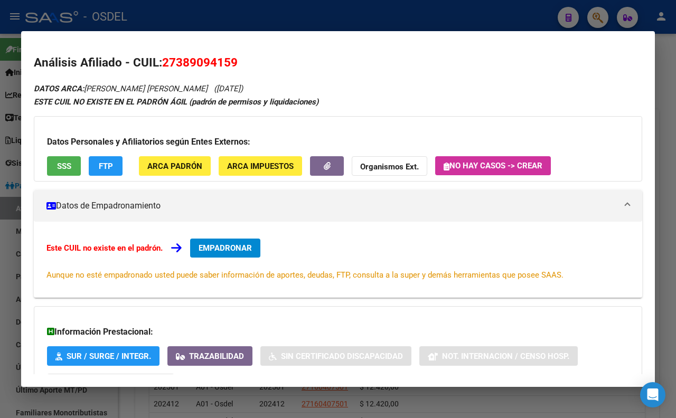
click at [313, 12] on div at bounding box center [338, 209] width 676 height 418
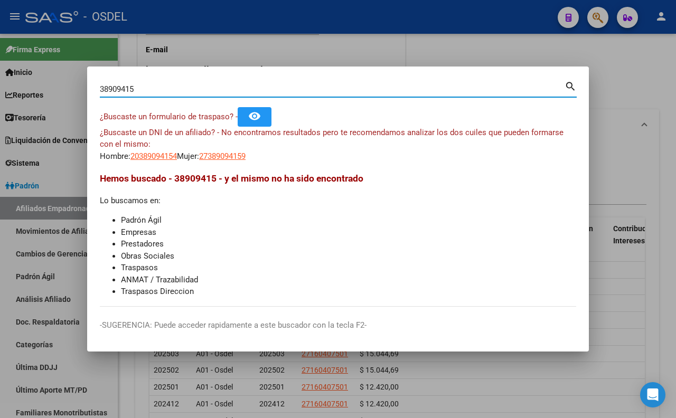
click at [312, 88] on input "38909415" at bounding box center [332, 90] width 465 height 10
type input "3"
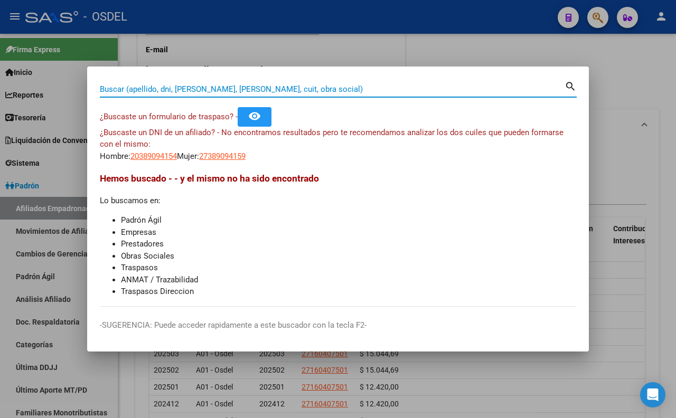
paste input "8120765"
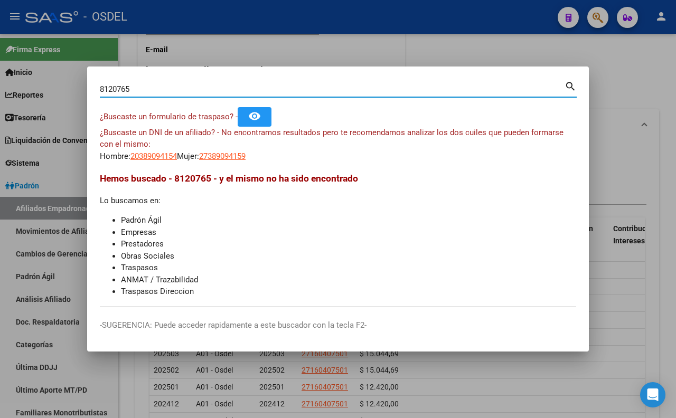
type input "8120765"
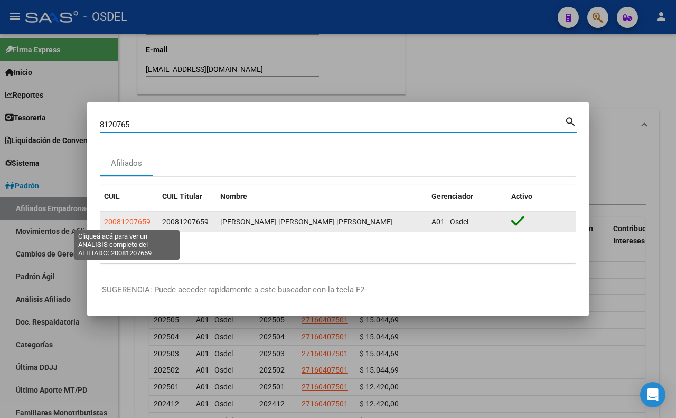
click at [140, 221] on span "20081207659" at bounding box center [127, 222] width 46 height 8
type textarea "20081207659"
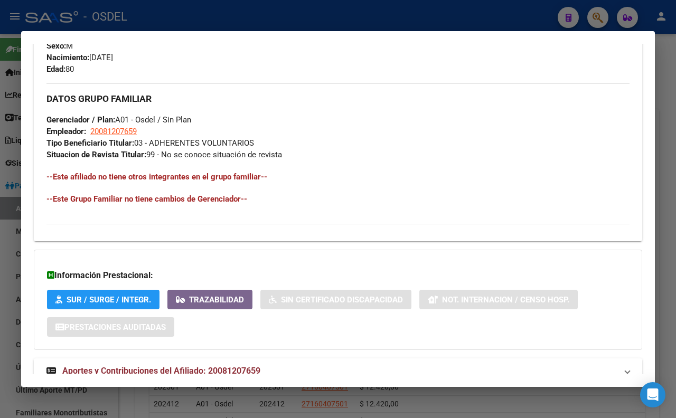
scroll to position [469, 0]
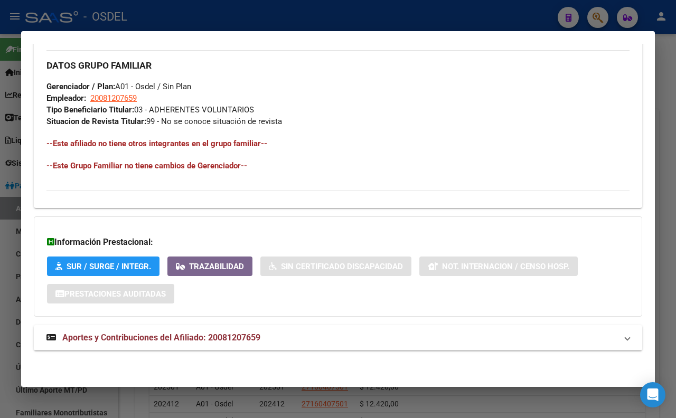
drag, startPoint x: 154, startPoint y: 134, endPoint x: 292, endPoint y: 134, distance: 138.4
click at [292, 127] on div "DATOS GRUPO FAMILIAR Gerenciador / Plan: A01 - Osdel / Sin Plan Empleador: 2008…" at bounding box center [337, 88] width 583 height 77
click at [214, 24] on div at bounding box center [338, 209] width 676 height 418
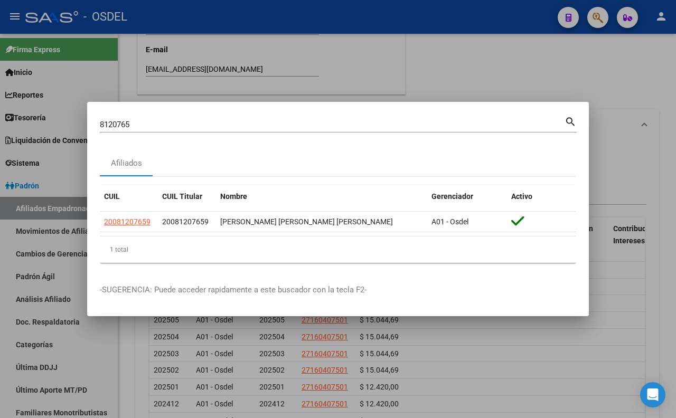
click at [241, 120] on input "8120765" at bounding box center [332, 125] width 465 height 10
type input "8"
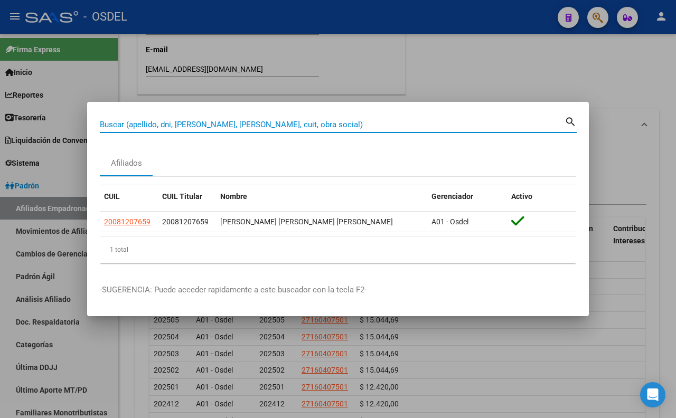
paste input "22502591"
type input "22502591"
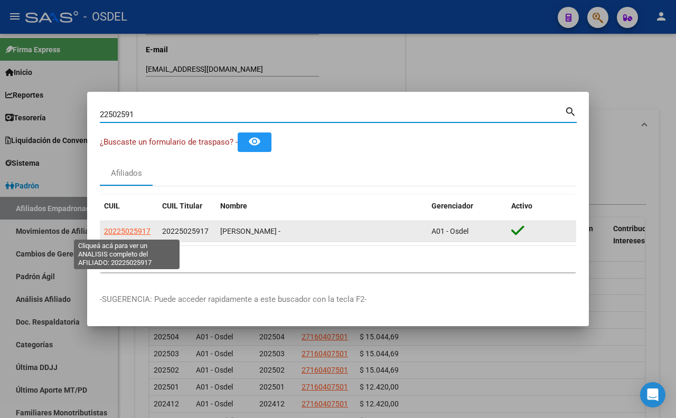
click at [140, 235] on span "20225025917" at bounding box center [127, 231] width 46 height 8
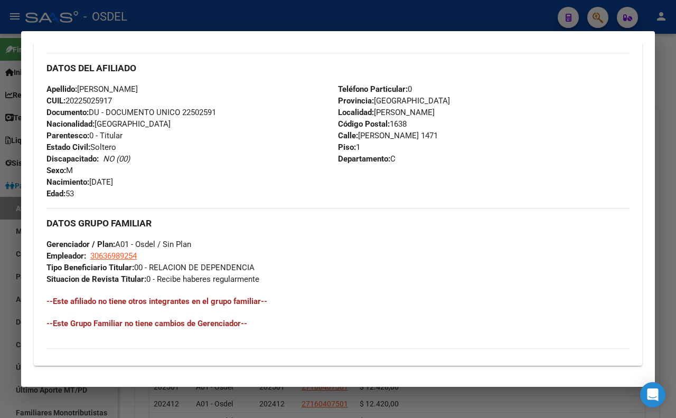
scroll to position [352, 0]
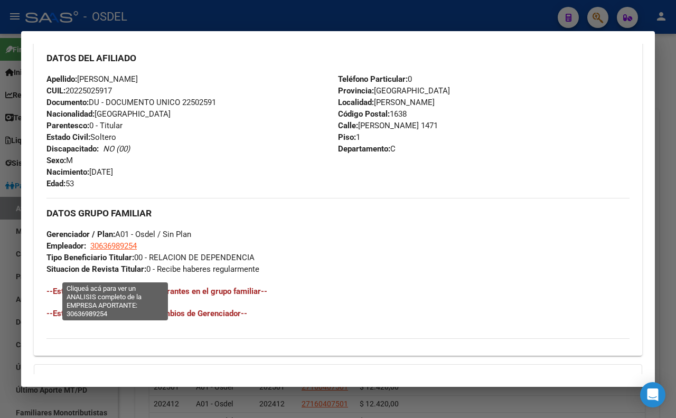
click at [128, 251] on span "30636989254" at bounding box center [113, 246] width 46 height 10
type textarea "30636989254"
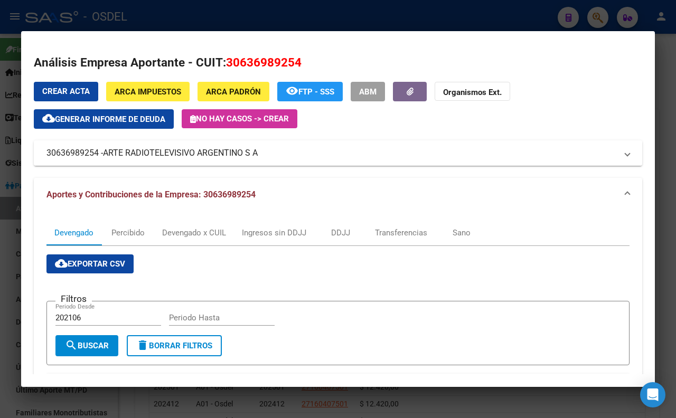
drag, startPoint x: 275, startPoint y: 156, endPoint x: 288, endPoint y: 160, distance: 14.2
click at [288, 160] on mat-expansion-panel-header "30636989254 - ARTE RADIOTELEVISIVO ARGENTINO S A" at bounding box center [338, 152] width 608 height 25
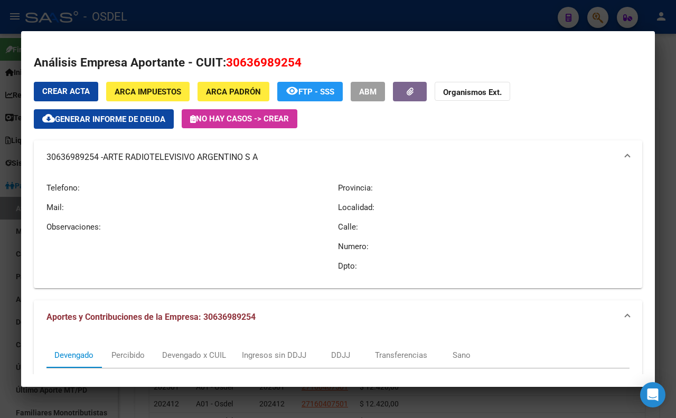
scroll to position [234, 0]
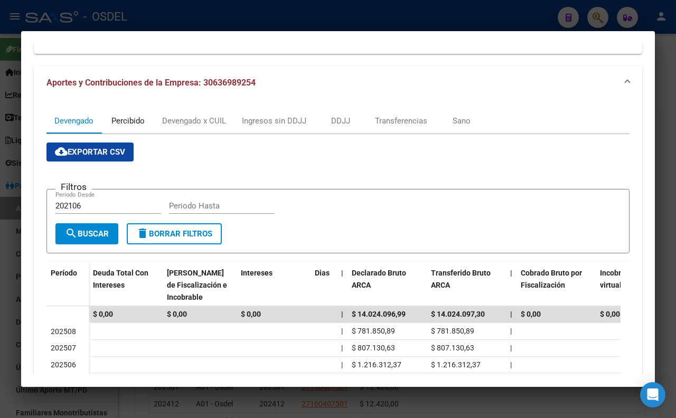
click at [135, 121] on div "Percibido" at bounding box center [127, 121] width 33 height 12
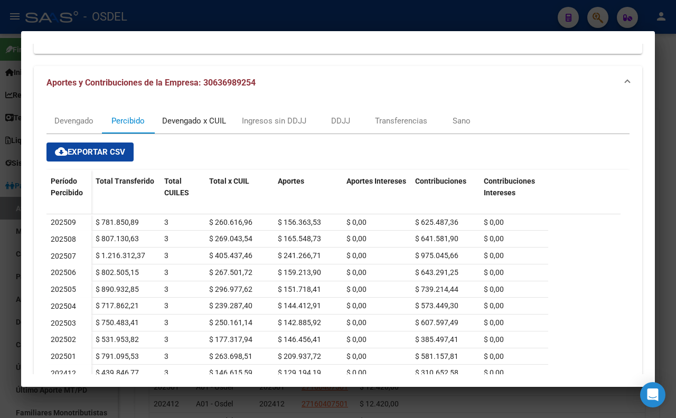
click at [202, 127] on div "Devengado x CUIL" at bounding box center [194, 120] width 80 height 25
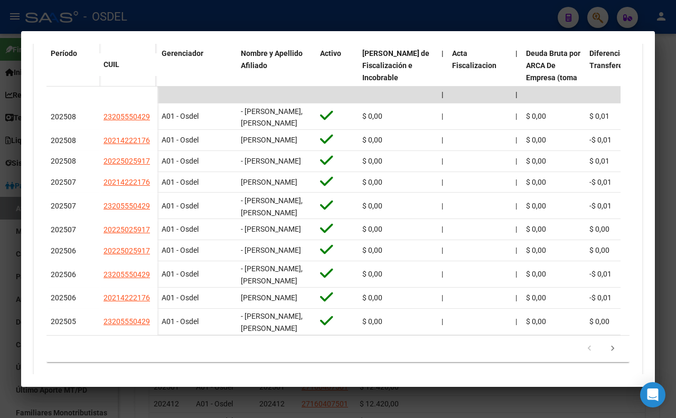
scroll to position [289, 0]
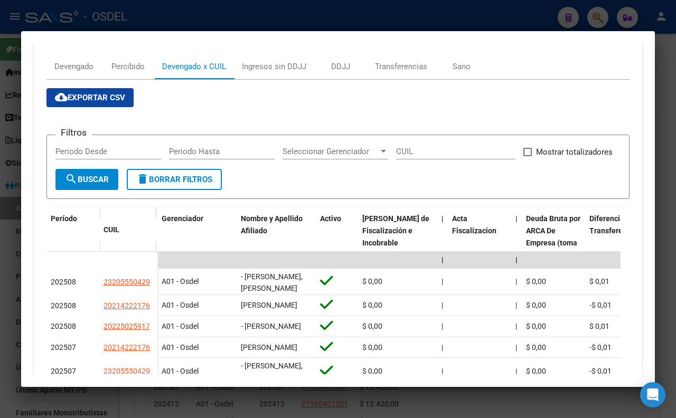
click at [344, 20] on div at bounding box center [338, 209] width 676 height 418
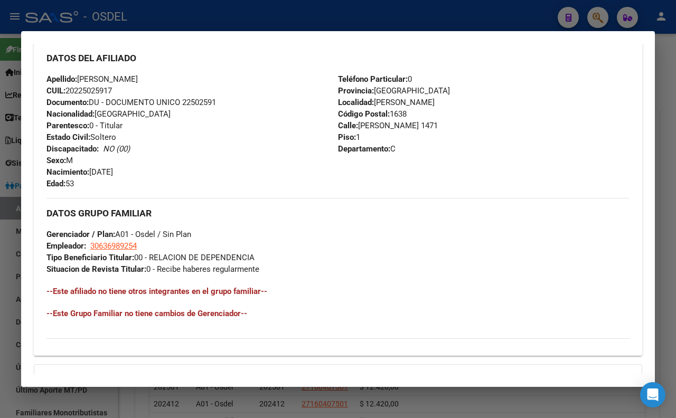
click at [345, 25] on div at bounding box center [338, 209] width 676 height 418
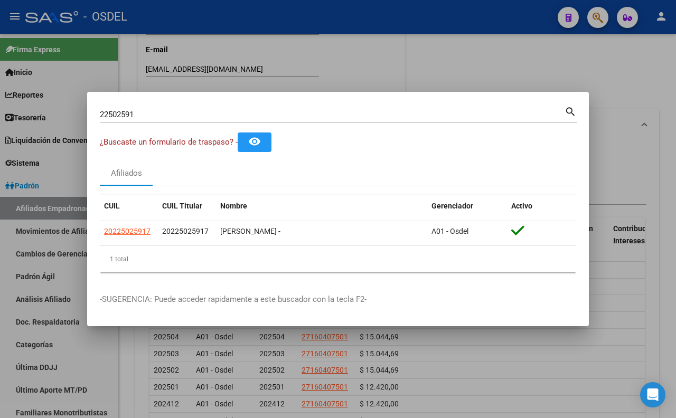
click at [325, 114] on input "22502591" at bounding box center [332, 115] width 465 height 10
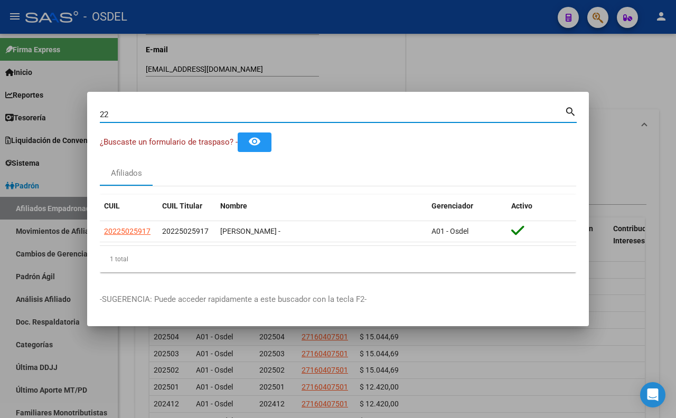
type input "2"
paste input "30530210"
type input "30530210"
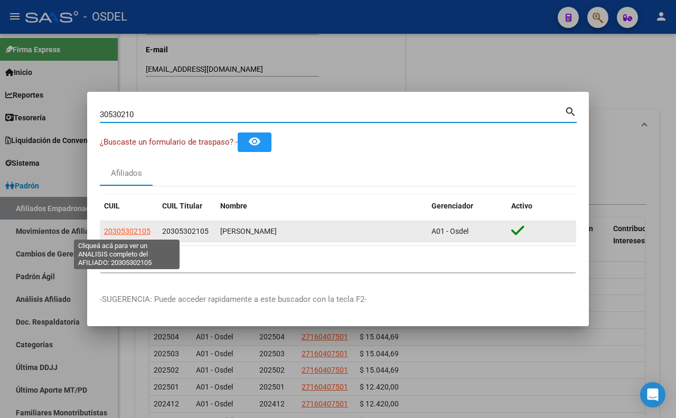
click at [142, 232] on span "20305302105" at bounding box center [127, 231] width 46 height 8
type textarea "20305302105"
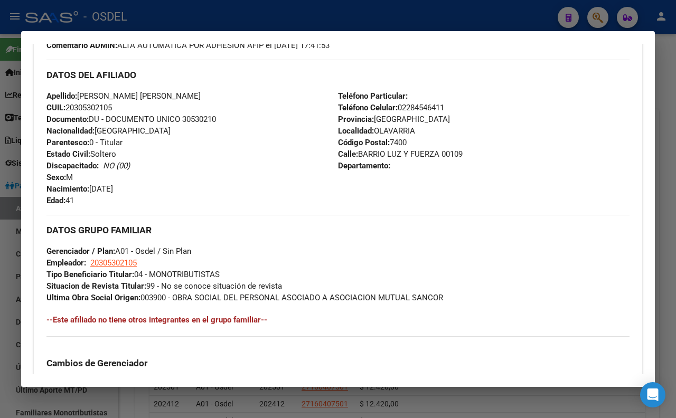
scroll to position [352, 0]
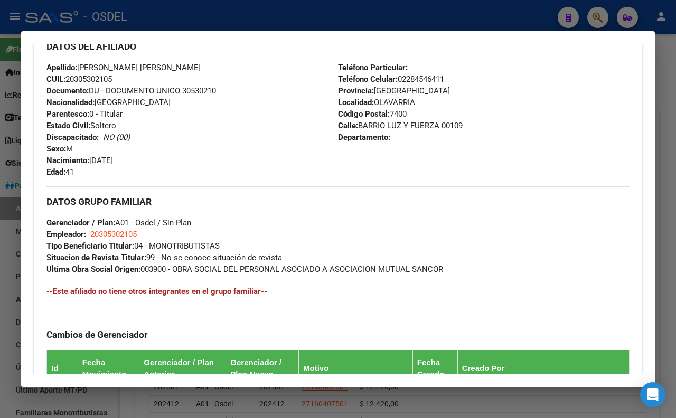
drag, startPoint x: 396, startPoint y: 108, endPoint x: 447, endPoint y: 105, distance: 51.3
click at [447, 105] on div "Teléfono Particular: Teléfono Celular: 02284546411 Provincia: [GEOGRAPHIC_DATA]…" at bounding box center [484, 120] width 292 height 116
click at [339, 22] on div at bounding box center [338, 209] width 676 height 418
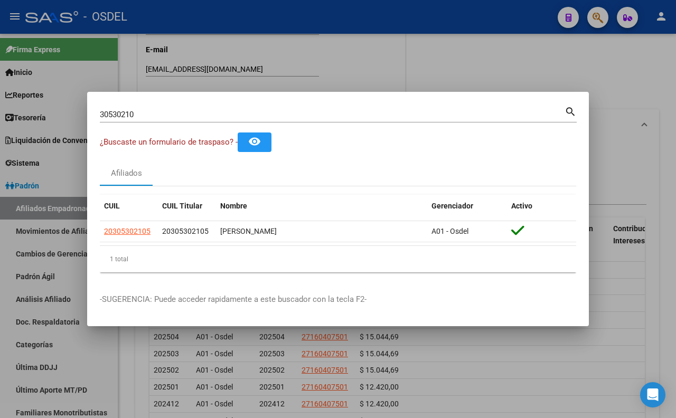
click at [330, 114] on input "30530210" at bounding box center [332, 115] width 465 height 10
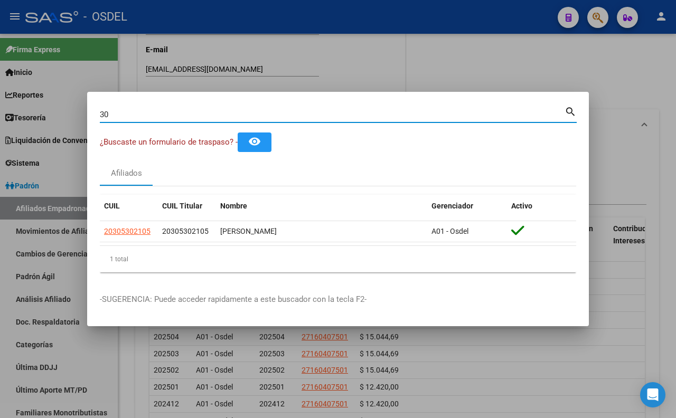
type input "3"
paste input "21908443"
type input "21908443"
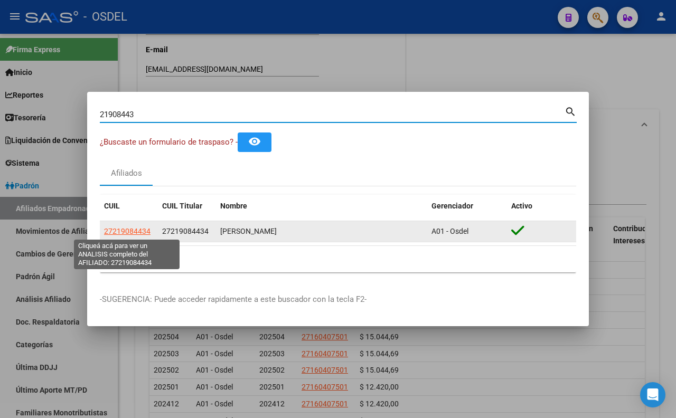
click at [145, 227] on span "27219084434" at bounding box center [127, 231] width 46 height 8
type textarea "27219084434"
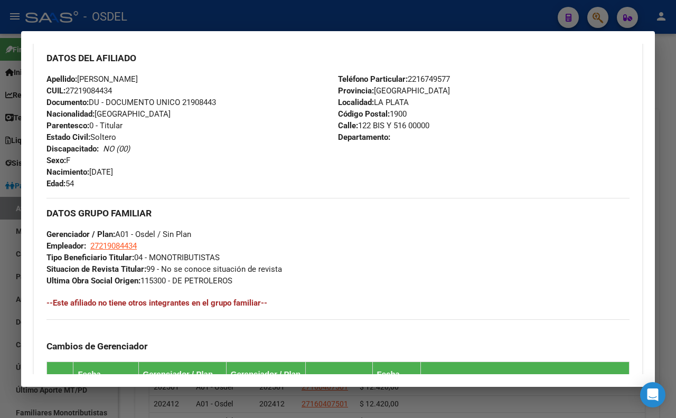
drag, startPoint x: 404, startPoint y: 106, endPoint x: 453, endPoint y: 106, distance: 48.6
click at [453, 106] on div "Teléfono Particular: [PHONE_NUMBER] Provincia: [GEOGRAPHIC_DATA] Localidad: [GE…" at bounding box center [484, 131] width 292 height 116
click at [308, 34] on mat-dialog-container "Análisis Afiliado - CUIL: 27219084434 DATOS [PERSON_NAME] ÁGIL: [PERSON_NAME] […" at bounding box center [338, 208] width 634 height 355
click at [312, 22] on div at bounding box center [338, 209] width 676 height 418
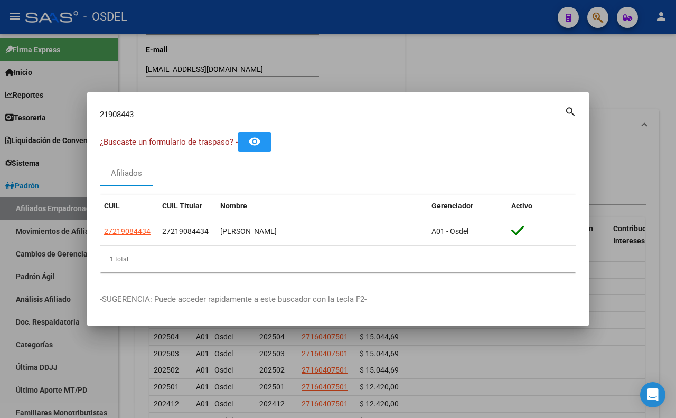
click at [320, 118] on input "21908443" at bounding box center [332, 115] width 465 height 10
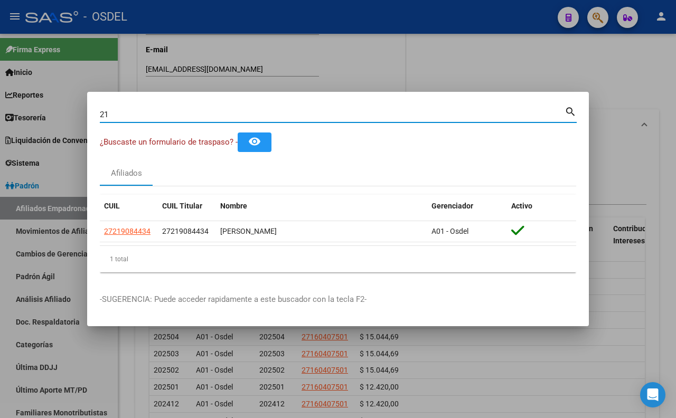
type input "2"
type input "18668983"
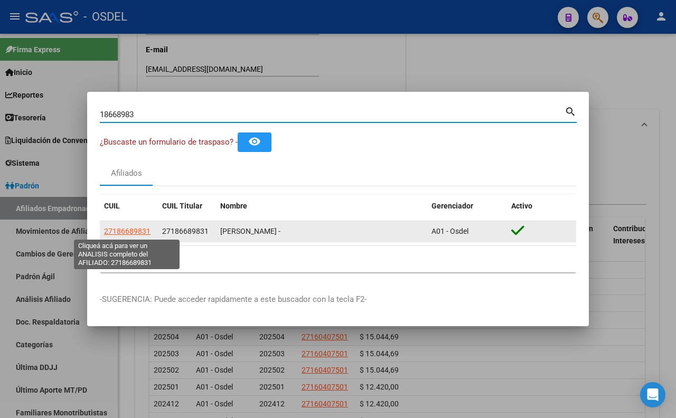
click at [145, 233] on span "27186689831" at bounding box center [127, 231] width 46 height 8
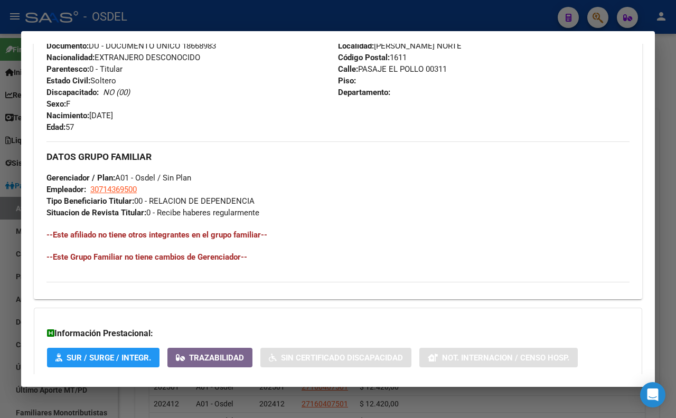
scroll to position [410, 0]
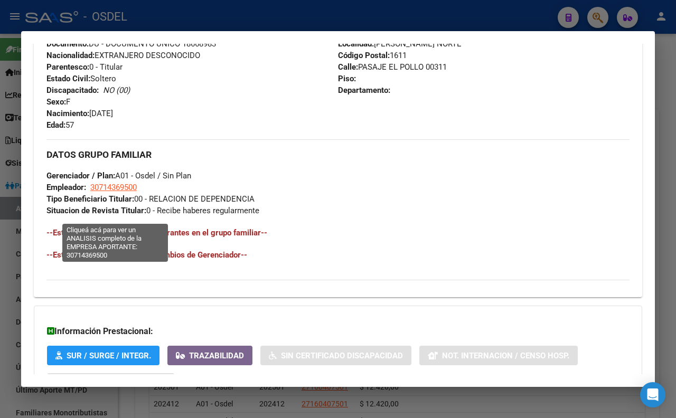
click at [126, 192] on span "30714369500" at bounding box center [113, 188] width 46 height 10
type textarea "30714369500"
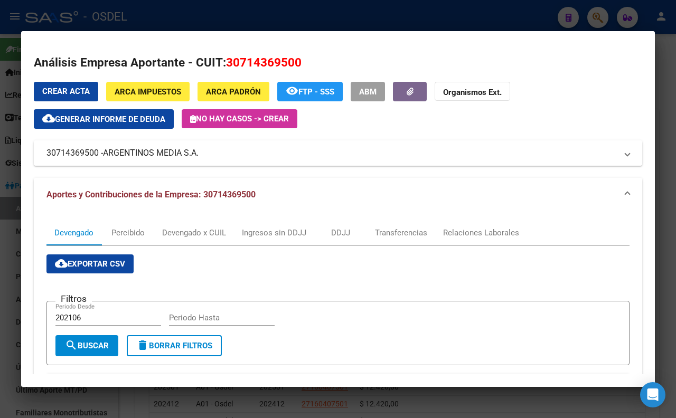
drag, startPoint x: 223, startPoint y: 159, endPoint x: 198, endPoint y: 155, distance: 25.1
click at [201, 156] on mat-panel-title "30714369500 - ARGENTINOS MEDIA S.A." at bounding box center [331, 153] width 570 height 13
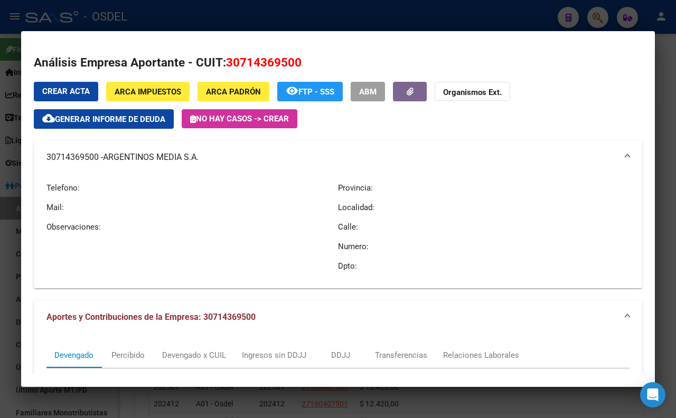
click at [306, 31] on mat-dialog-container "Análisis Empresa Aportante - CUIT: 30714369500 Crear Acta ARCA Impuestos ARCA […" at bounding box center [338, 208] width 634 height 355
click at [304, 3] on div at bounding box center [338, 209] width 676 height 418
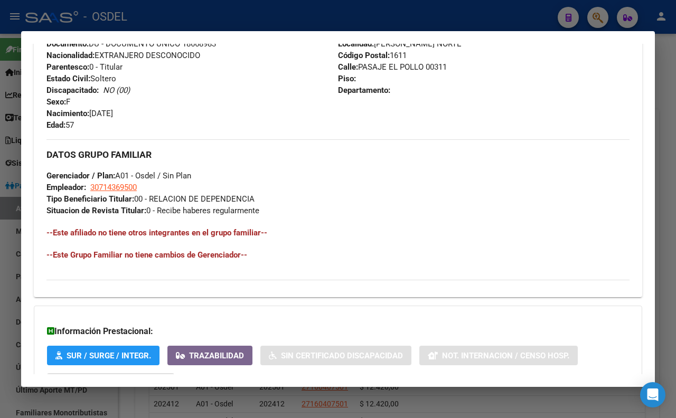
click at [306, 17] on div at bounding box center [338, 209] width 676 height 418
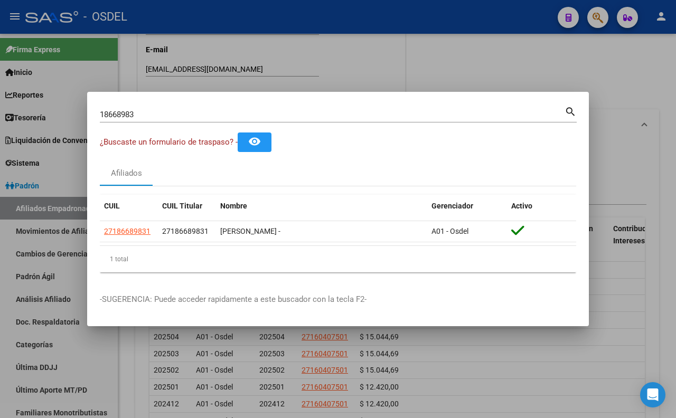
click at [314, 112] on input "18668983" at bounding box center [332, 115] width 465 height 10
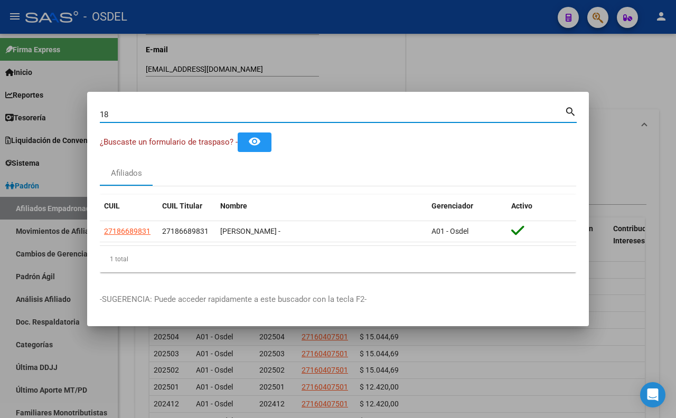
type input "1"
paste input "27885860"
type input "27885860"
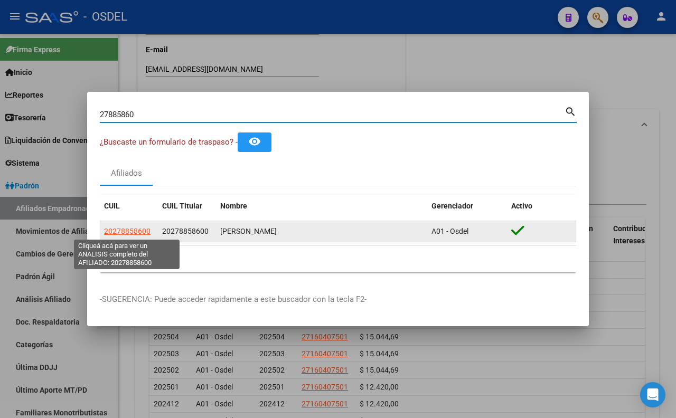
click at [140, 232] on span "20278858600" at bounding box center [127, 231] width 46 height 8
type textarea "20278858600"
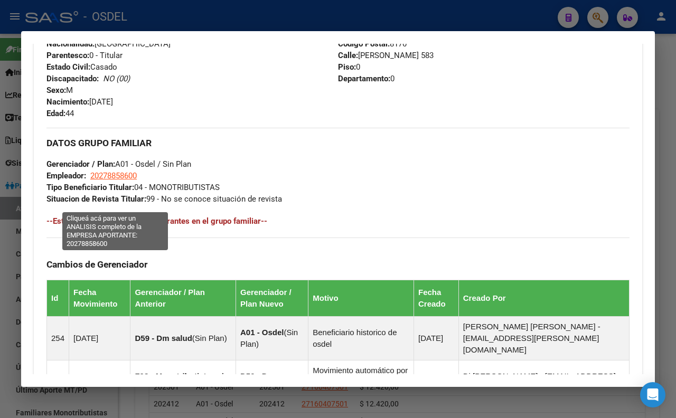
click at [129, 181] on span "20278858600" at bounding box center [113, 176] width 46 height 10
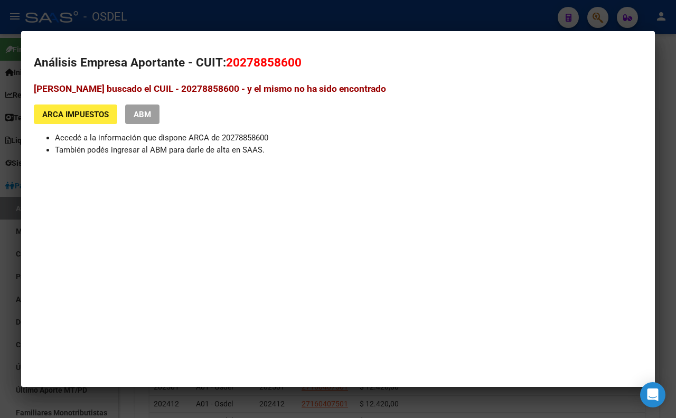
click at [260, 21] on div at bounding box center [338, 209] width 676 height 418
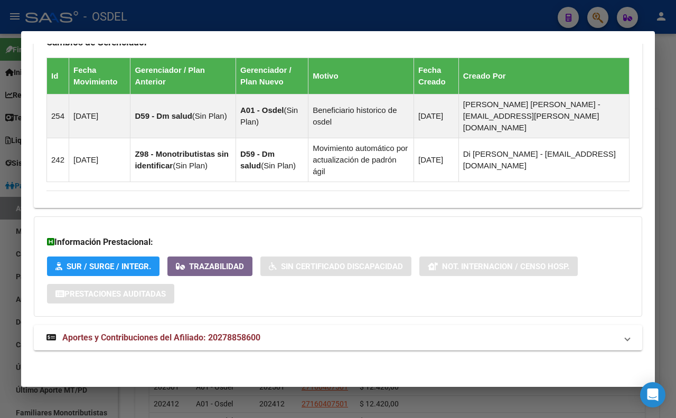
scroll to position [639, 0]
click at [227, 333] on span "Aportes y Contribuciones del Afiliado: 20278858600" at bounding box center [161, 338] width 198 height 10
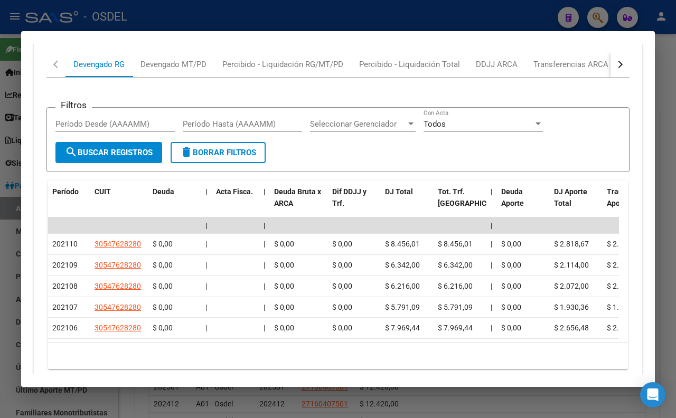
scroll to position [932, 0]
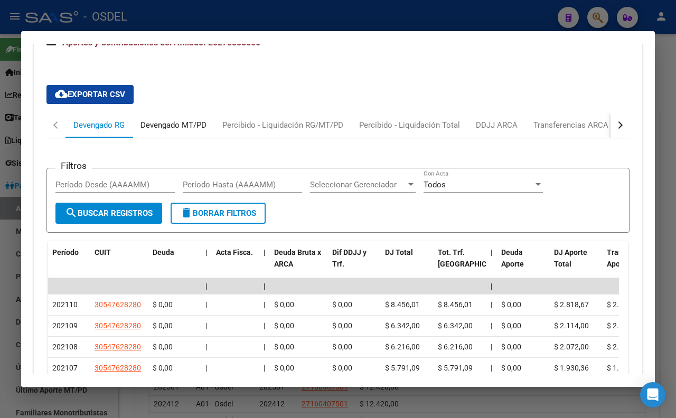
click at [194, 129] on div "Devengado MT/PD" at bounding box center [173, 125] width 66 height 12
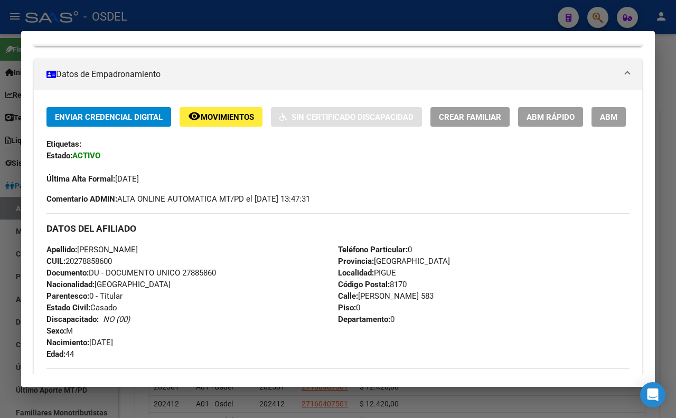
scroll to position [0, 0]
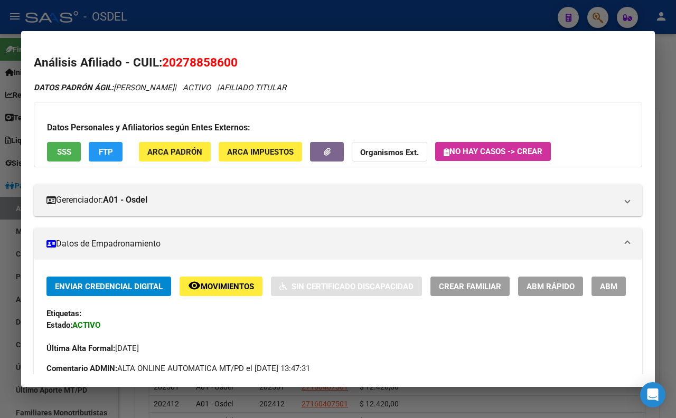
click at [76, 157] on button "SSS" at bounding box center [64, 152] width 34 height 20
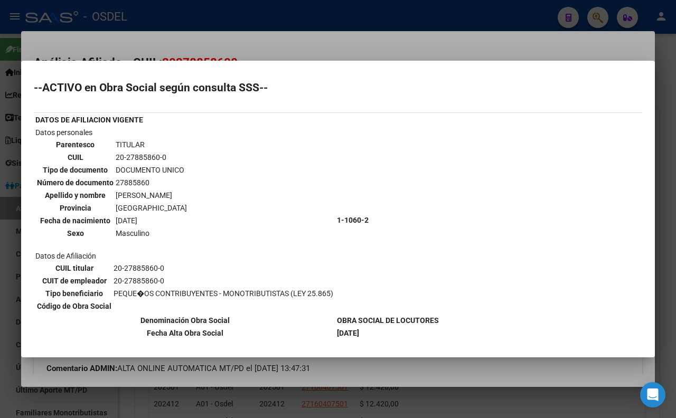
click at [325, 41] on div at bounding box center [338, 209] width 676 height 418
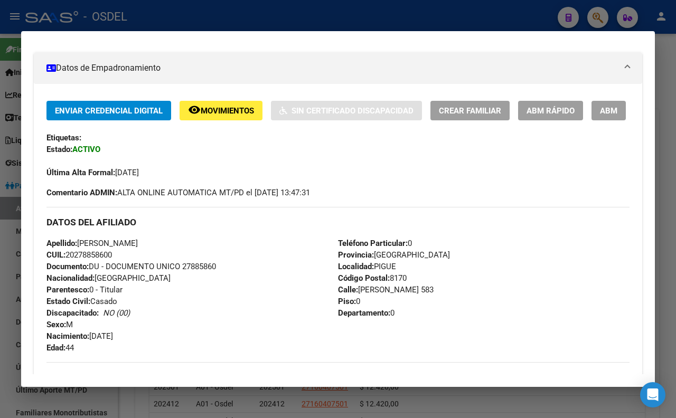
scroll to position [234, 0]
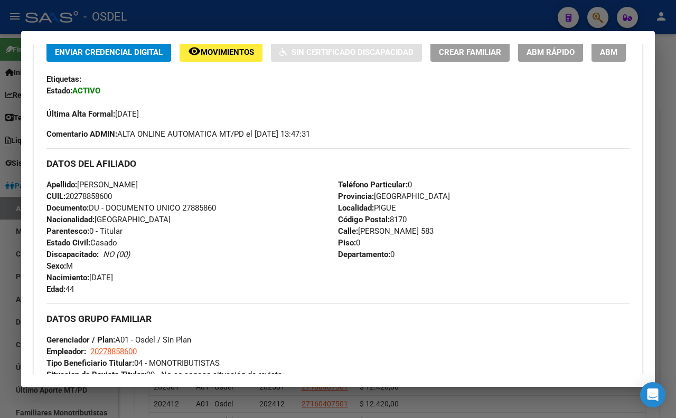
click at [307, 25] on div at bounding box center [338, 209] width 676 height 418
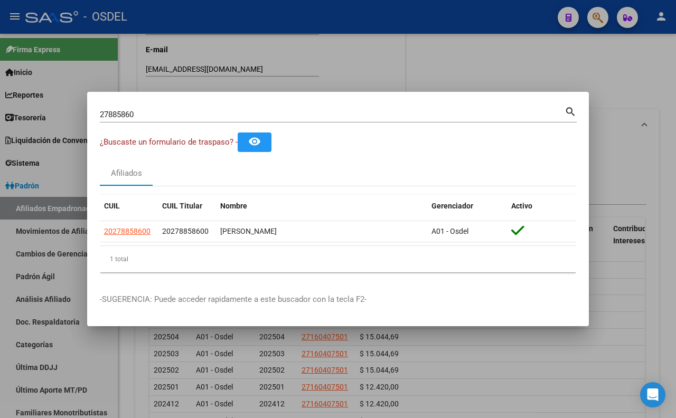
click at [306, 111] on input "27885860" at bounding box center [332, 115] width 465 height 10
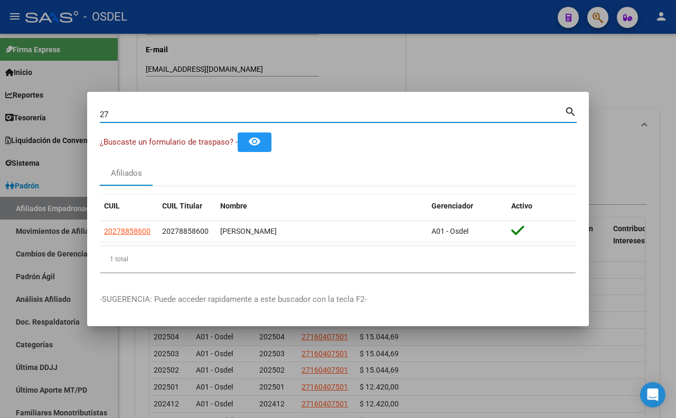
type input "2"
paste input "16581247"
type input "16581247"
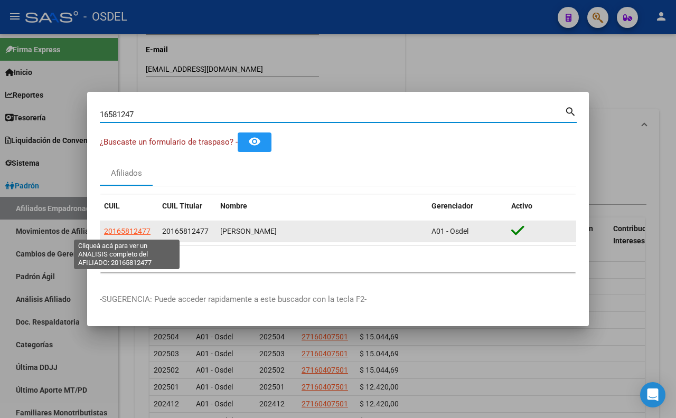
click at [136, 231] on span "20165812477" at bounding box center [127, 231] width 46 height 8
type textarea "20165812477"
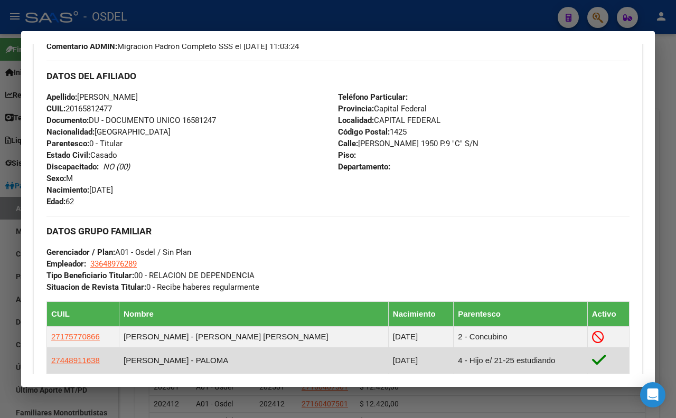
scroll to position [117, 0]
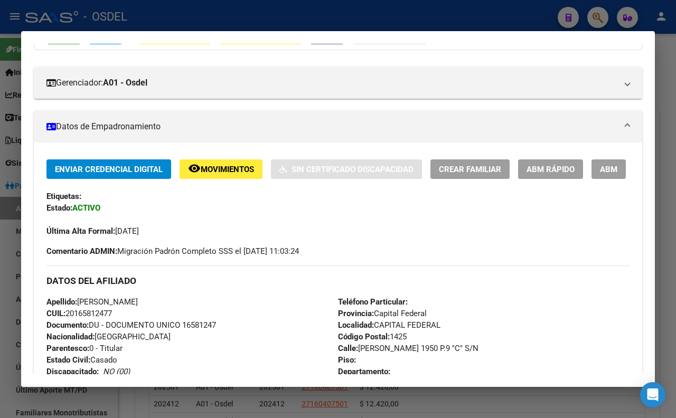
click at [592, 179] on button "ABM" at bounding box center [609, 169] width 34 height 20
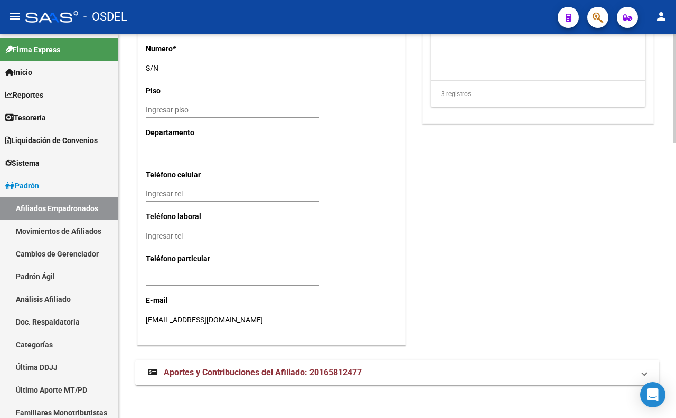
scroll to position [974, 0]
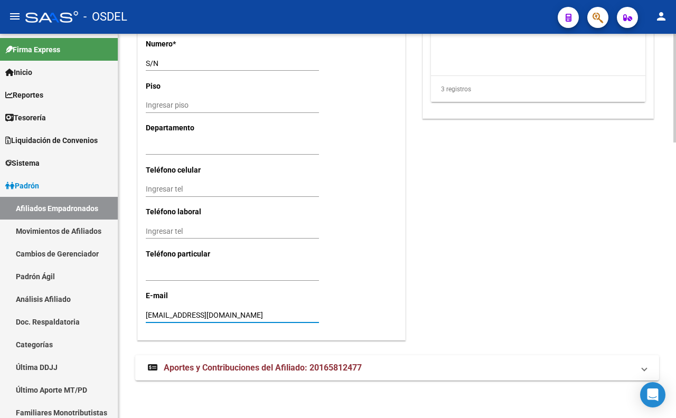
drag, startPoint x: 272, startPoint y: 312, endPoint x: 144, endPoint y: 313, distance: 128.3
click at [308, 356] on mat-expansion-panel-header "Aportes y Contribuciones del Afiliado: 20165812477" at bounding box center [397, 367] width 524 height 25
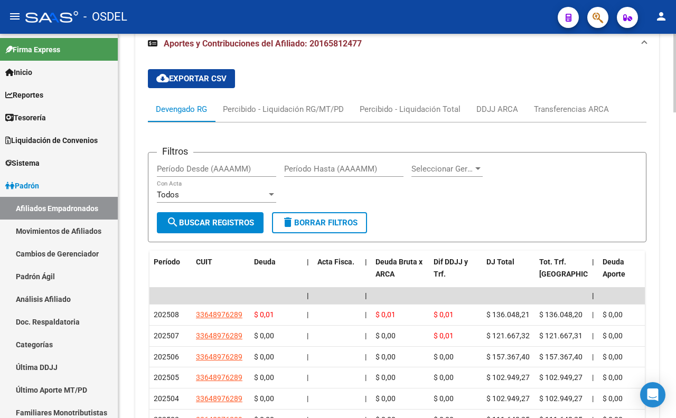
scroll to position [1304, 0]
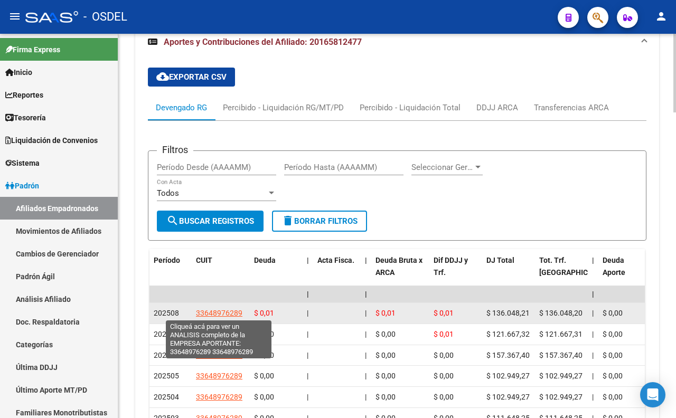
click at [230, 316] on span "33648976289" at bounding box center [219, 313] width 46 height 8
type textarea "33648976289"
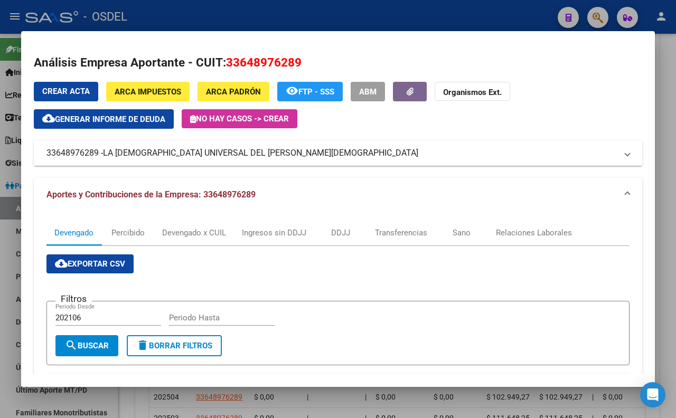
drag, startPoint x: 287, startPoint y: 151, endPoint x: 270, endPoint y: 156, distance: 17.7
click at [270, 156] on mat-panel-title "33648976289 - LA [DEMOGRAPHIC_DATA] UNIVERSAL DEL [PERSON_NAME][DEMOGRAPHIC_DAT…" at bounding box center [331, 153] width 570 height 13
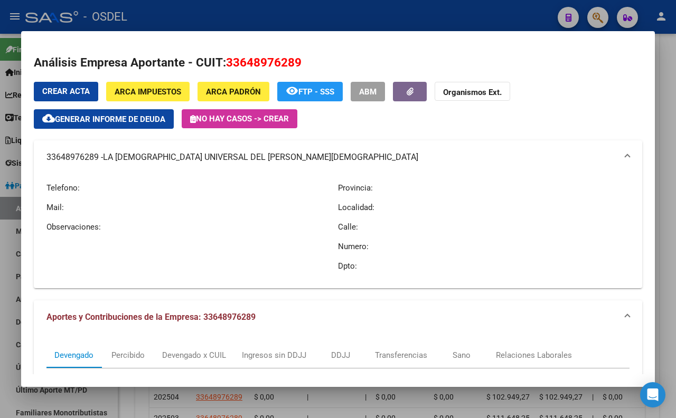
click at [273, 30] on div at bounding box center [338, 209] width 676 height 418
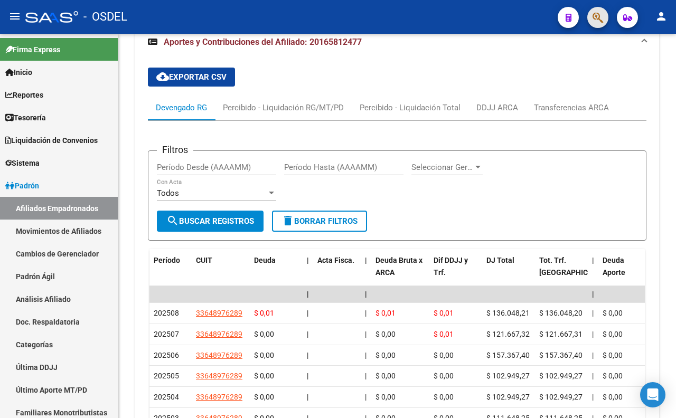
click at [592, 18] on button "button" at bounding box center [597, 17] width 21 height 21
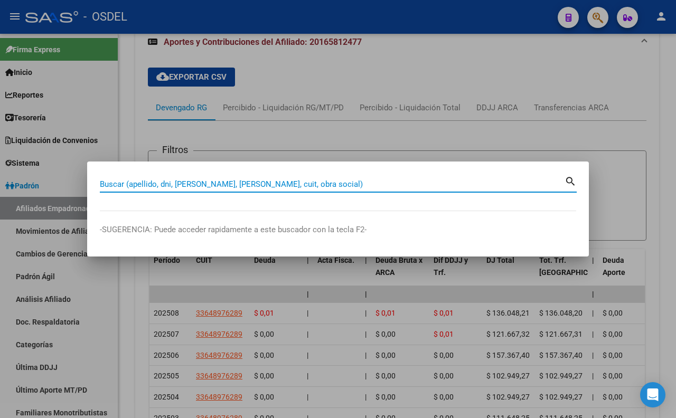
click at [387, 186] on input "Buscar (apellido, dni, [PERSON_NAME], [PERSON_NAME], cuit, obra social)" at bounding box center [332, 185] width 465 height 10
paste input "17587131"
type input "17587131"
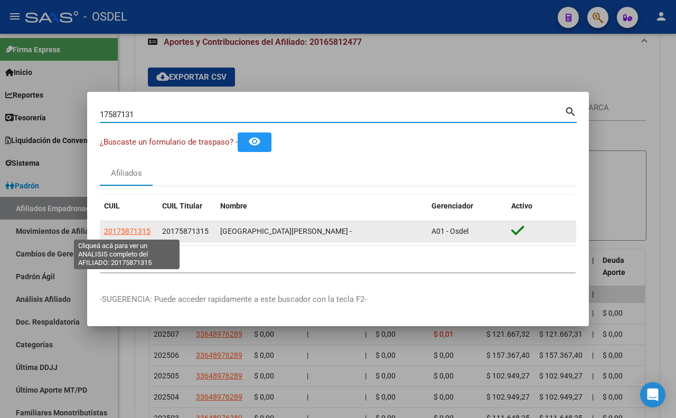
click at [134, 236] on span "20175871315" at bounding box center [127, 231] width 46 height 8
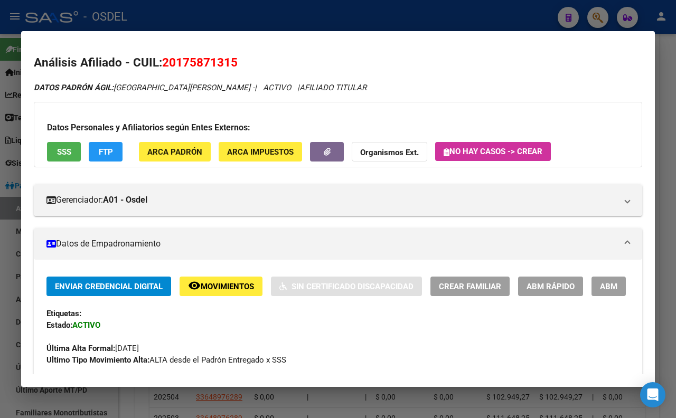
click at [70, 148] on span "SSS" at bounding box center [64, 152] width 14 height 10
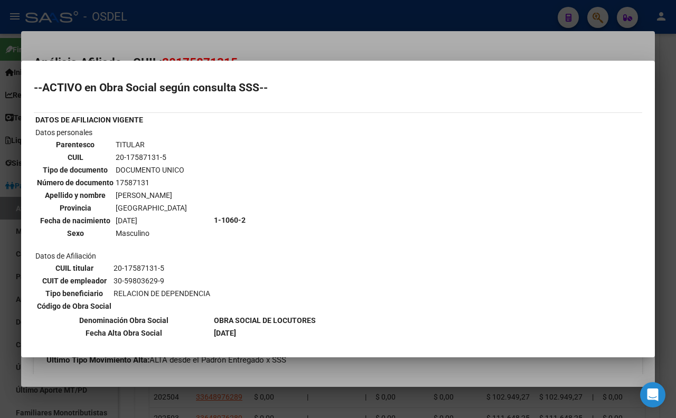
click at [312, 50] on div at bounding box center [338, 209] width 676 height 418
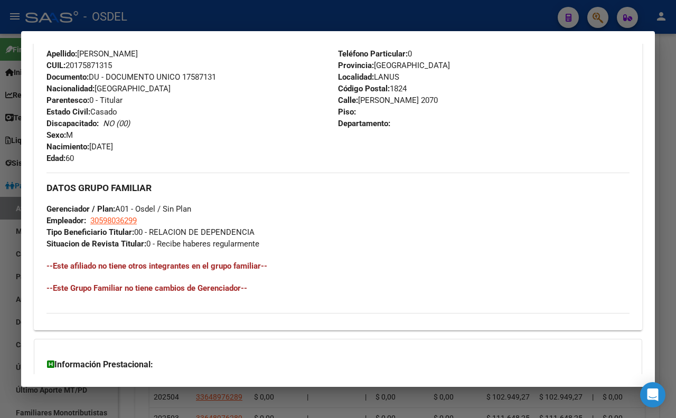
scroll to position [352, 0]
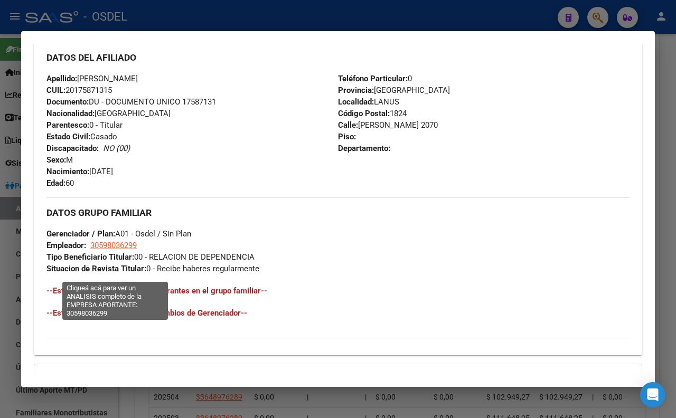
click at [123, 250] on span "30598036299" at bounding box center [113, 246] width 46 height 10
type textarea "30598036299"
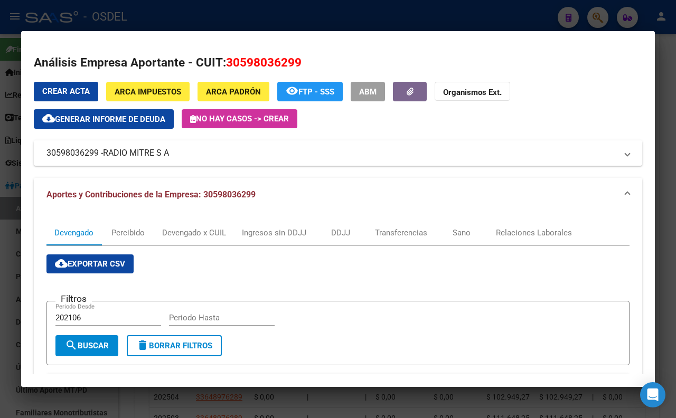
drag, startPoint x: 189, startPoint y: 155, endPoint x: 171, endPoint y: 156, distance: 18.0
click at [171, 156] on mat-panel-title "30598036299 - RADIO MITRE S A" at bounding box center [331, 153] width 570 height 13
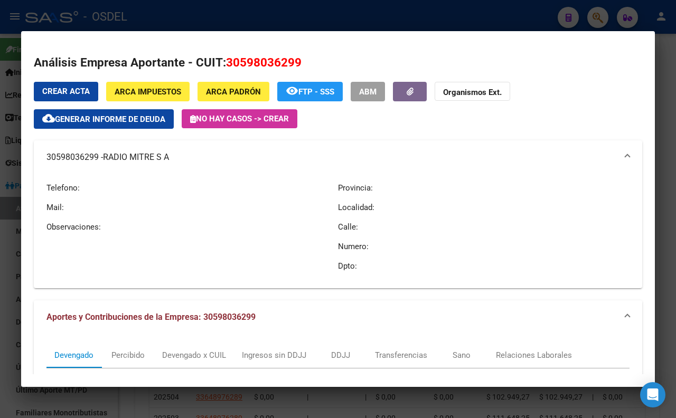
click at [234, 16] on div at bounding box center [338, 209] width 676 height 418
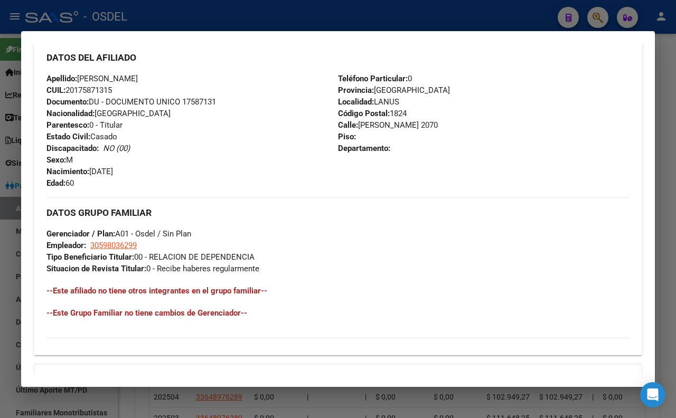
click at [230, 25] on div at bounding box center [338, 209] width 676 height 418
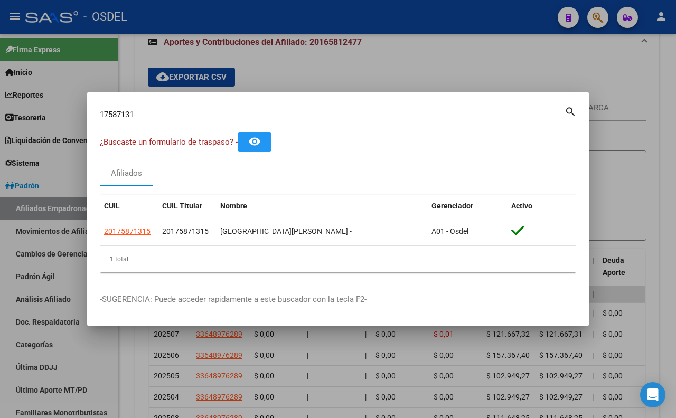
click at [251, 119] on input "17587131" at bounding box center [332, 115] width 465 height 10
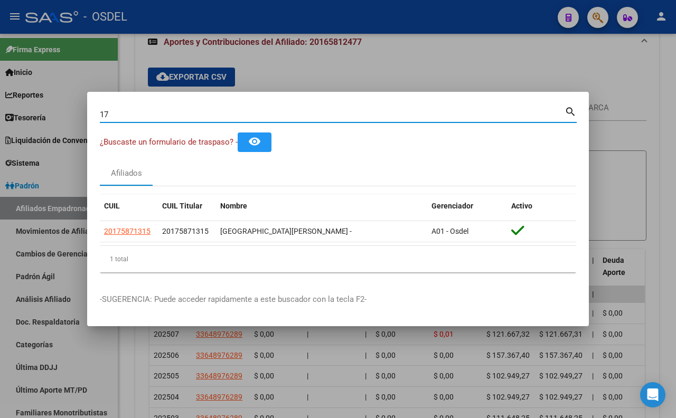
type input "1"
paste input "20189798"
type input "20189798"
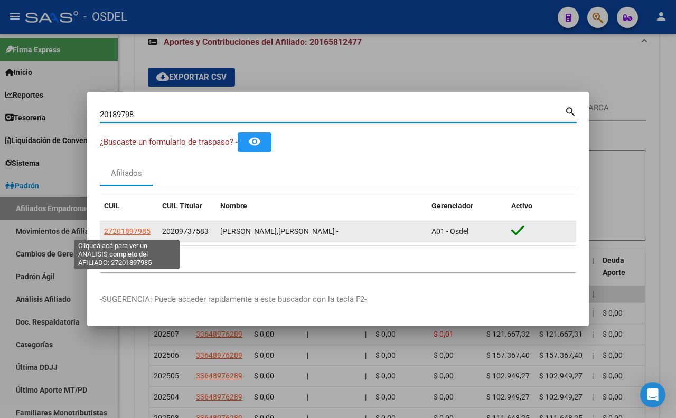
click at [139, 233] on span "27201897985" at bounding box center [127, 231] width 46 height 8
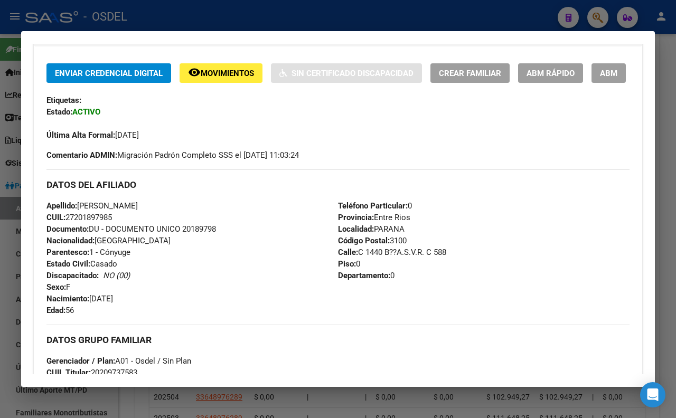
scroll to position [0, 0]
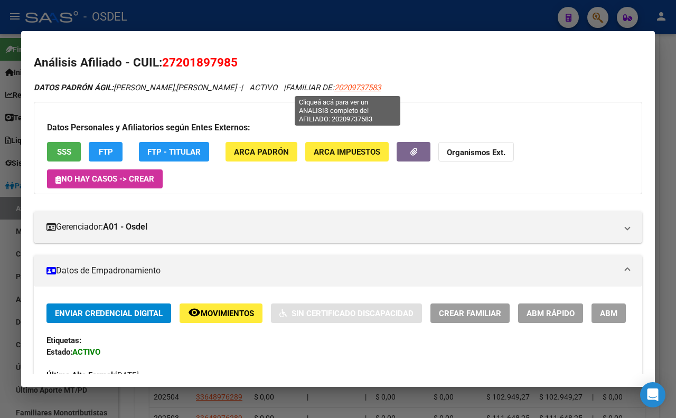
click at [335, 90] on span "20209737583" at bounding box center [357, 88] width 46 height 10
type textarea "20209737583"
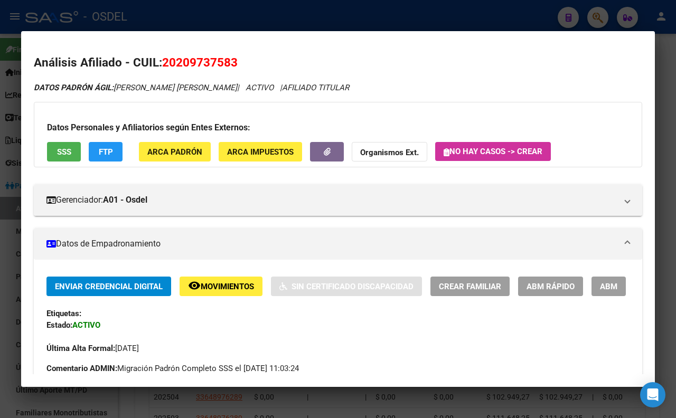
click at [664, 56] on div at bounding box center [338, 209] width 676 height 418
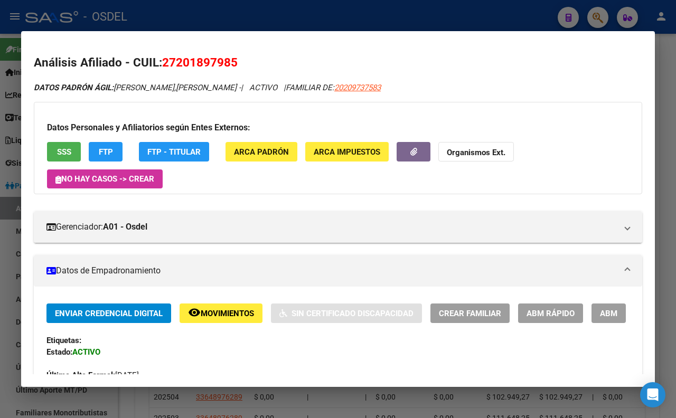
click at [674, 199] on div at bounding box center [338, 209] width 676 height 418
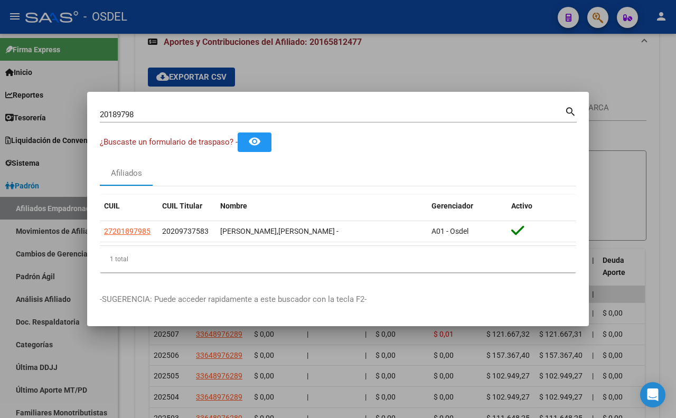
click at [663, 167] on div at bounding box center [338, 209] width 676 height 418
